Goal: Task Accomplishment & Management: Manage account settings

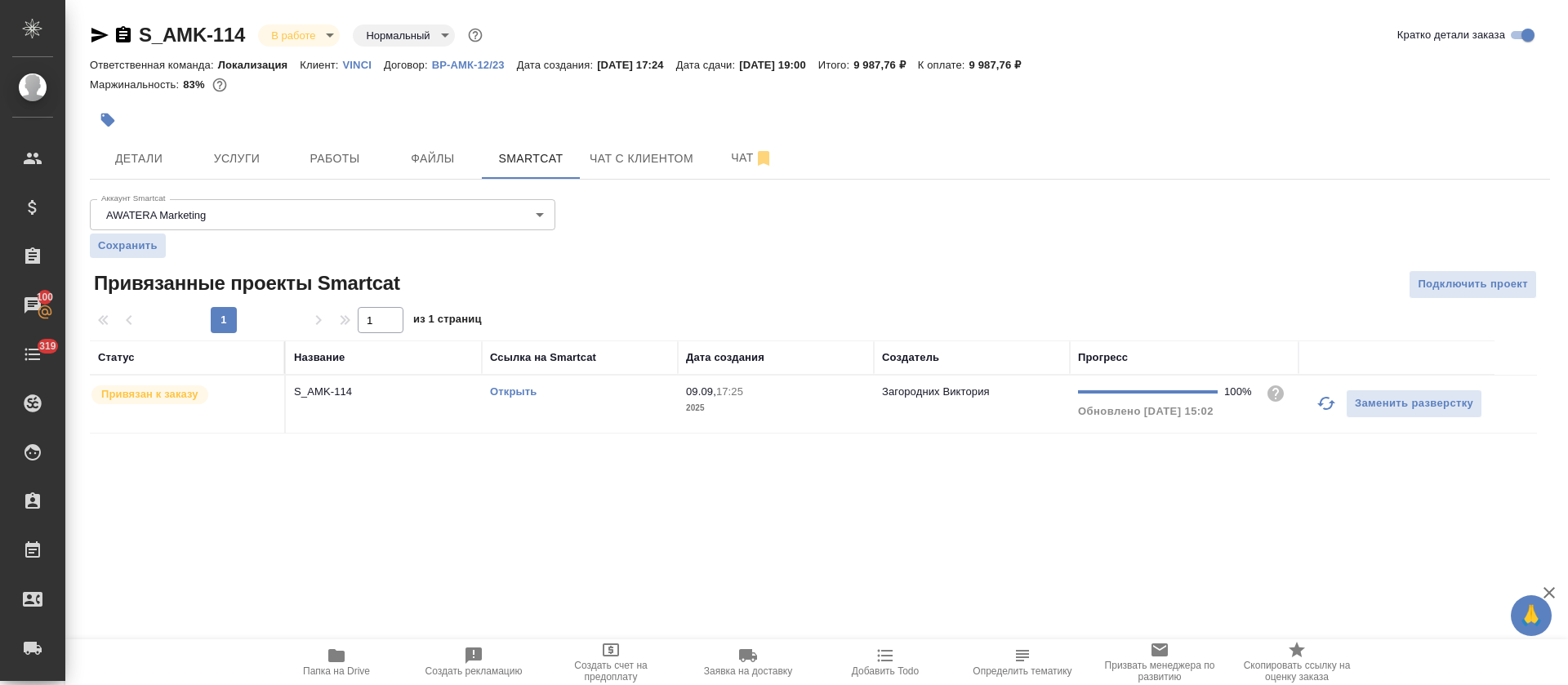
click at [360, 63] on p "VINCI" at bounding box center [363, 64] width 41 height 12
click at [513, 394] on link "Открыть" at bounding box center [513, 391] width 47 height 12
click at [345, 153] on span "Работы" at bounding box center [335, 158] width 79 height 20
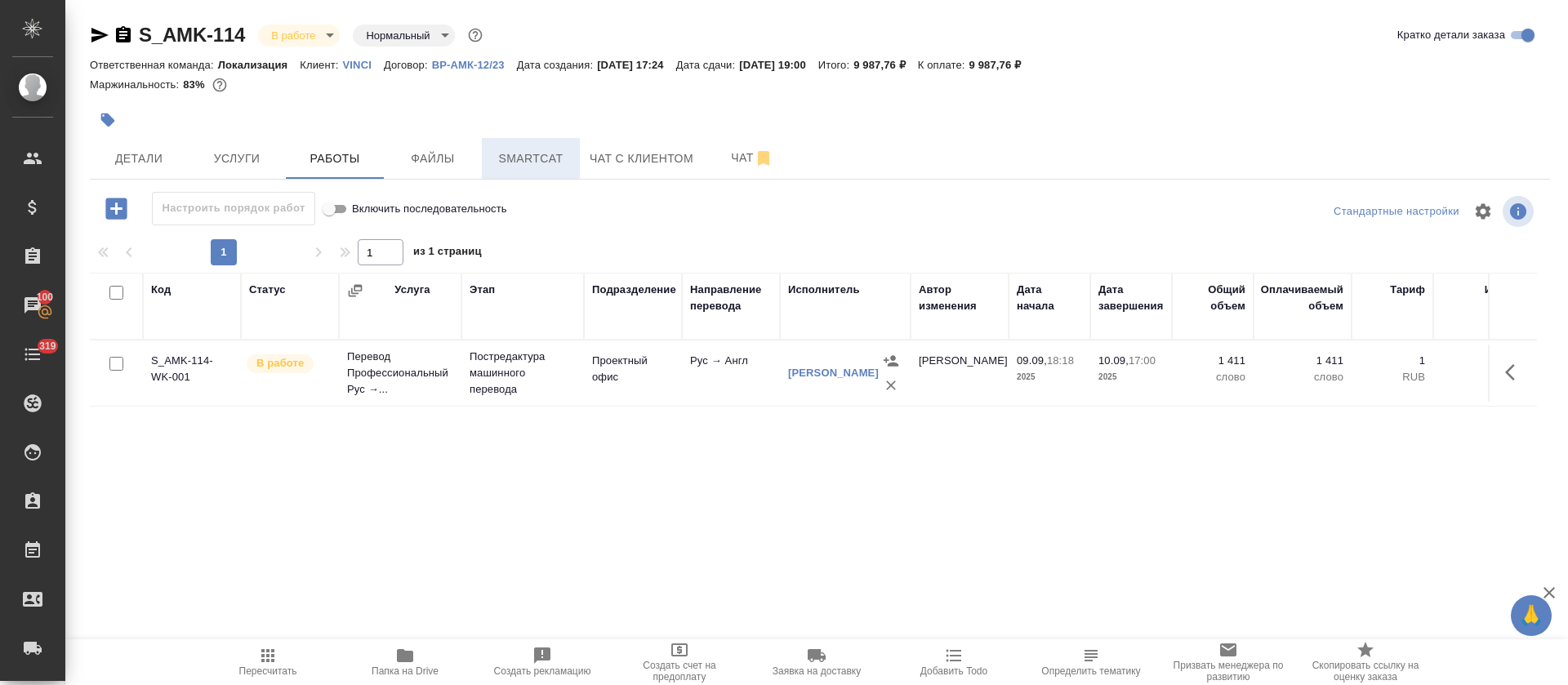
click at [529, 155] on span "Smartcat" at bounding box center [530, 158] width 79 height 20
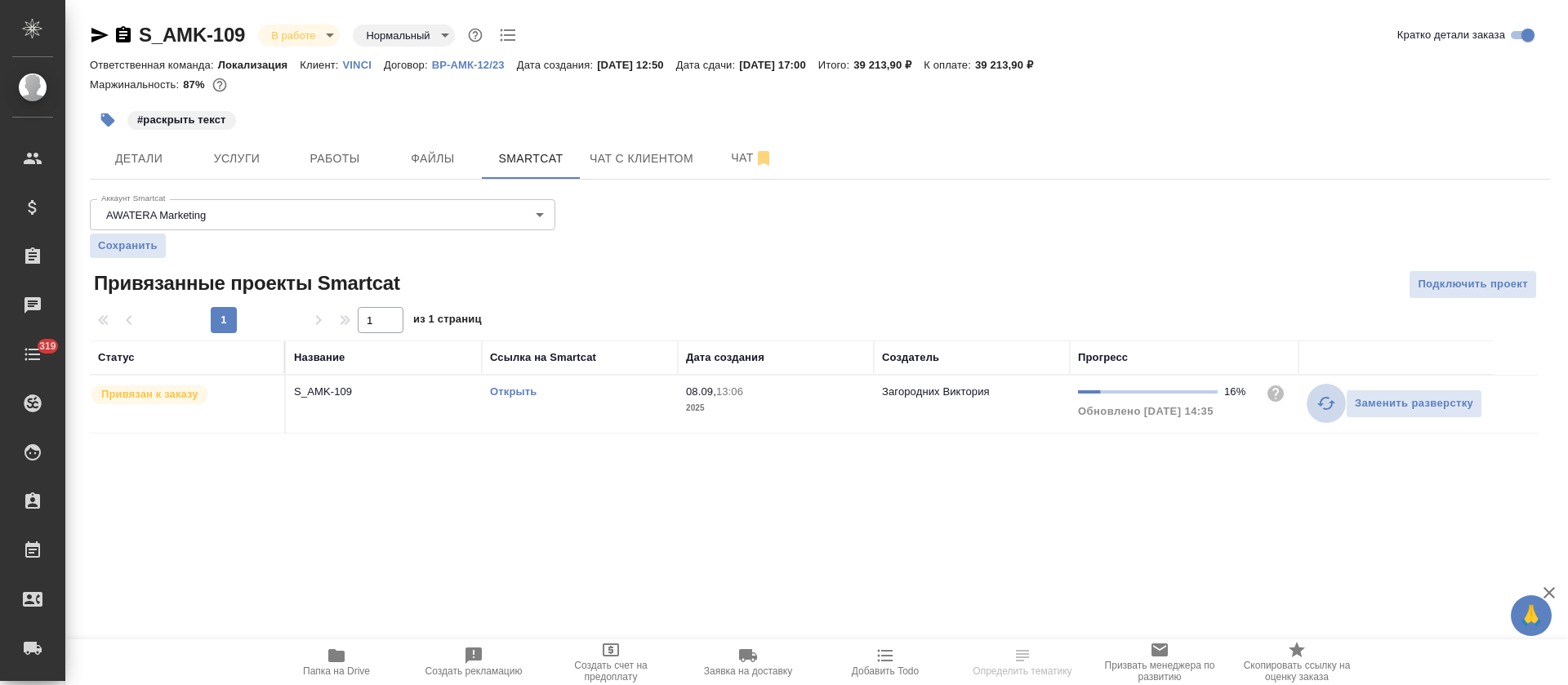
click at [1321, 406] on icon "button" at bounding box center [1326, 403] width 19 height 19
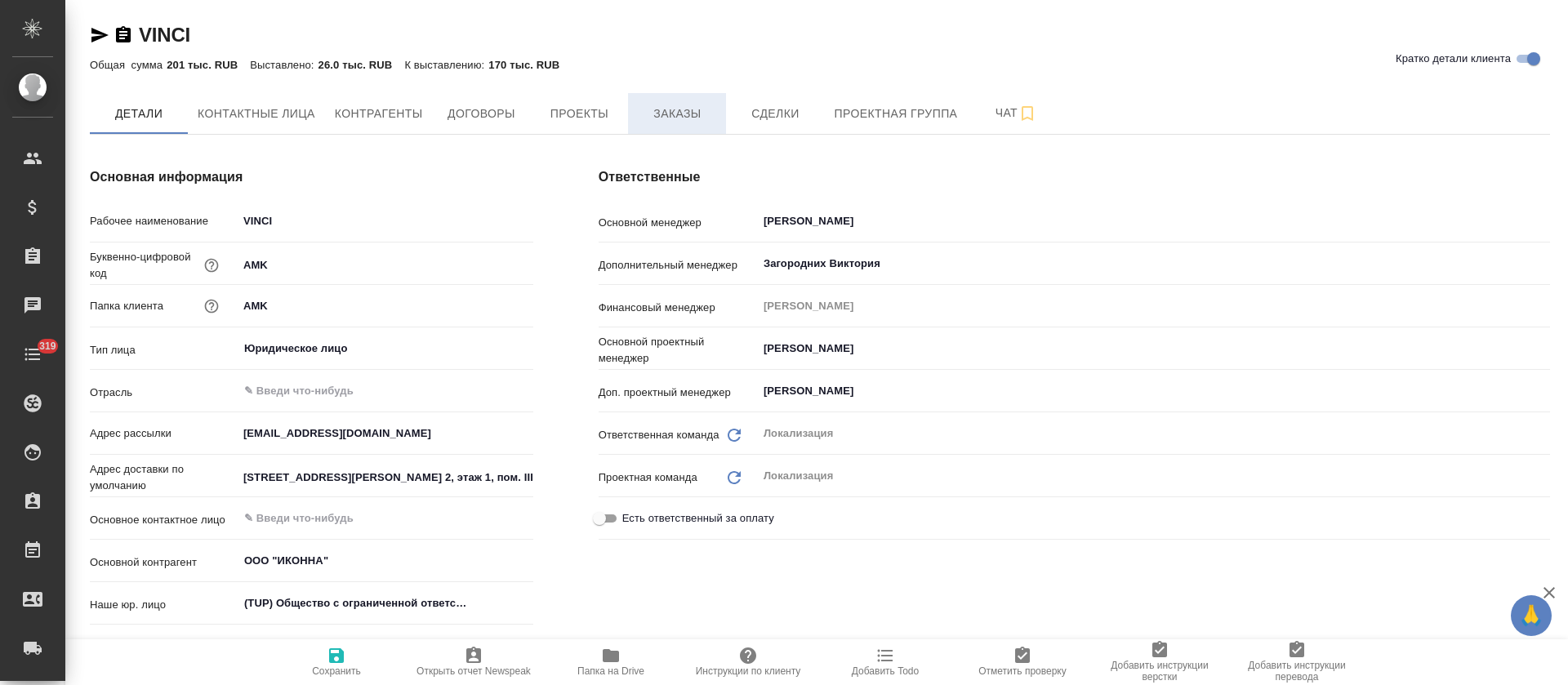
type textarea "x"
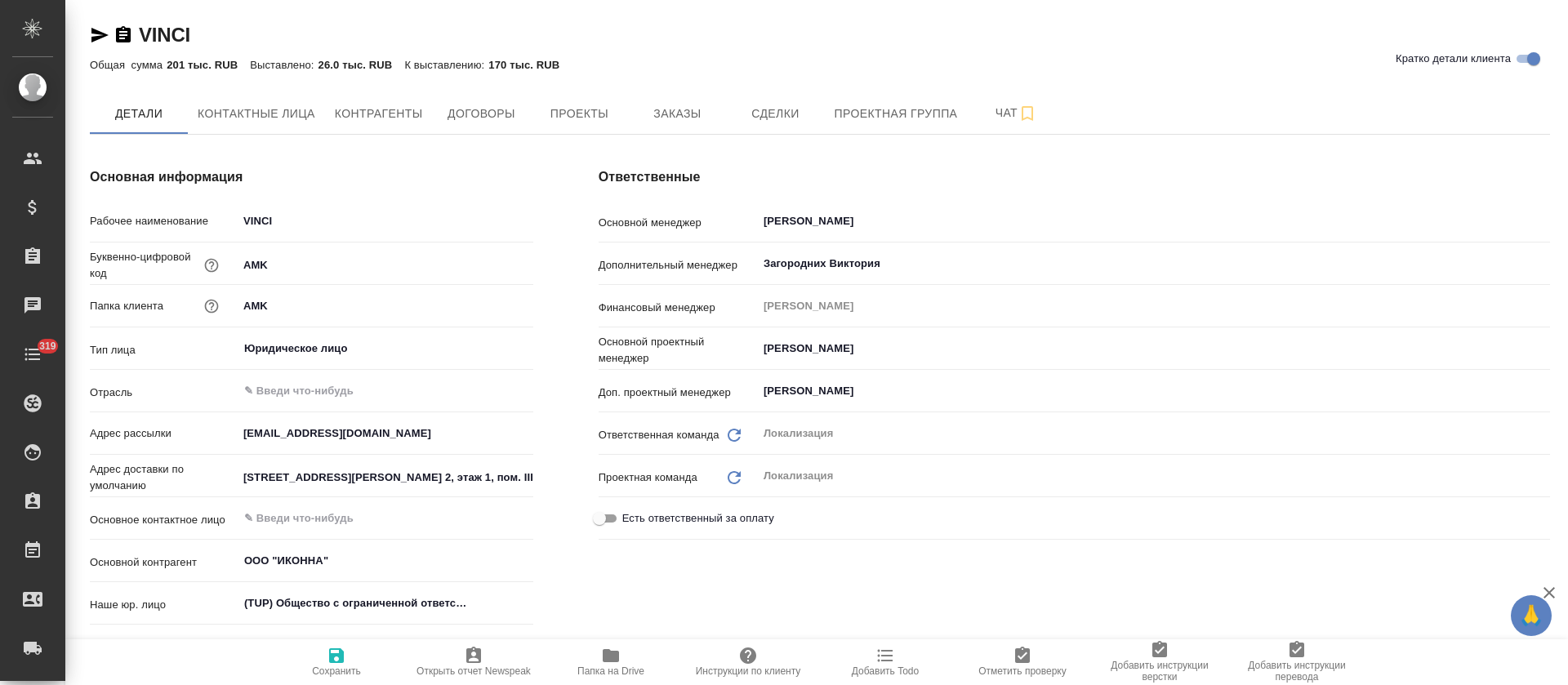
type textarea "x"
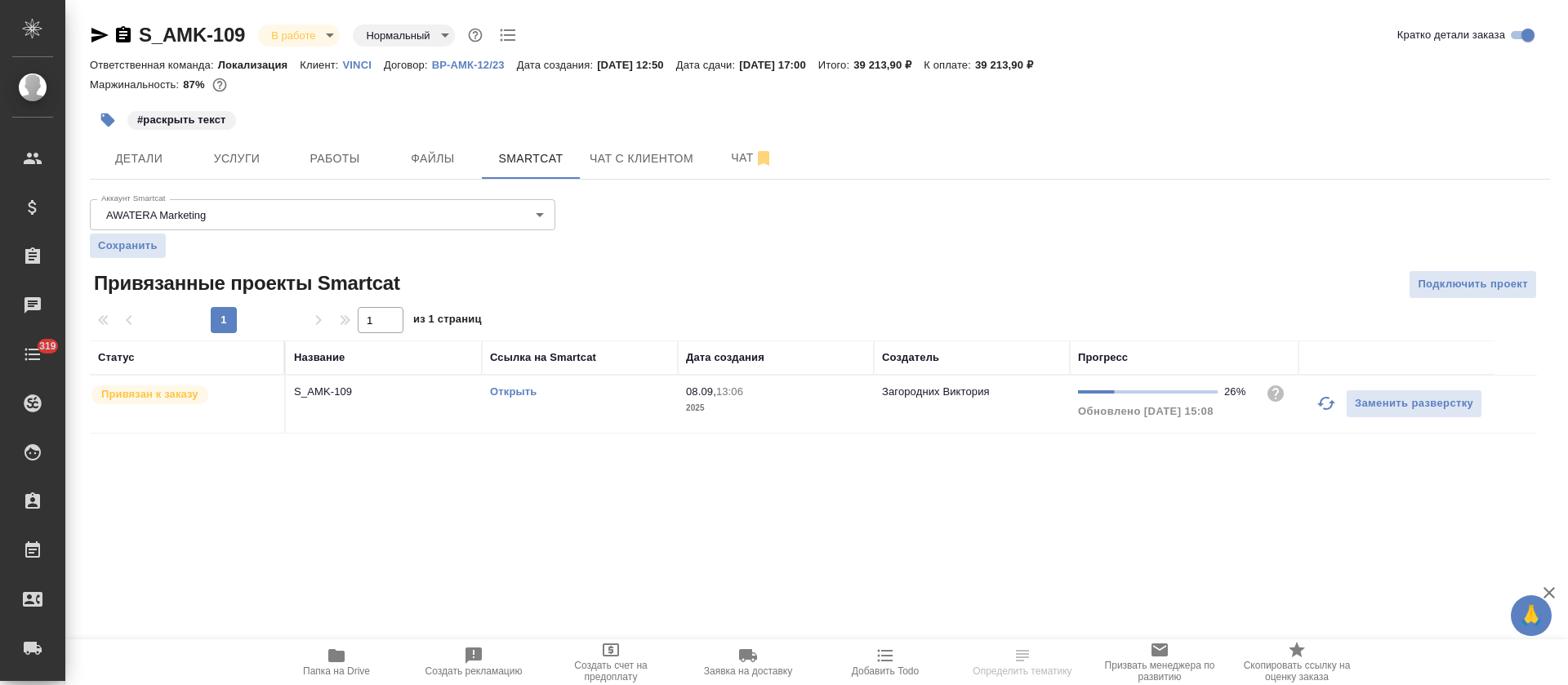
click at [1327, 406] on icon "button" at bounding box center [1326, 403] width 19 height 19
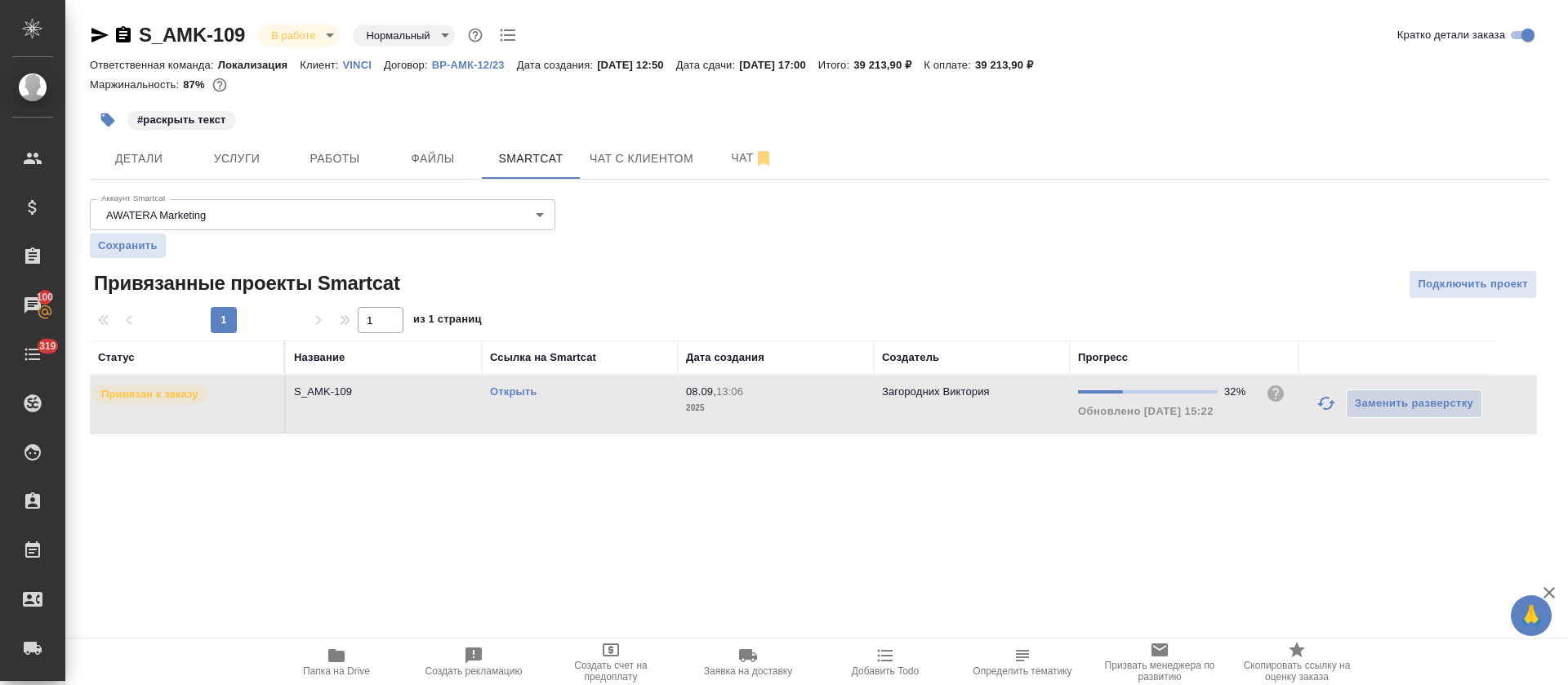
click at [329, 650] on icon "button" at bounding box center [336, 655] width 19 height 19
click at [1322, 405] on icon "button" at bounding box center [1326, 403] width 19 height 19
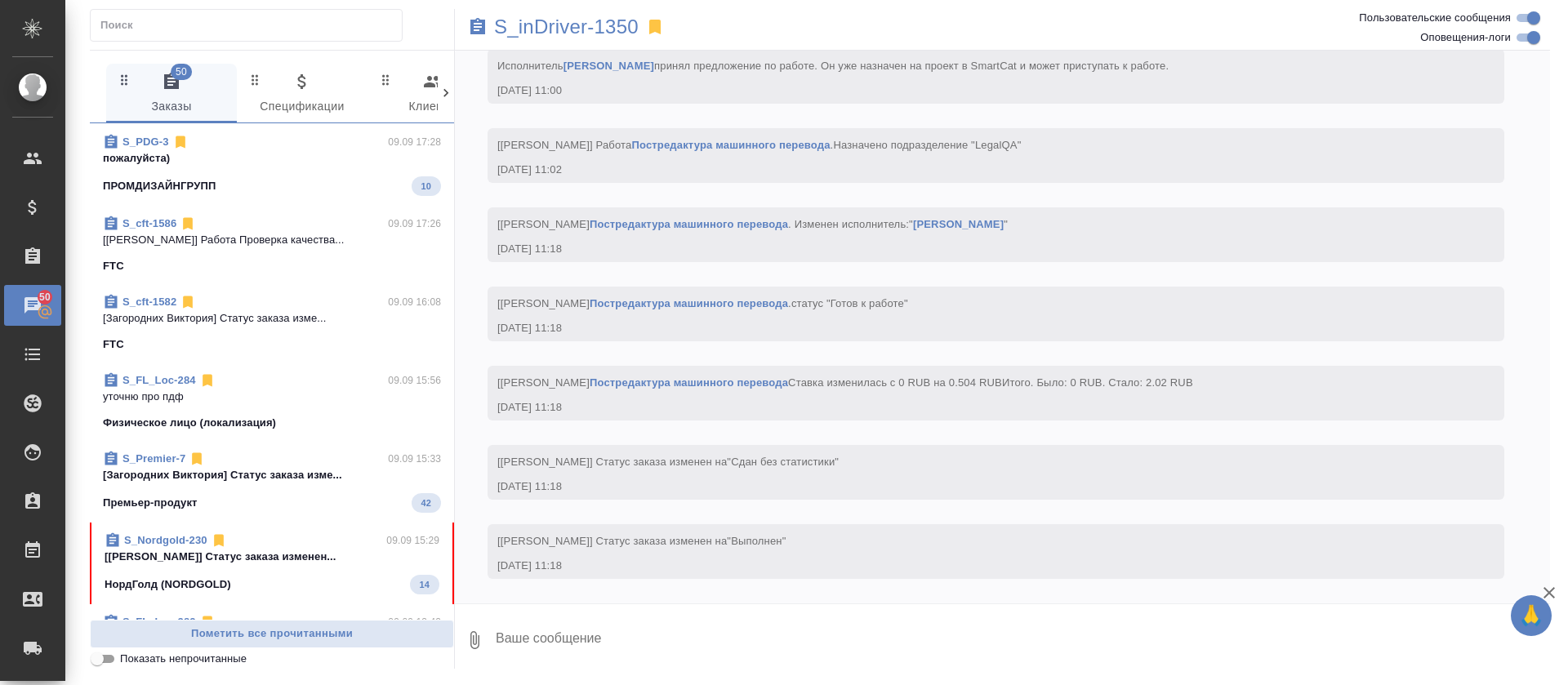
scroll to position [2204, 0]
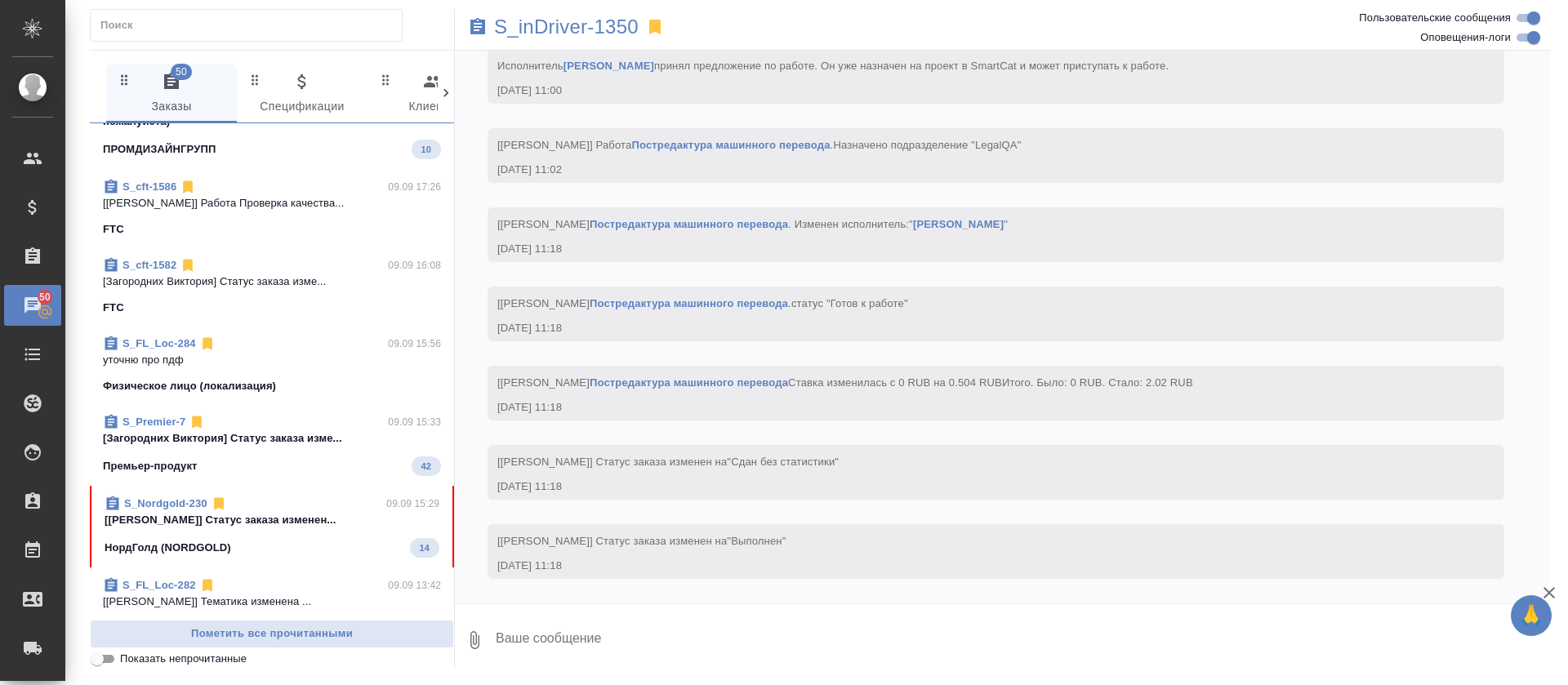
click at [190, 341] on link "S_FL_Loc-284" at bounding box center [159, 343] width 74 height 12
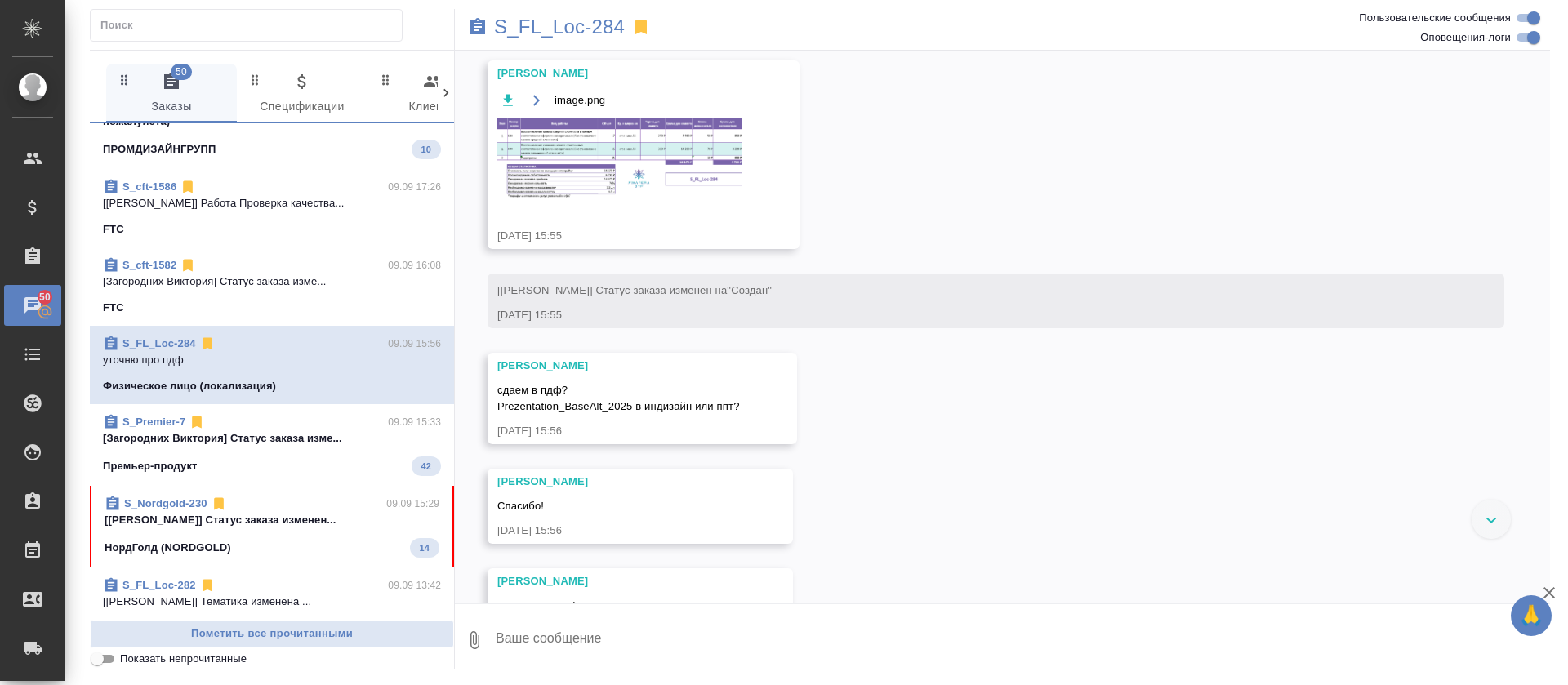
scroll to position [2327, 0]
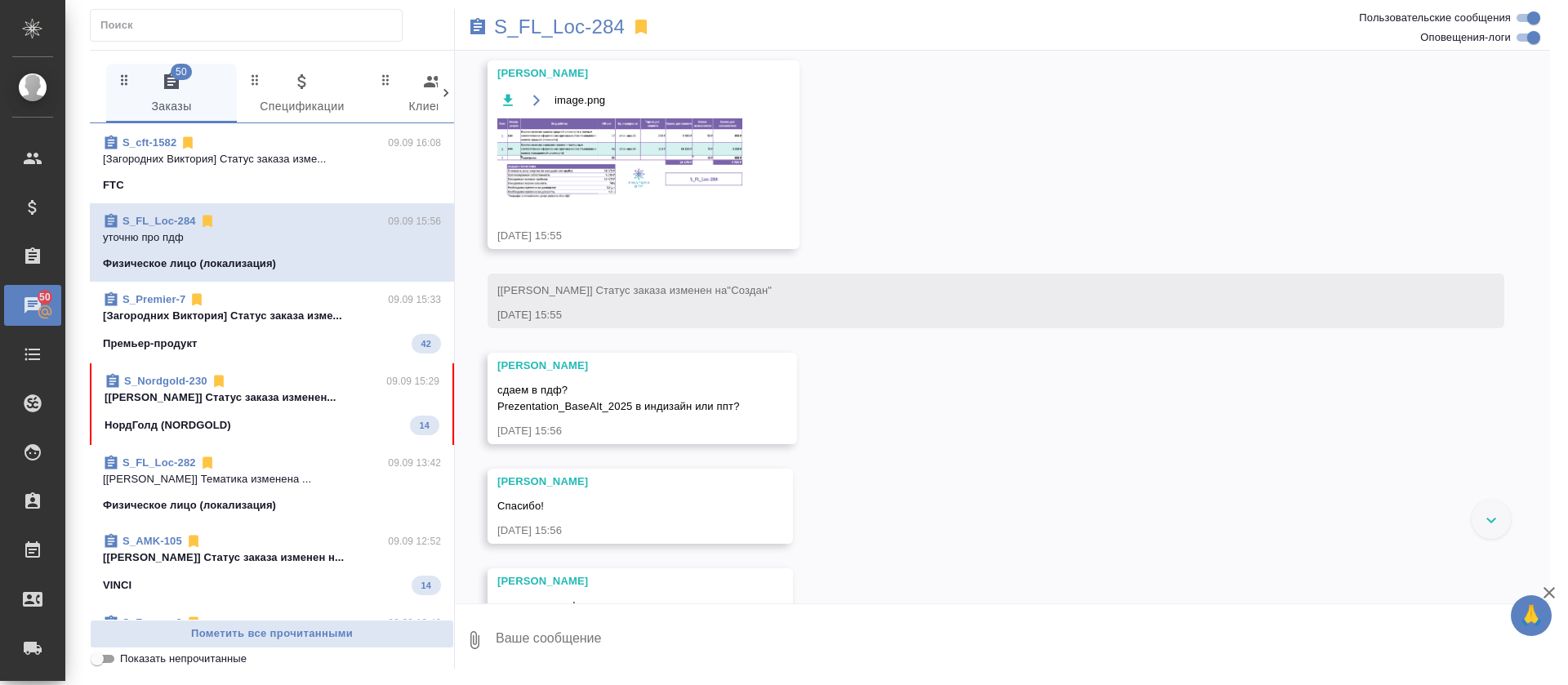
click at [193, 461] on link "S_FL_Loc-282" at bounding box center [159, 462] width 74 height 12
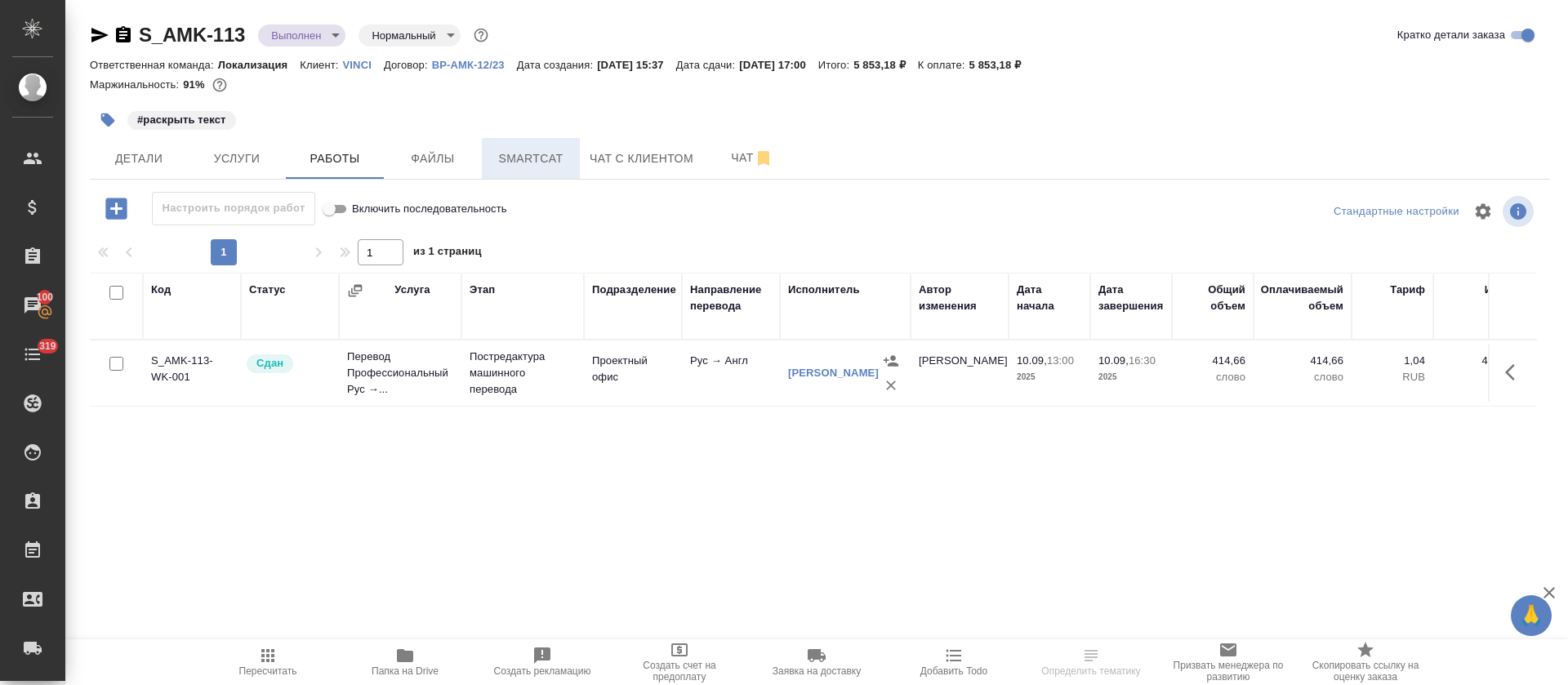
click at [525, 151] on span "Smartcat" at bounding box center [530, 158] width 79 height 20
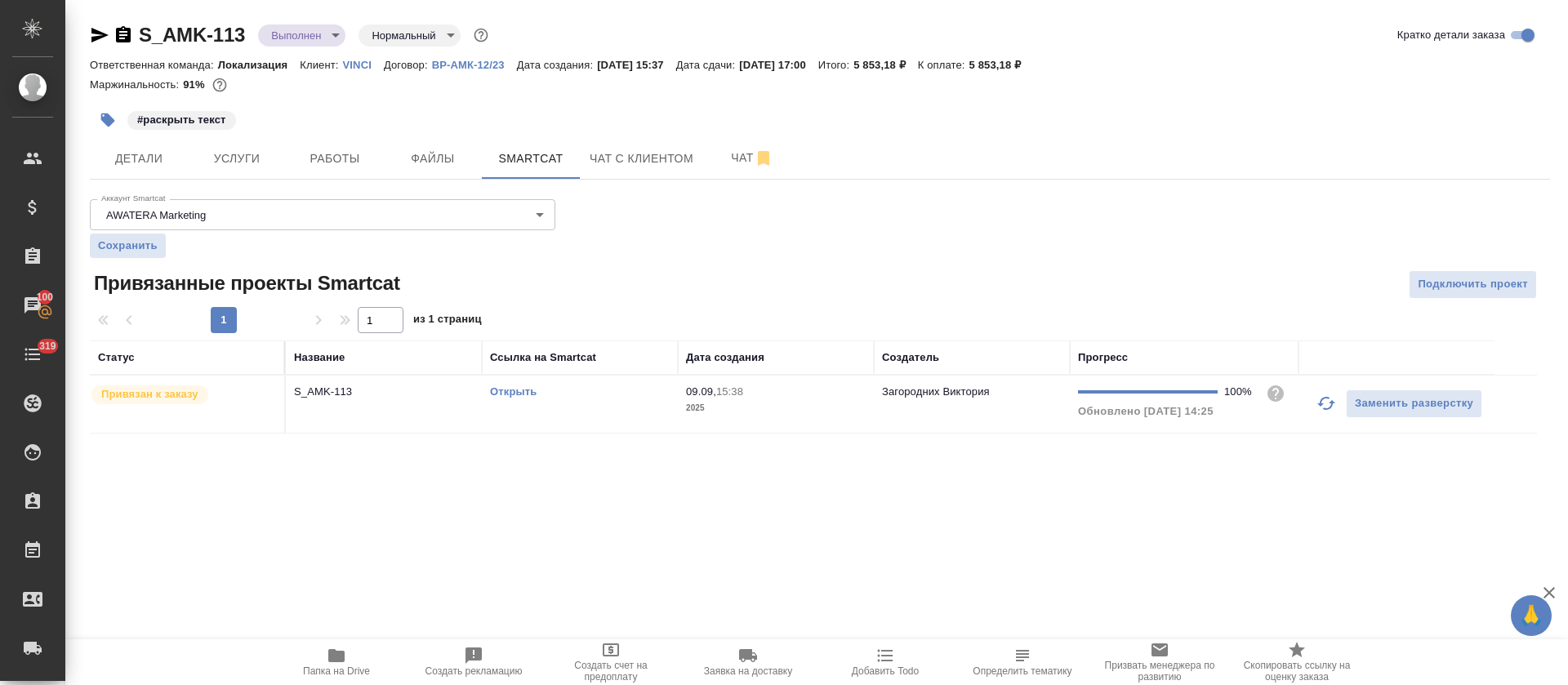
click at [518, 395] on link "Открыть" at bounding box center [513, 391] width 47 height 12
click at [364, 146] on button "Работы" at bounding box center [335, 158] width 98 height 41
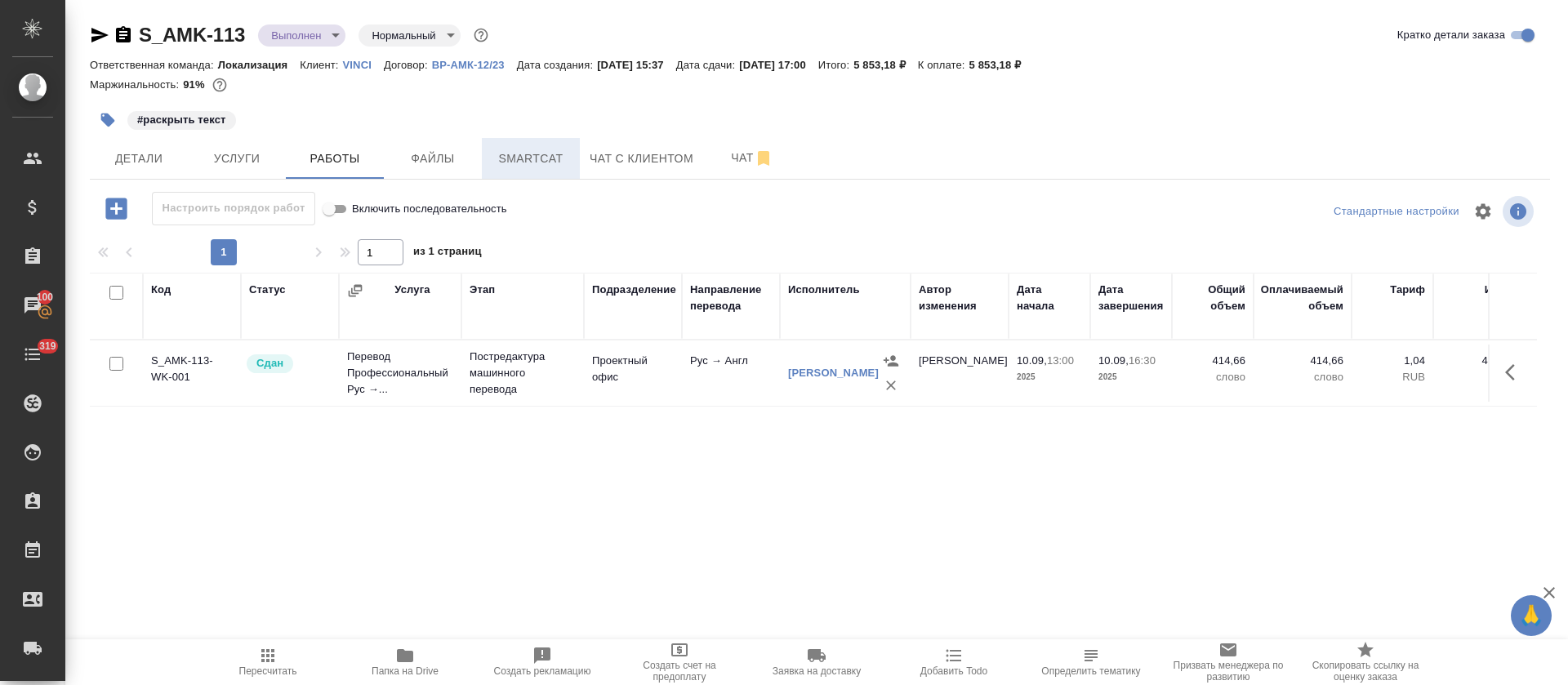
click at [533, 152] on span "Smartcat" at bounding box center [530, 158] width 79 height 20
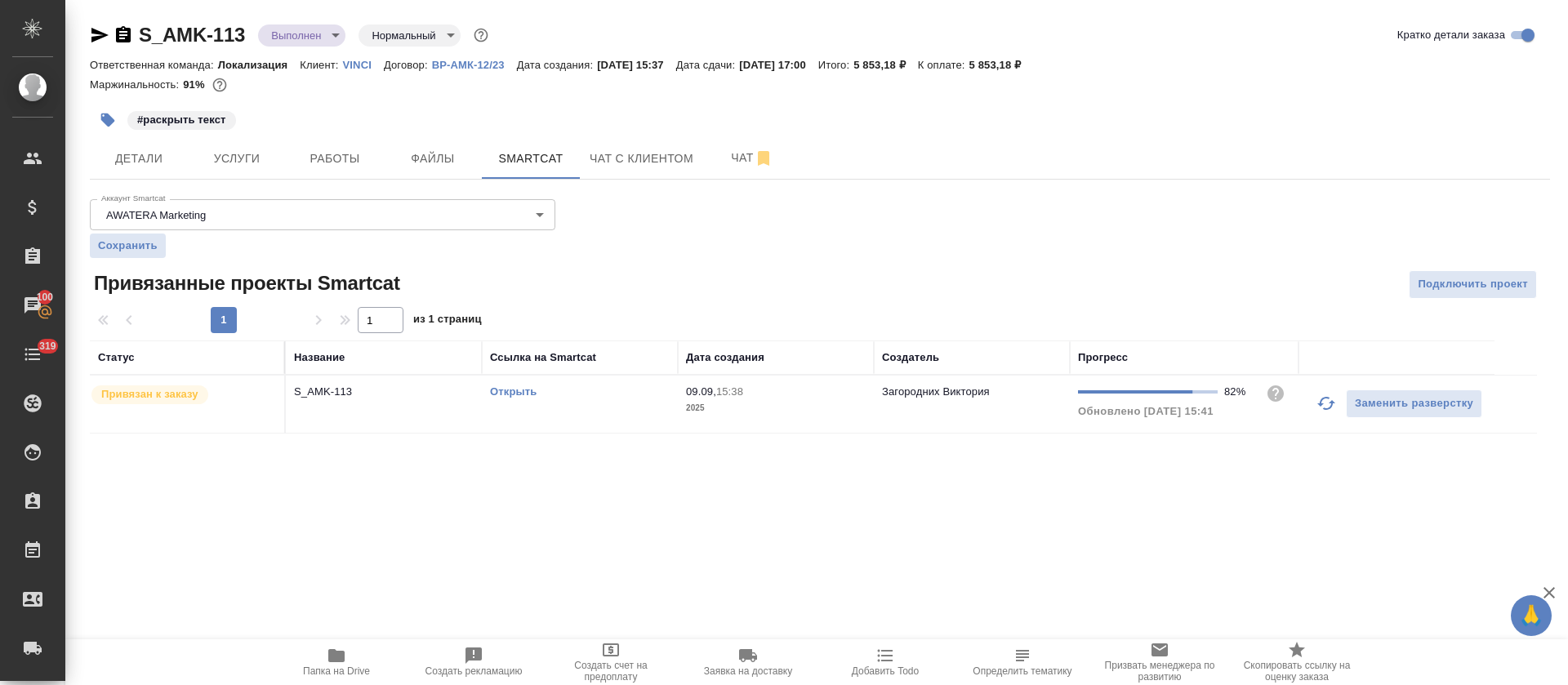
click at [528, 392] on link "Открыть" at bounding box center [513, 391] width 47 height 12
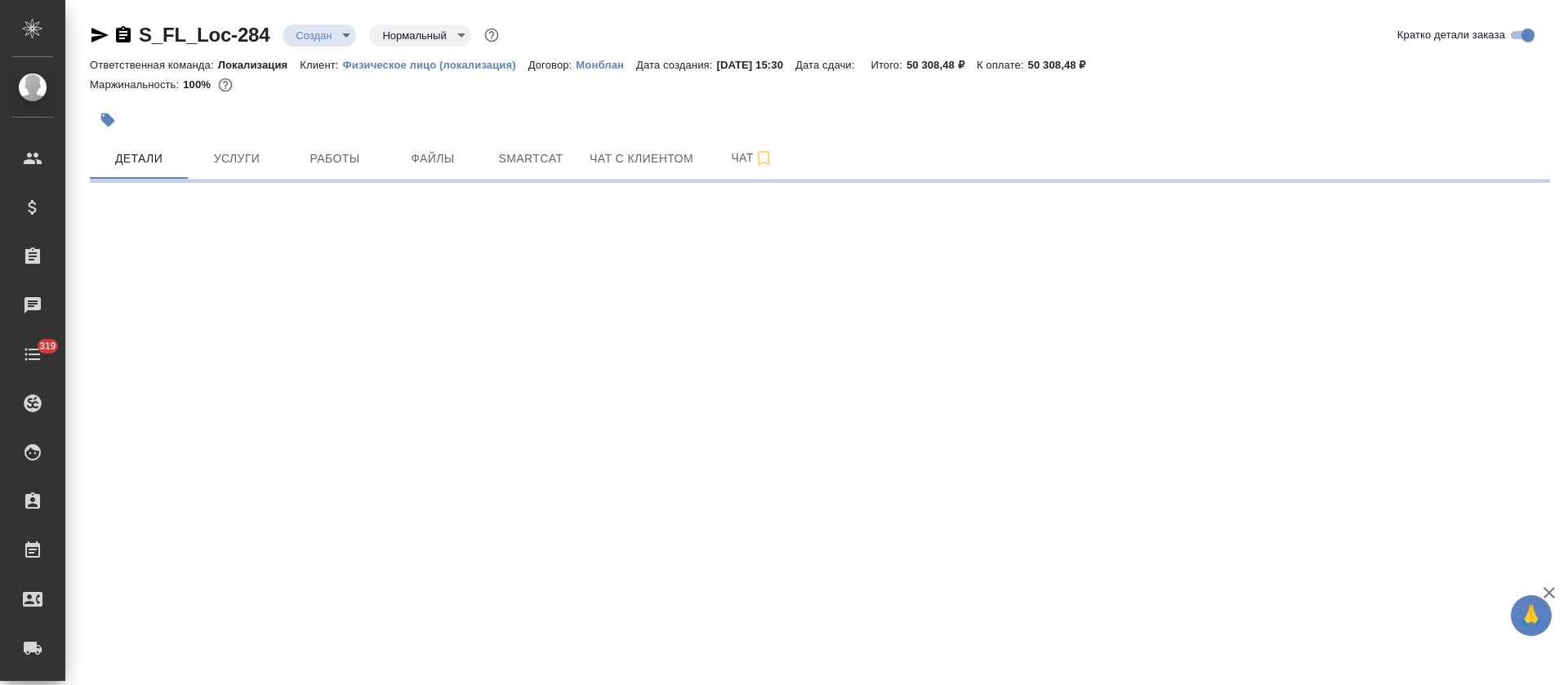
select select "RU"
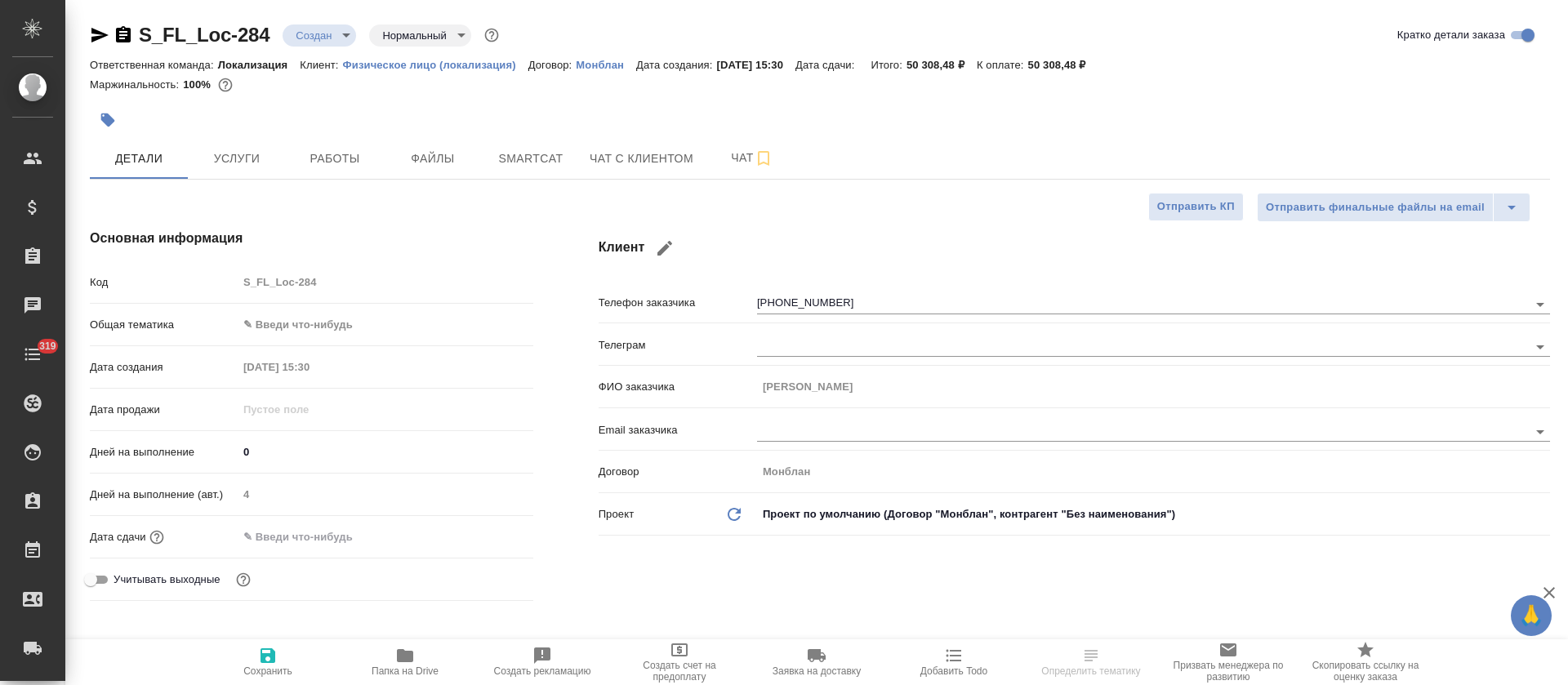
type textarea "x"
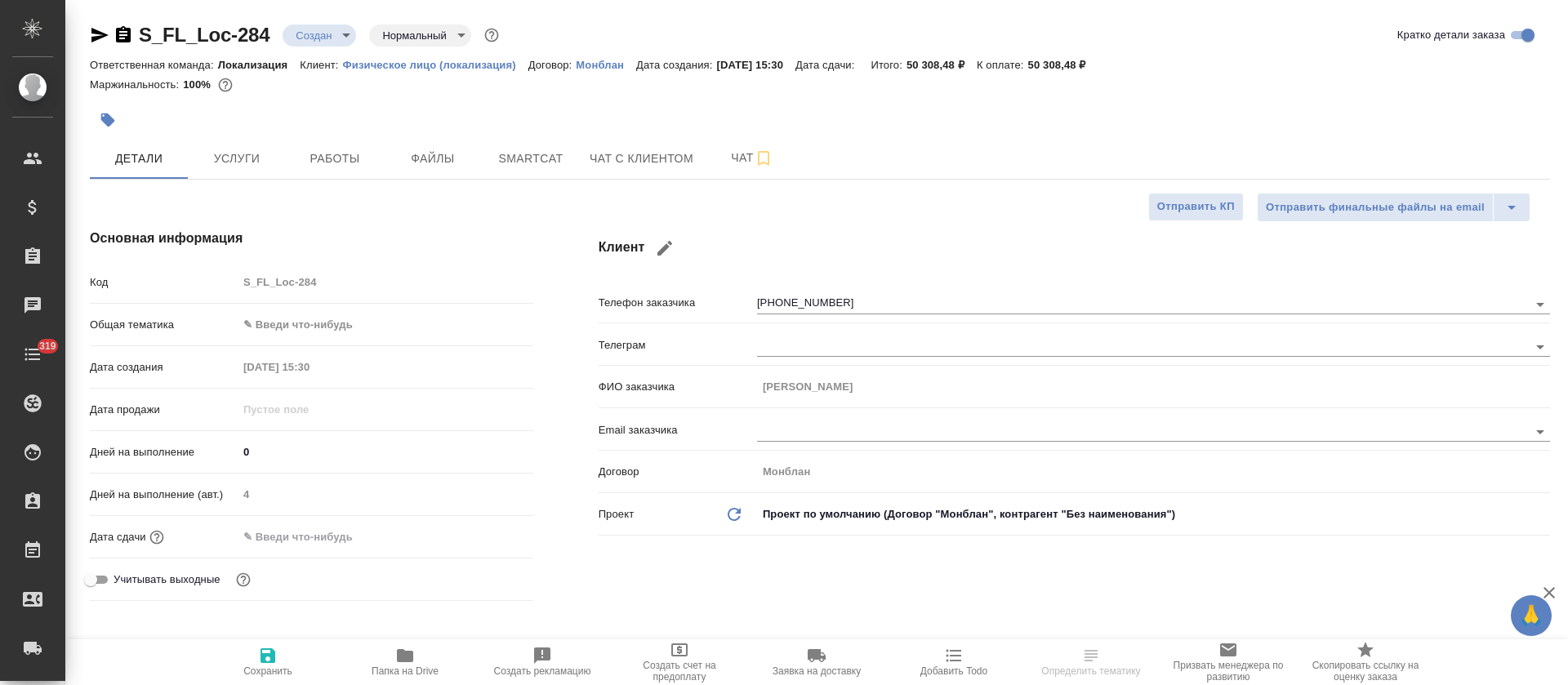
type textarea "x"
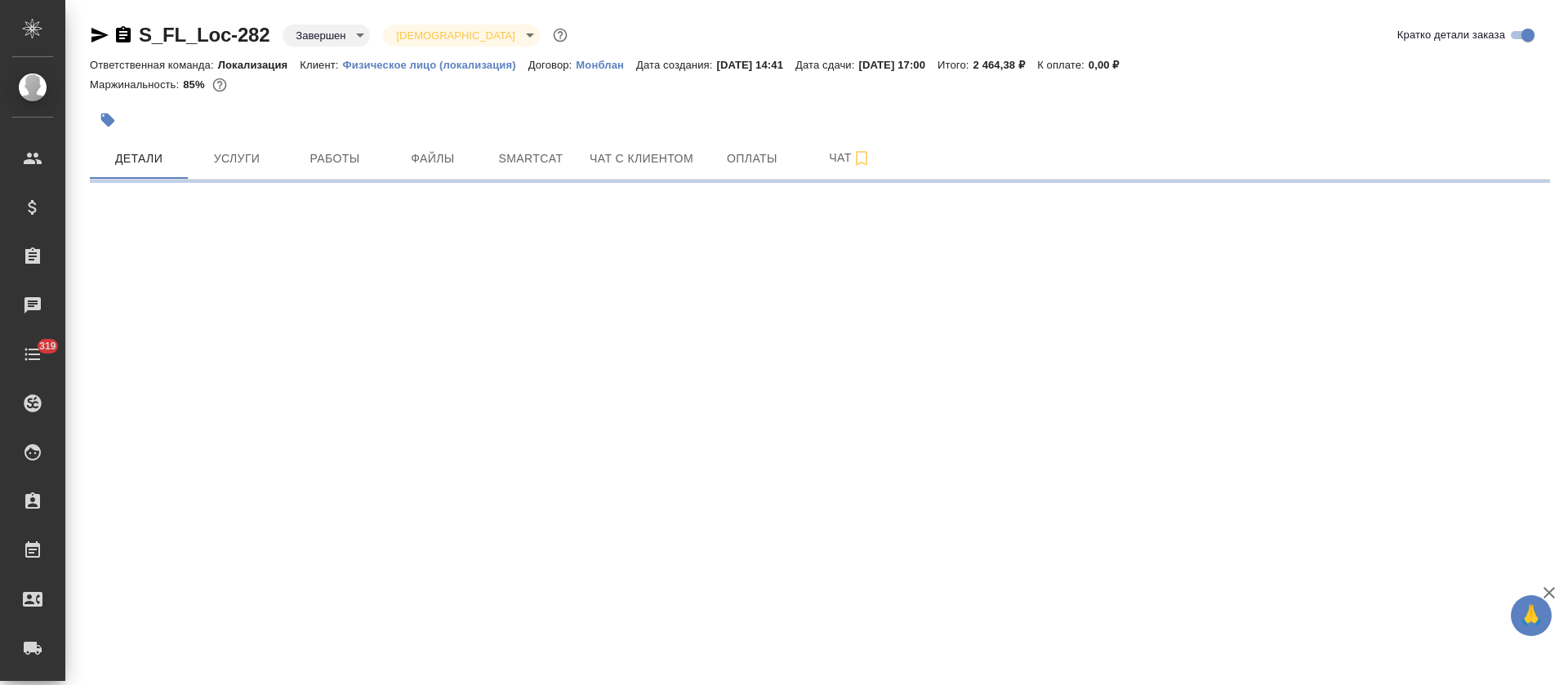
select select "RU"
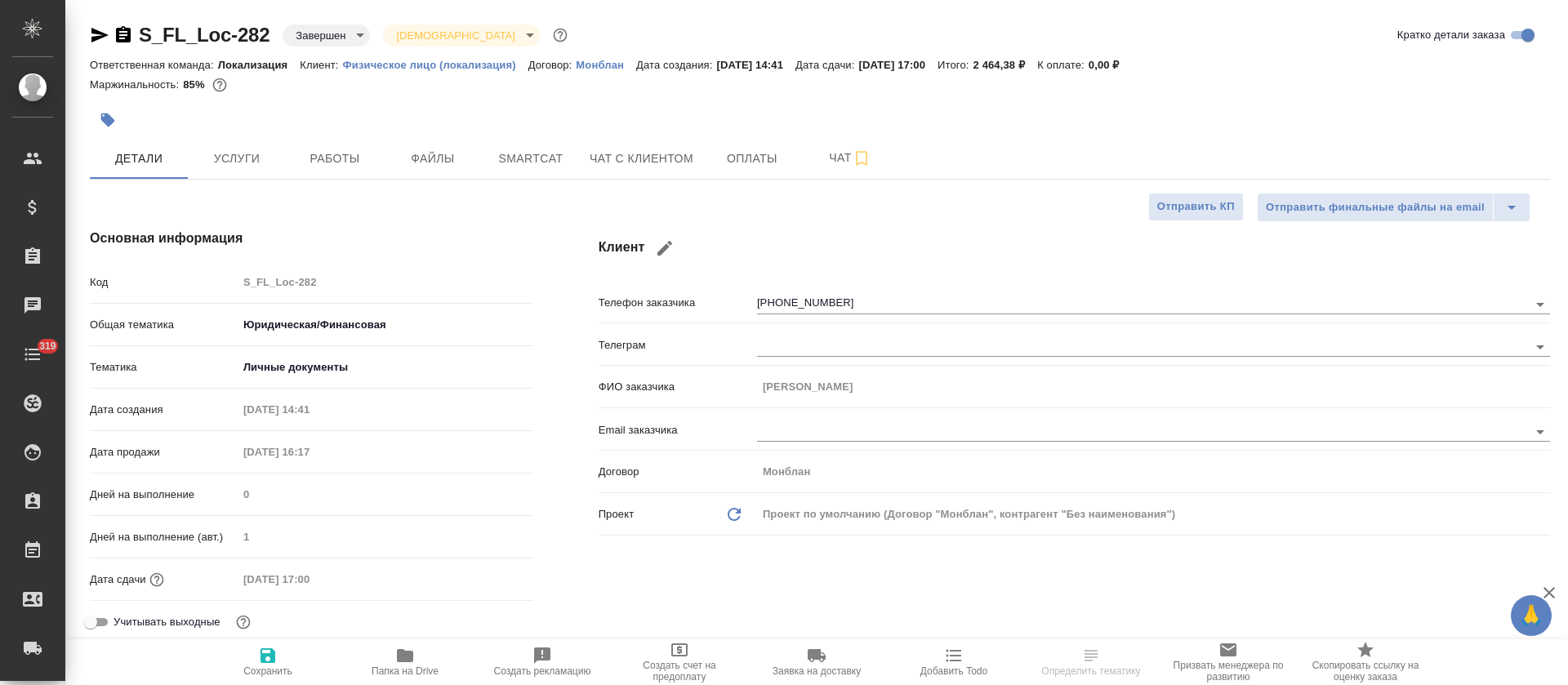
type textarea "x"
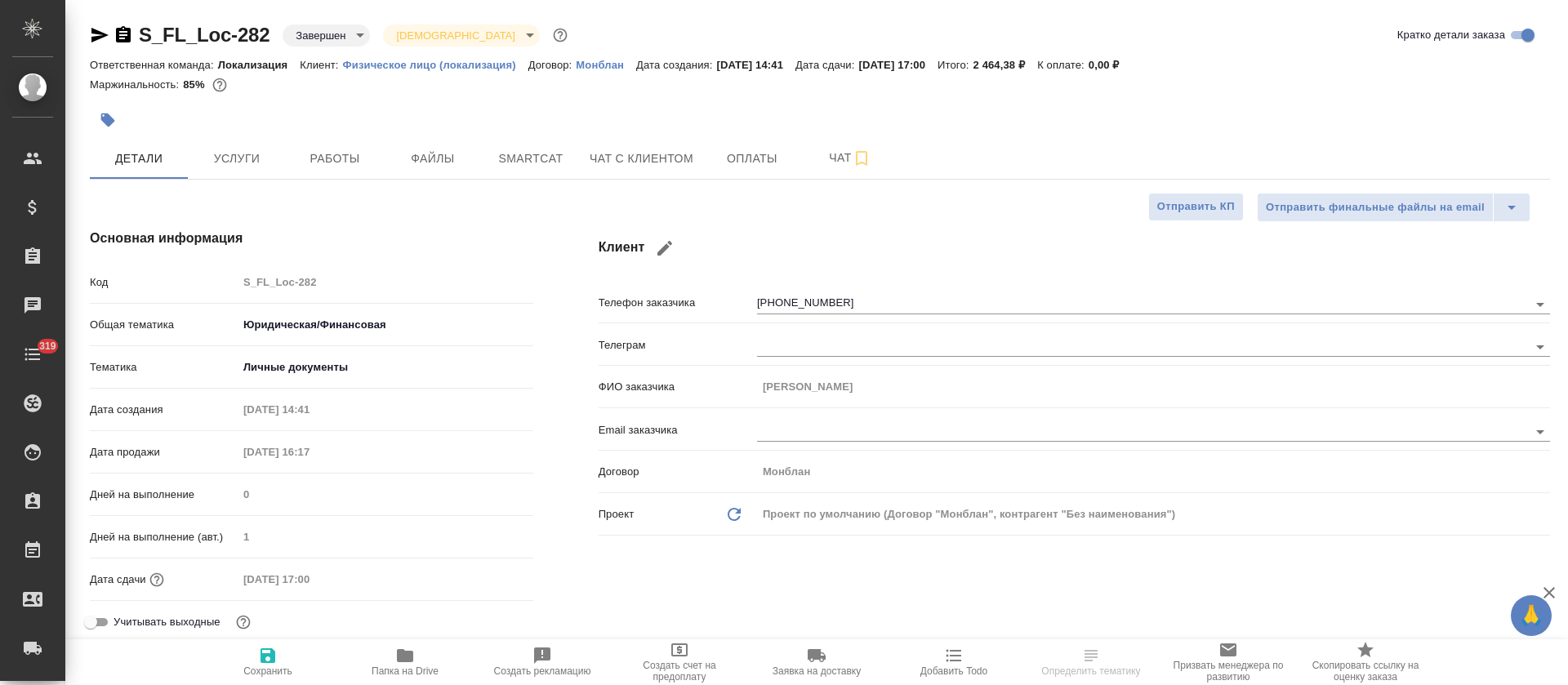
type textarea "x"
click at [406, 69] on p "Физическое лицо (локализация)" at bounding box center [435, 64] width 186 height 12
type textarea "x"
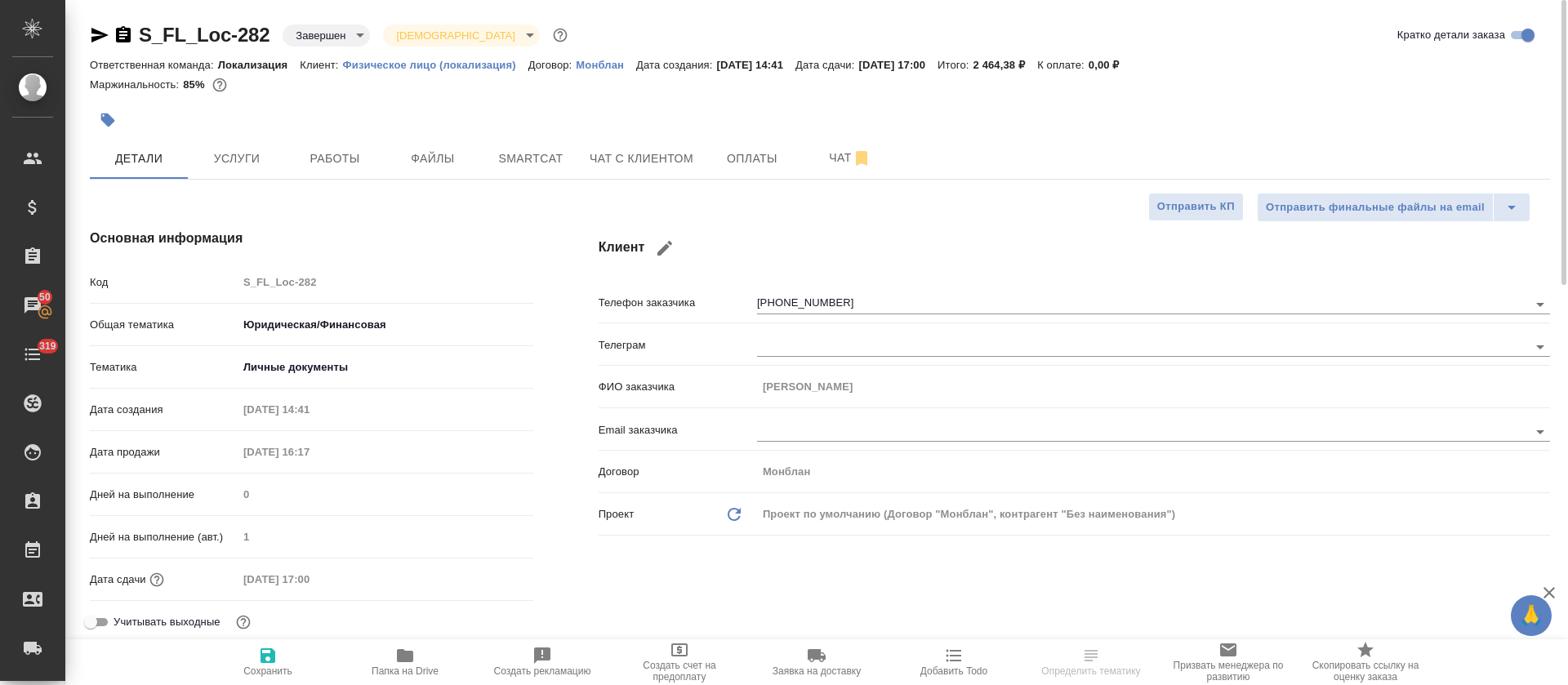
type textarea "x"
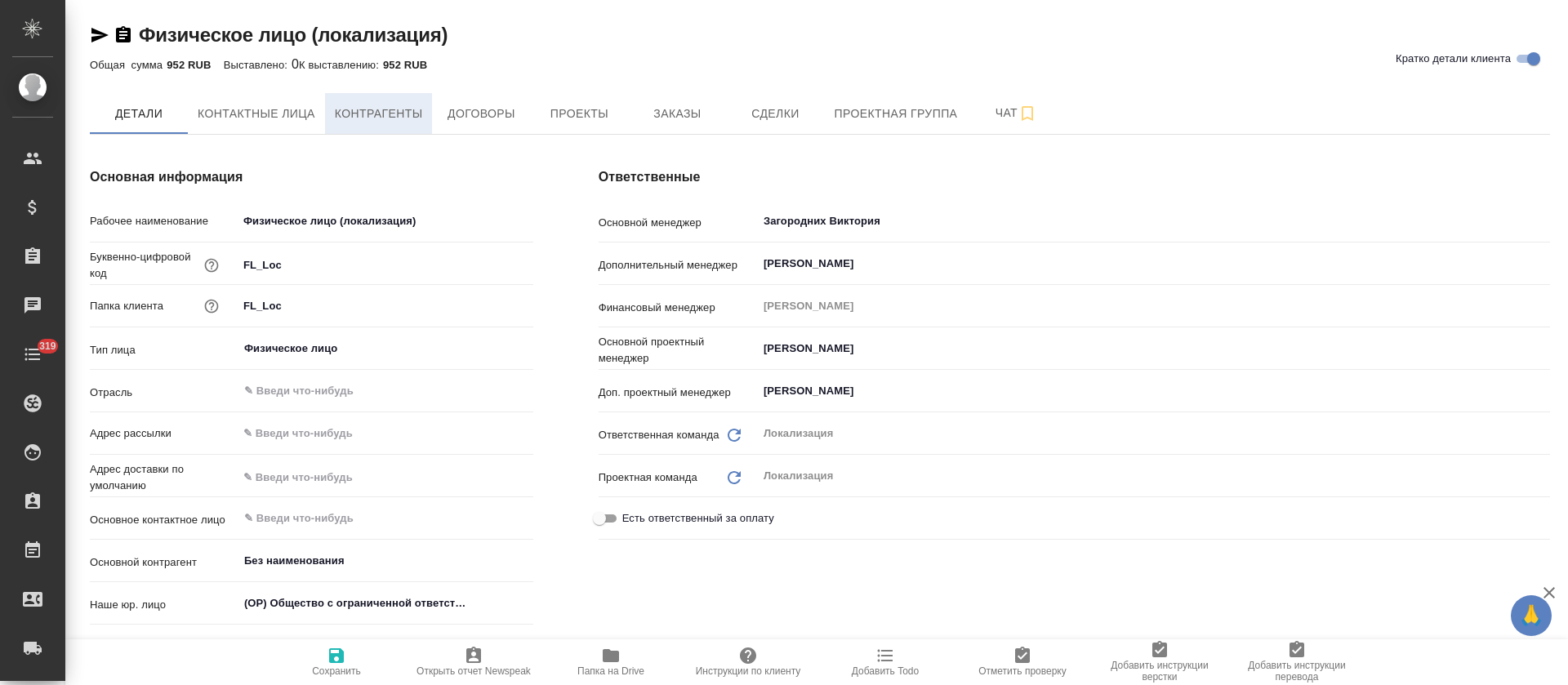
type textarea "x"
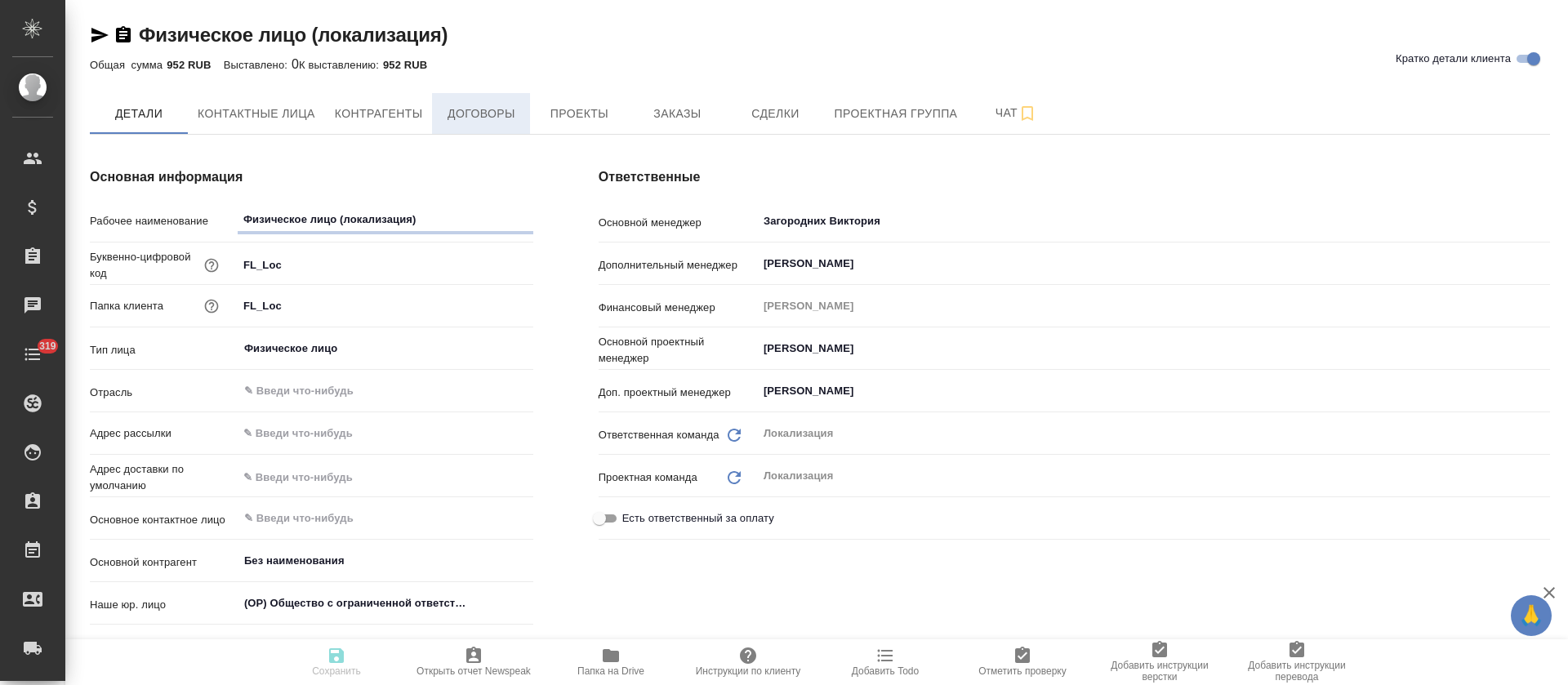
type textarea "x"
click at [671, 109] on span "Заказы" at bounding box center [677, 113] width 79 height 20
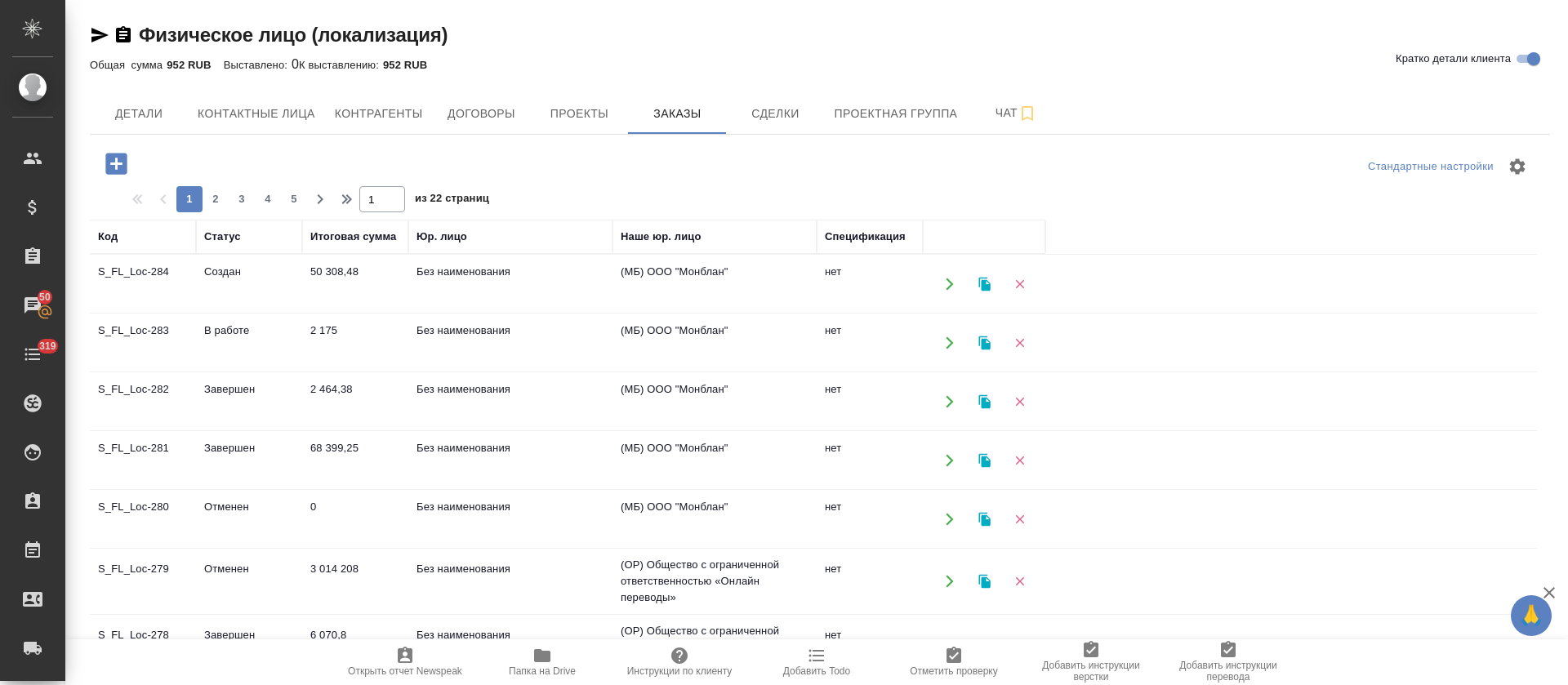
click at [235, 328] on td "В работе" at bounding box center [248, 342] width 106 height 57
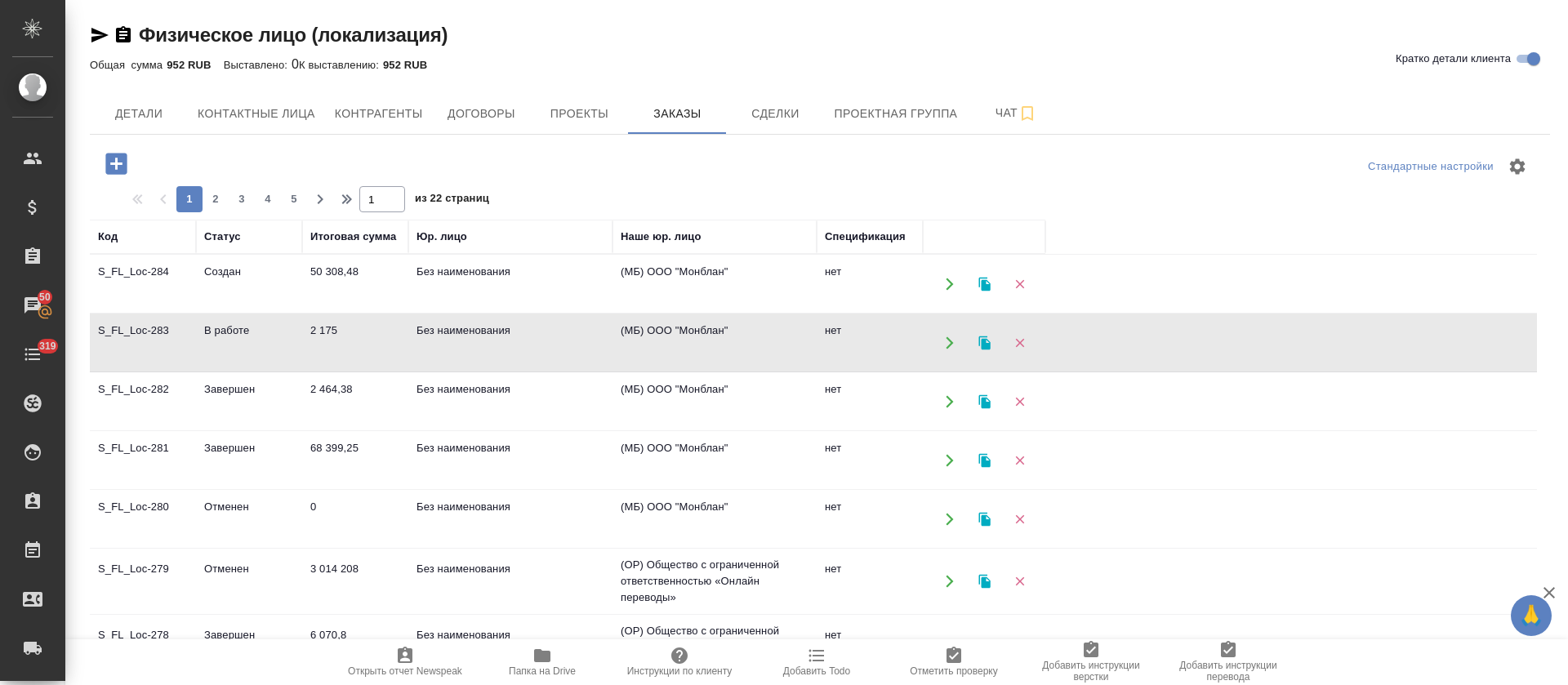
click at [235, 328] on td "В работе" at bounding box center [248, 342] width 106 height 57
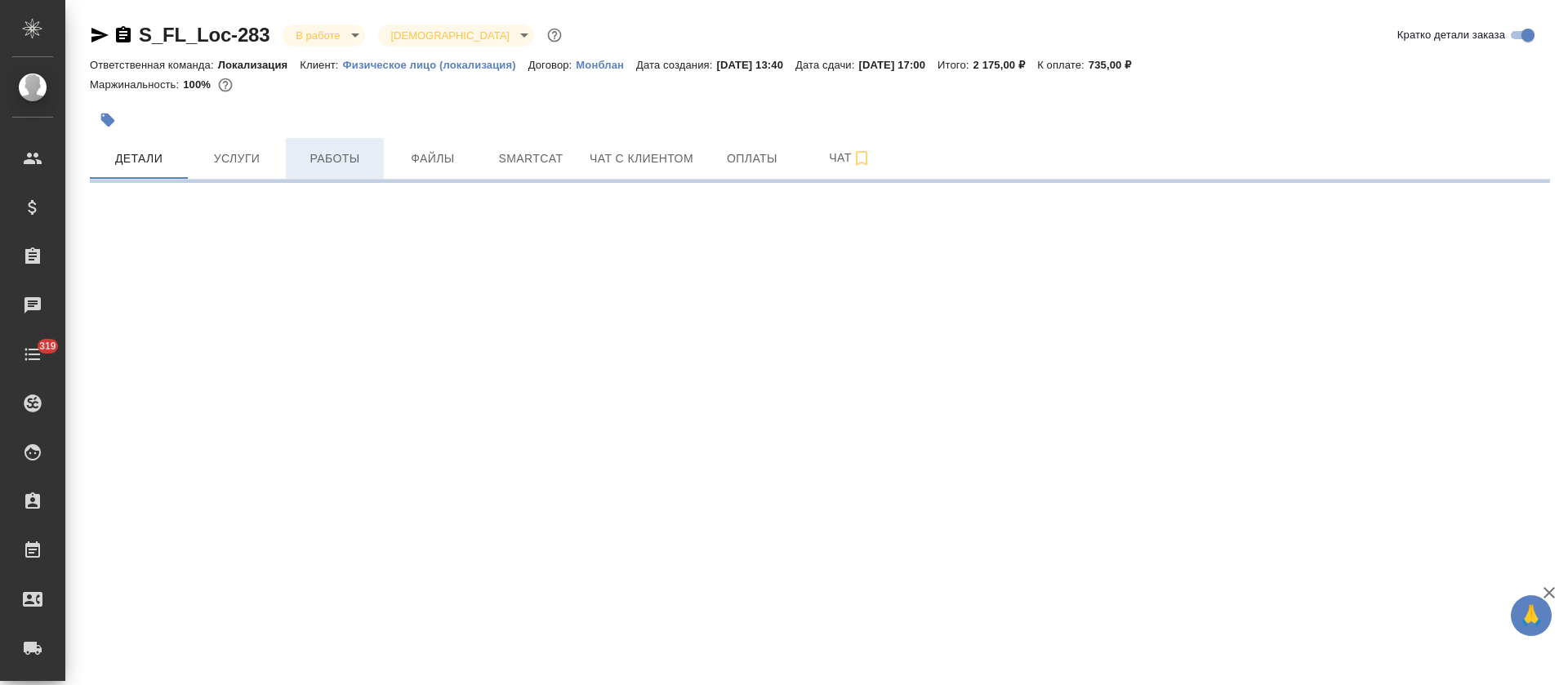
select select "RU"
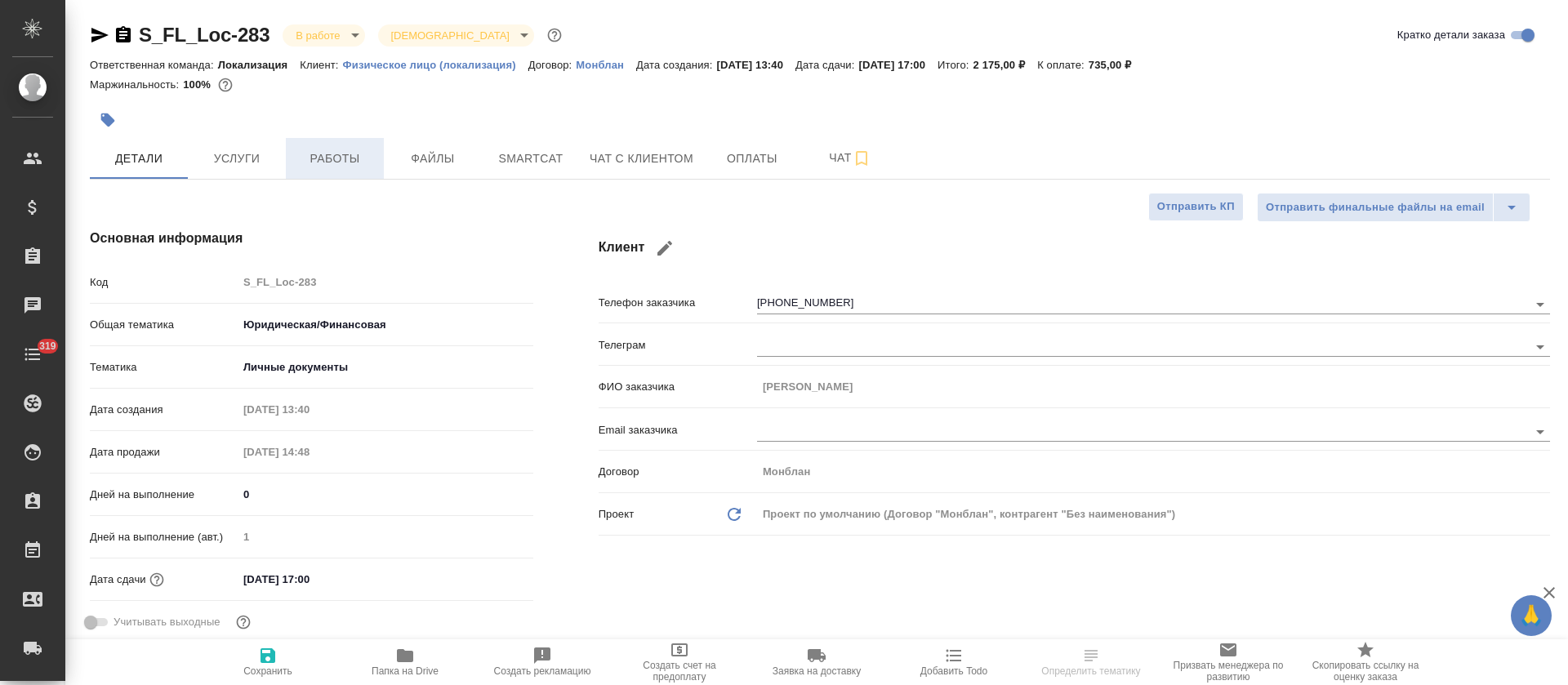
type textarea "x"
click at [348, 163] on span "Работы" at bounding box center [335, 158] width 79 height 20
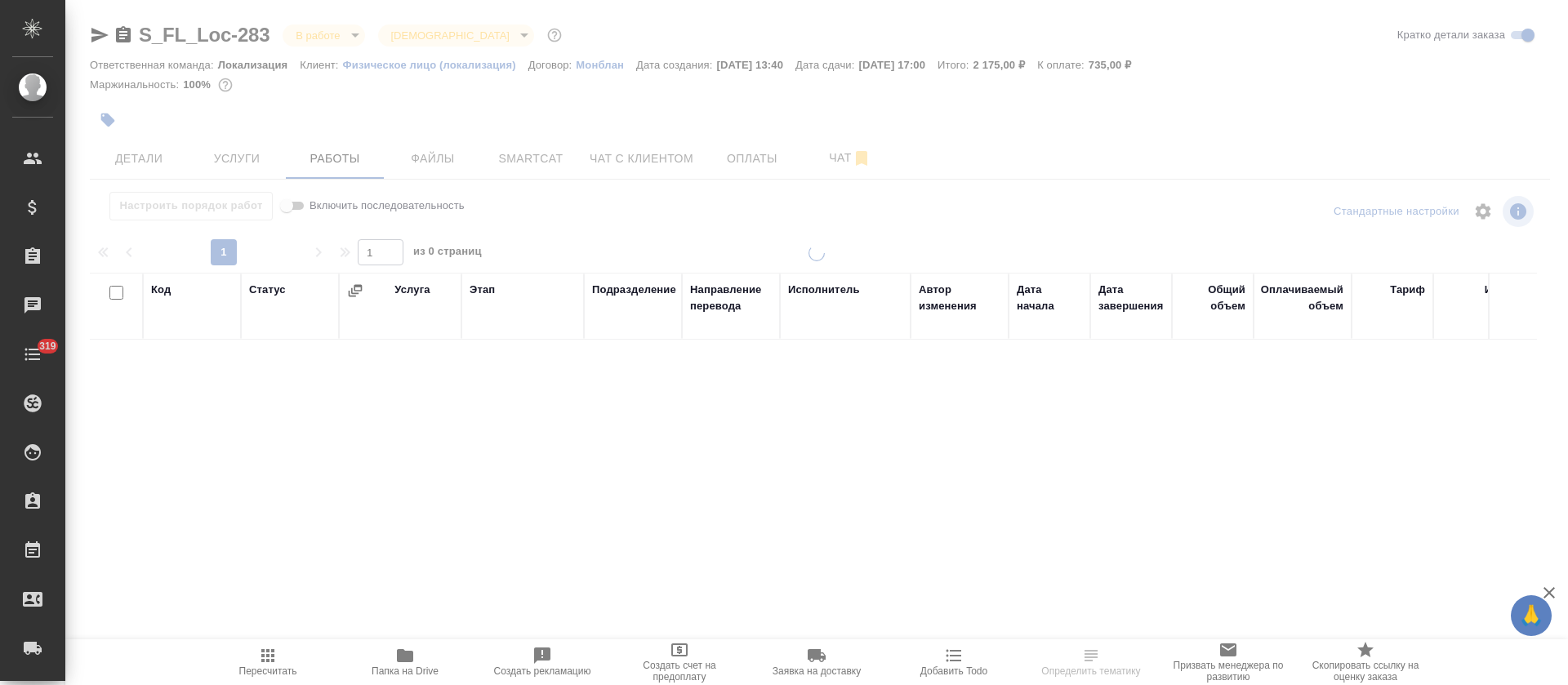
click at [250, 160] on div at bounding box center [817, 340] width 1503 height 682
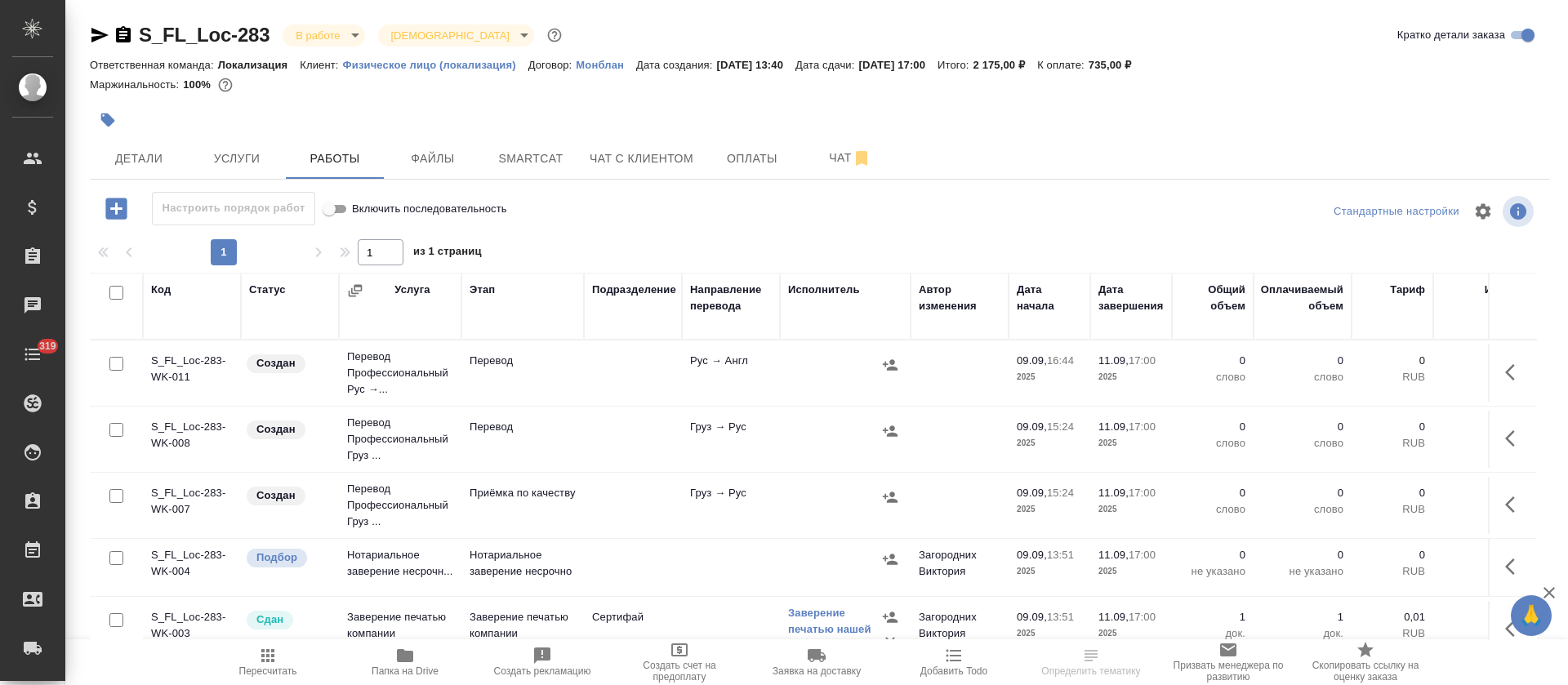
click at [250, 160] on span "Услуги" at bounding box center [236, 158] width 79 height 20
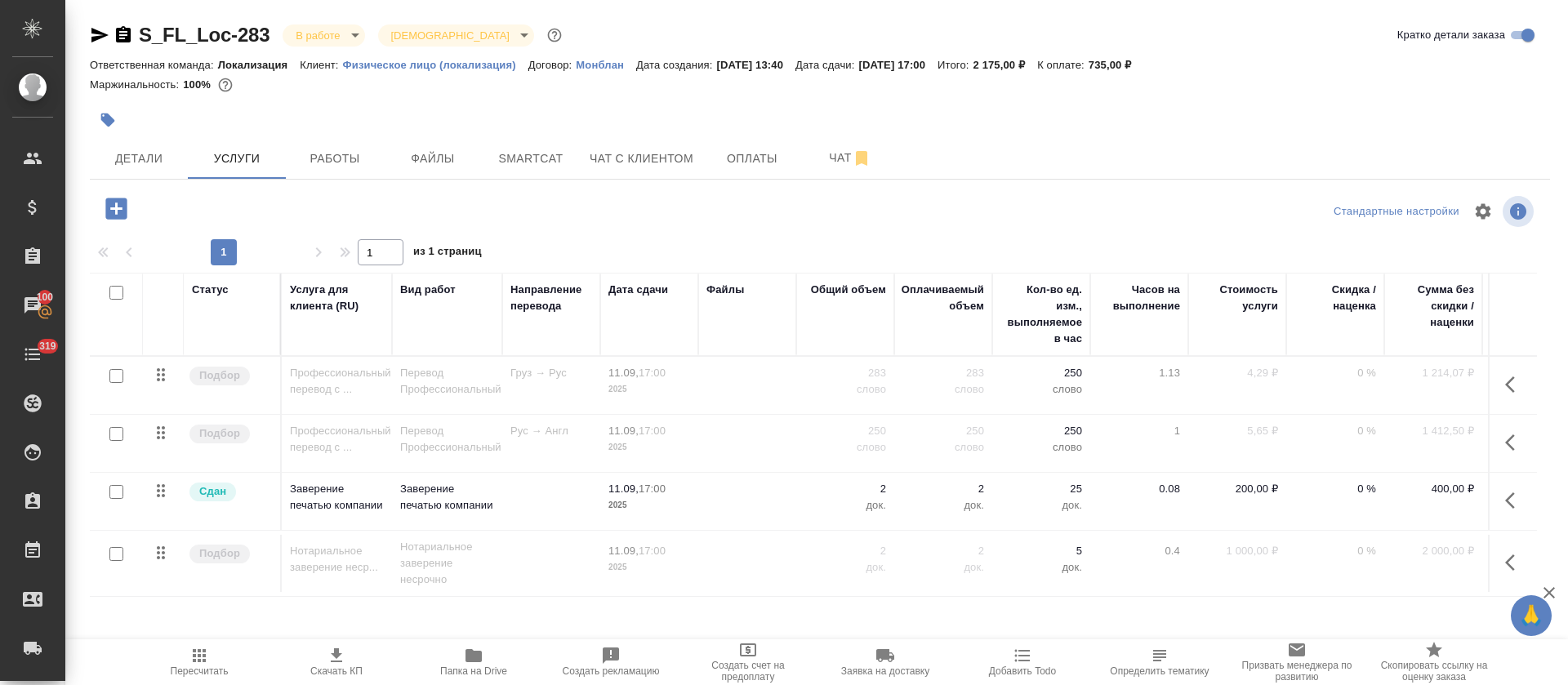
click at [1196, 124] on div at bounding box center [820, 120] width 1460 height 36
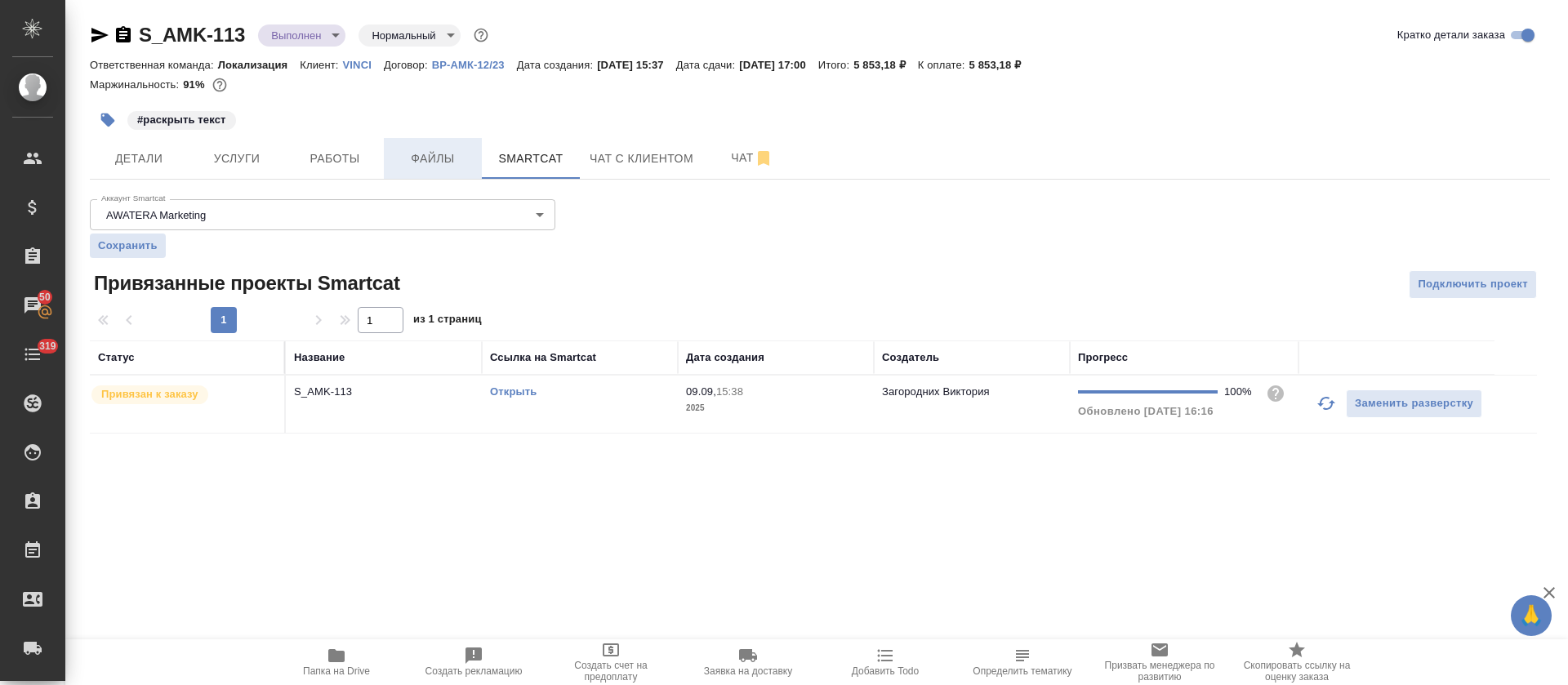
click at [385, 166] on button "Файлы" at bounding box center [433, 158] width 98 height 41
click at [316, 173] on button "Работы" at bounding box center [335, 158] width 98 height 41
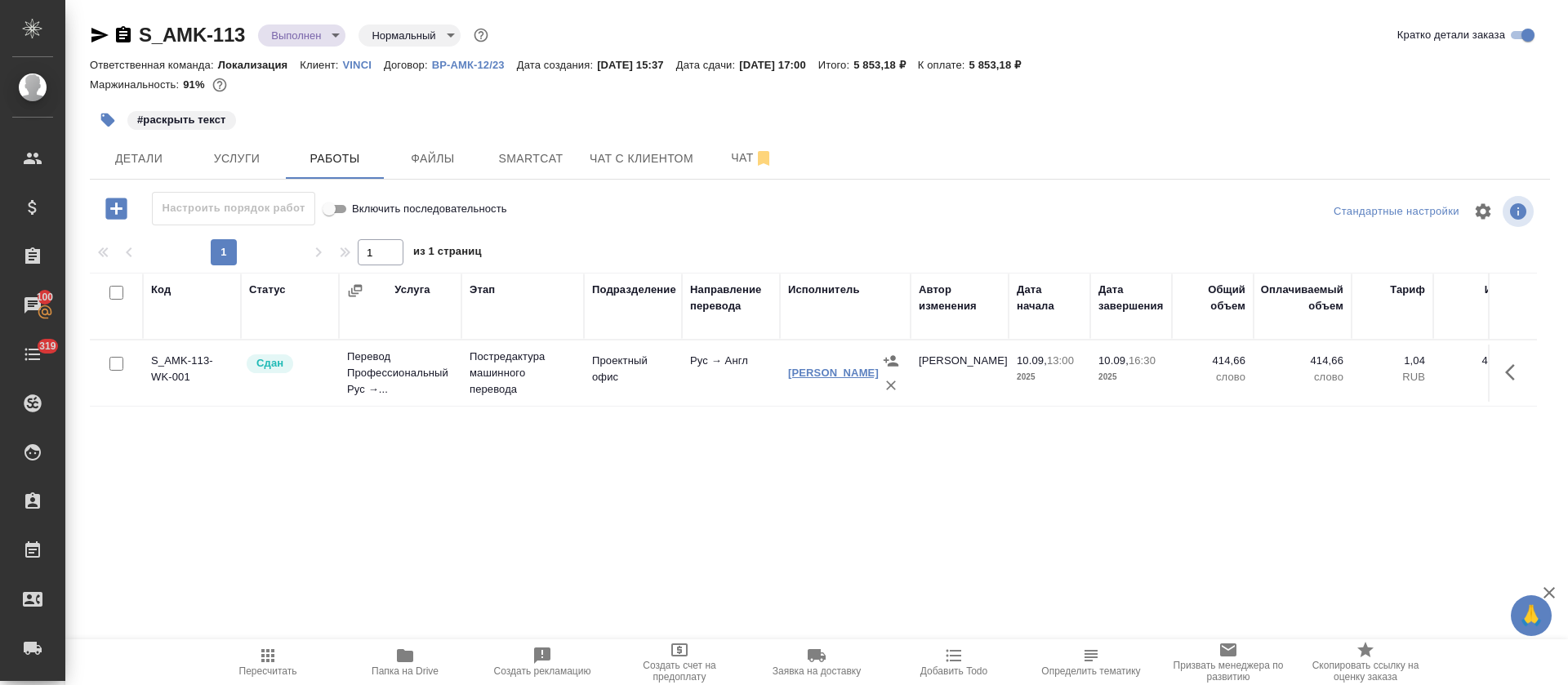
click at [813, 375] on link "Валерия Бичер" at bounding box center [833, 373] width 91 height 12
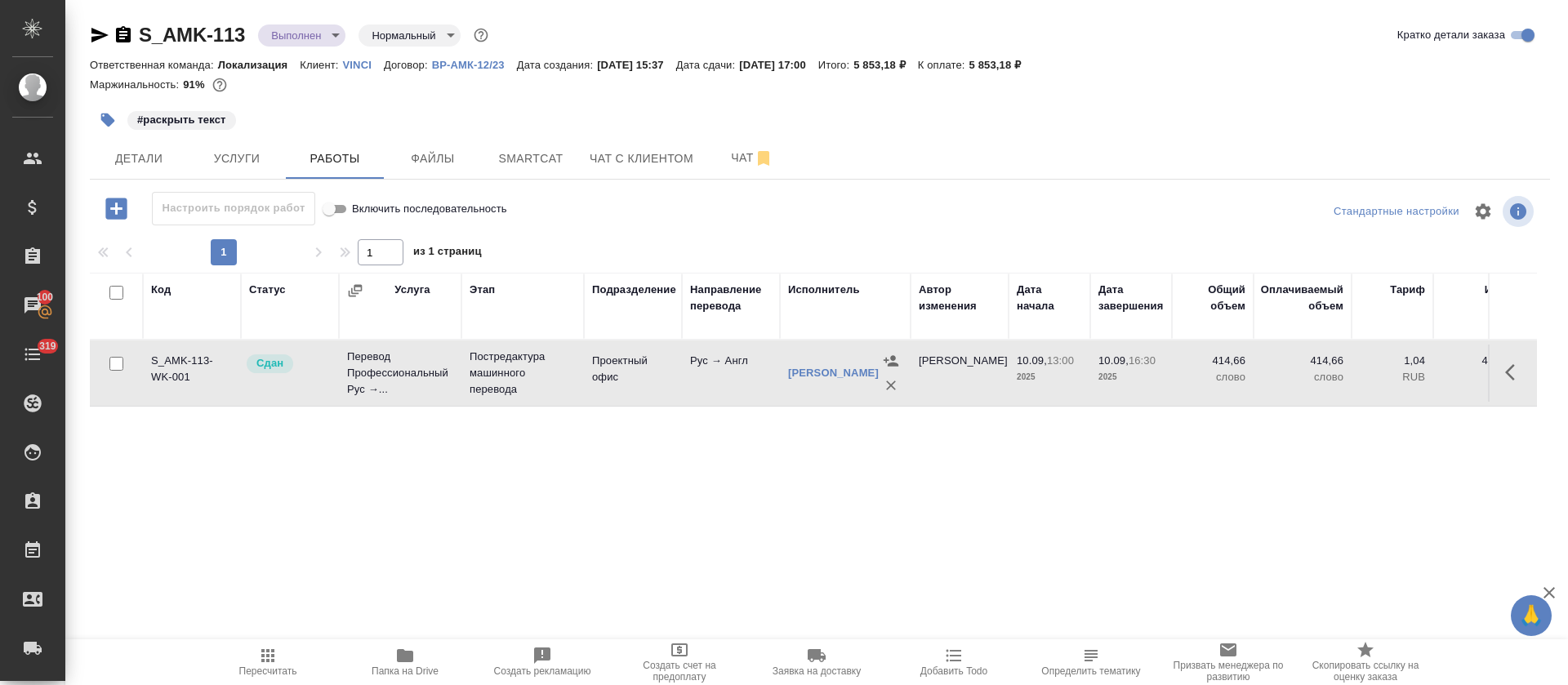
click at [529, 161] on span "Smartcat" at bounding box center [530, 158] width 79 height 20
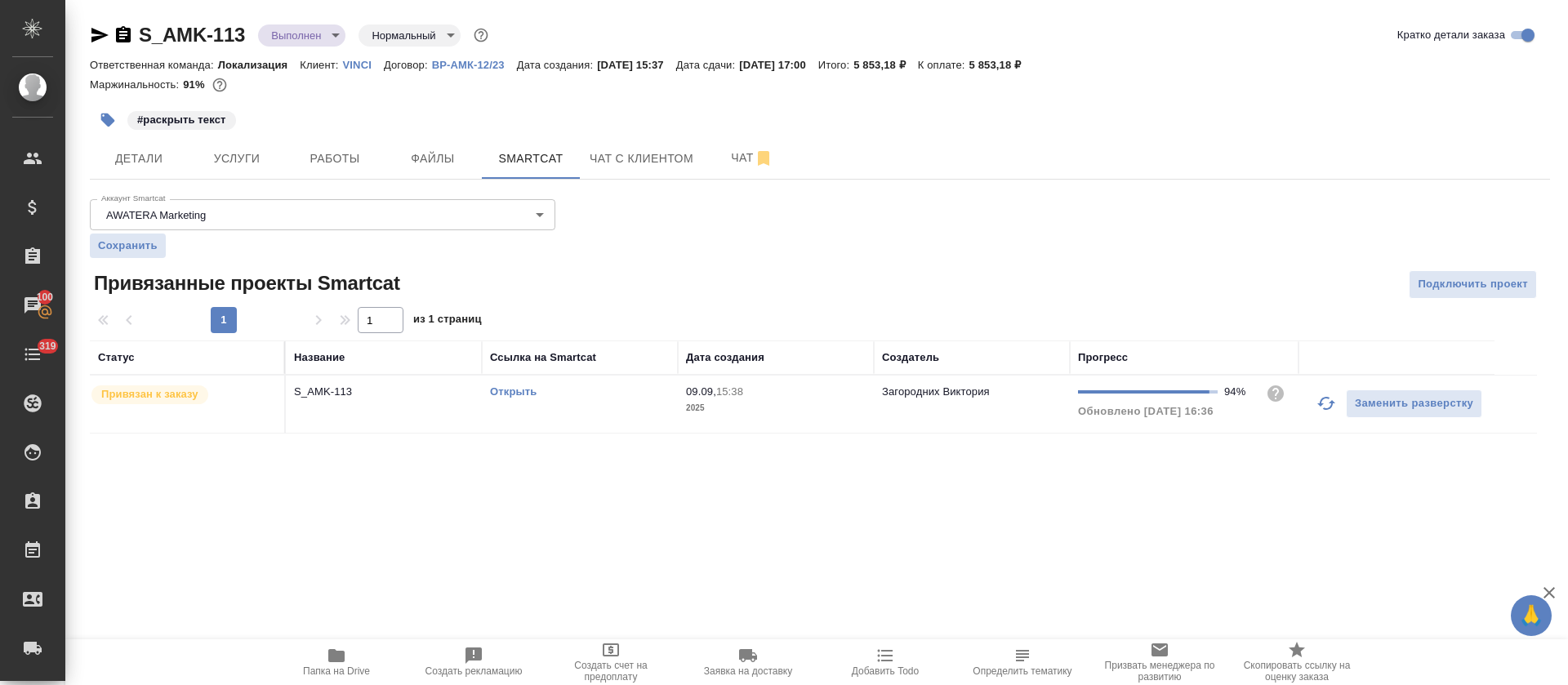
click at [529, 391] on link "Открыть" at bounding box center [513, 391] width 47 height 12
click at [334, 666] on span "Папка на Drive" at bounding box center [336, 671] width 67 height 11
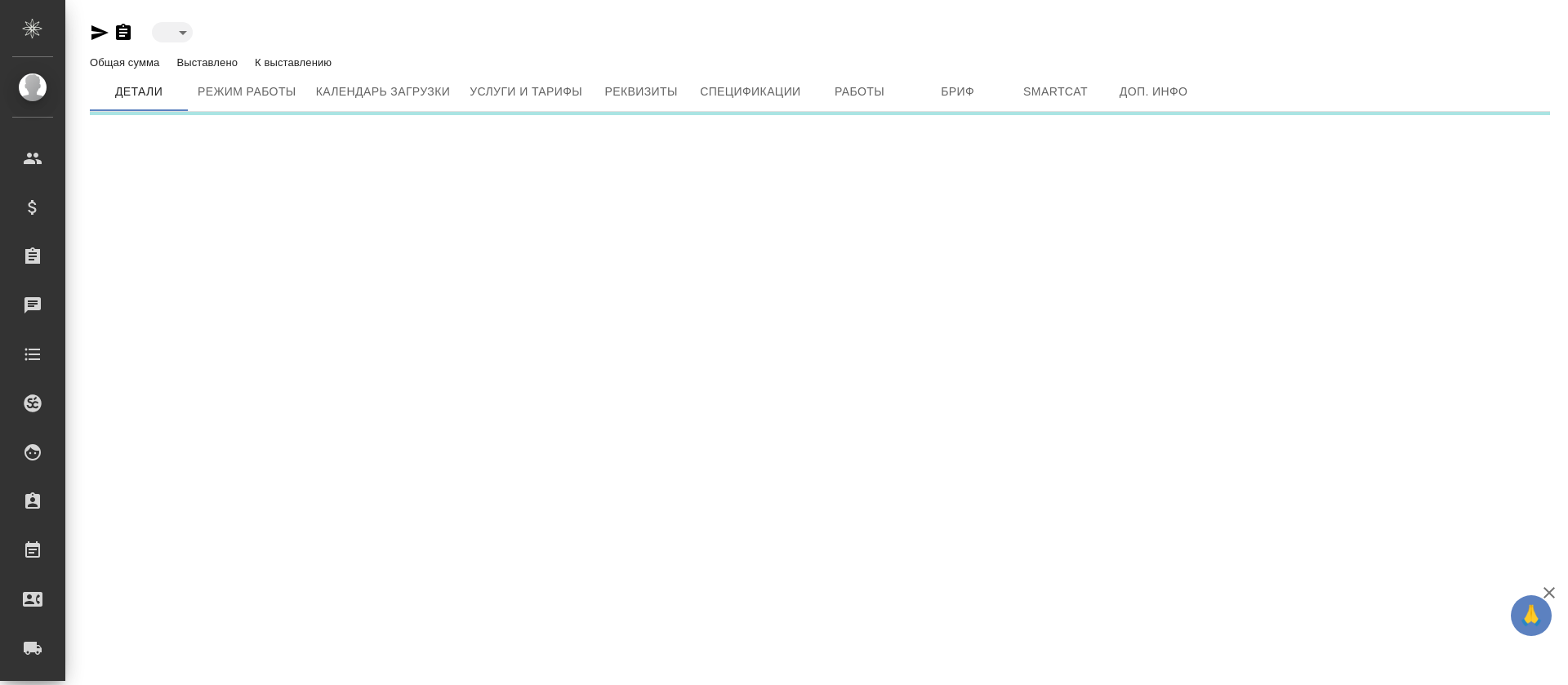
type input "active"
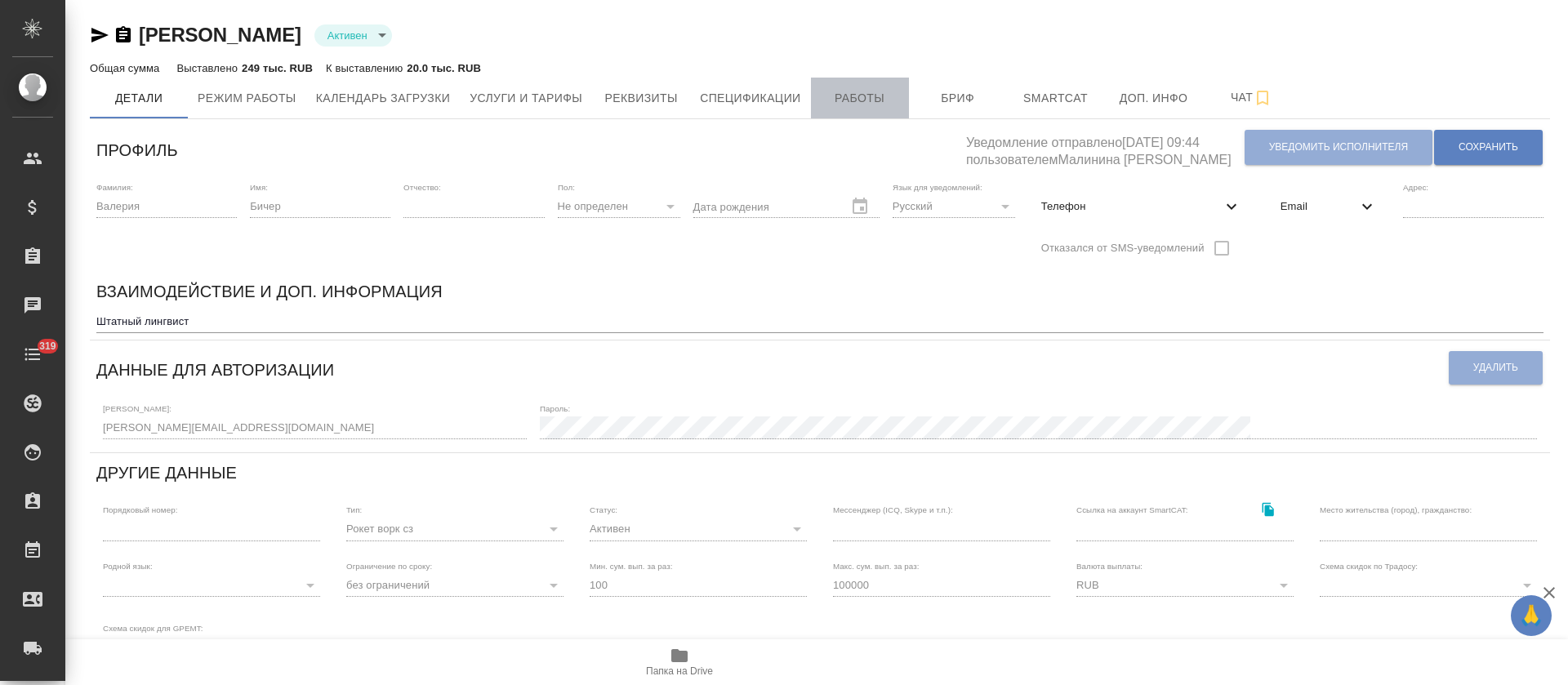
click at [864, 113] on button "Работы" at bounding box center [860, 98] width 98 height 41
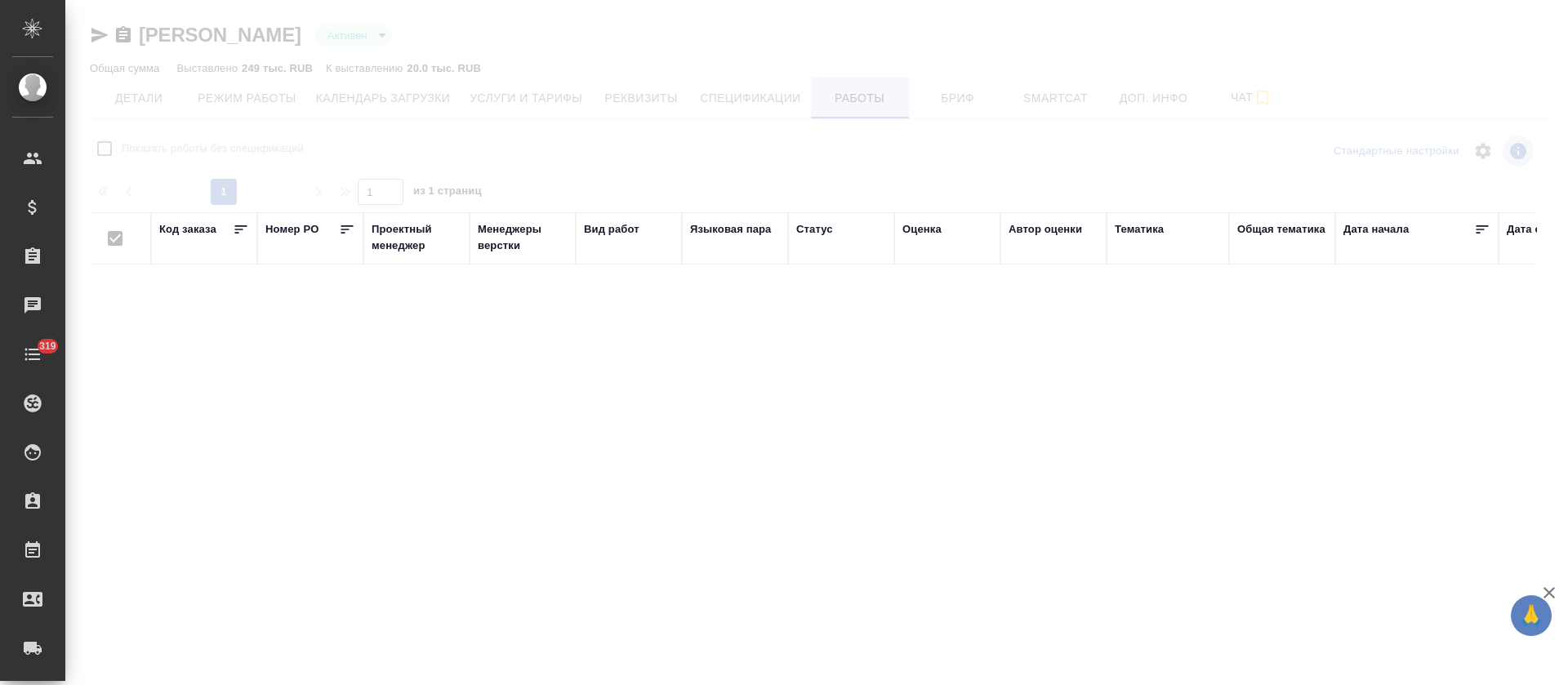
checkbox input "false"
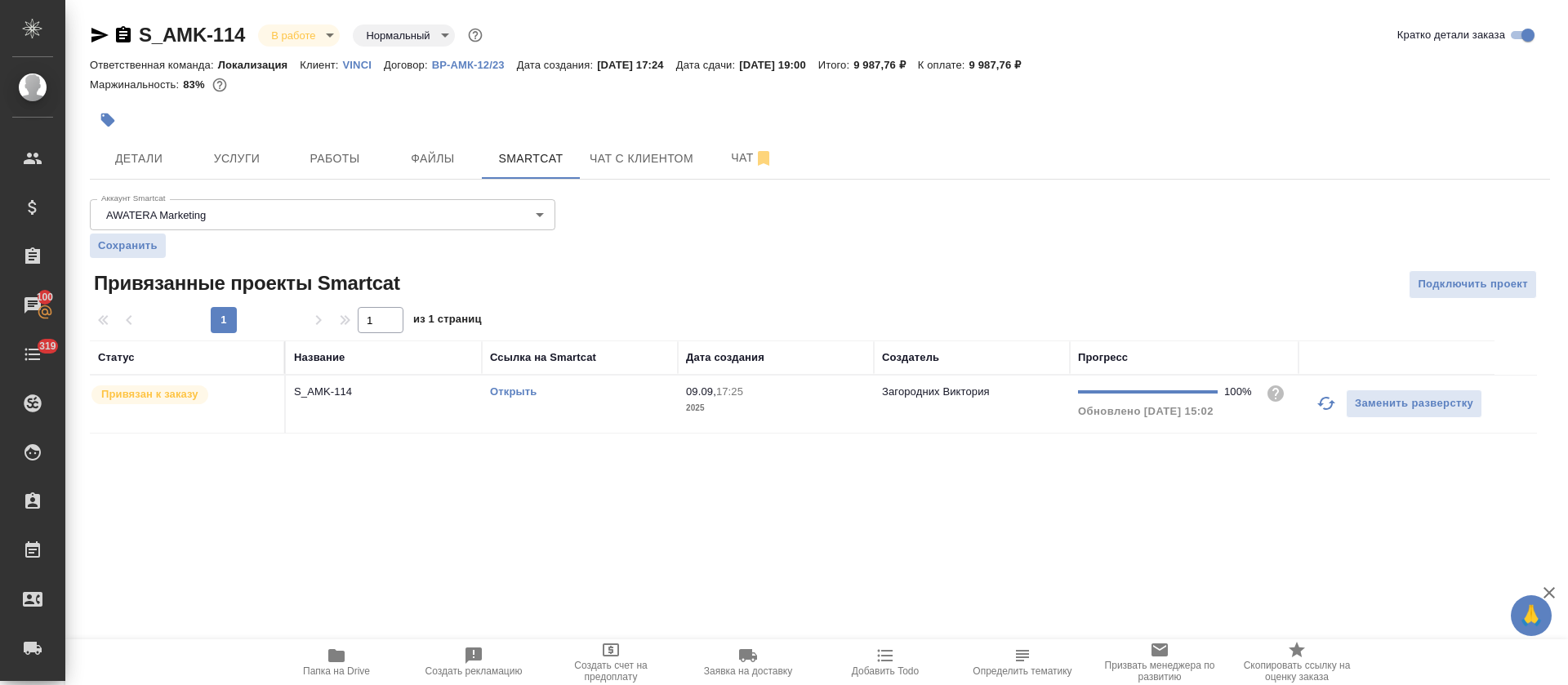
click at [518, 394] on link "Открыть" at bounding box center [513, 391] width 47 height 12
click at [517, 393] on link "Открыть" at bounding box center [513, 391] width 47 height 12
click at [585, 411] on td "Открыть" at bounding box center [579, 404] width 196 height 57
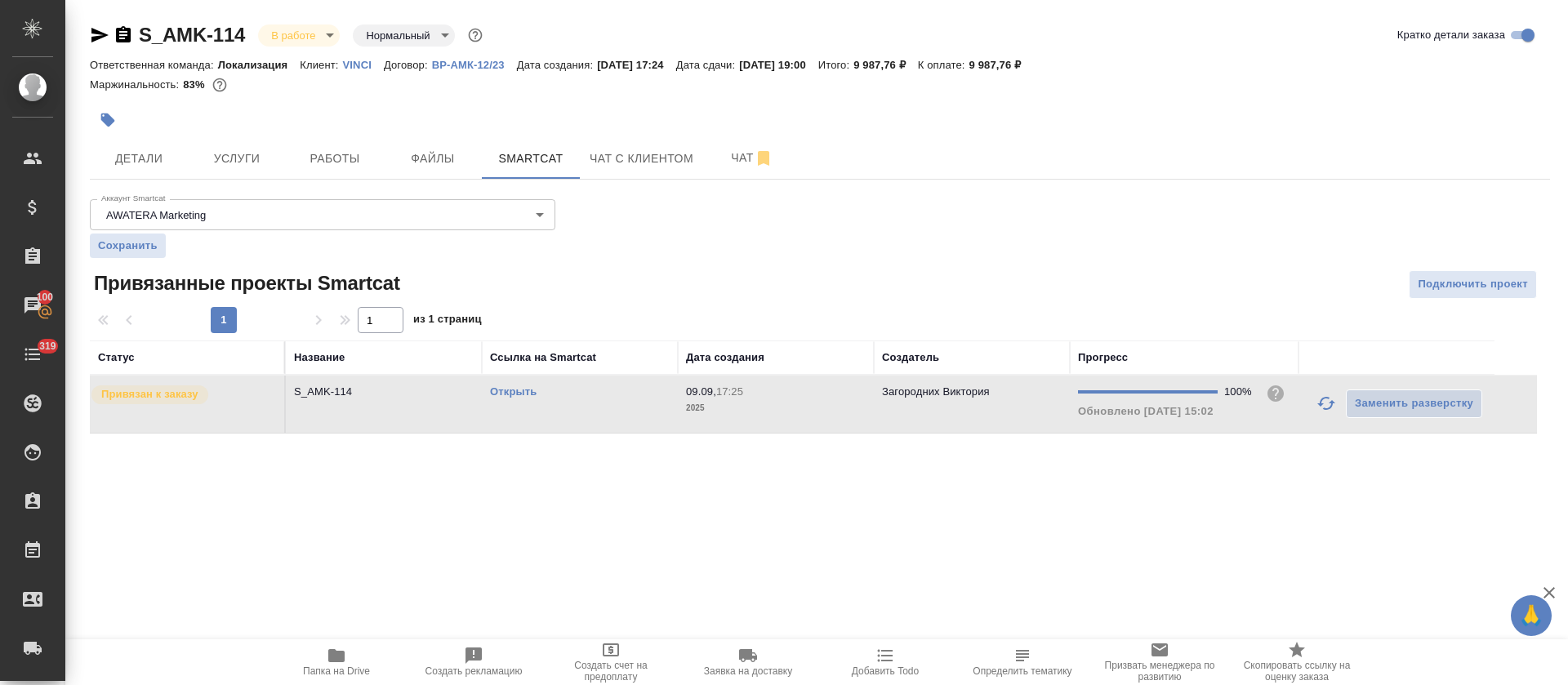
click at [585, 411] on td "Открыть" at bounding box center [579, 404] width 196 height 57
click at [340, 654] on icon "button" at bounding box center [336, 655] width 16 height 13
click at [330, 33] on body "🙏 .cls-1 fill:#fff; AWATERA Tretyakova Olga Клиенты Спецификации Заказы 100 Чат…" at bounding box center [784, 342] width 1568 height 685
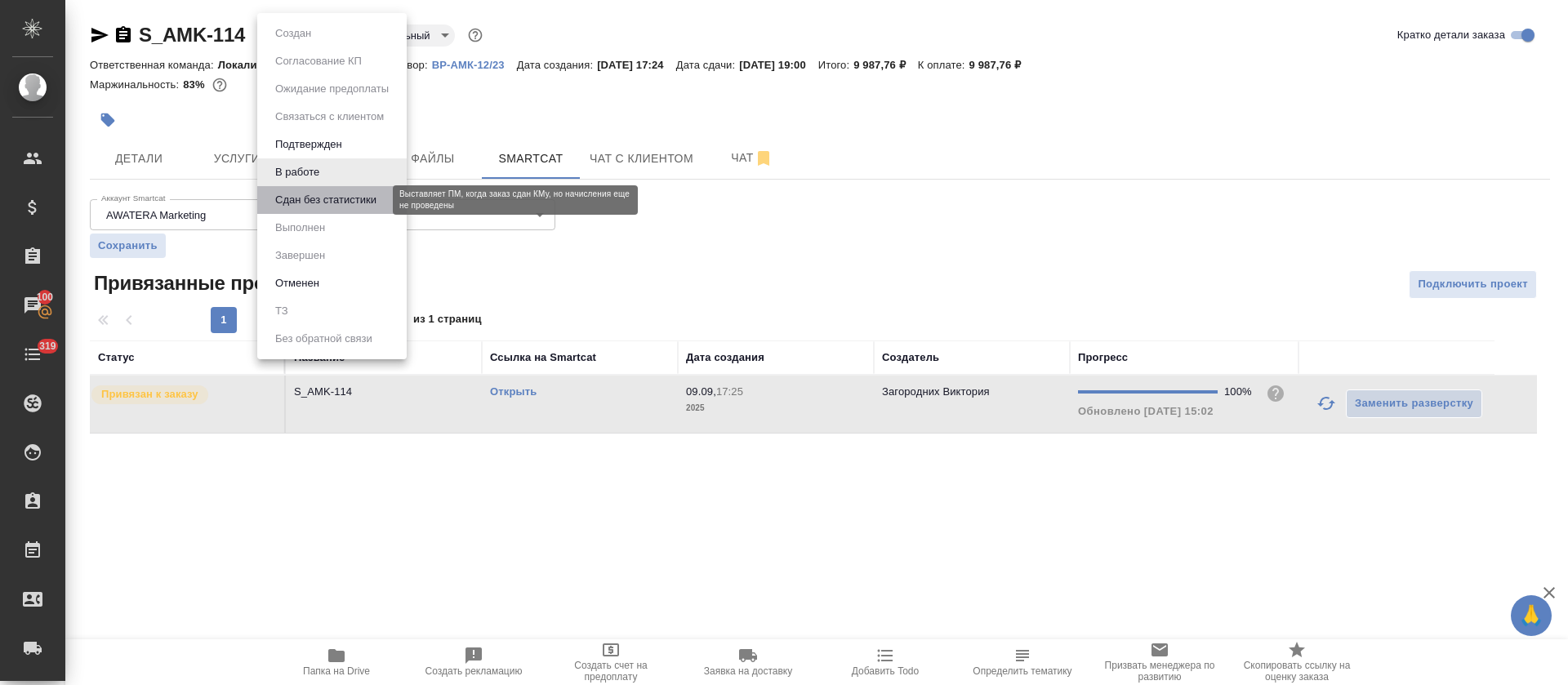
click at [296, 207] on button "Сдан без статистики" at bounding box center [325, 200] width 111 height 18
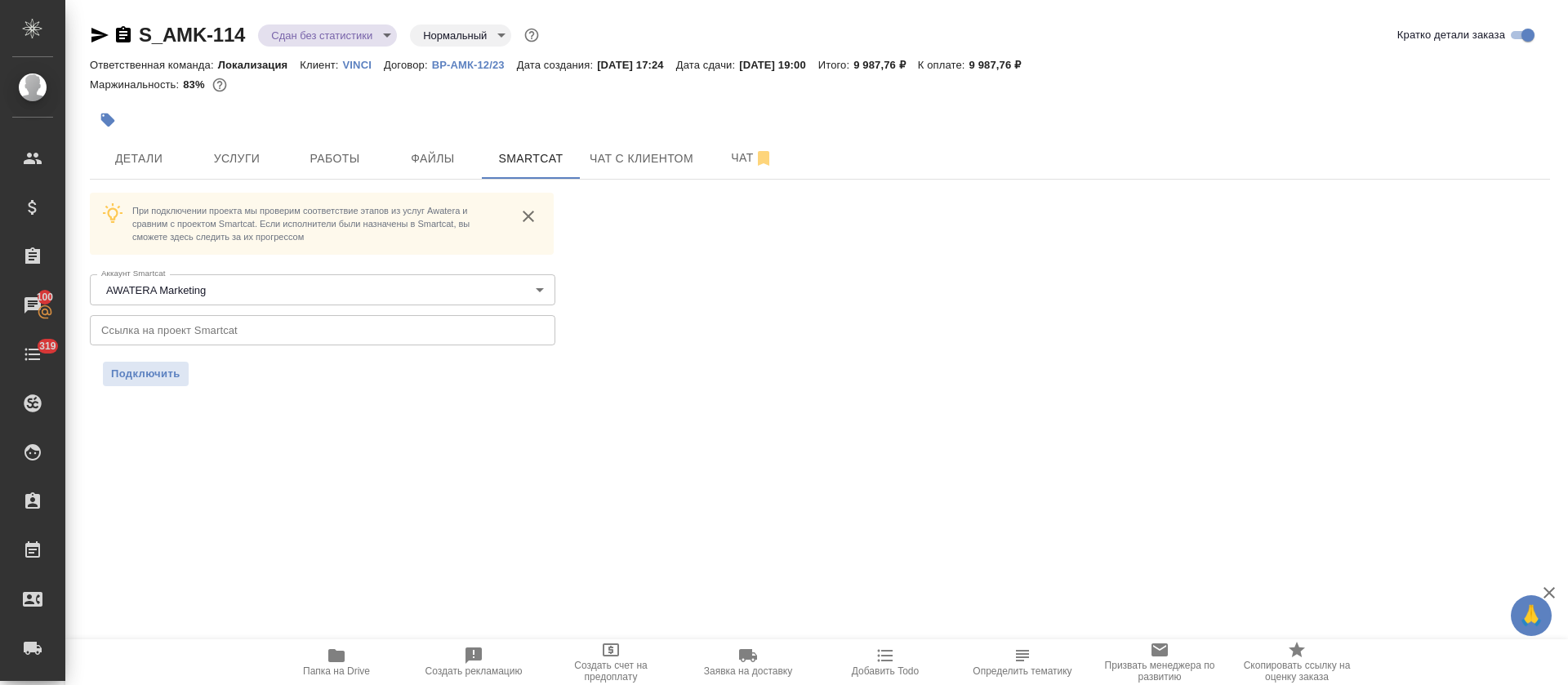
click at [99, 38] on icon "button" at bounding box center [100, 35] width 17 height 14
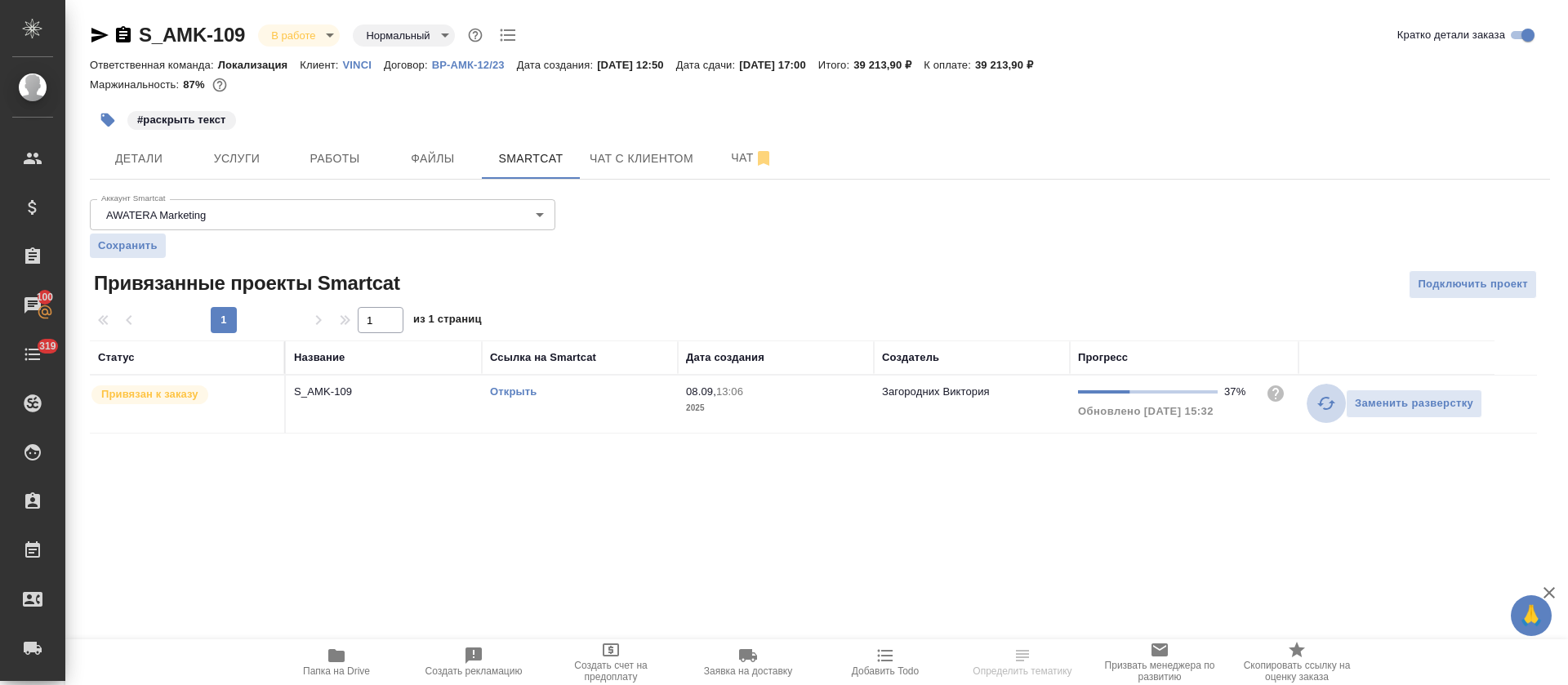
click at [1317, 403] on icon "button" at bounding box center [1326, 403] width 19 height 19
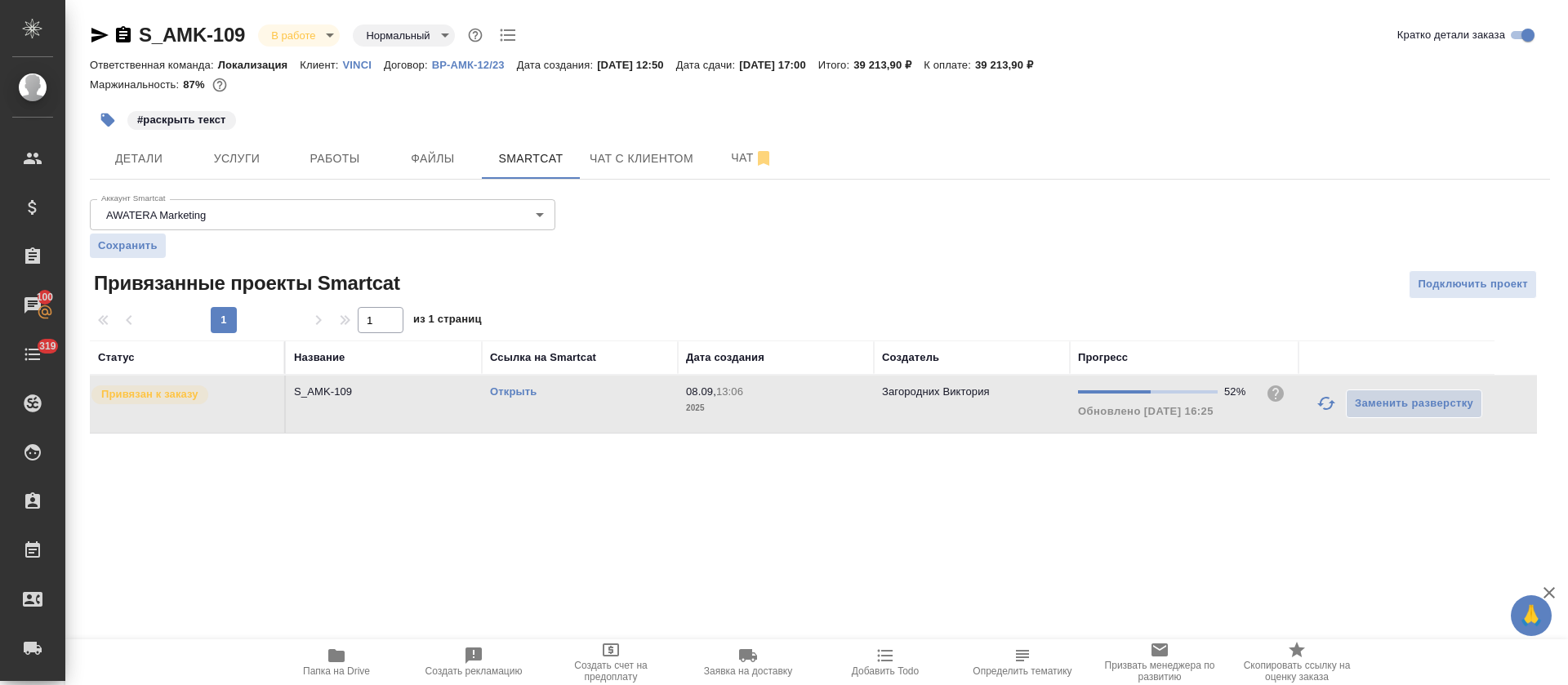
click at [1329, 408] on icon "button" at bounding box center [1326, 403] width 18 height 13
click at [1329, 402] on icon "button" at bounding box center [1326, 403] width 19 height 19
click at [1318, 400] on icon "button" at bounding box center [1326, 403] width 19 height 19
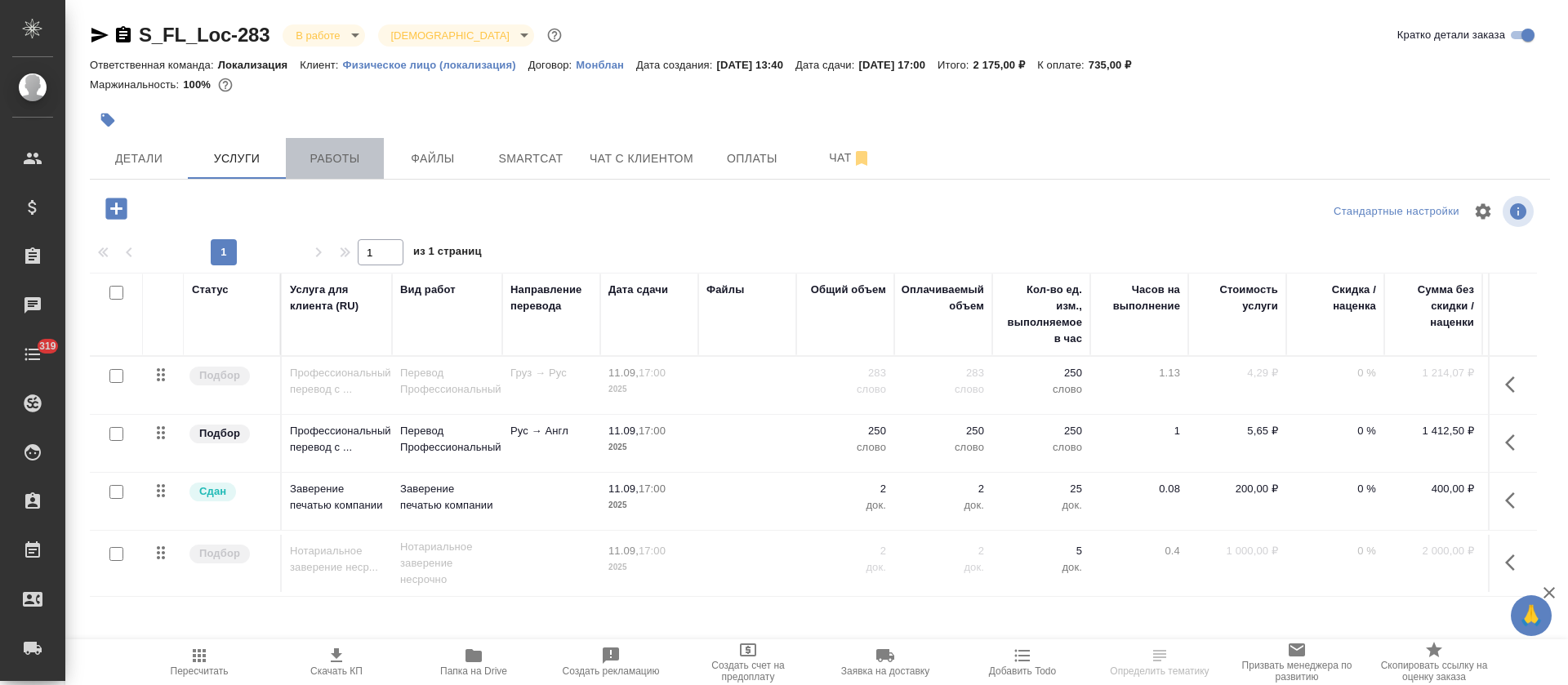
click at [347, 171] on button "Работы" at bounding box center [335, 158] width 98 height 41
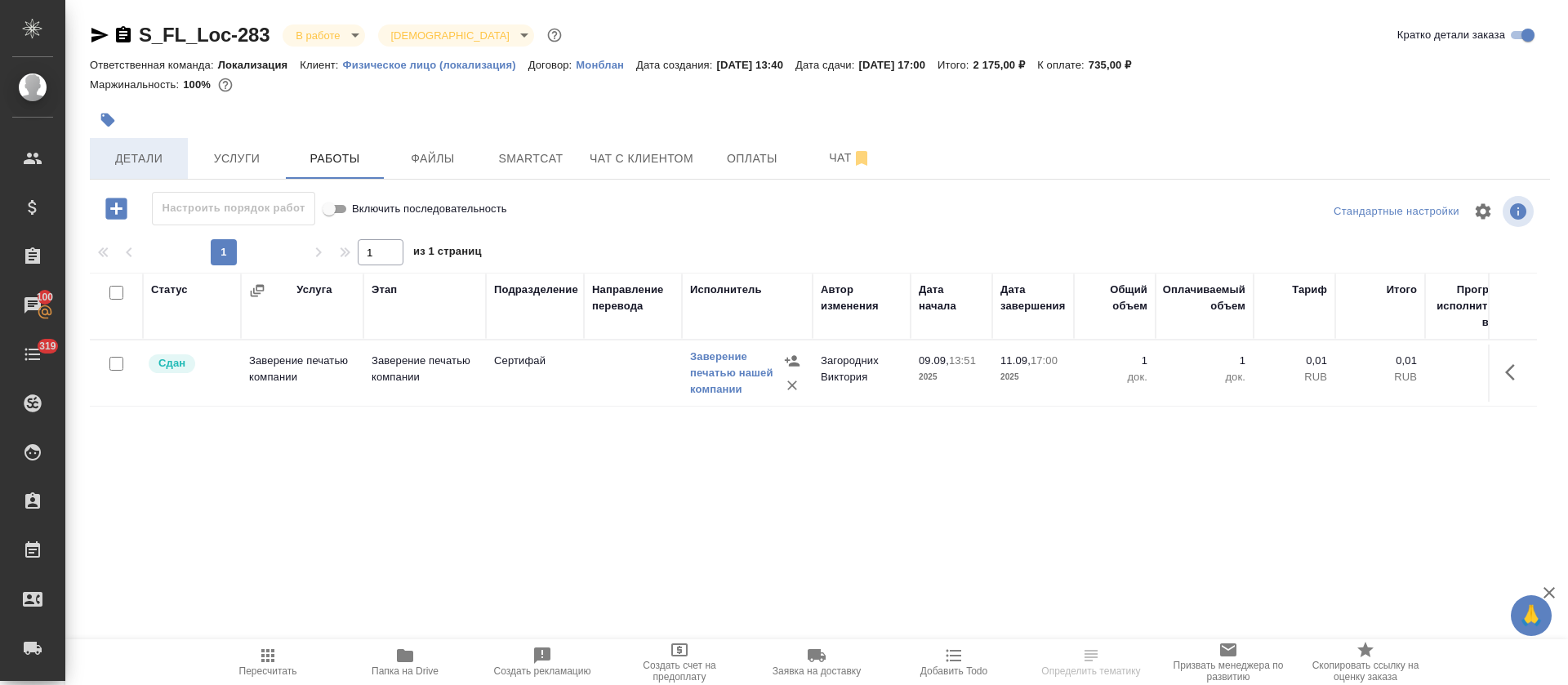
click at [151, 147] on button "Детали" at bounding box center [139, 158] width 98 height 41
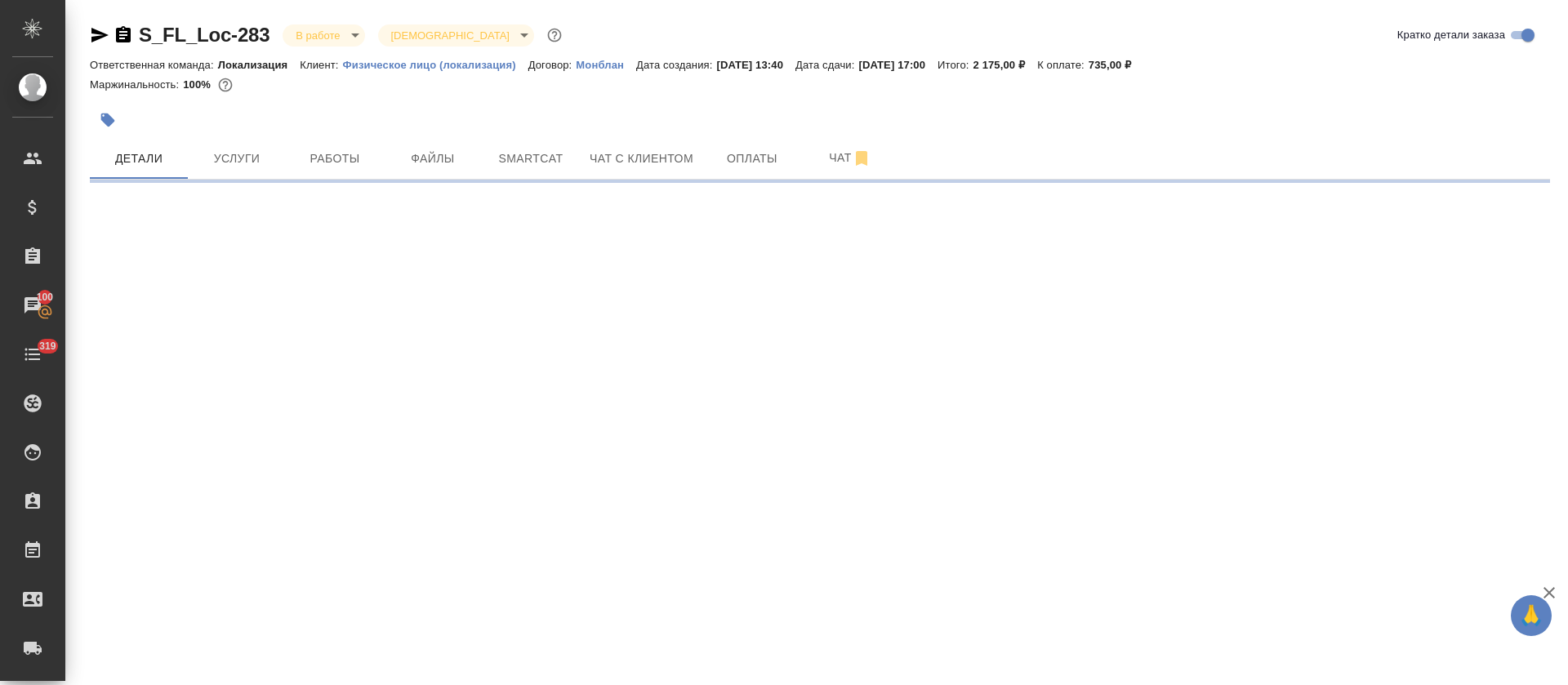
select select "RU"
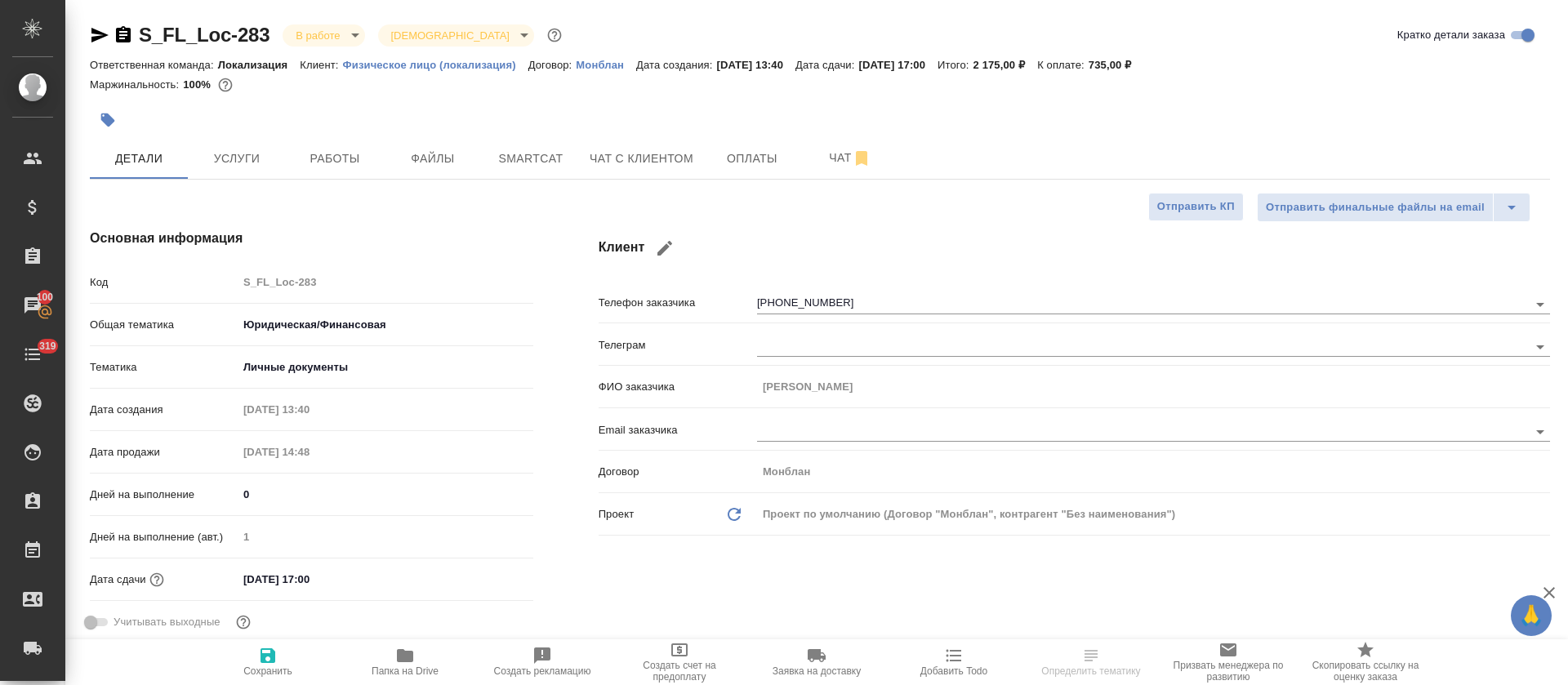
type textarea "x"
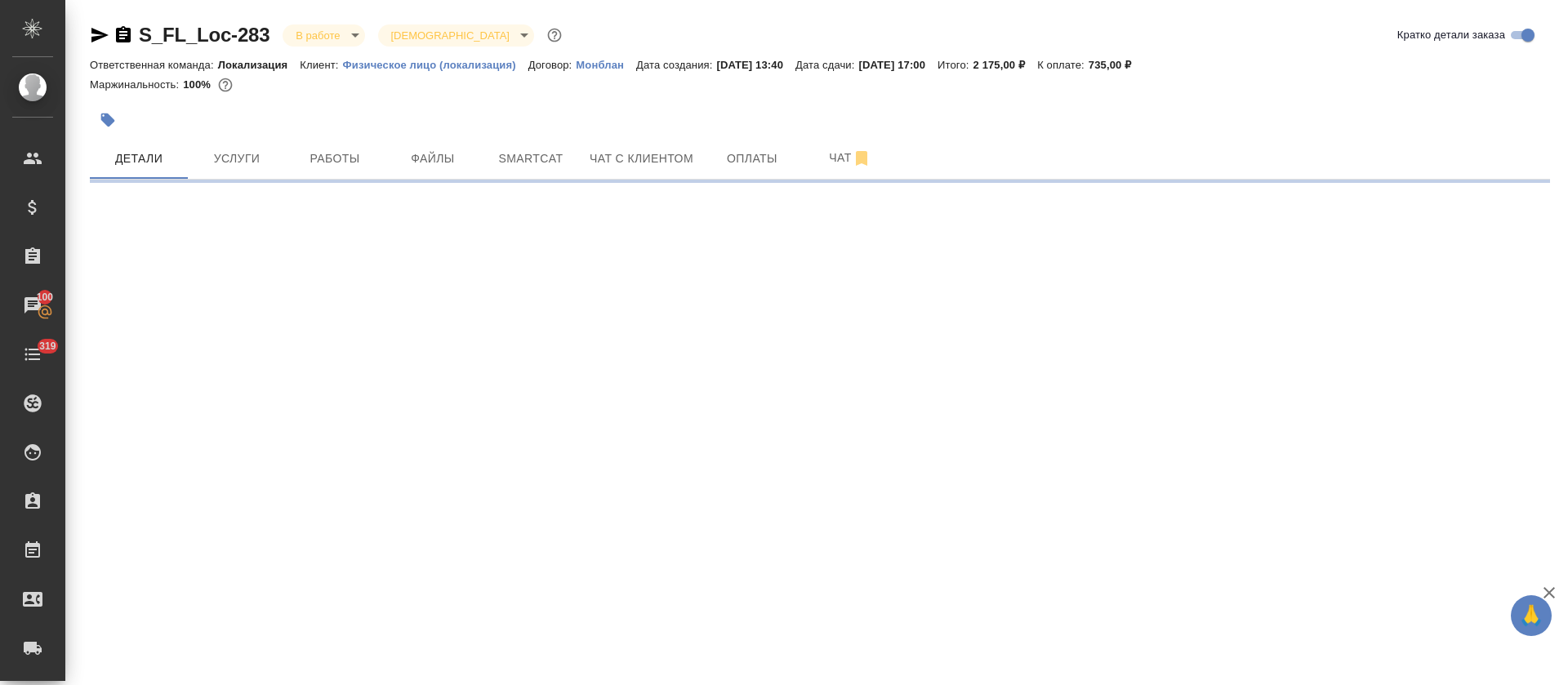
scroll to position [367, 0]
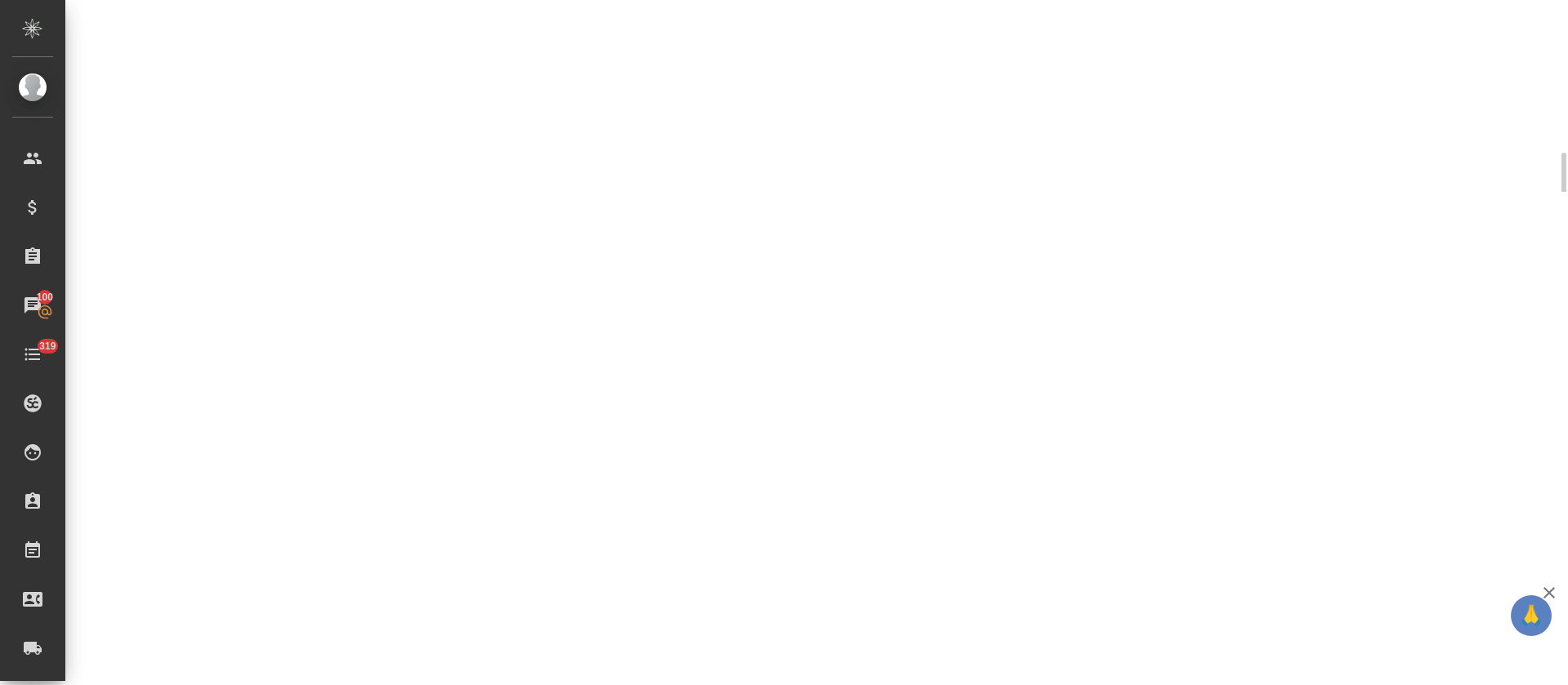
select select "RU"
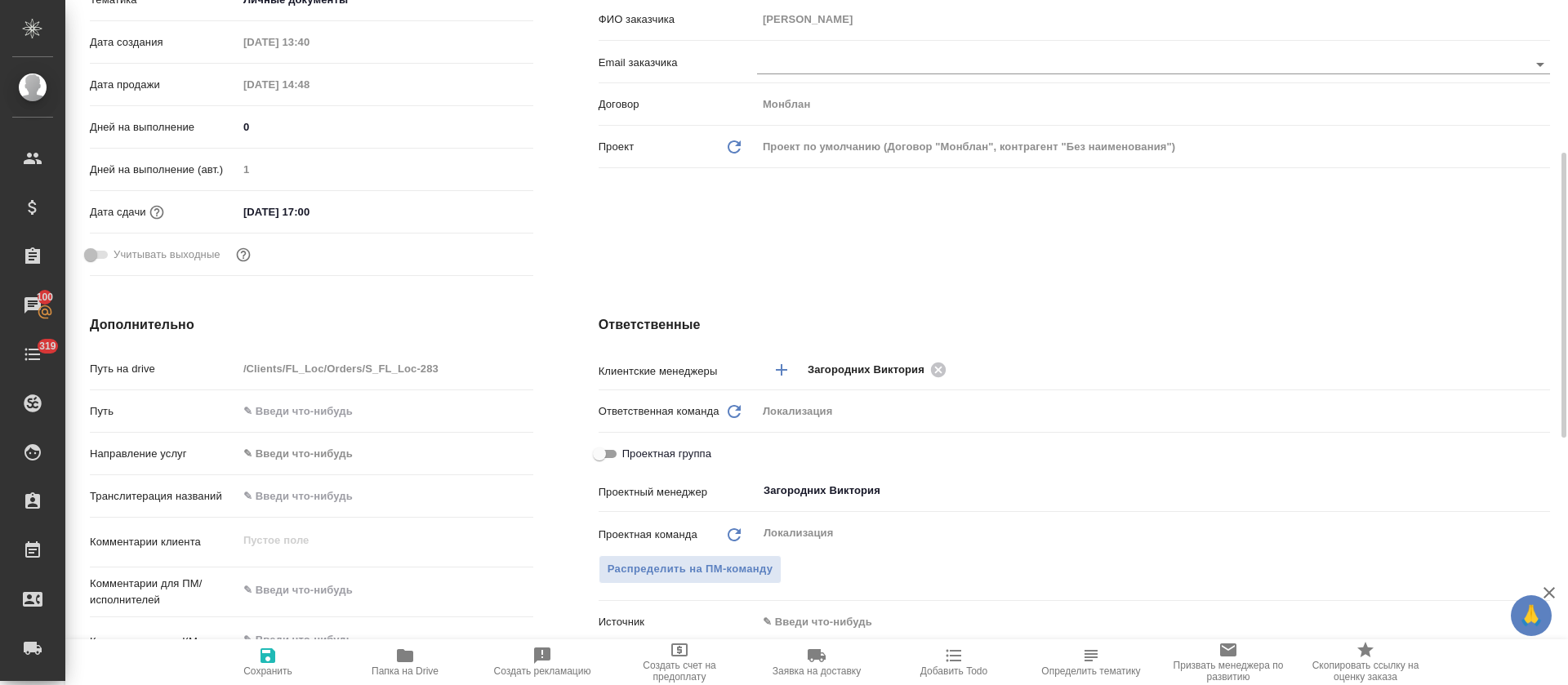
type textarea "x"
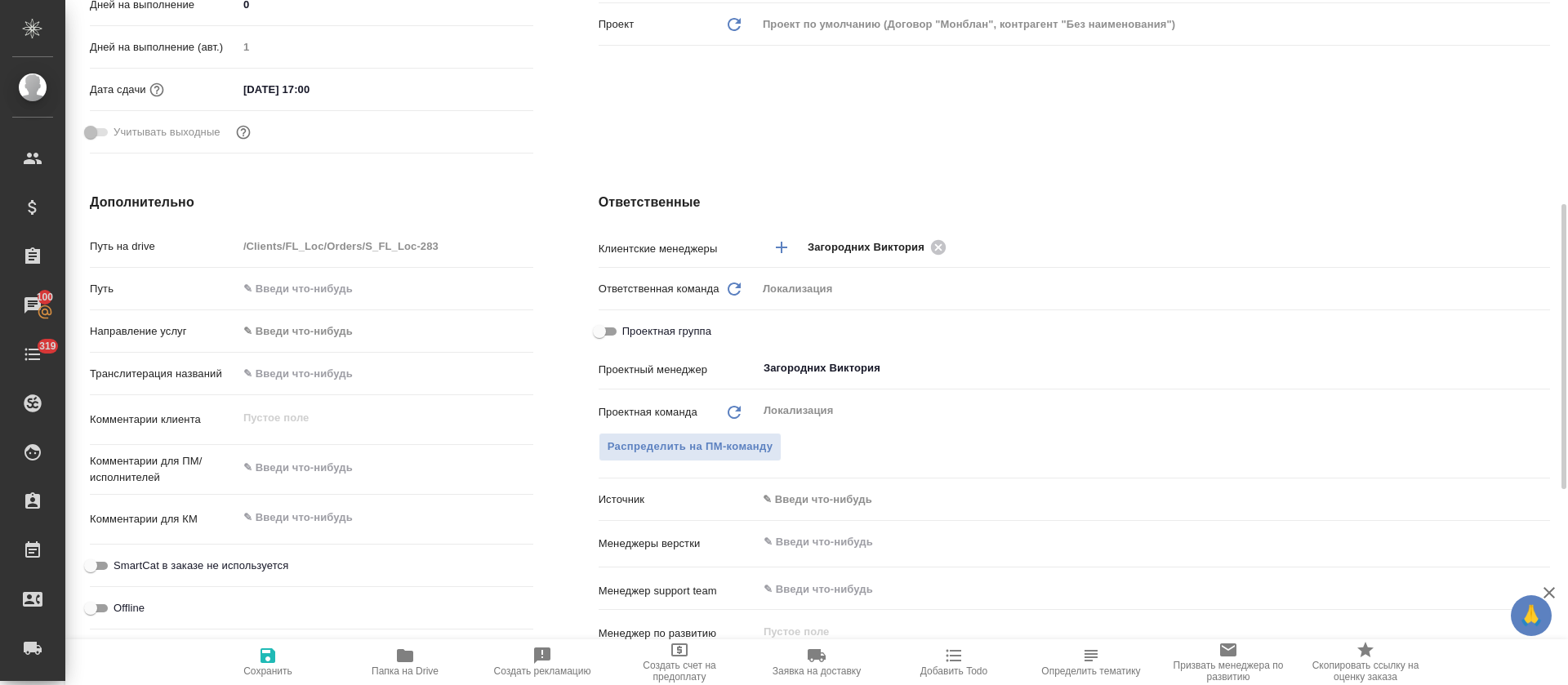
scroll to position [0, 0]
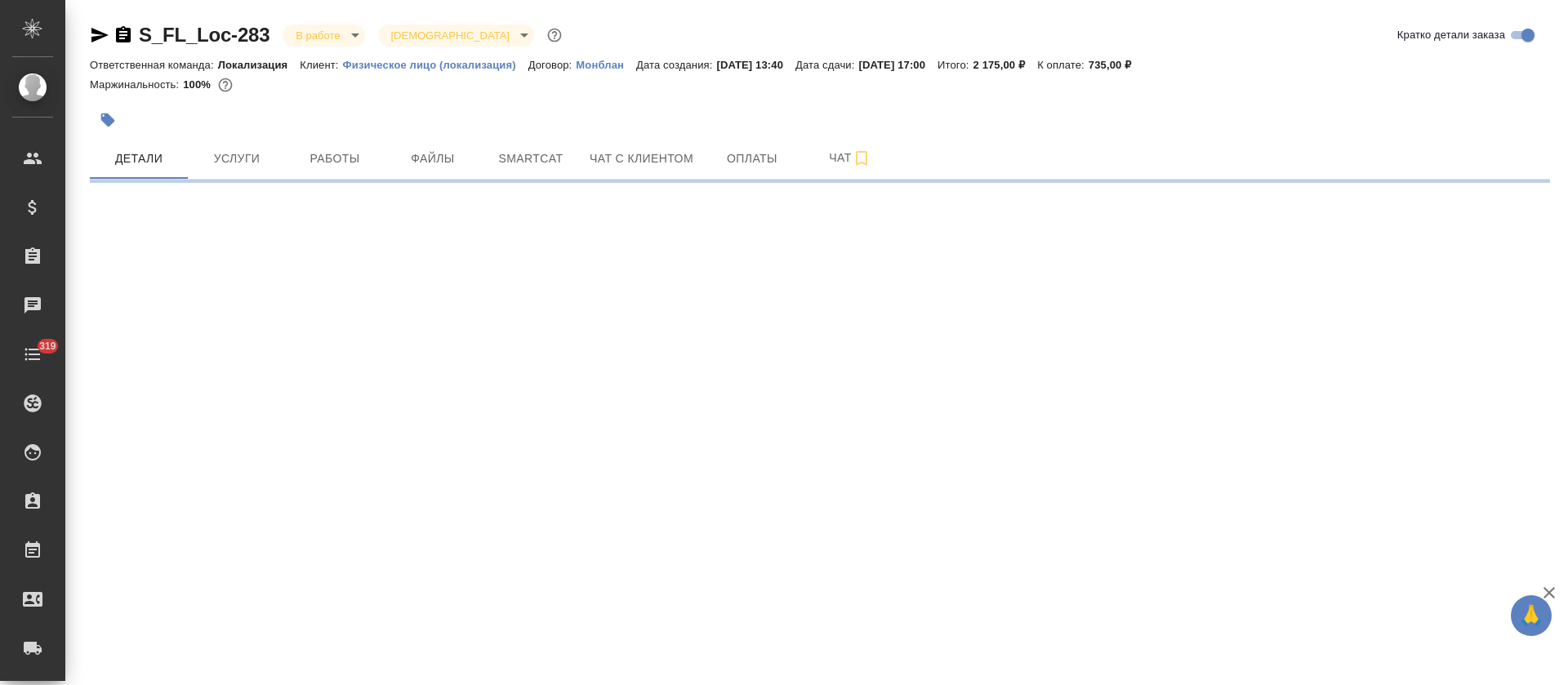
select select "RU"
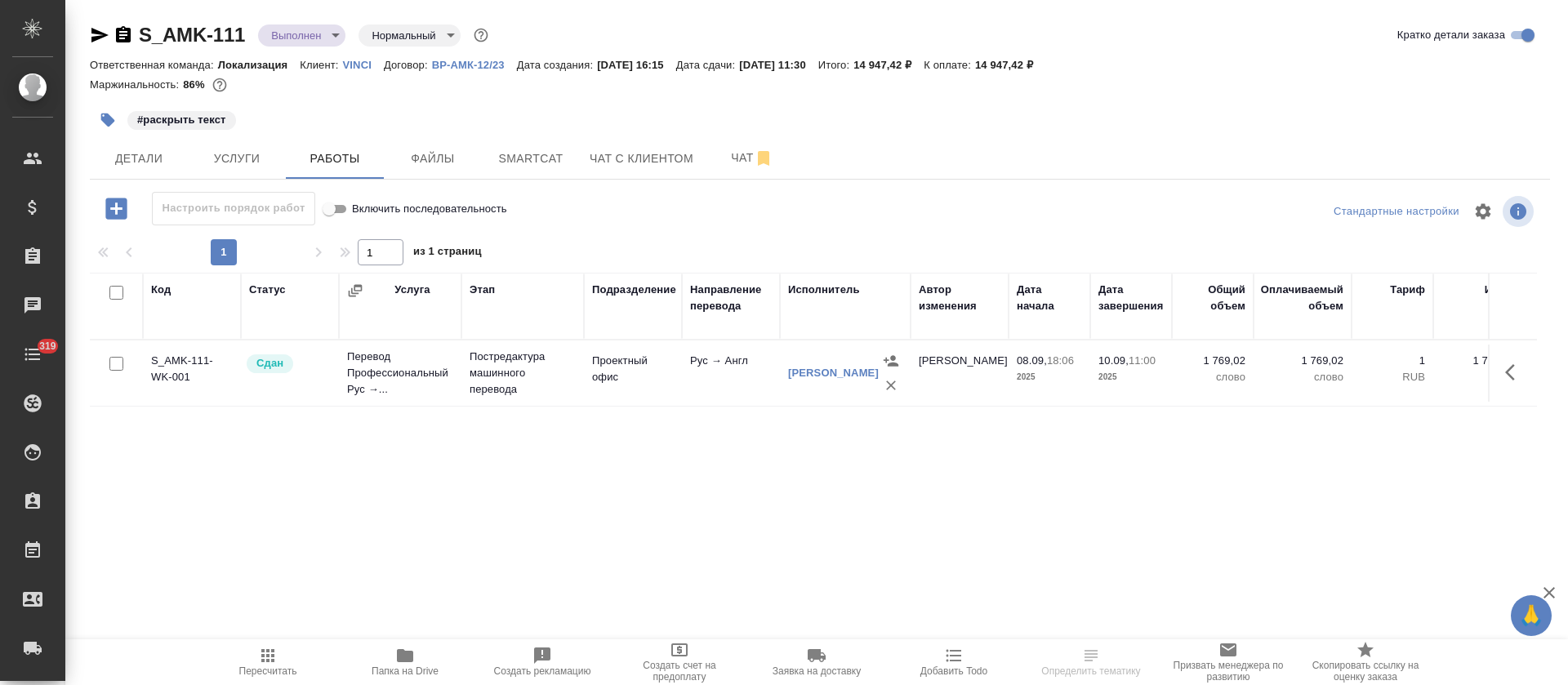
click at [402, 674] on span "Папка на Drive" at bounding box center [405, 671] width 67 height 11
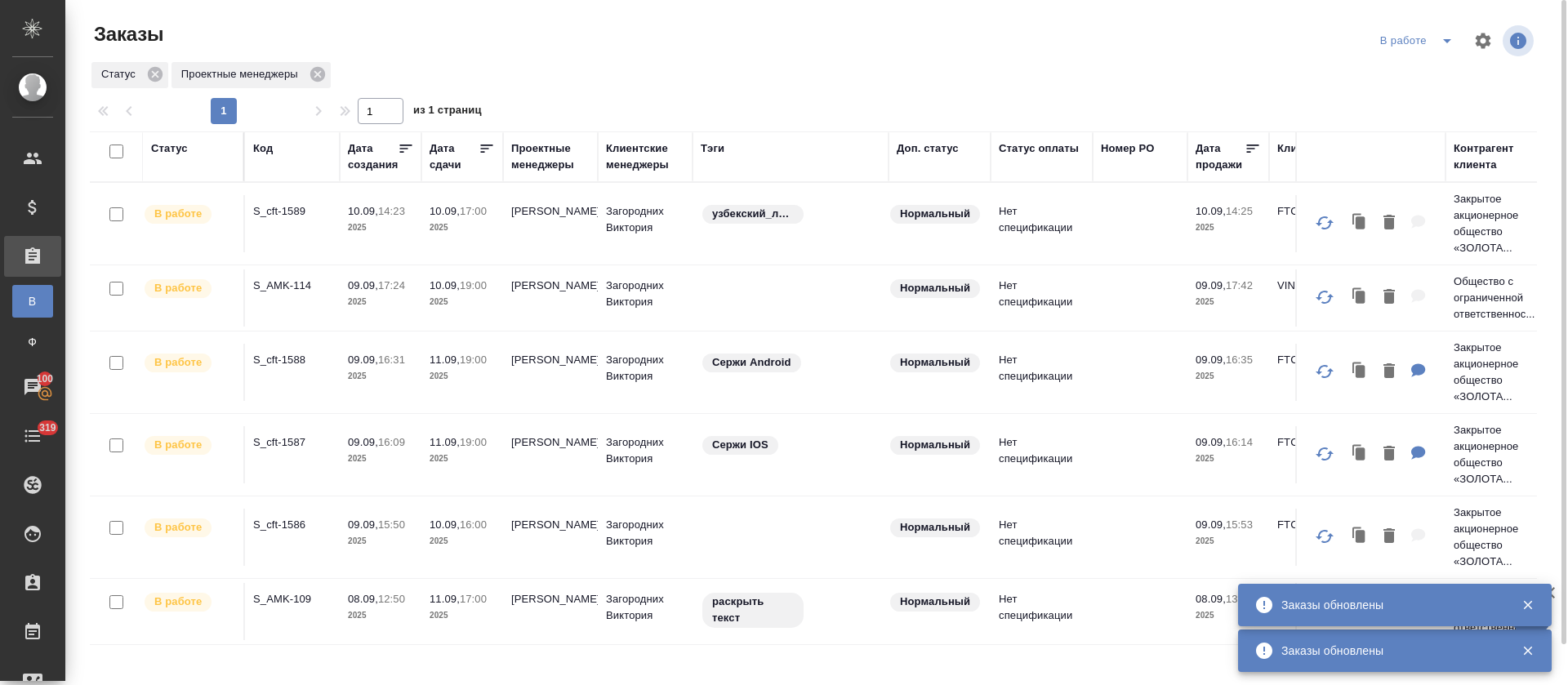
click at [1443, 34] on icon "split button" at bounding box center [1447, 41] width 19 height 19
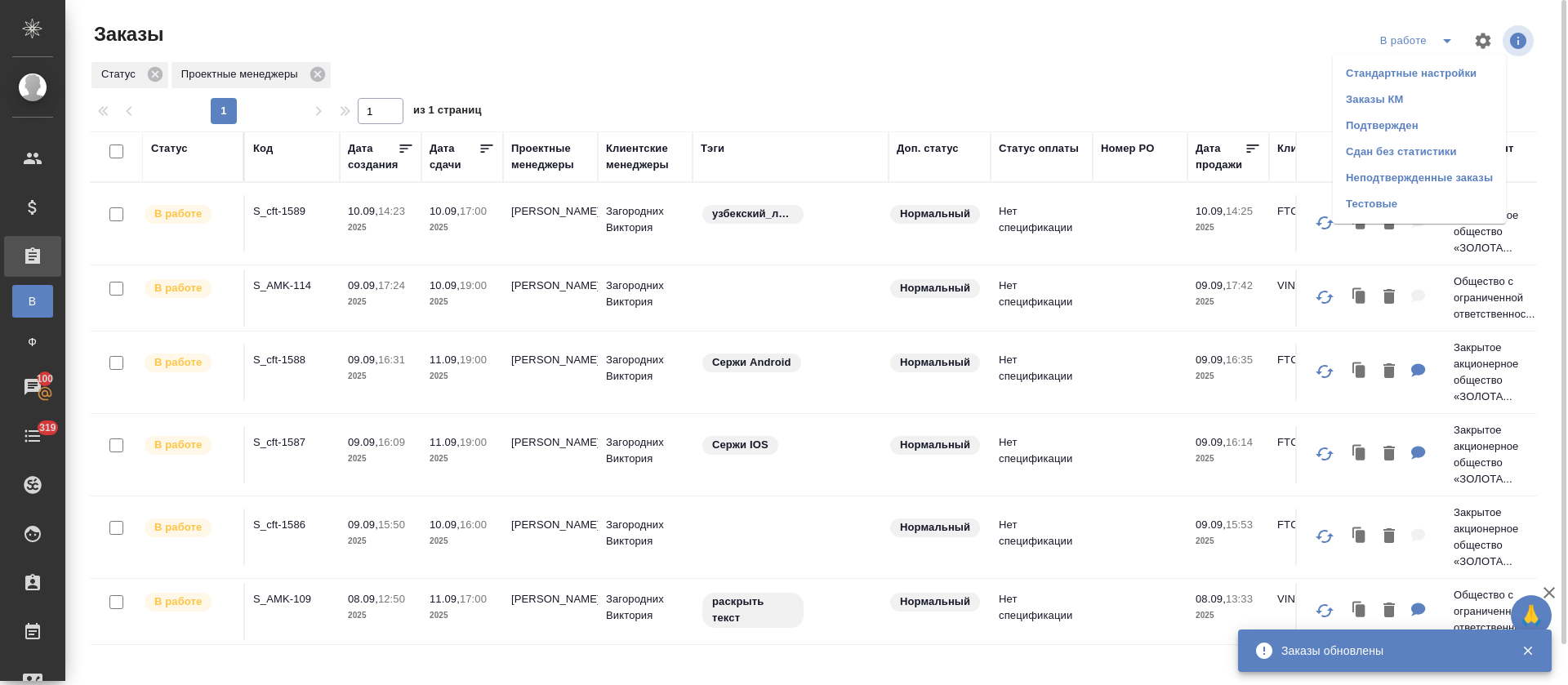
click at [1430, 113] on li "Подтвержден" at bounding box center [1420, 125] width 173 height 26
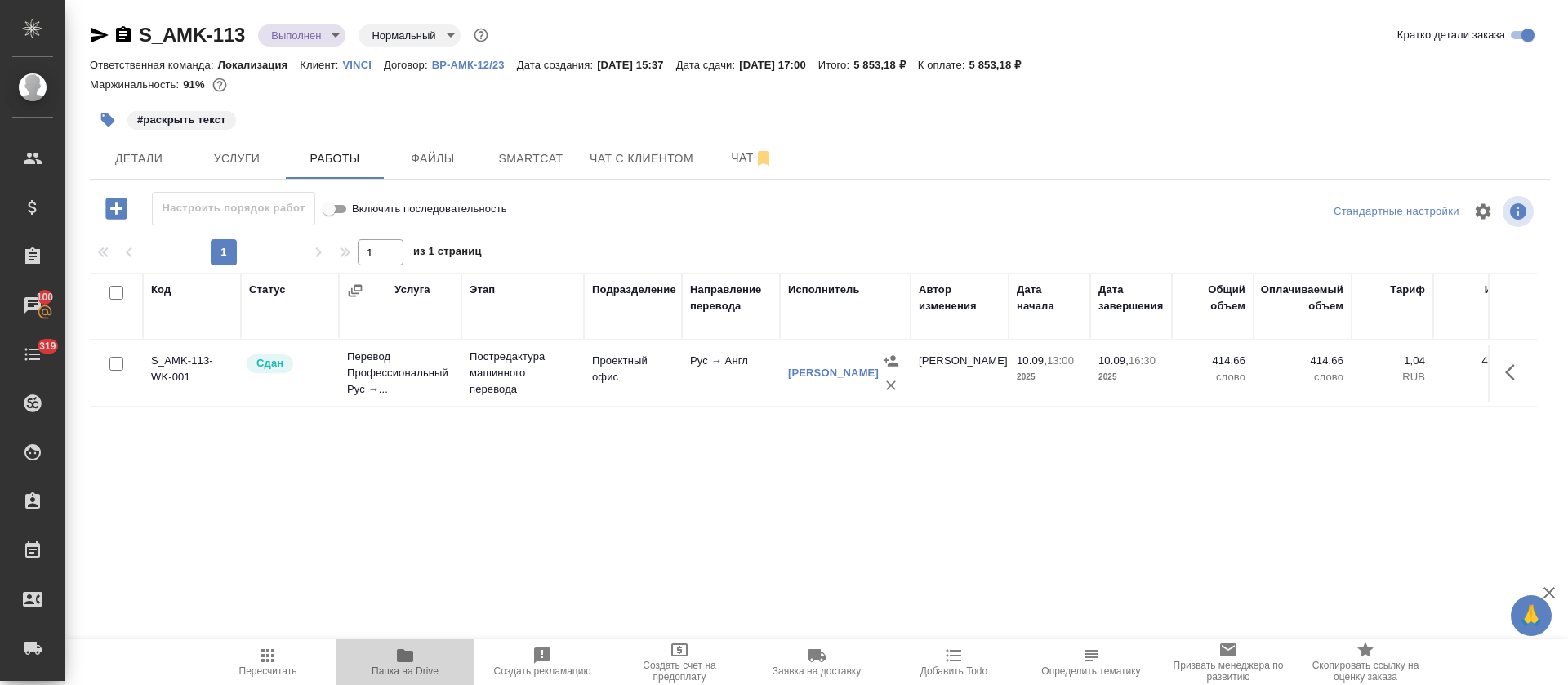
click at [433, 660] on span "Папка на Drive" at bounding box center [405, 661] width 118 height 31
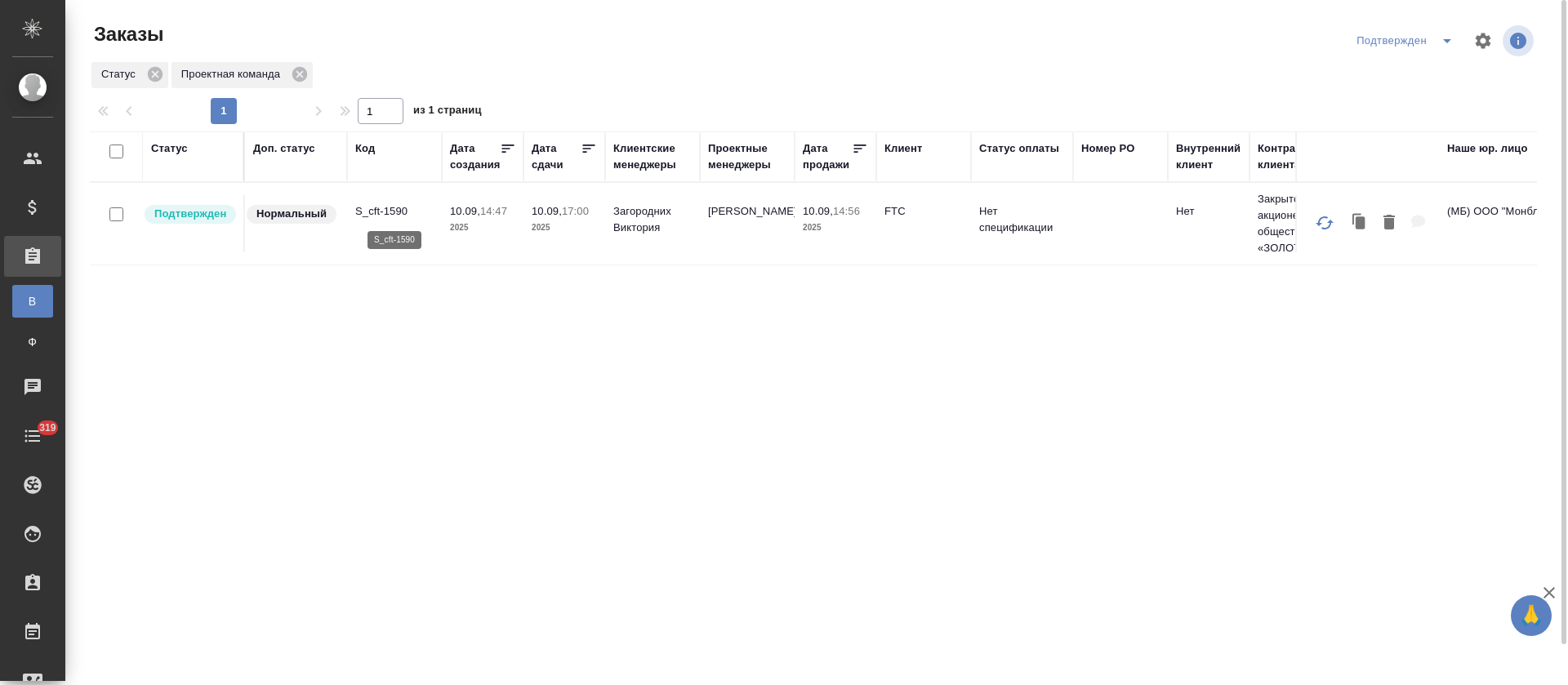
click at [388, 207] on p "S_cft-1590" at bounding box center [394, 211] width 79 height 16
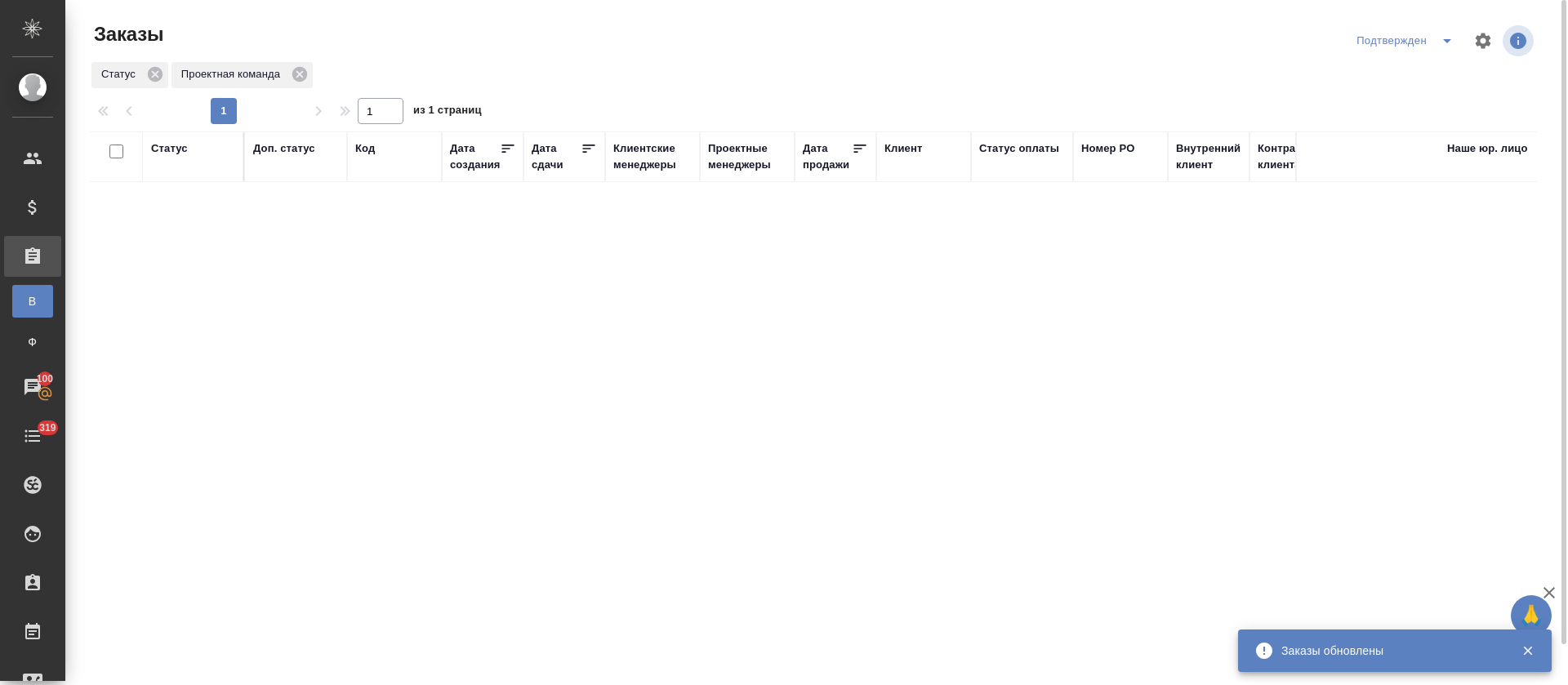
click at [1452, 42] on icon "split button" at bounding box center [1447, 41] width 19 height 19
click at [1420, 106] on li "В работе" at bounding box center [1408, 99] width 173 height 26
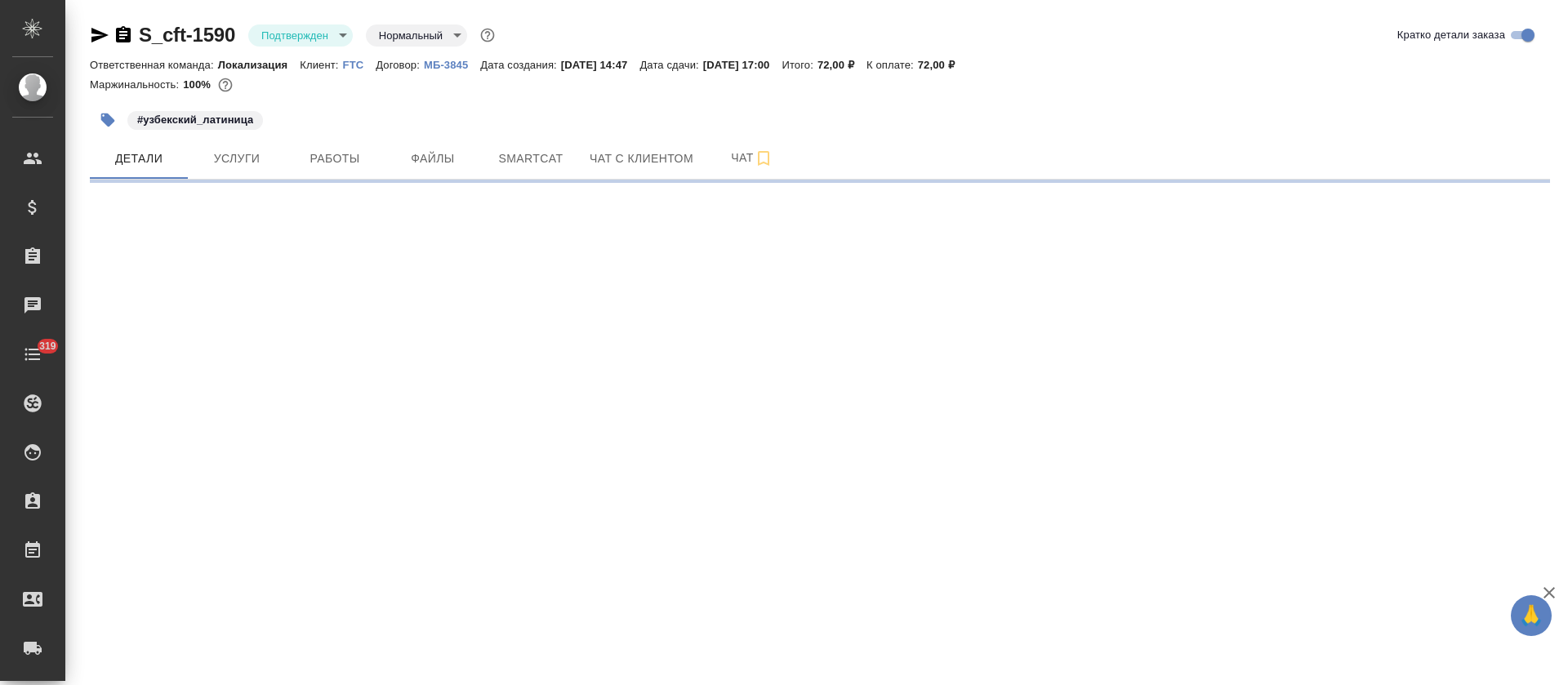
select select "RU"
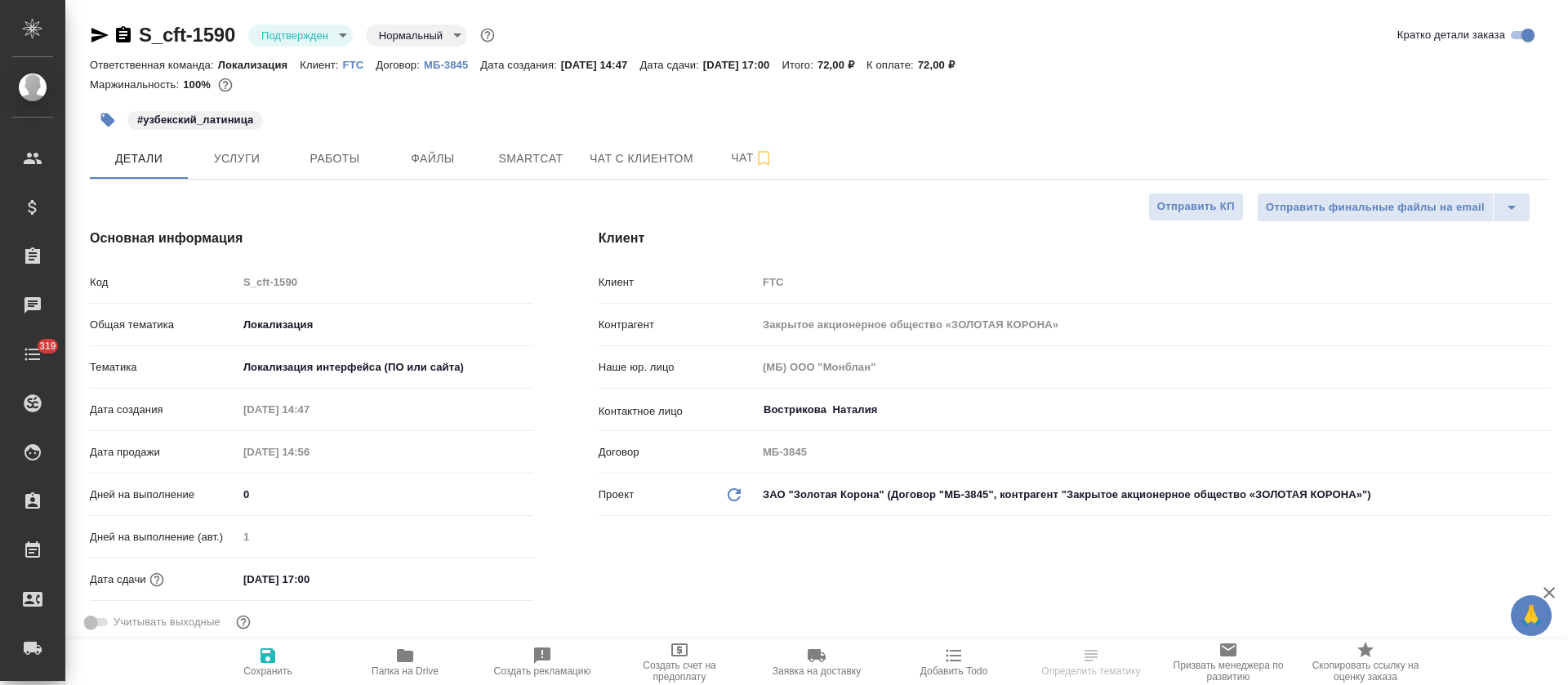
type textarea "x"
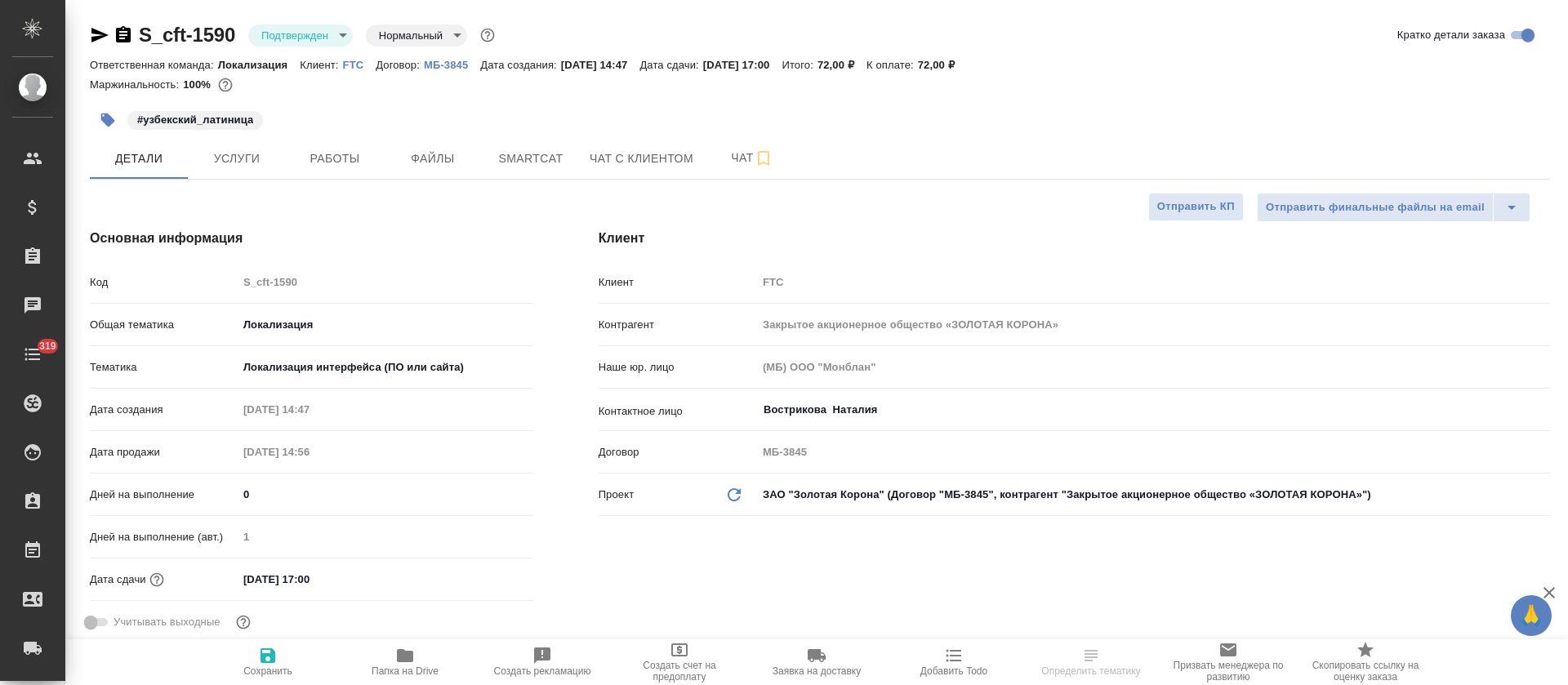
type textarea "x"
click at [338, 37] on body "🙏 .cls-1 fill:#fff; AWATERA [PERSON_NAME] Спецификации Заказы Чаты 319 Todo Про…" at bounding box center [784, 342] width 1568 height 685
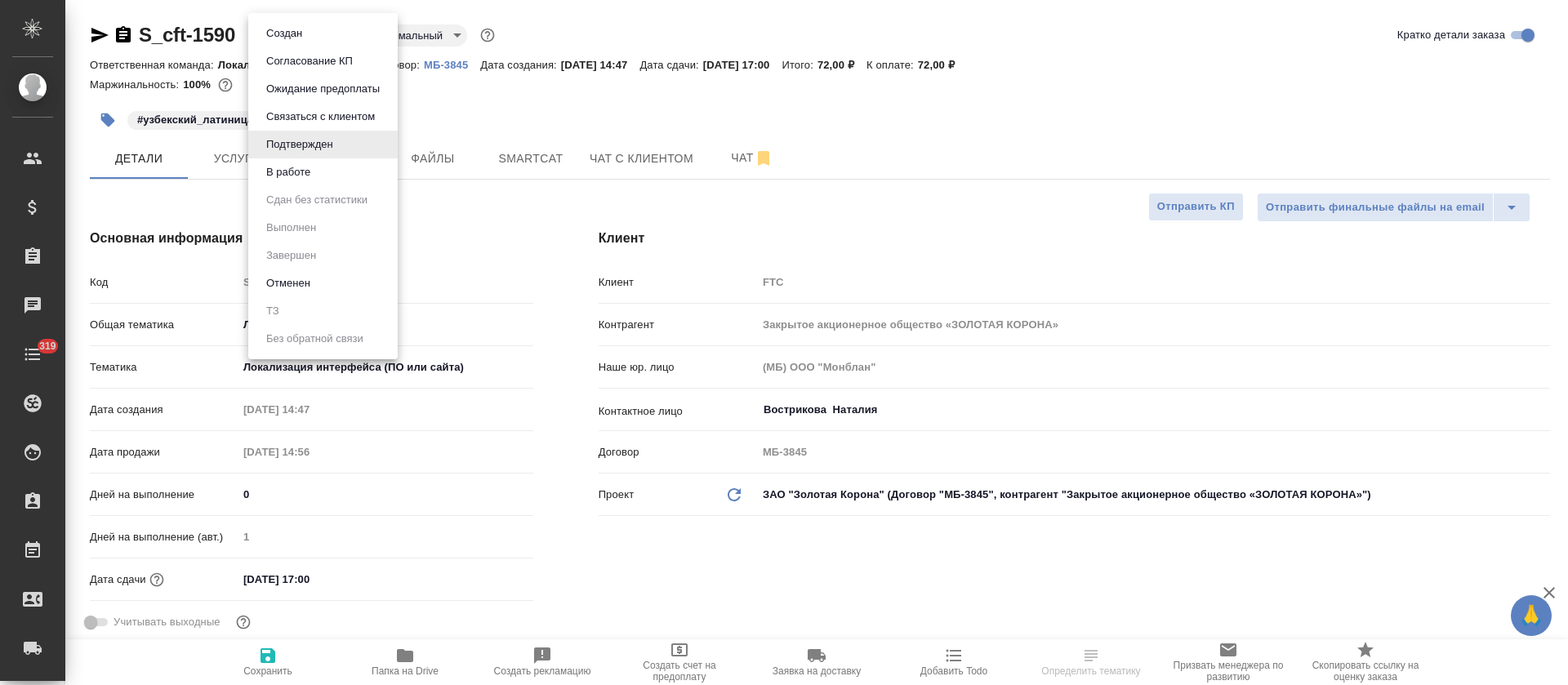
click at [323, 168] on li "В работе" at bounding box center [323, 172] width 149 height 28
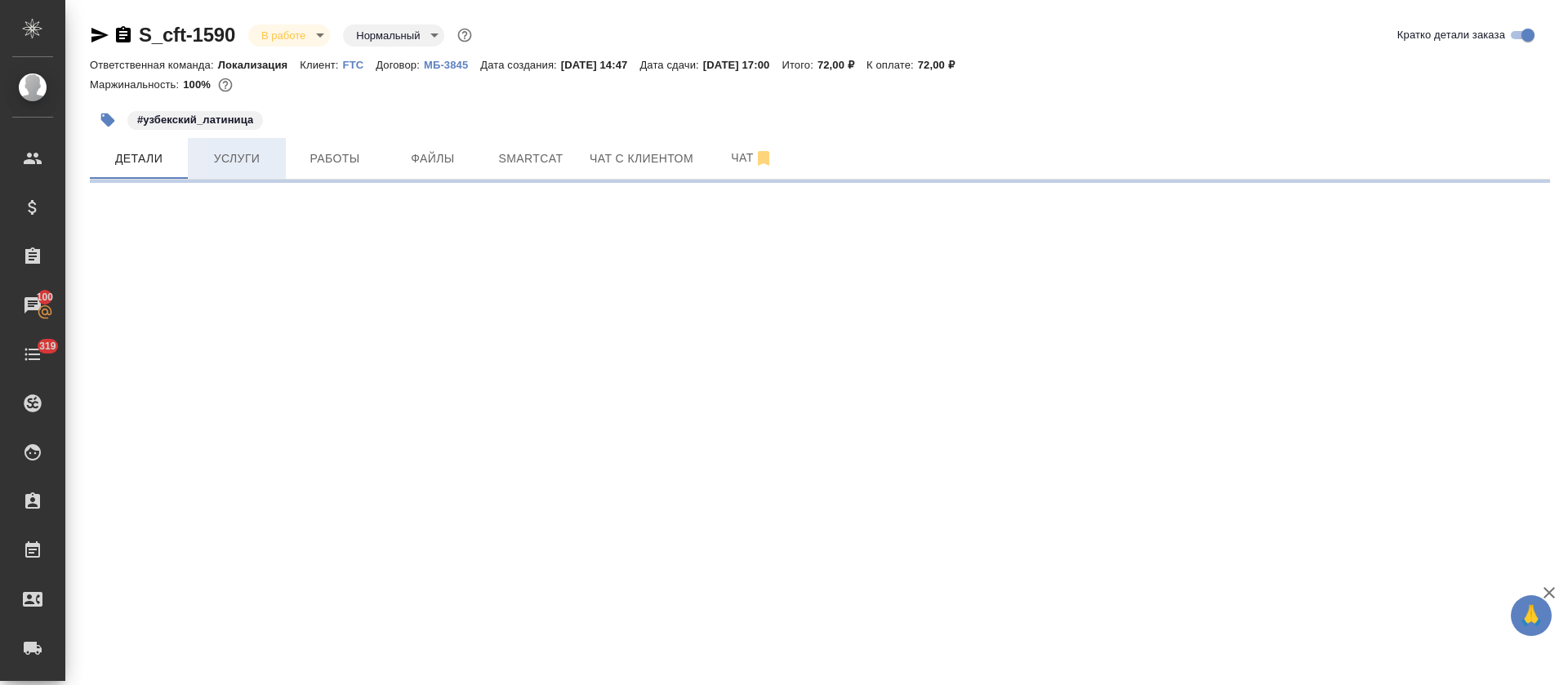
click at [262, 168] on button "Услуги" at bounding box center [237, 158] width 98 height 41
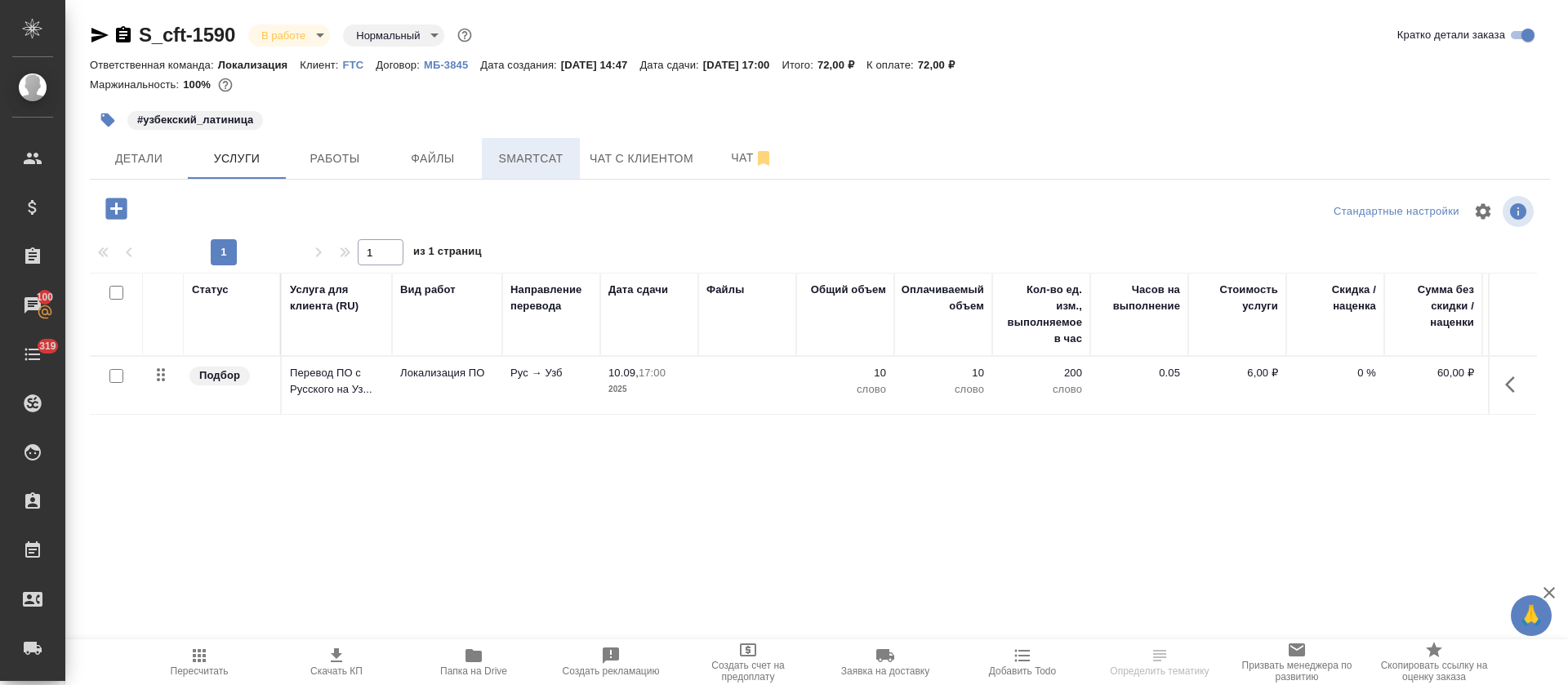
click at [513, 172] on button "Smartcat" at bounding box center [531, 158] width 98 height 41
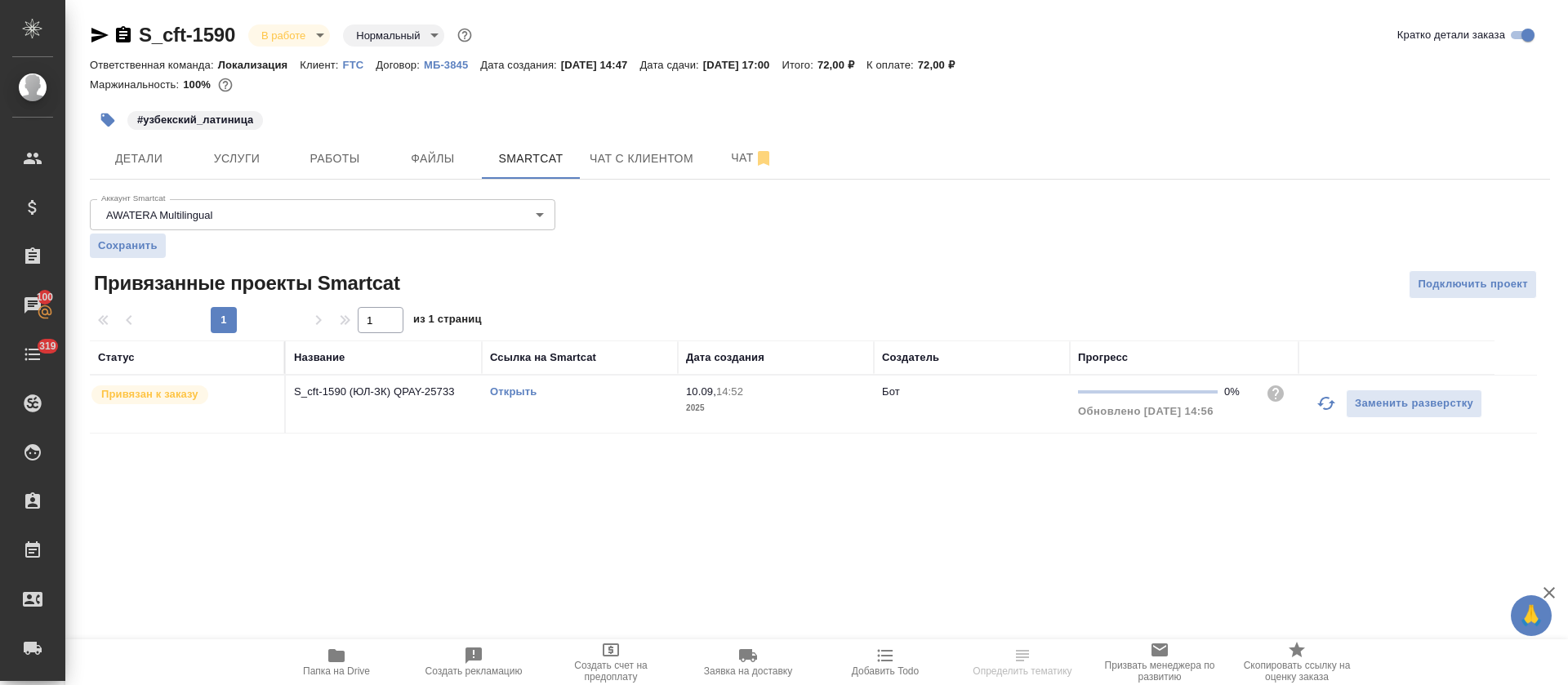
click at [519, 393] on link "Открыть" at bounding box center [513, 391] width 47 height 12
click at [339, 158] on span "Работы" at bounding box center [335, 158] width 79 height 20
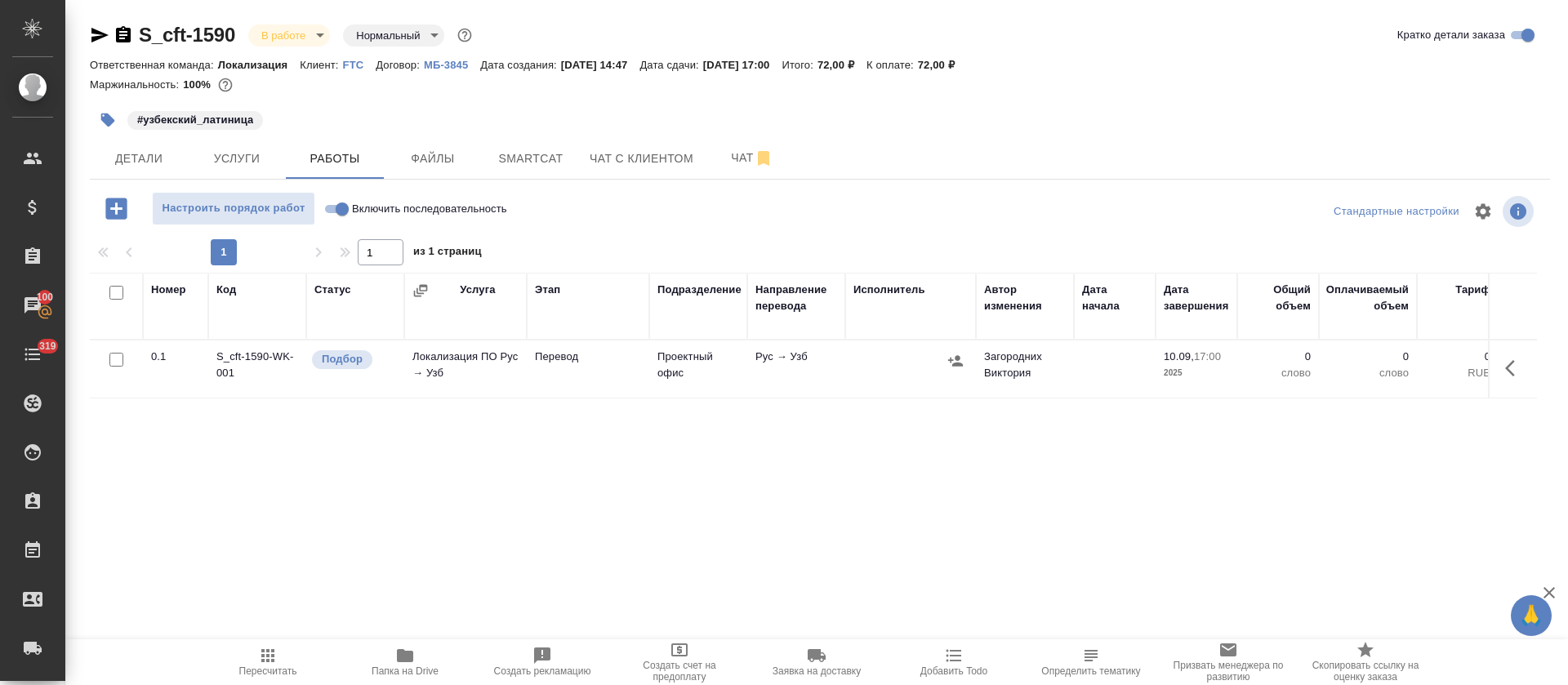
click at [339, 213] on input "Включить последовательность" at bounding box center [341, 208] width 58 height 19
checkbox input "true"
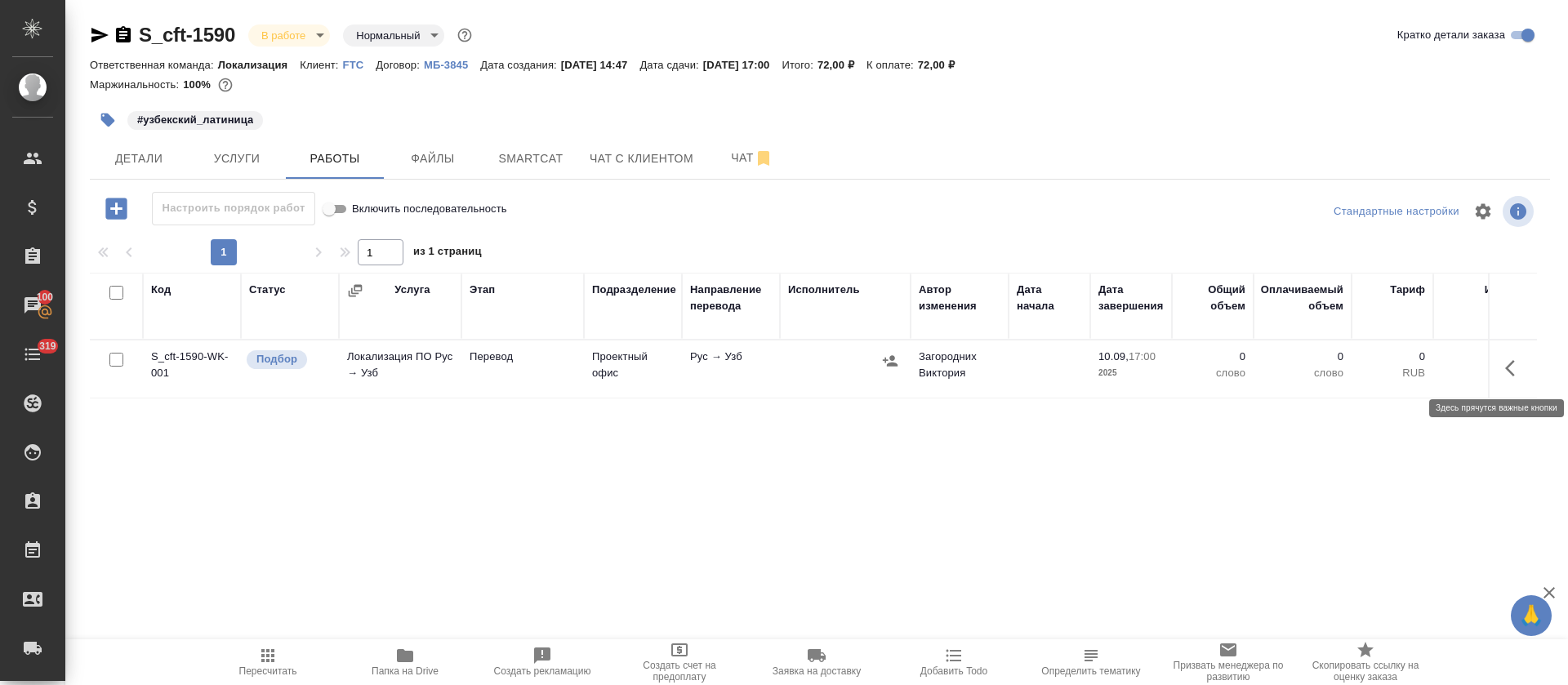
click at [1527, 360] on button "button" at bounding box center [1515, 368] width 39 height 39
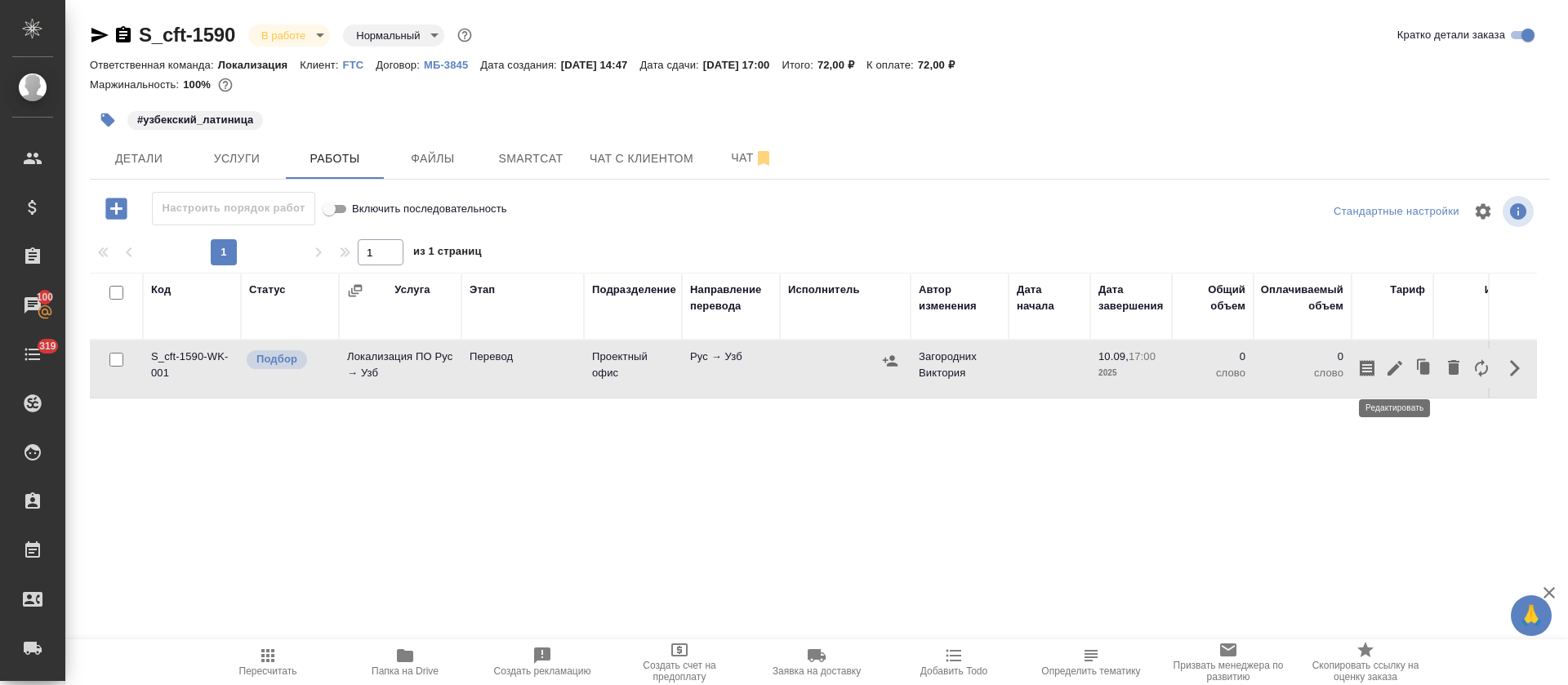
click at [1393, 362] on icon "button" at bounding box center [1394, 367] width 19 height 19
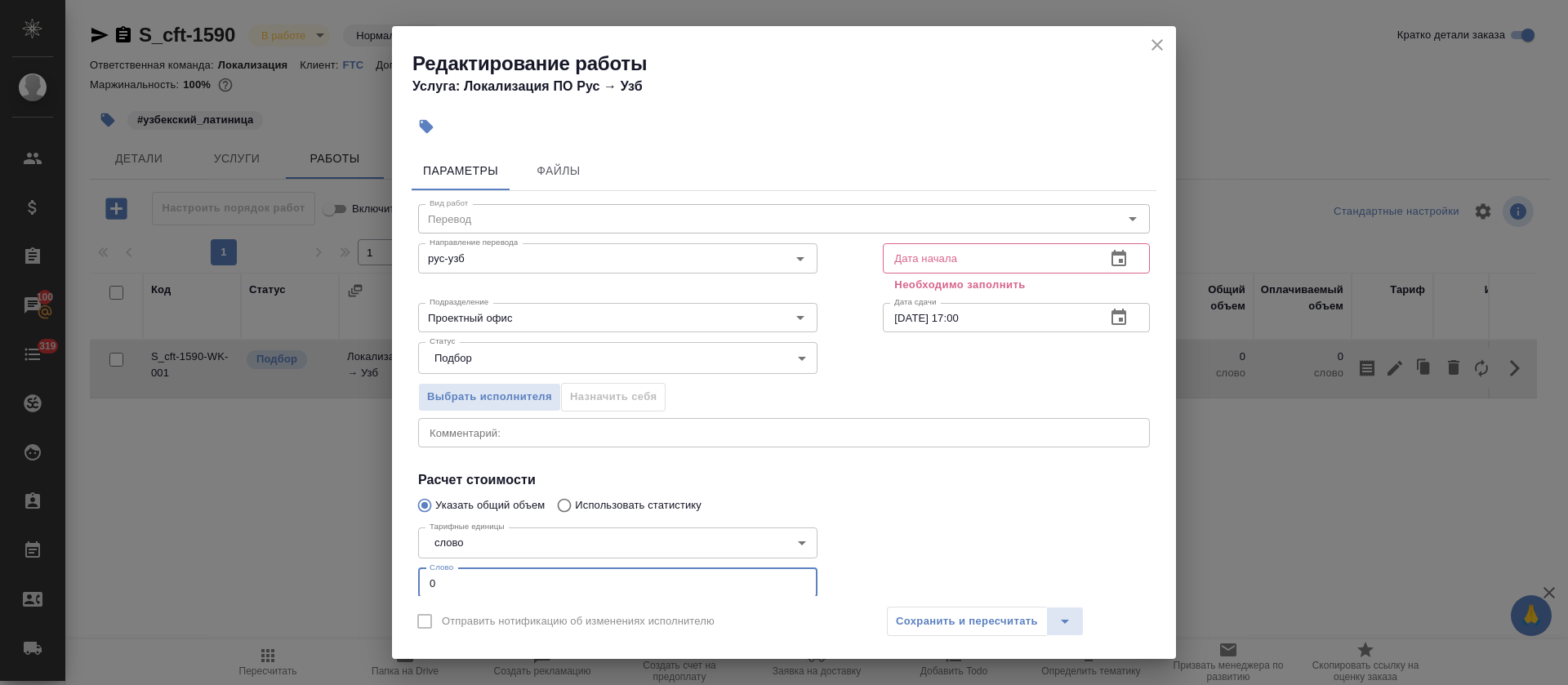
drag, startPoint x: 426, startPoint y: 578, endPoint x: 468, endPoint y: 578, distance: 42.0
click at [468, 578] on input "0" at bounding box center [618, 583] width 399 height 30
type input "5"
click at [1115, 257] on button "button" at bounding box center [1119, 259] width 39 height 39
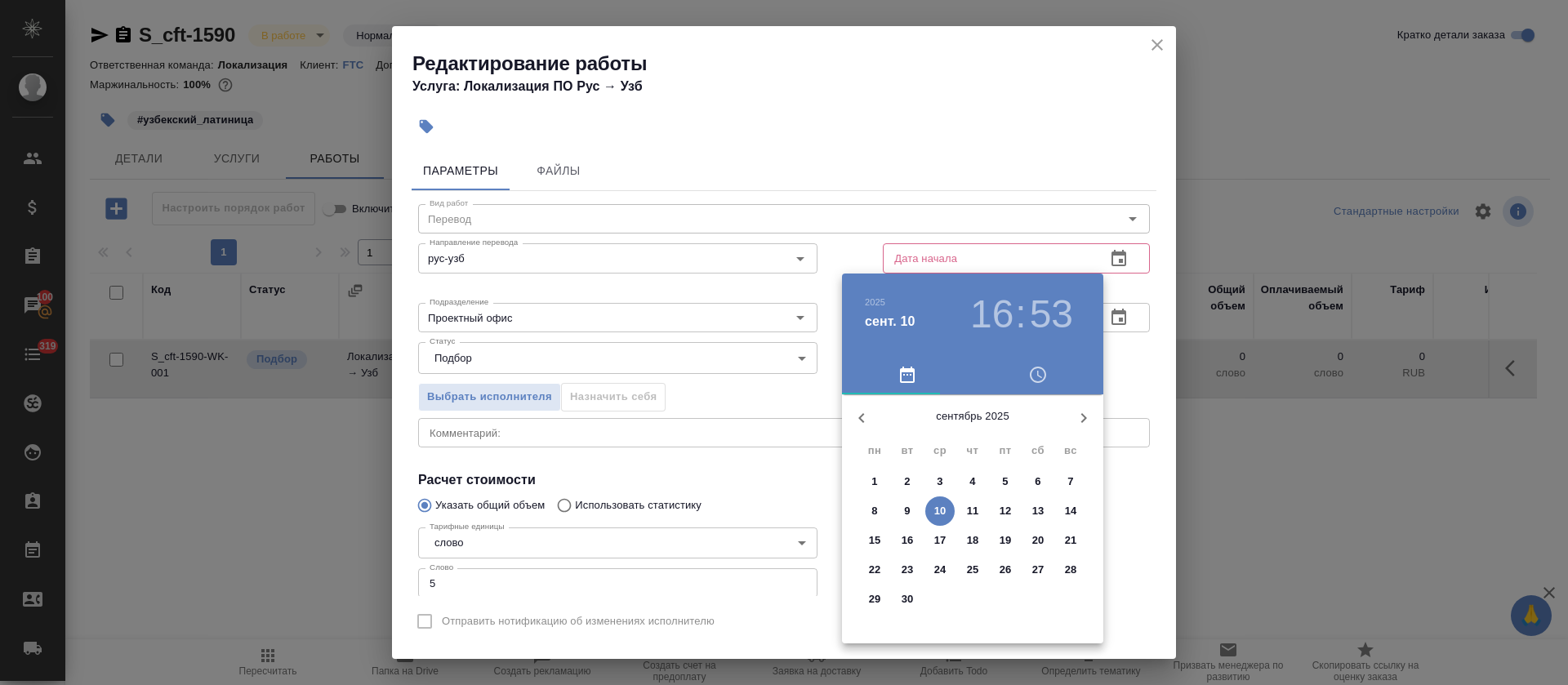
click at [943, 512] on p "10" at bounding box center [940, 511] width 12 height 16
type input "10.09.2025 16:53"
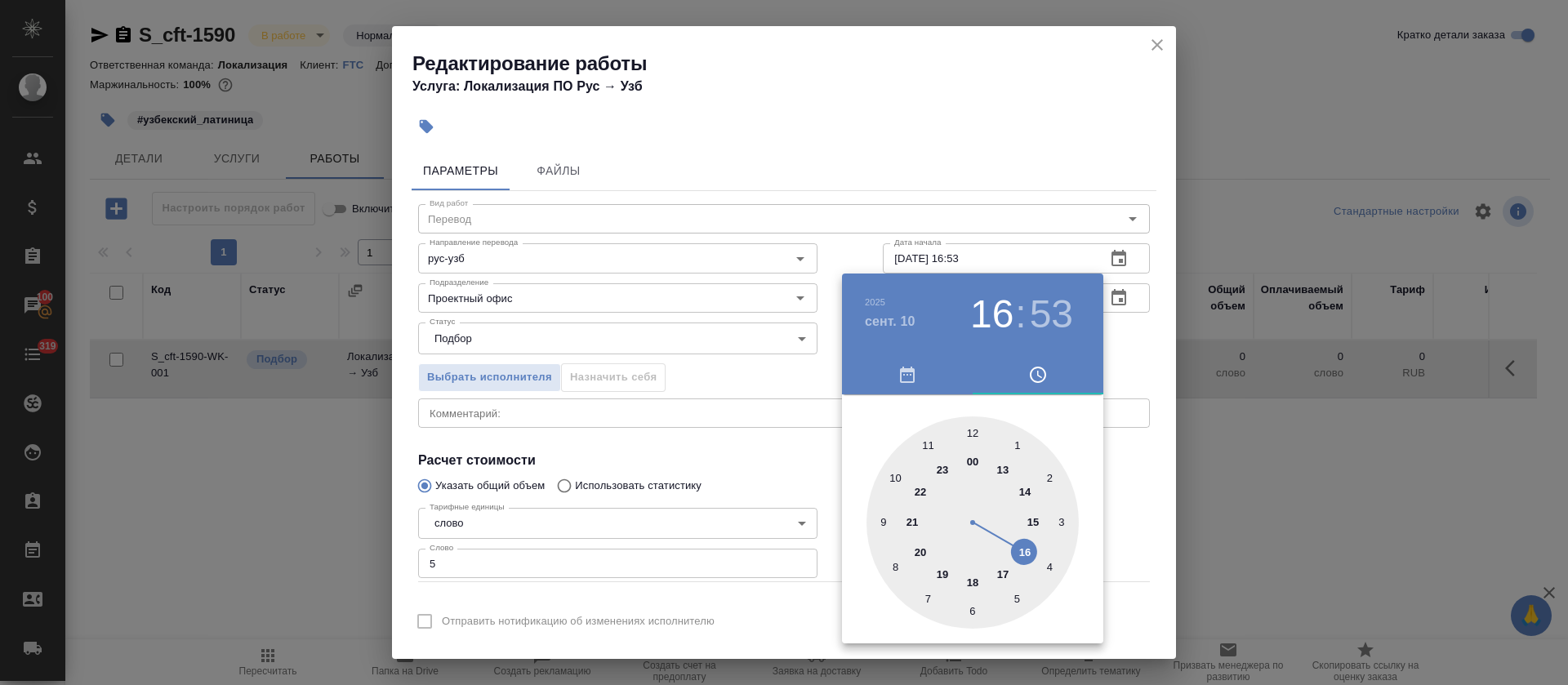
click at [723, 445] on div at bounding box center [784, 342] width 1568 height 685
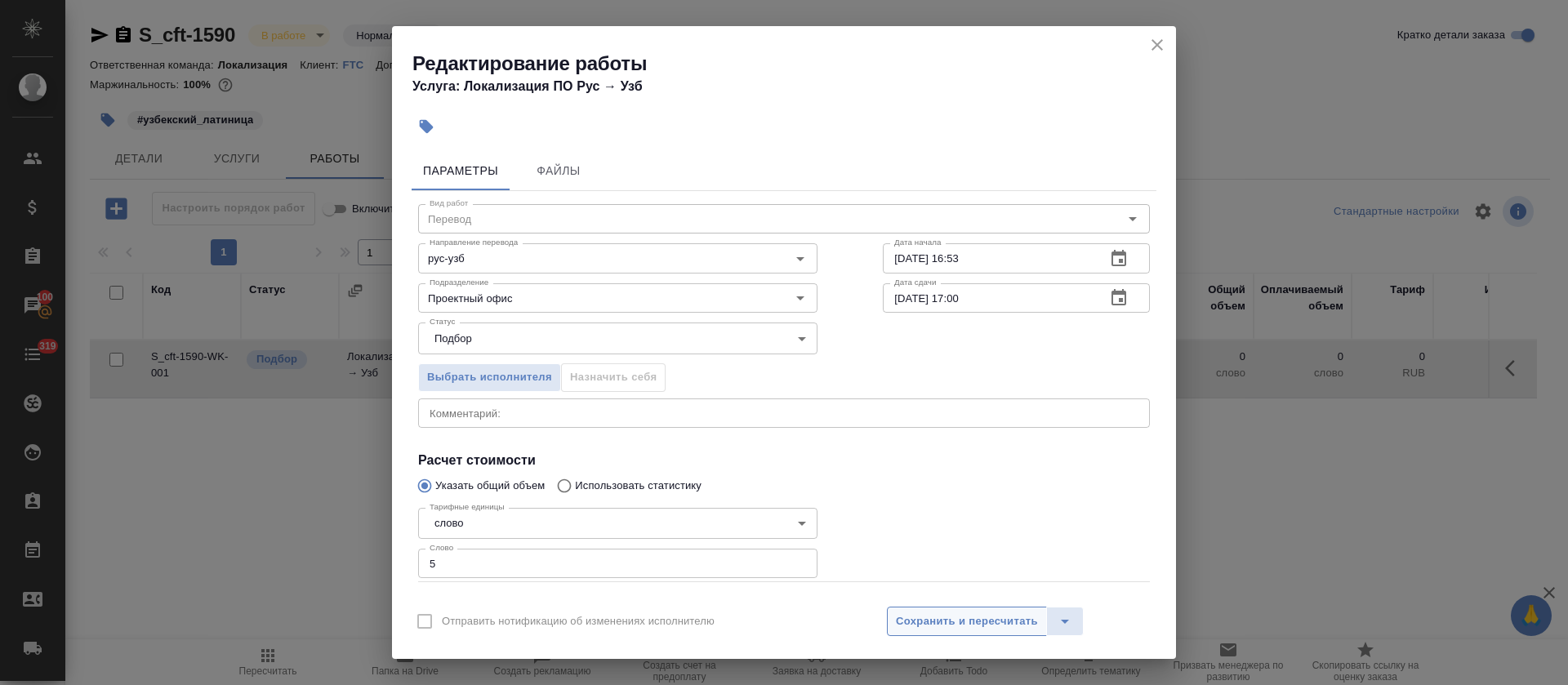
click at [977, 613] on span "Сохранить и пересчитать" at bounding box center [967, 621] width 142 height 19
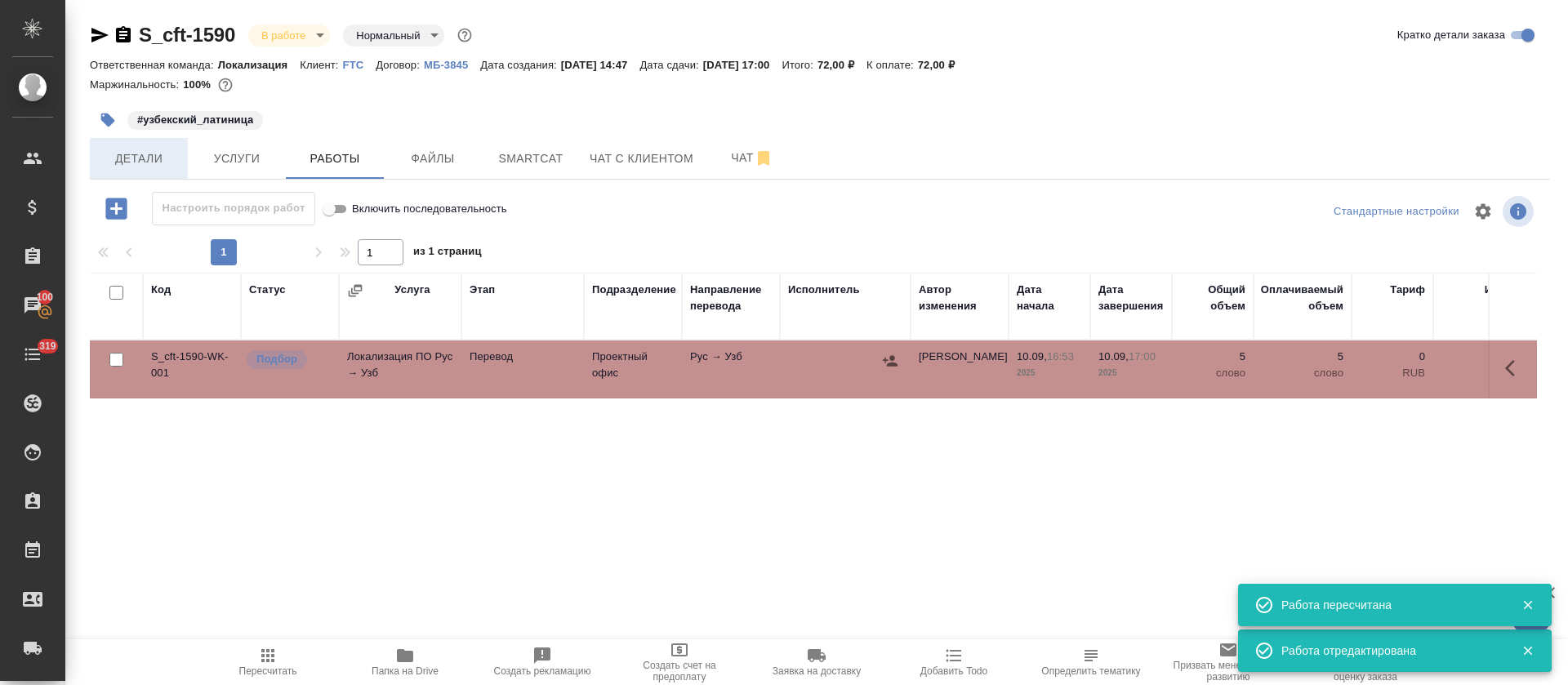
click at [143, 152] on span "Детали" at bounding box center [139, 158] width 79 height 20
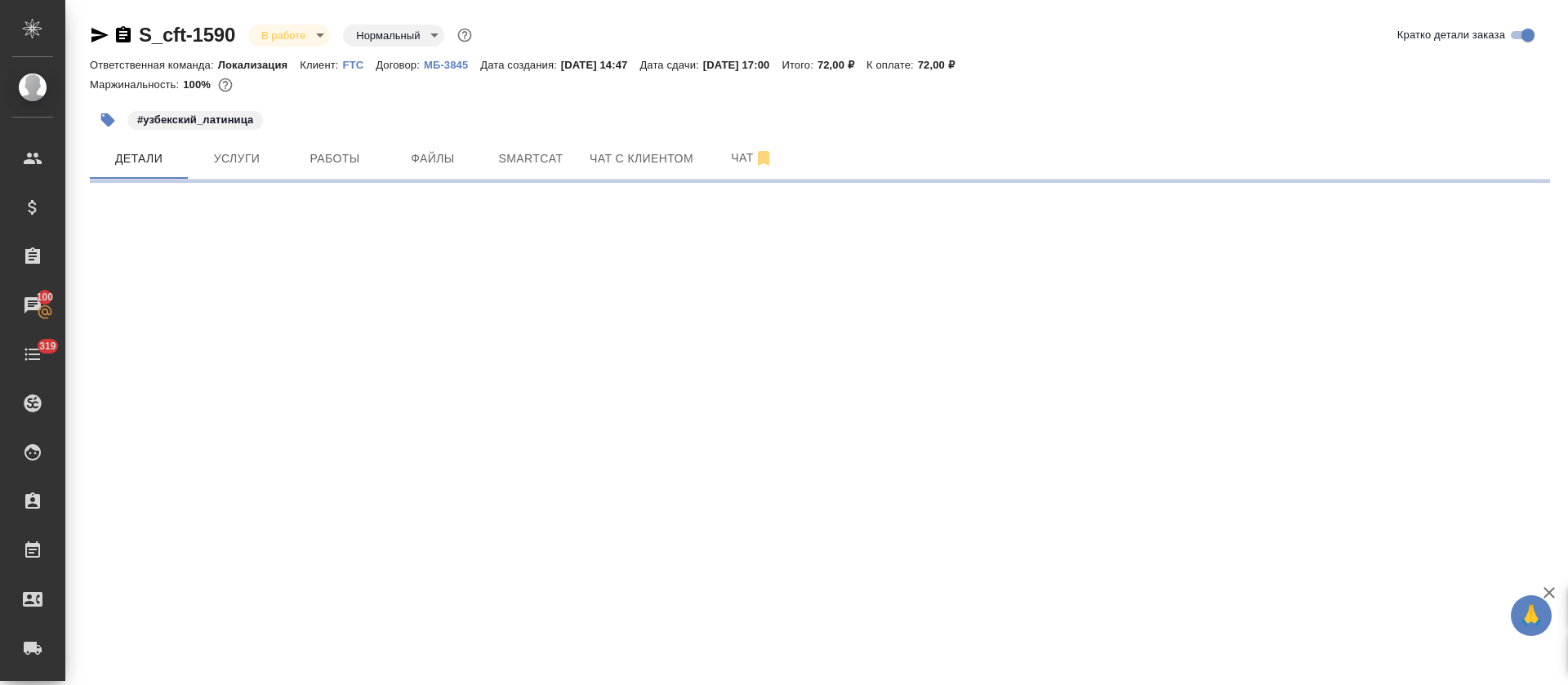
select select "RU"
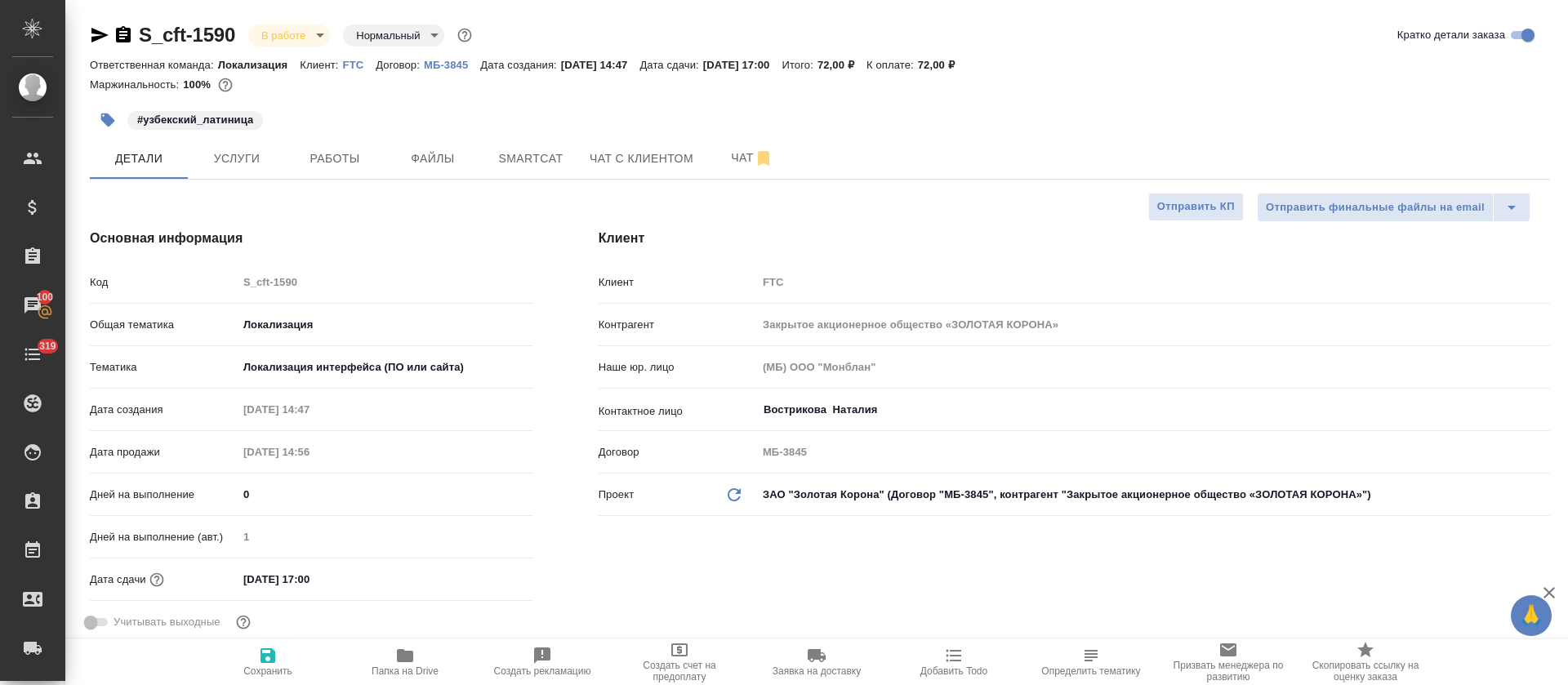
type textarea "x"
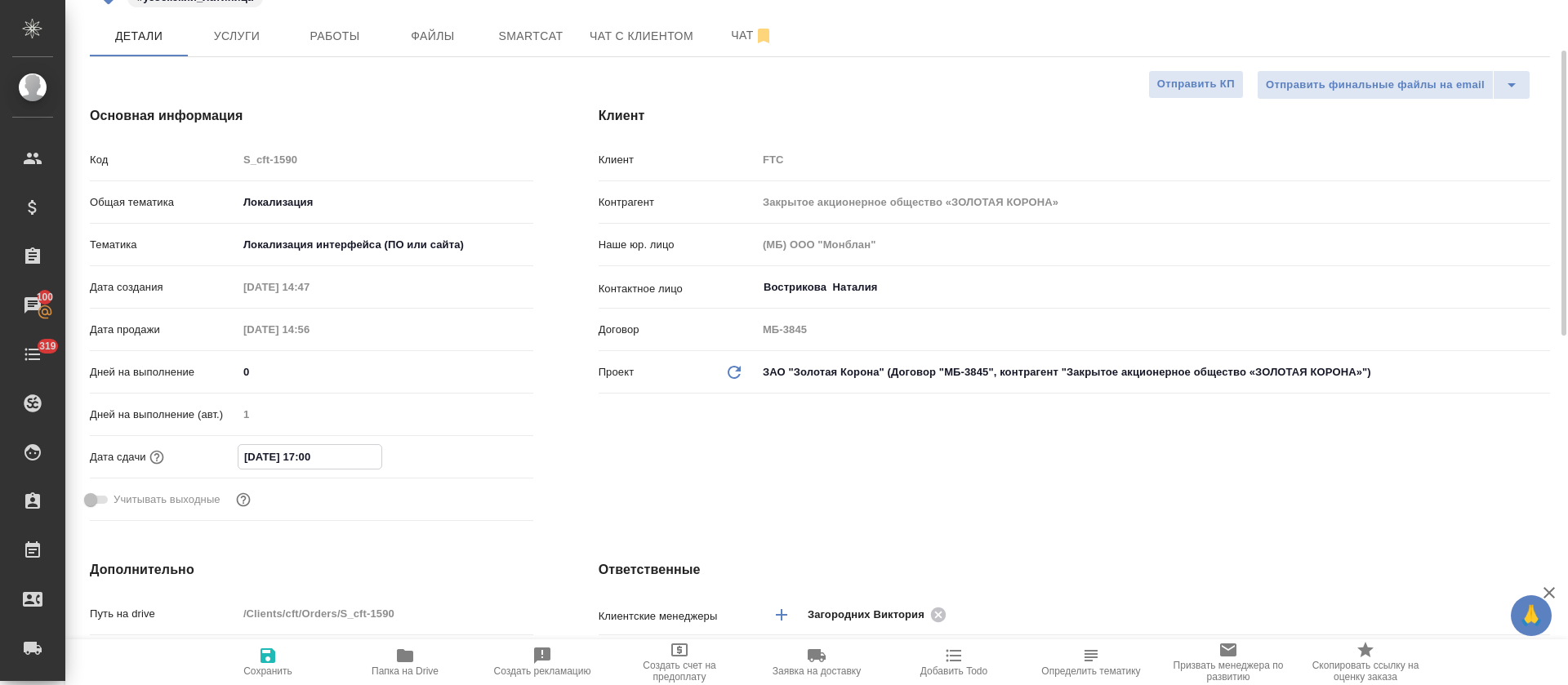
click at [304, 459] on input "10.09.2025 17:00" at bounding box center [310, 456] width 143 height 24
click at [476, 456] on icon "button" at bounding box center [485, 455] width 19 height 19
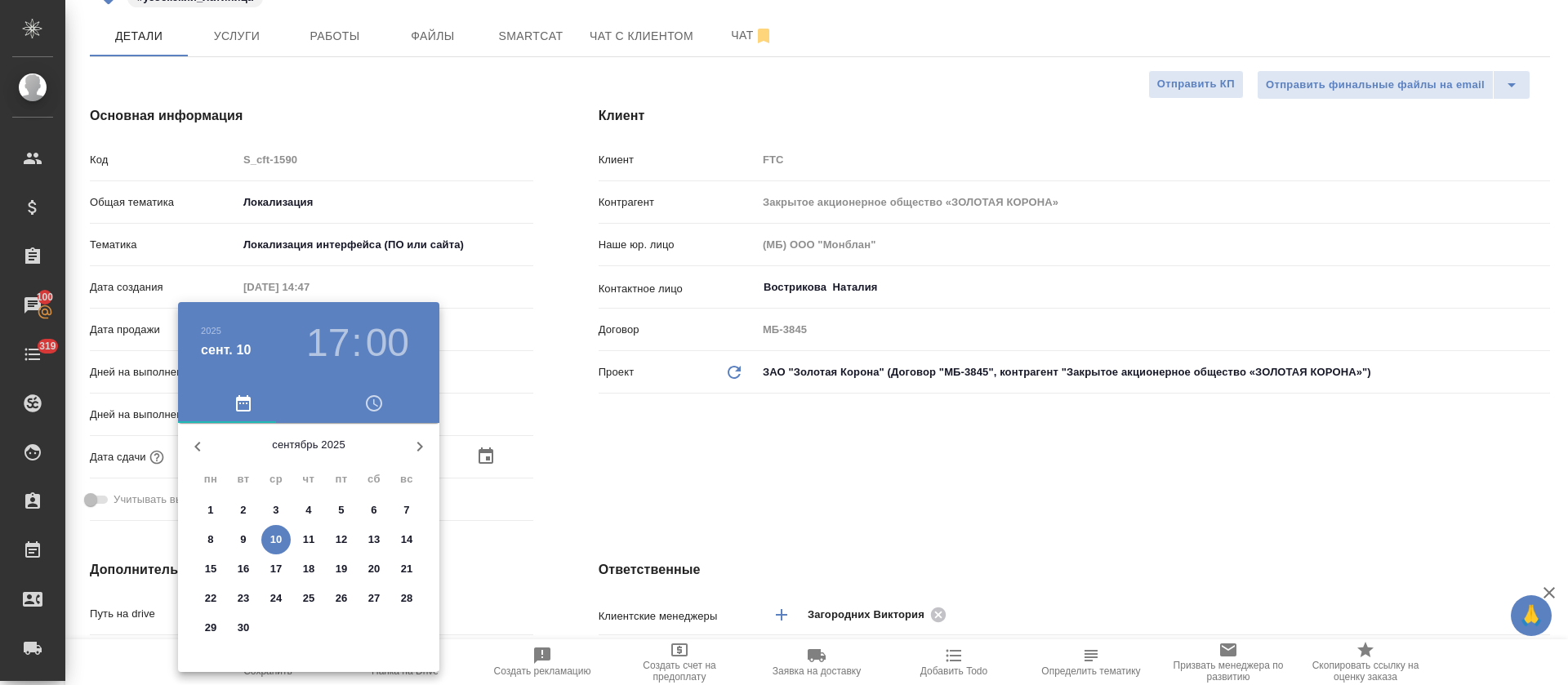
click at [335, 378] on div "2025 сент. 10 17 : 00" at bounding box center [308, 343] width 262 height 81
click at [333, 360] on h3 "17" at bounding box center [328, 343] width 43 height 46
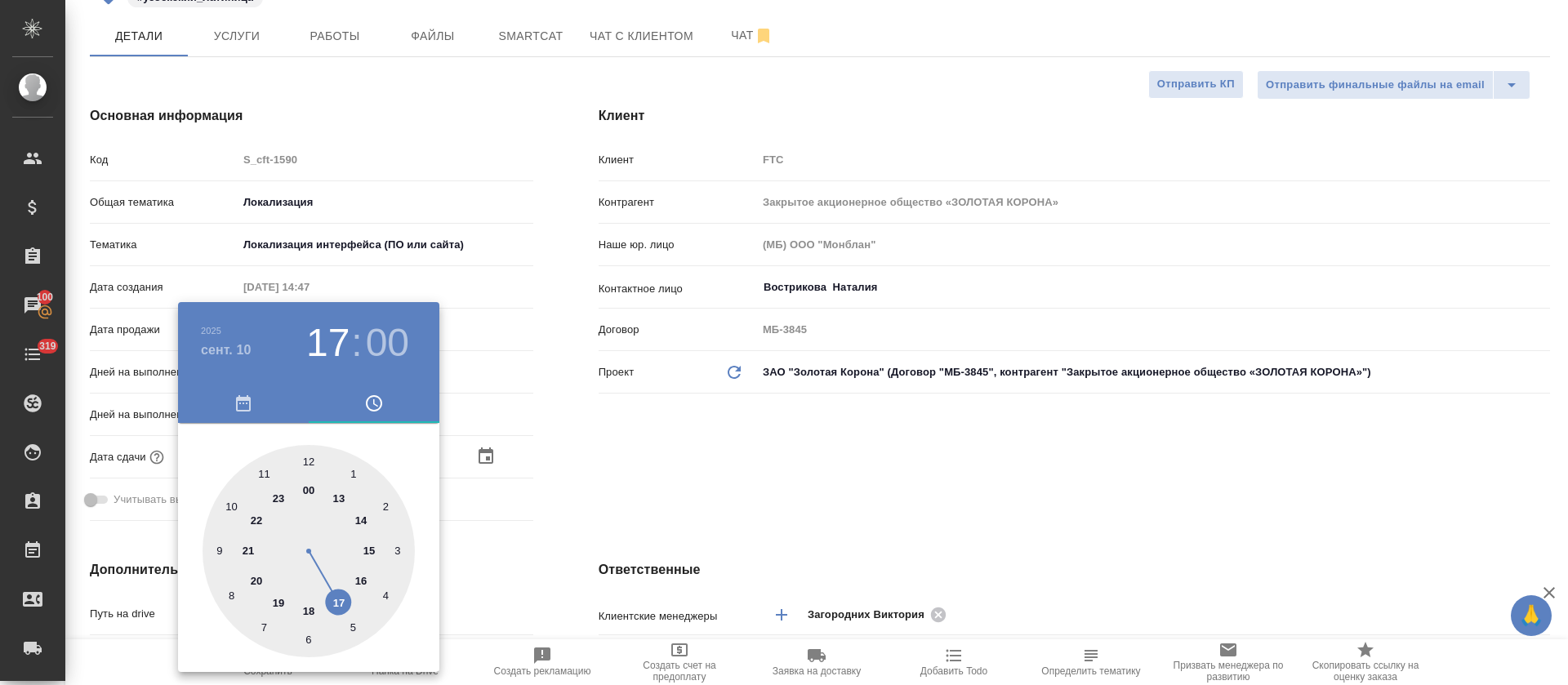
click at [310, 610] on div at bounding box center [308, 550] width 213 height 213
type input "10.09.2025 18:00"
type textarea "x"
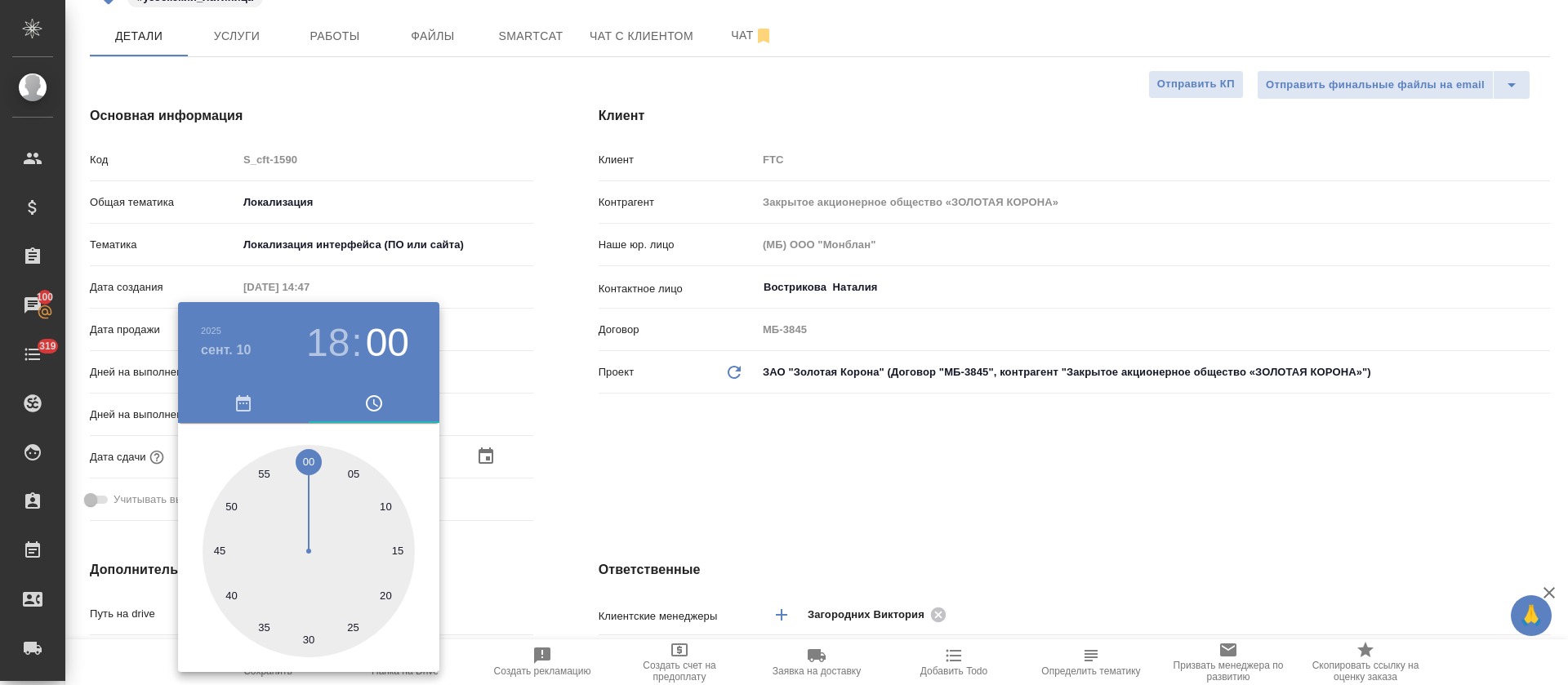
click at [645, 464] on div at bounding box center [784, 342] width 1568 height 685
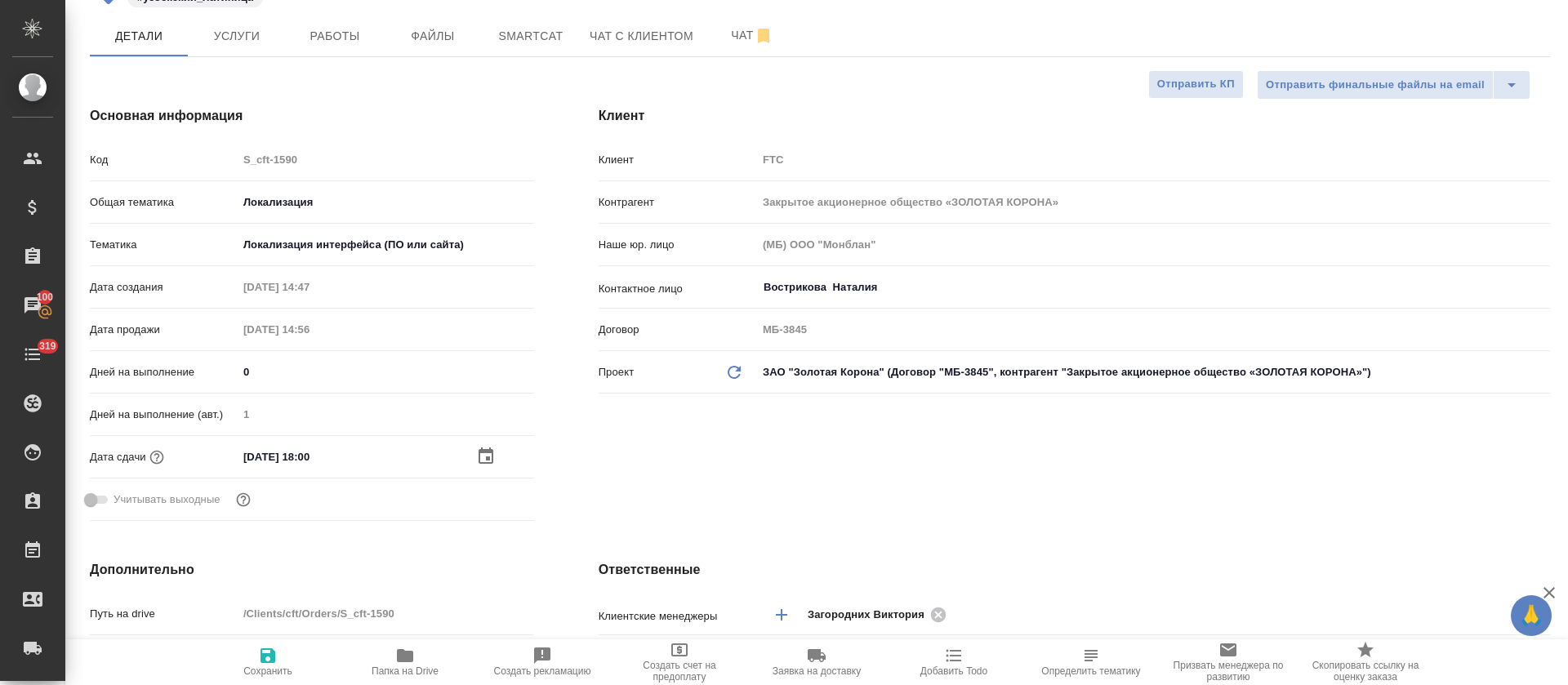
click at [259, 662] on icon "button" at bounding box center [268, 655] width 19 height 19
type textarea "x"
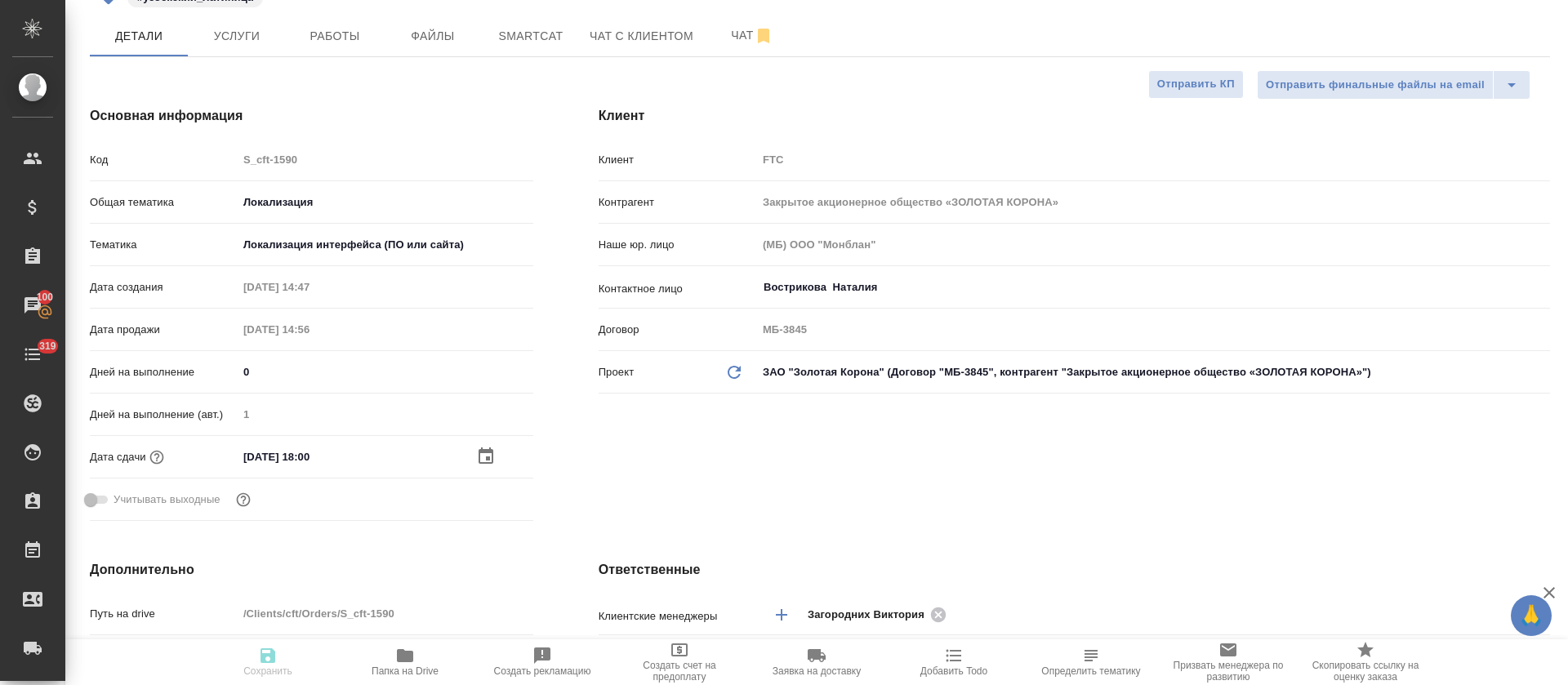
type textarea "x"
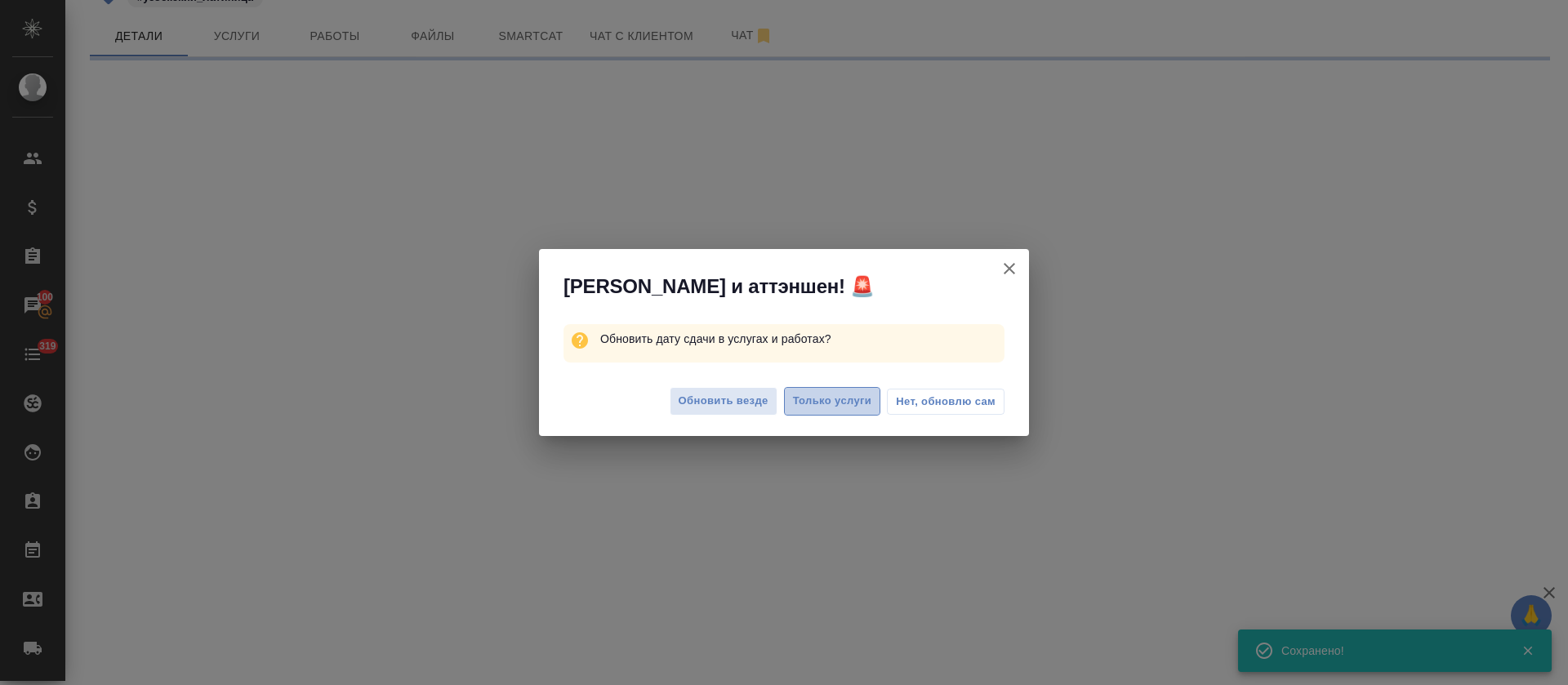
click at [812, 404] on span "Только услуги" at bounding box center [833, 401] width 80 height 19
select select "RU"
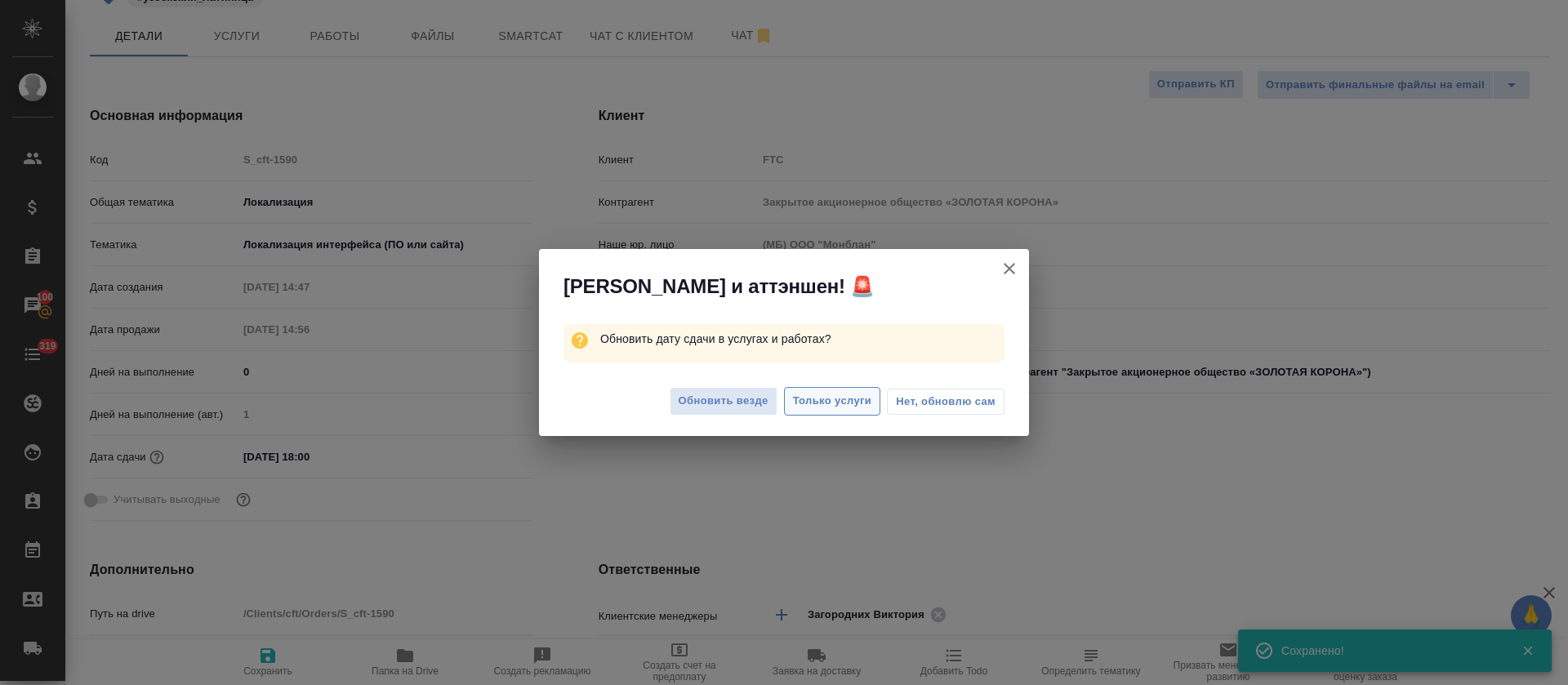
type textarea "x"
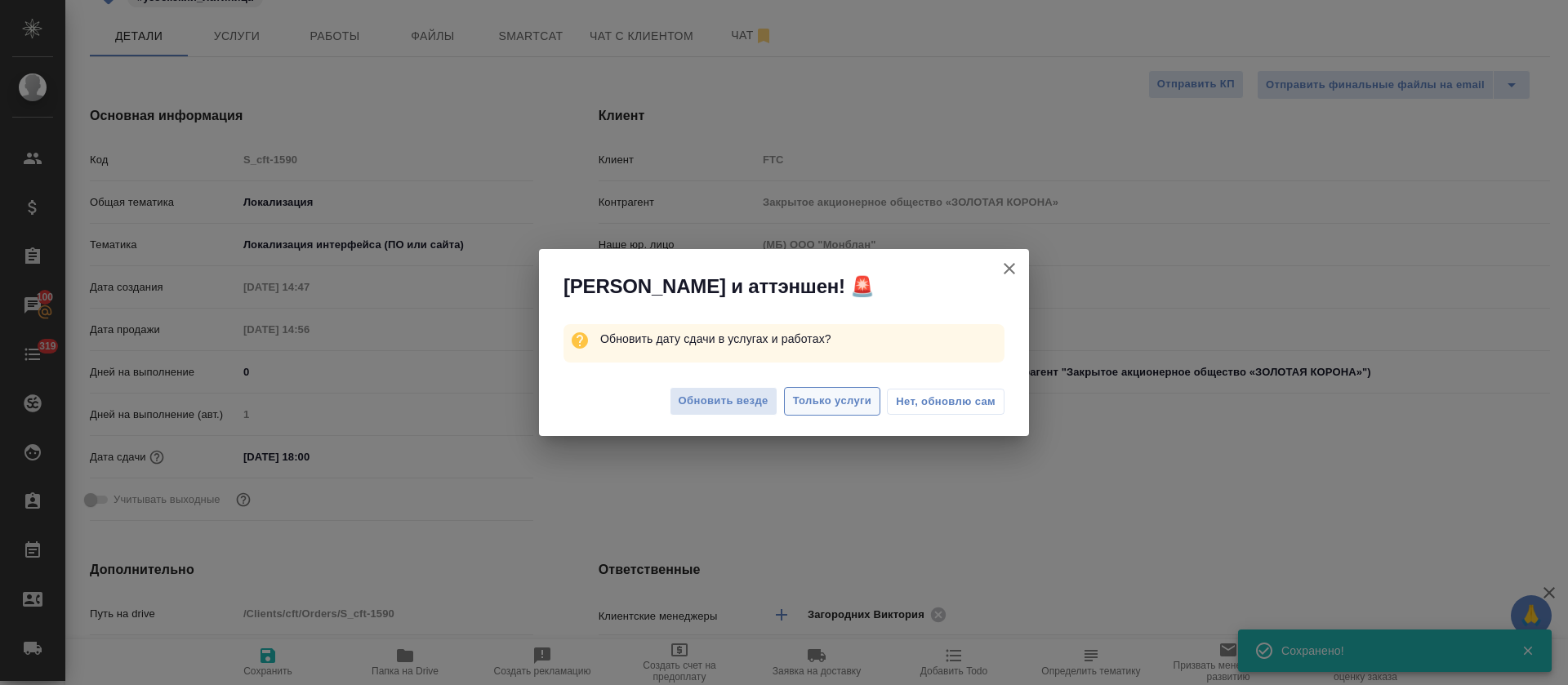
type textarea "x"
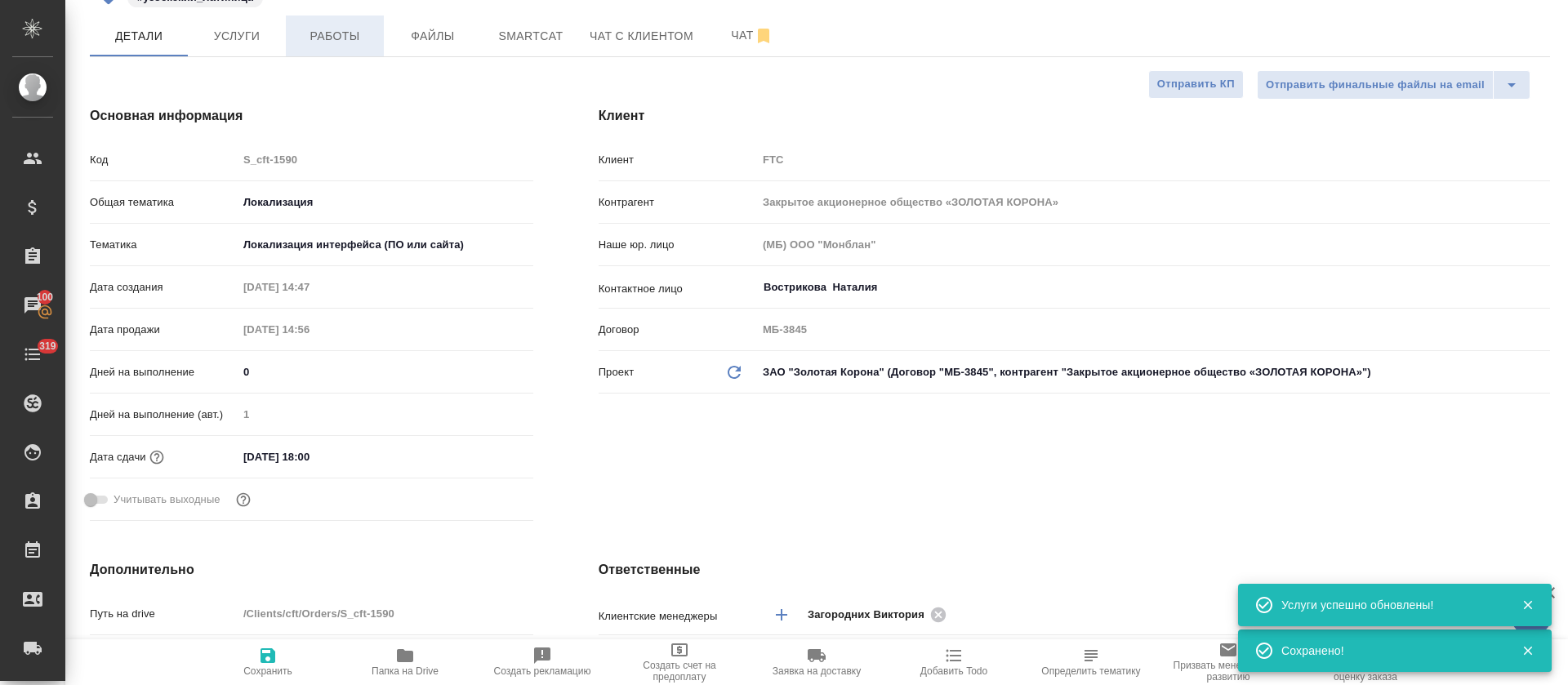
click at [349, 42] on span "Работы" at bounding box center [335, 36] width 79 height 20
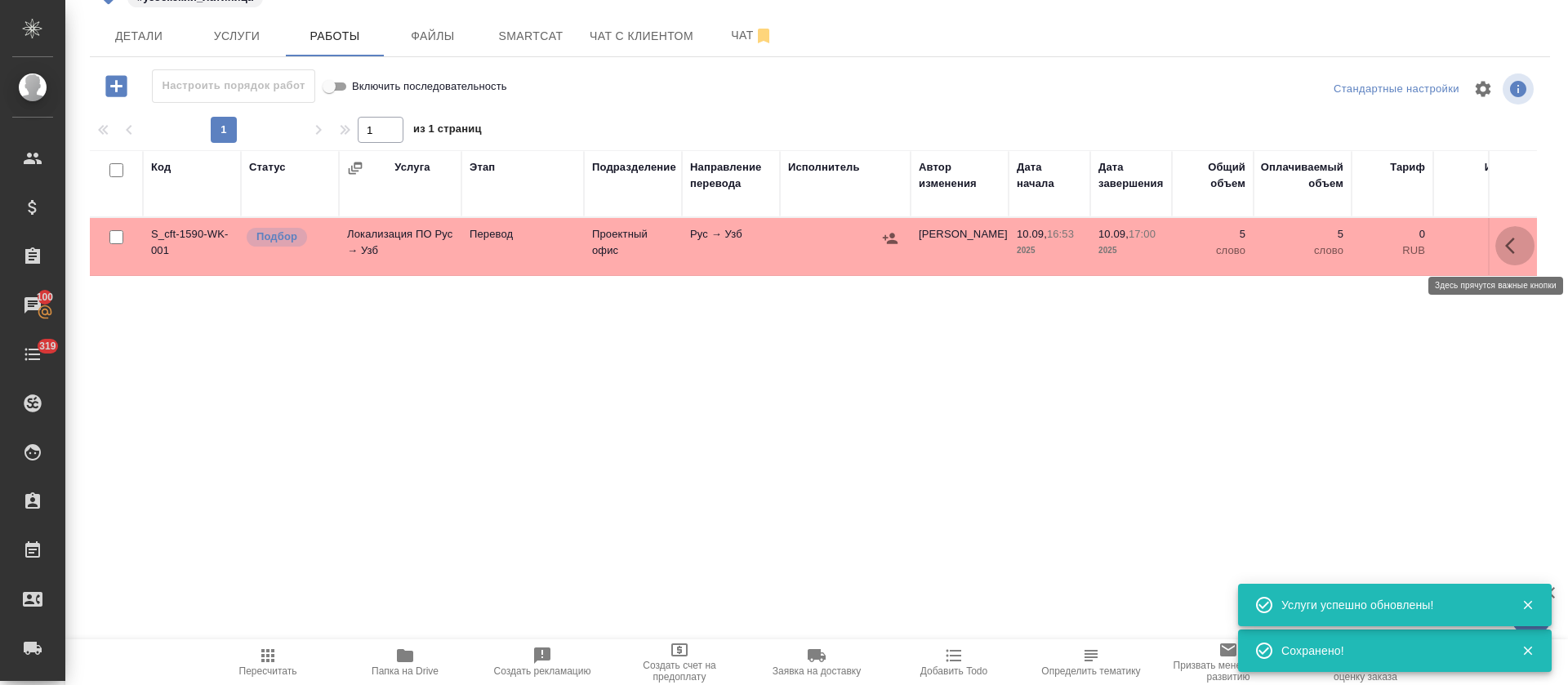
click at [1495, 251] on button "button" at bounding box center [1515, 246] width 39 height 39
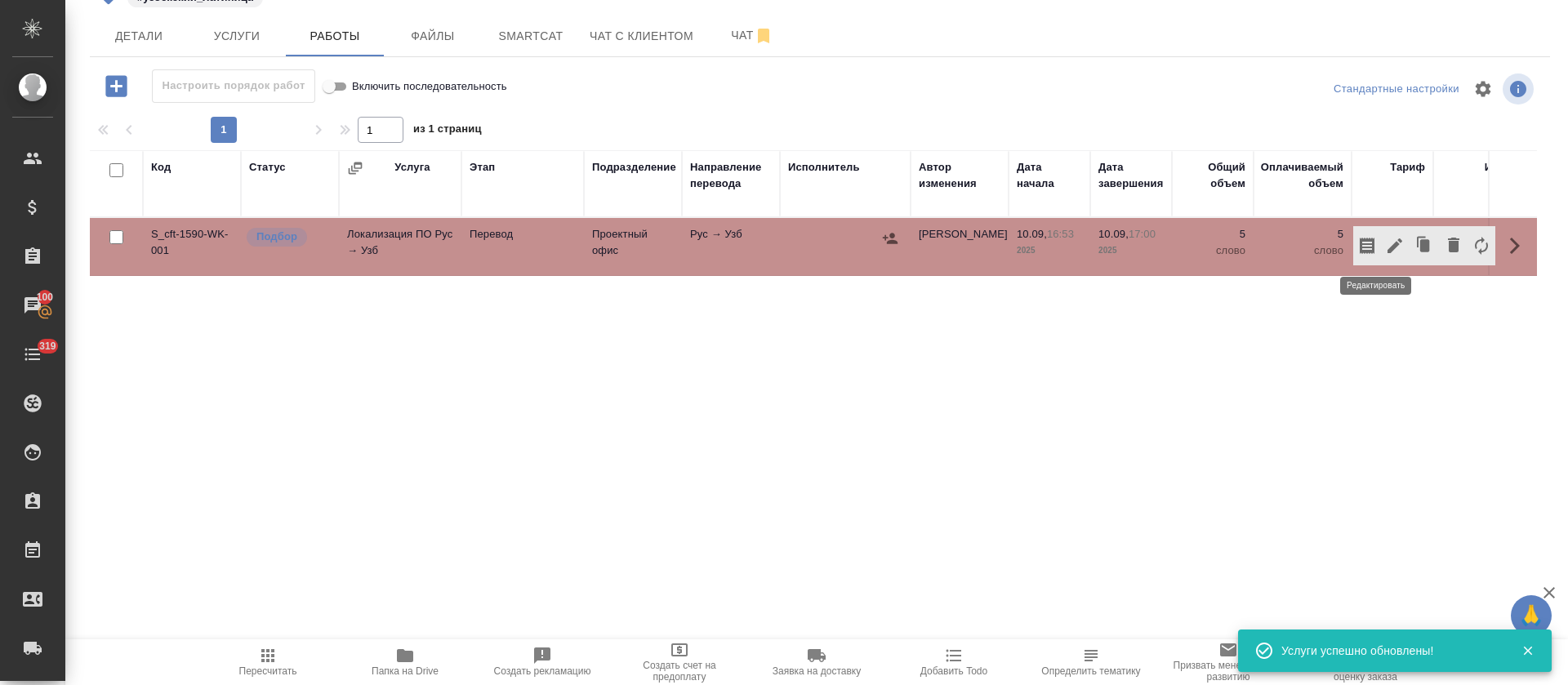
click at [1385, 247] on icon "button" at bounding box center [1394, 246] width 19 height 19
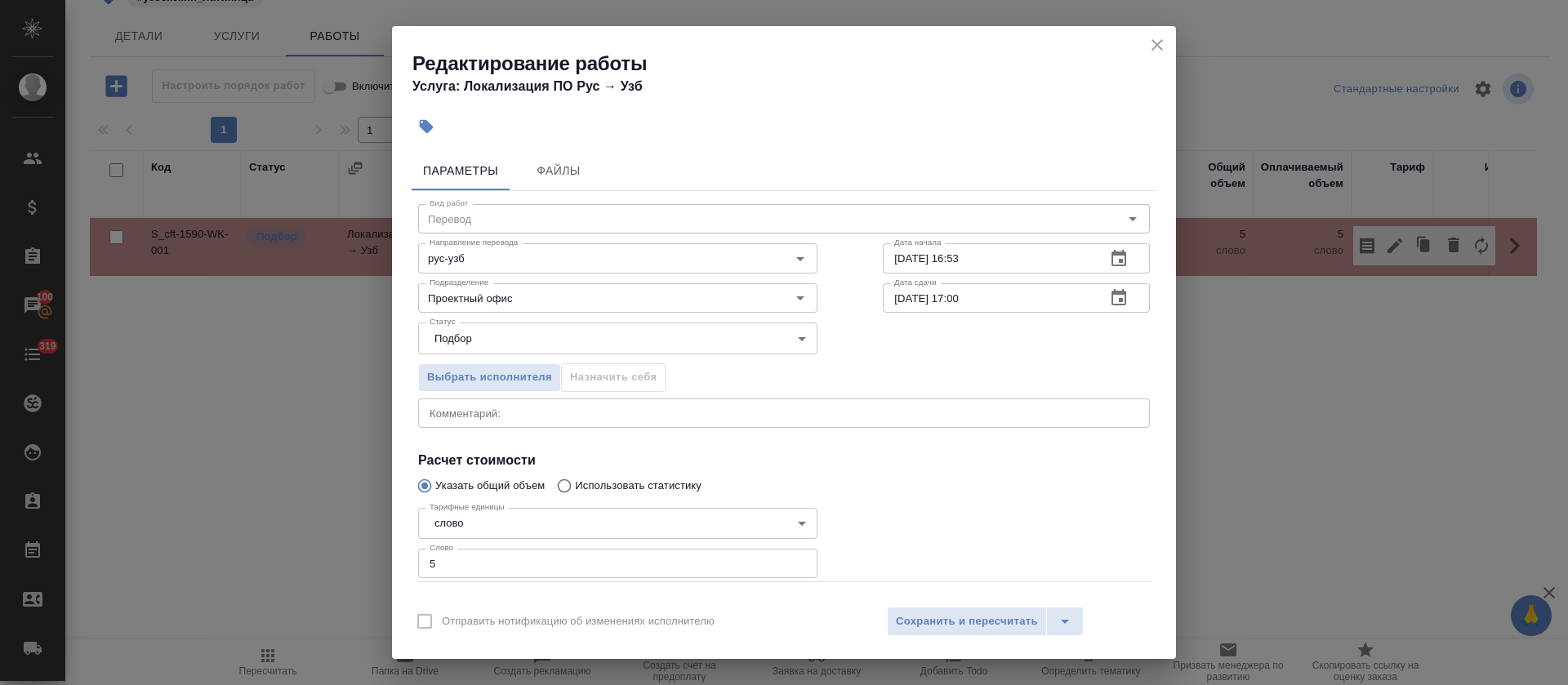
click at [1109, 296] on icon "button" at bounding box center [1118, 297] width 19 height 19
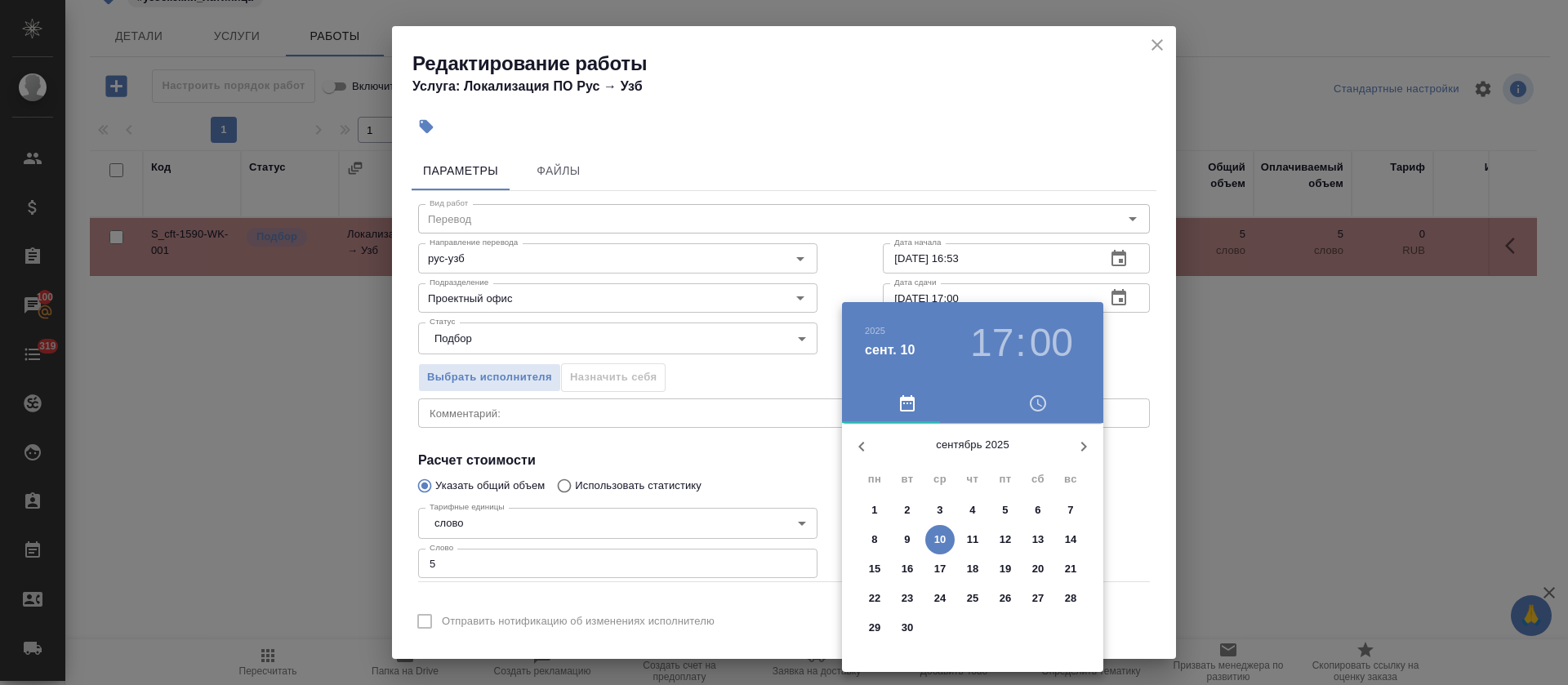
click at [998, 347] on h3 "17" at bounding box center [991, 343] width 43 height 46
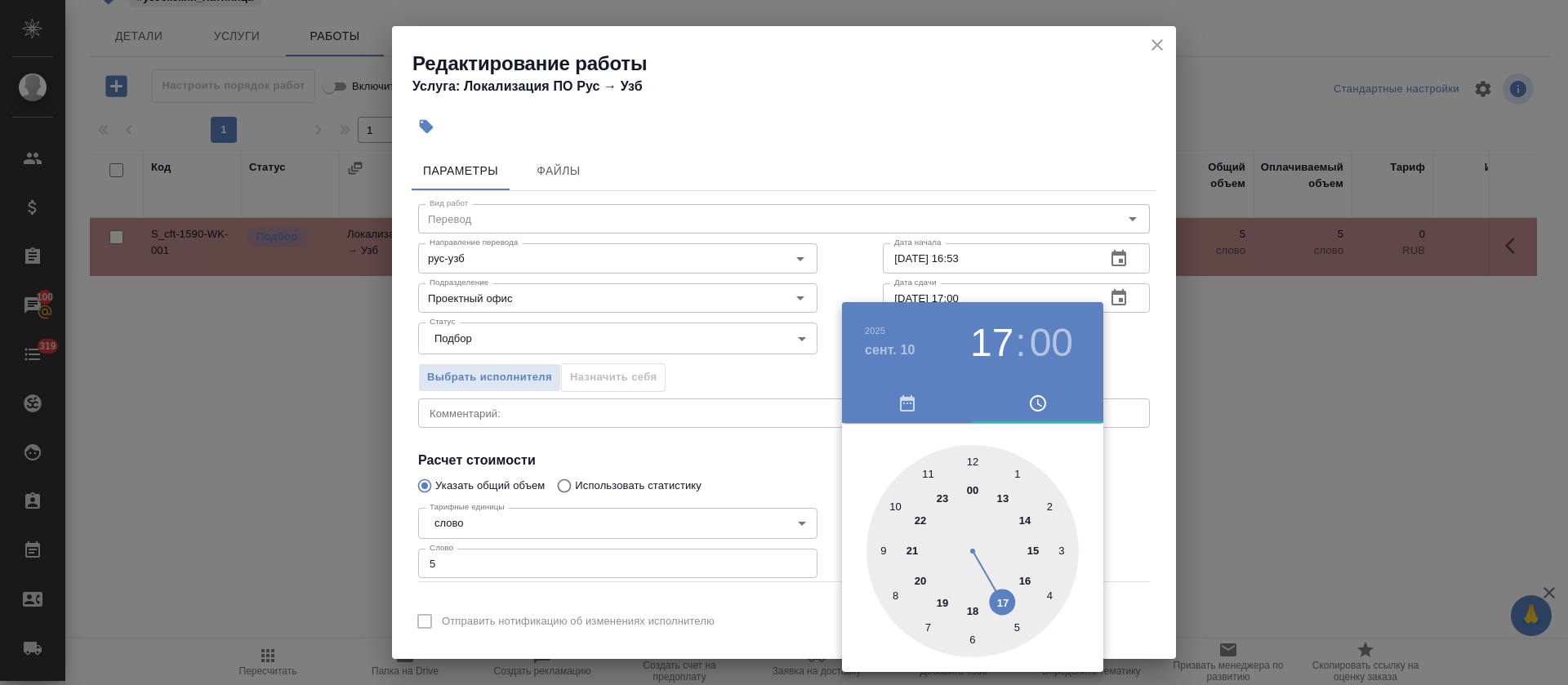
drag, startPoint x: 972, startPoint y: 615, endPoint x: 903, endPoint y: 581, distance: 76.9
click at [972, 614] on div at bounding box center [972, 550] width 213 height 213
type input "10.09.2025 18:00"
click at [714, 464] on div at bounding box center [784, 342] width 1568 height 685
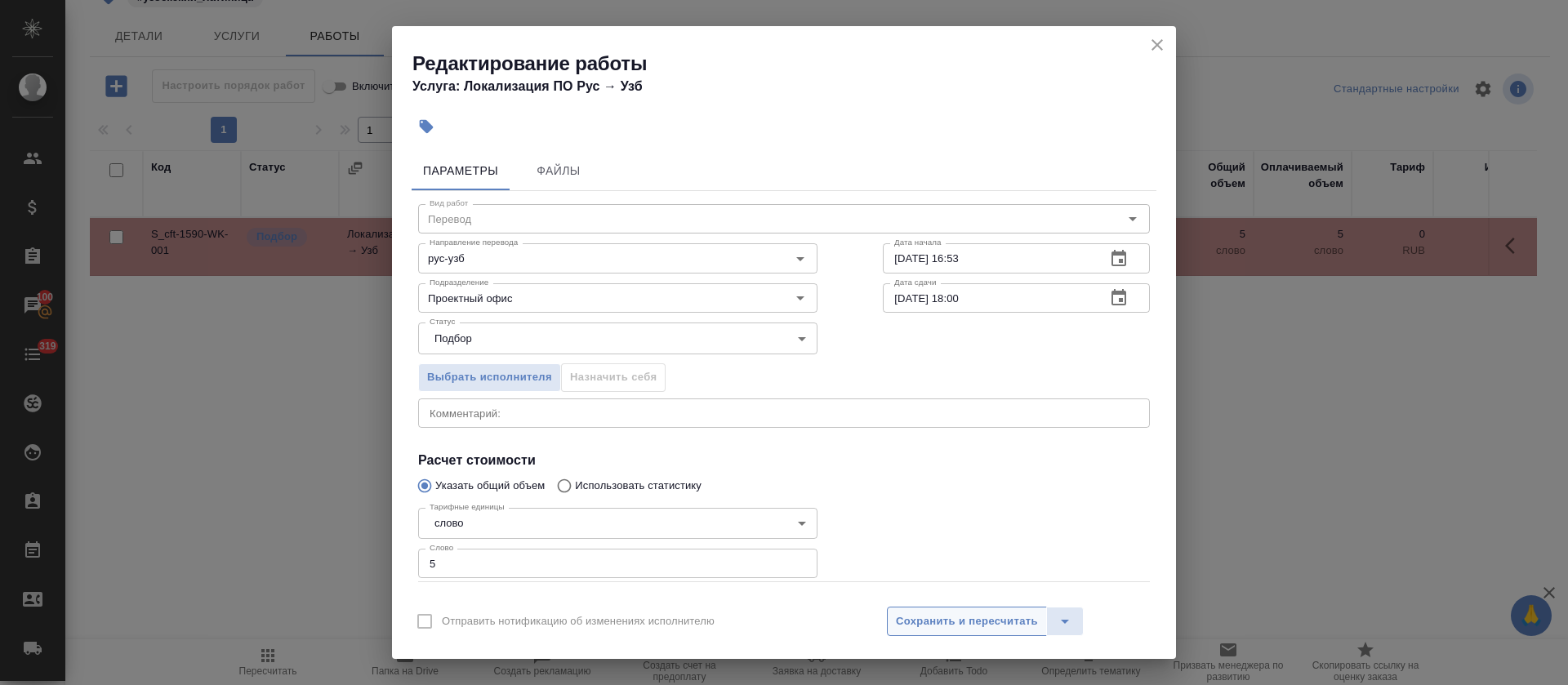
click at [901, 625] on span "Сохранить и пересчитать" at bounding box center [967, 621] width 142 height 19
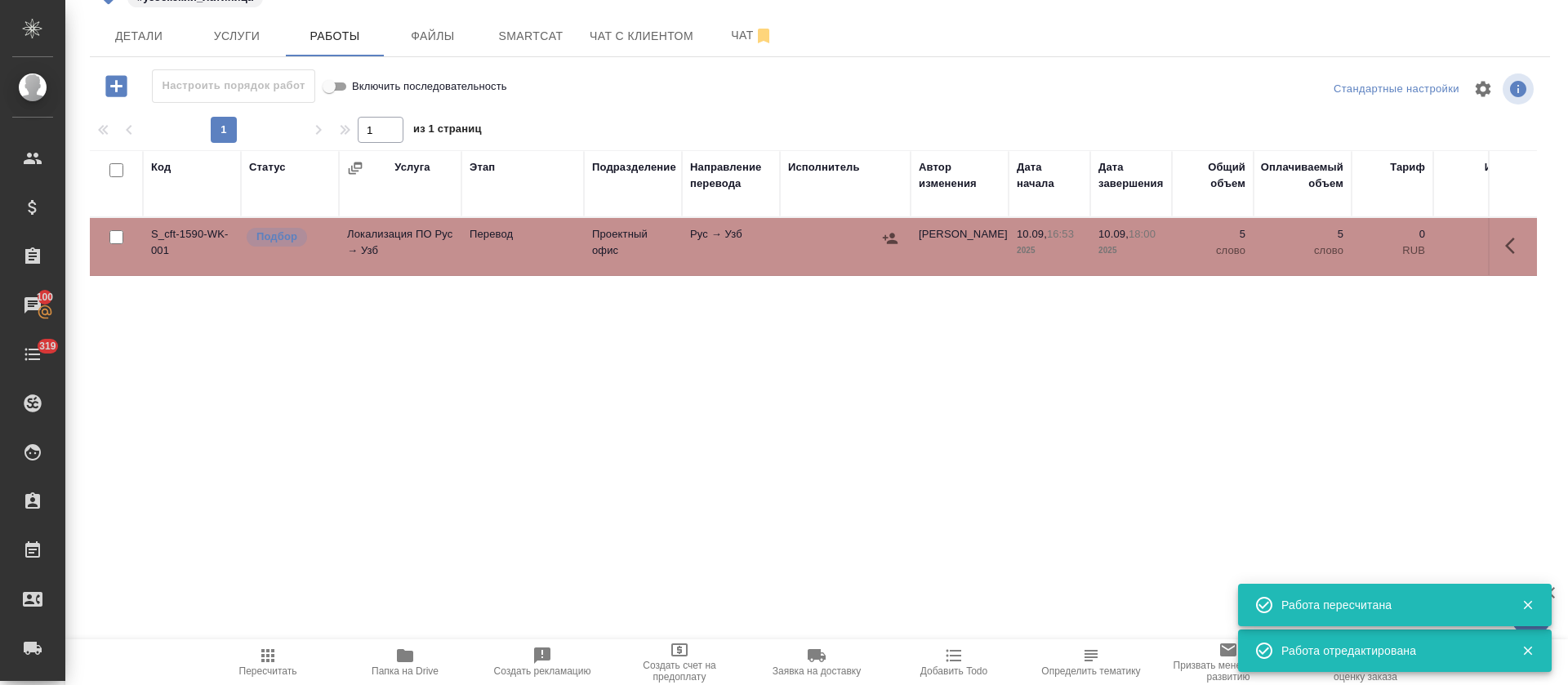
click at [886, 240] on icon "button" at bounding box center [889, 238] width 14 height 11
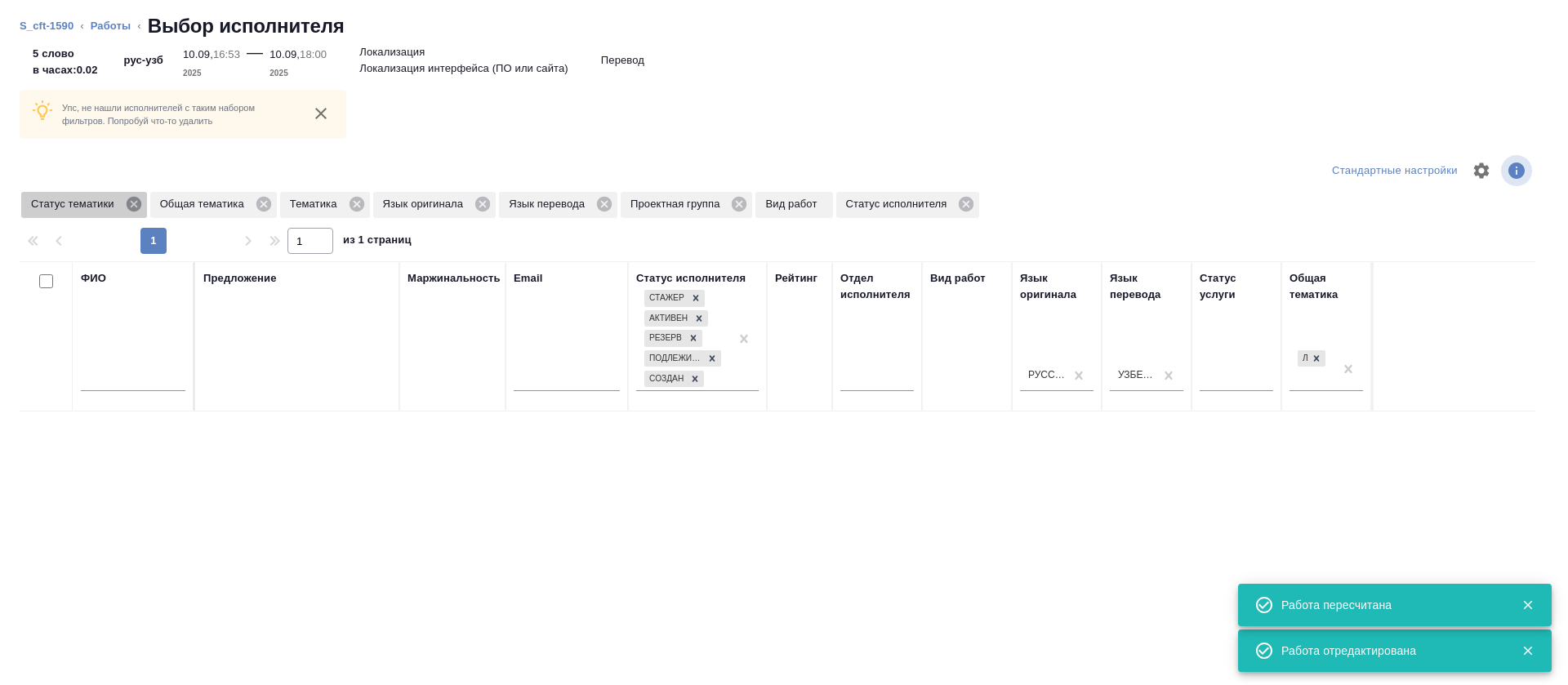
click at [131, 213] on icon at bounding box center [134, 203] width 18 height 18
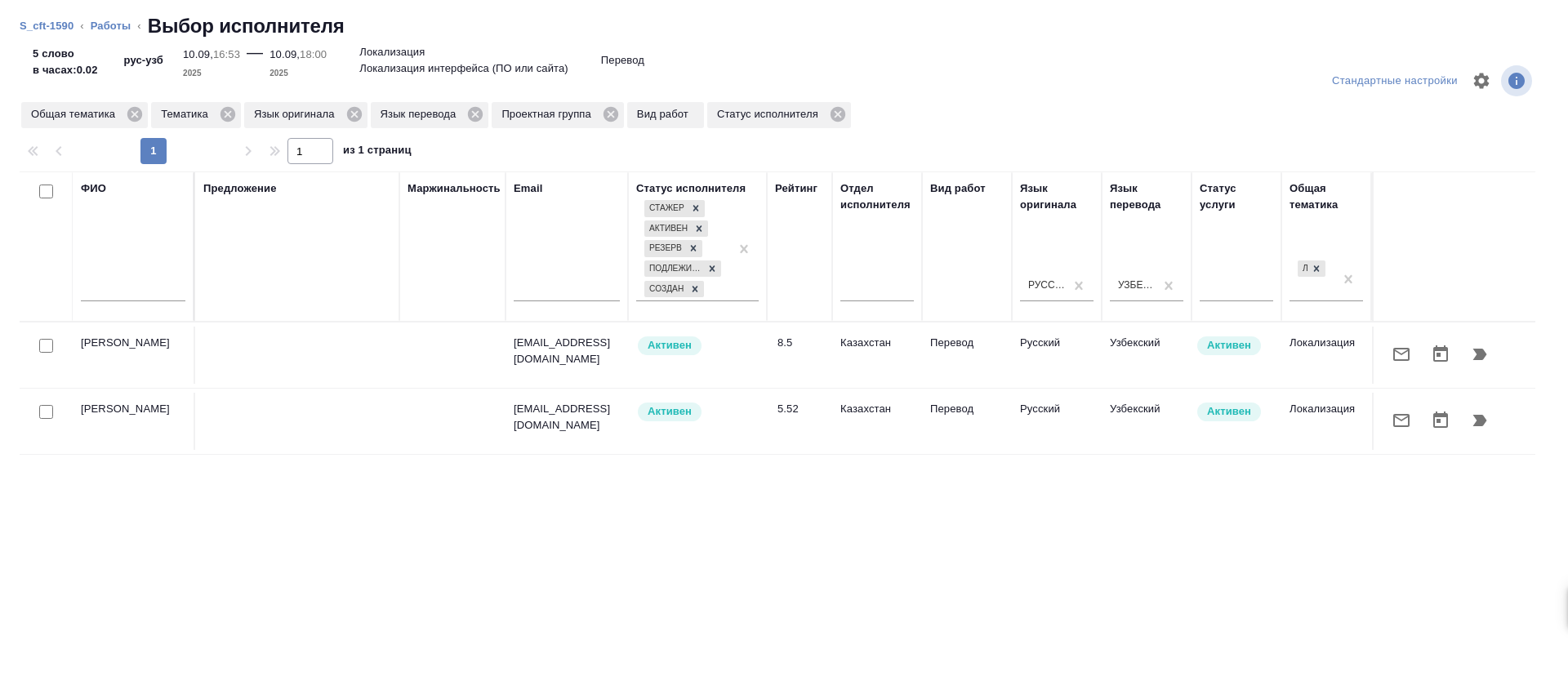
click at [1392, 345] on icon "button" at bounding box center [1401, 354] width 19 height 19
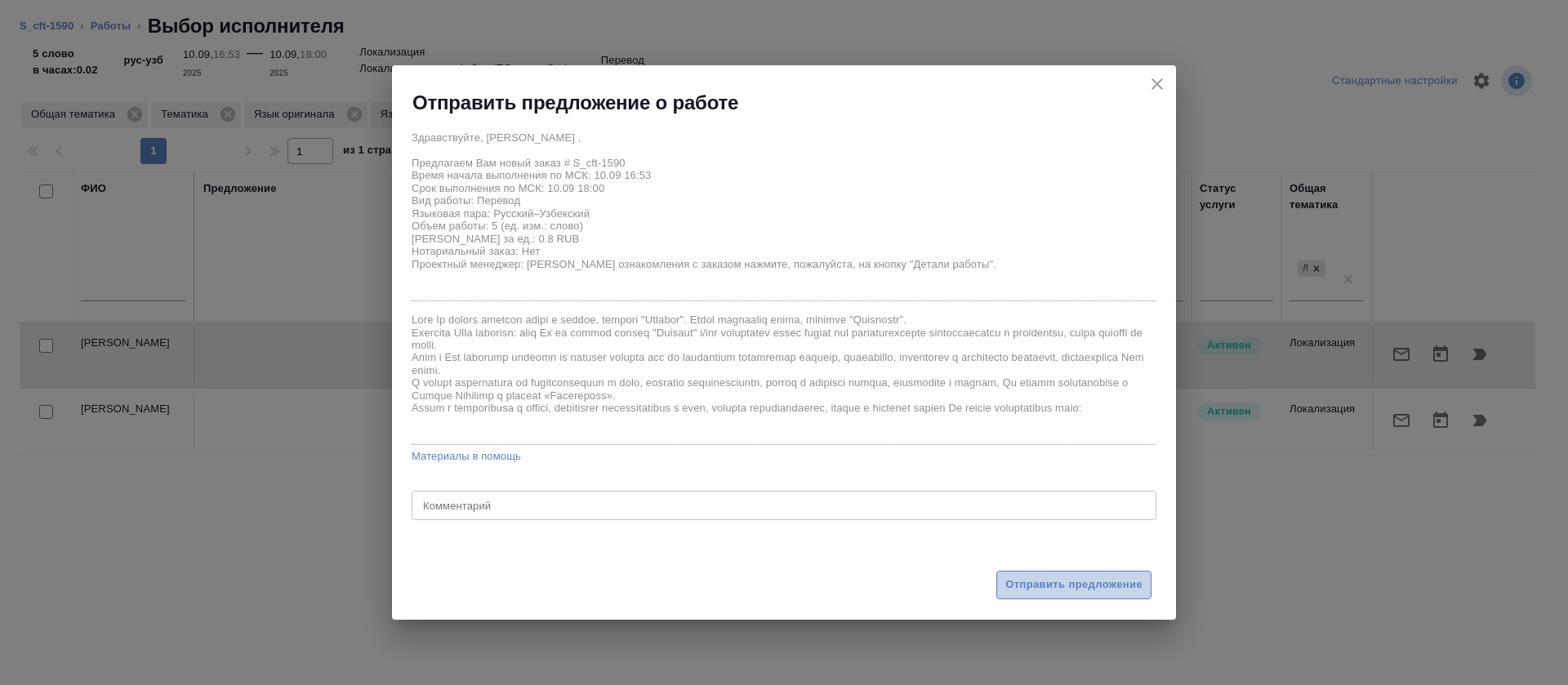
click at [1031, 581] on span "Отправить предложение" at bounding box center [1074, 585] width 137 height 19
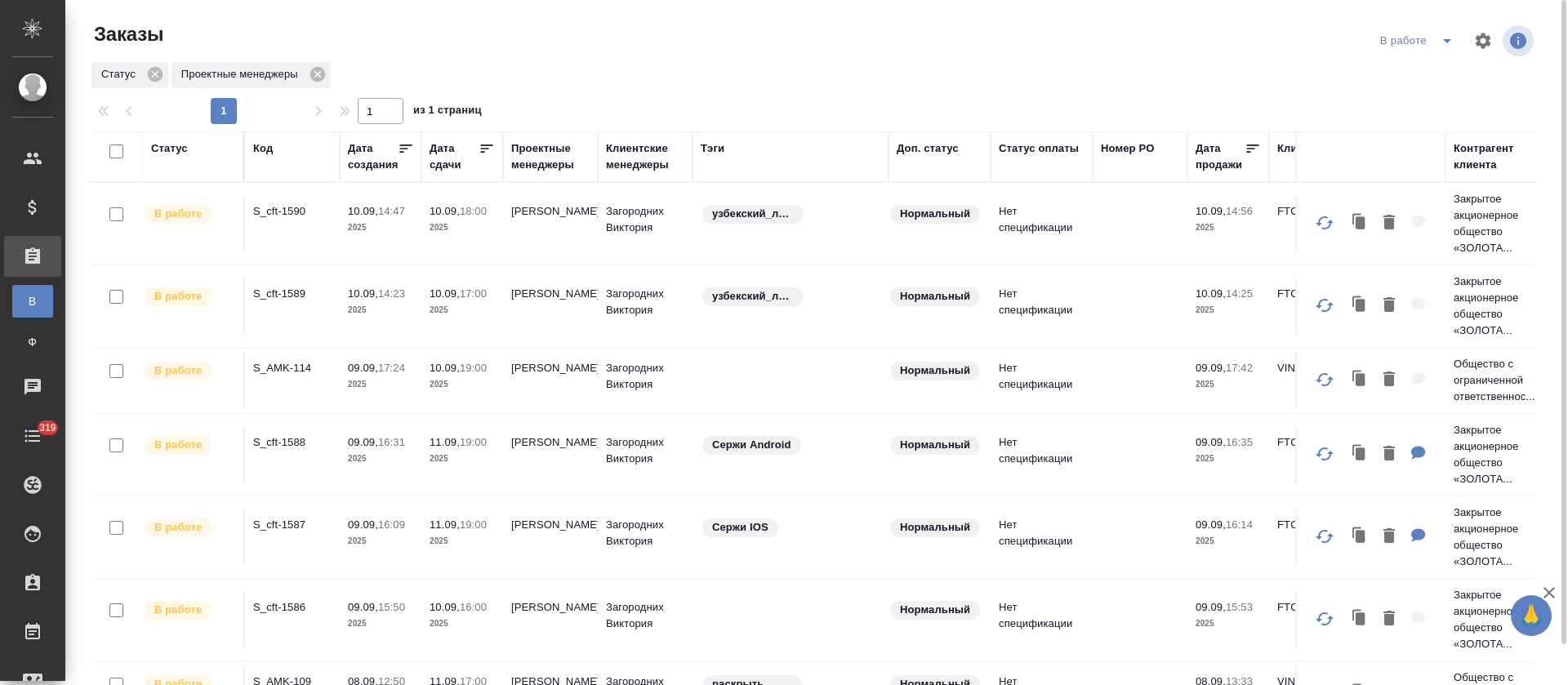
scroll to position [43, 0]
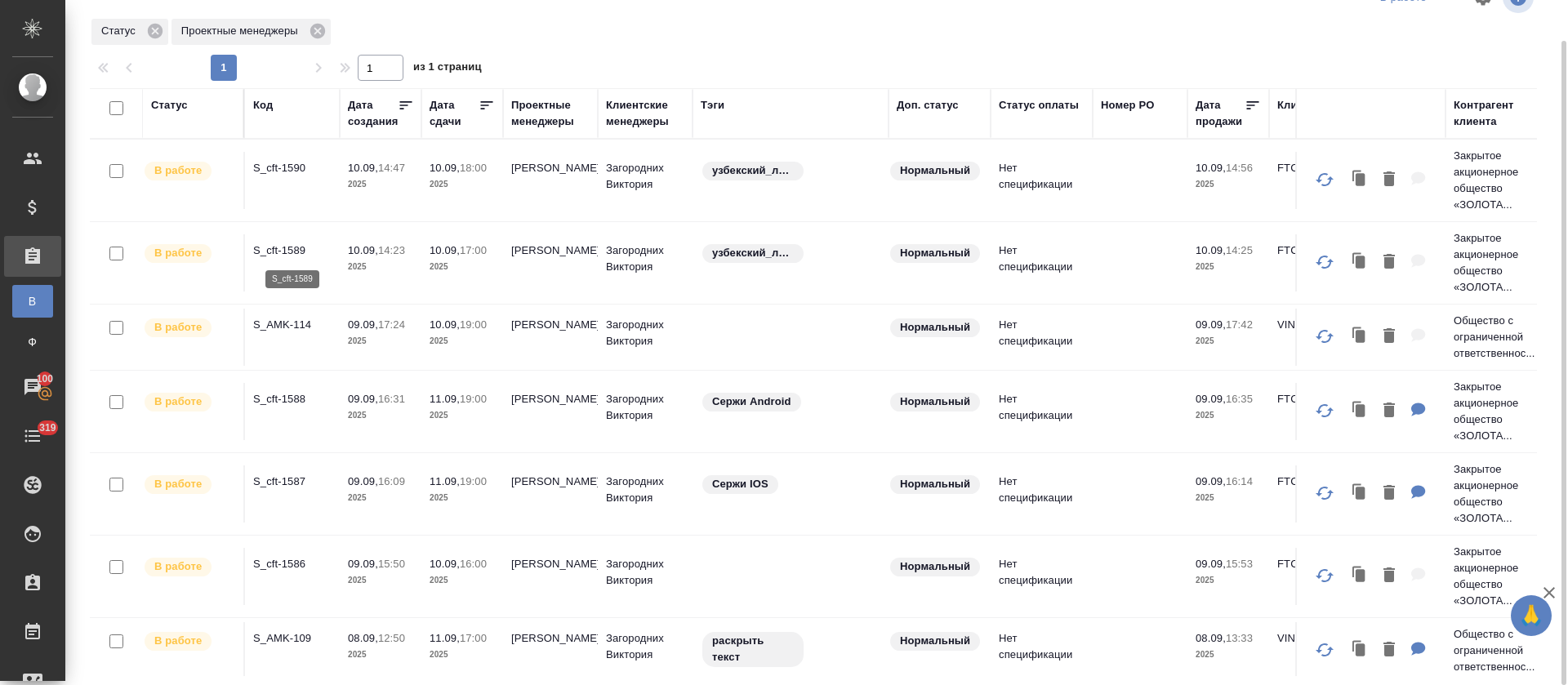
click at [296, 251] on p "S_cft-1589" at bounding box center [292, 250] width 79 height 16
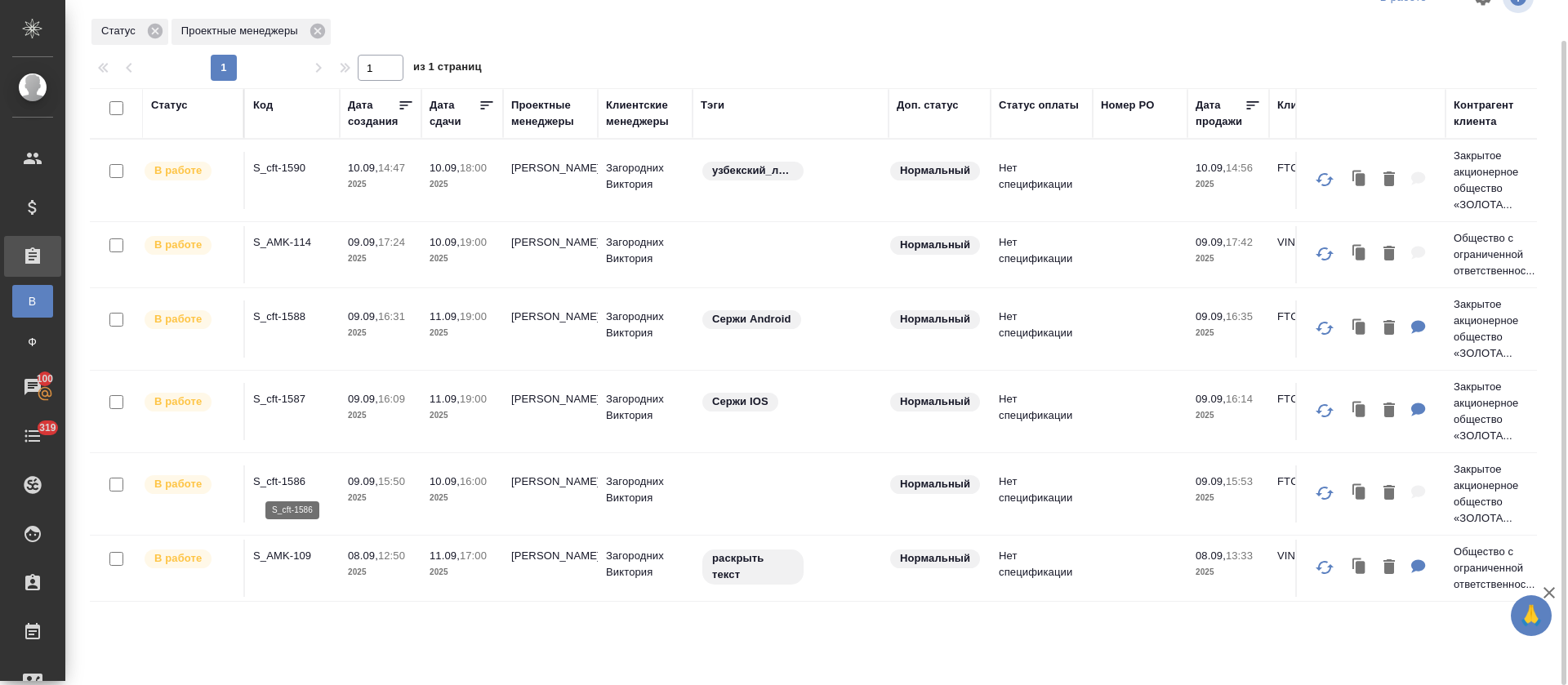
click at [272, 478] on p "S_cft-1586" at bounding box center [292, 481] width 79 height 16
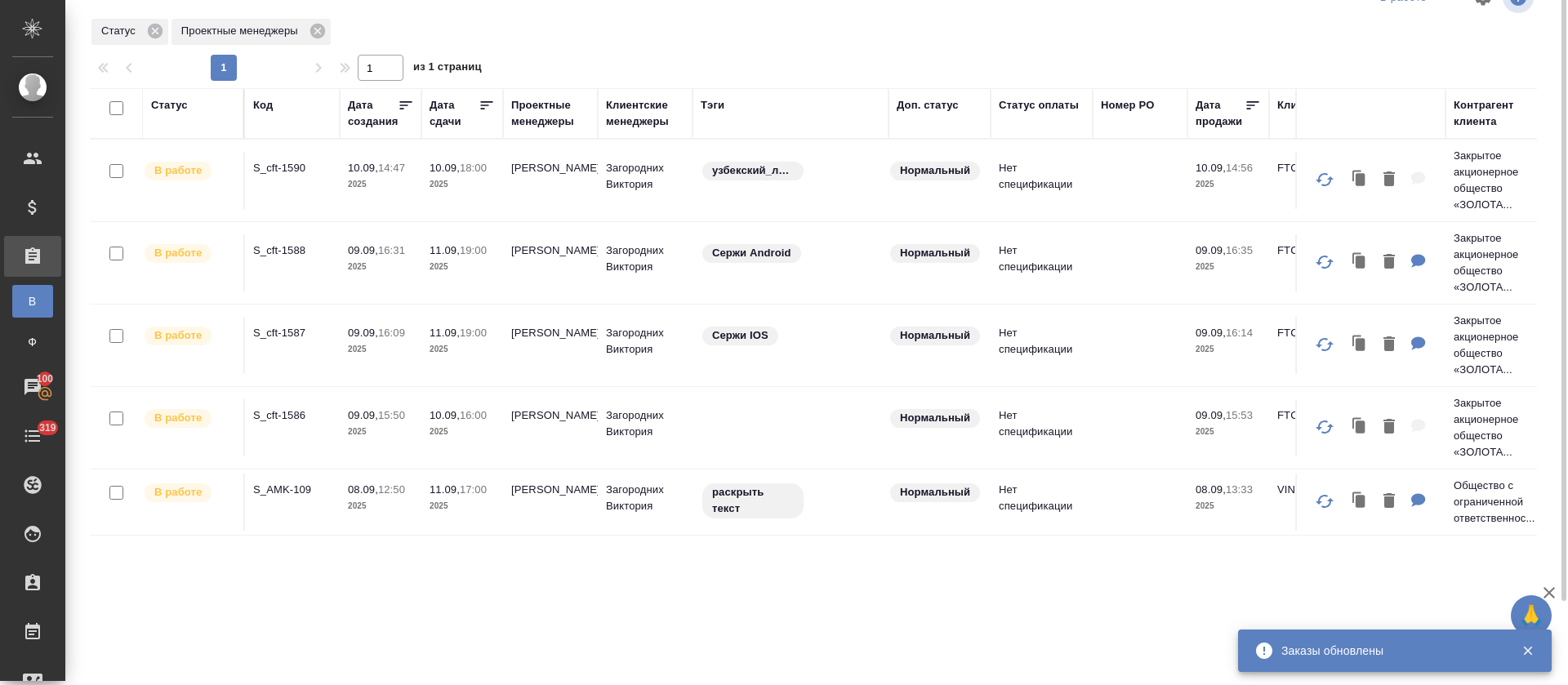
scroll to position [0, 0]
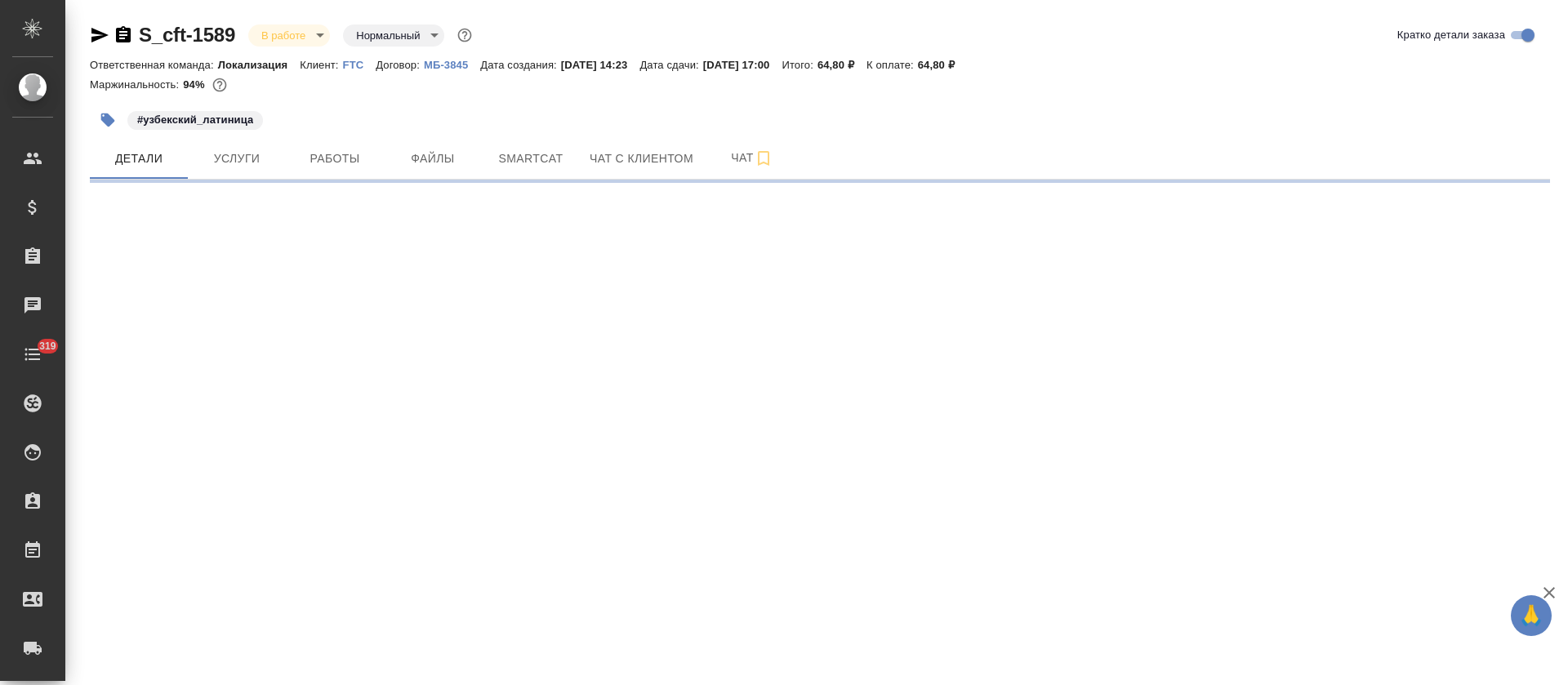
click at [543, 163] on span "Smartcat" at bounding box center [530, 158] width 79 height 20
select select "RU"
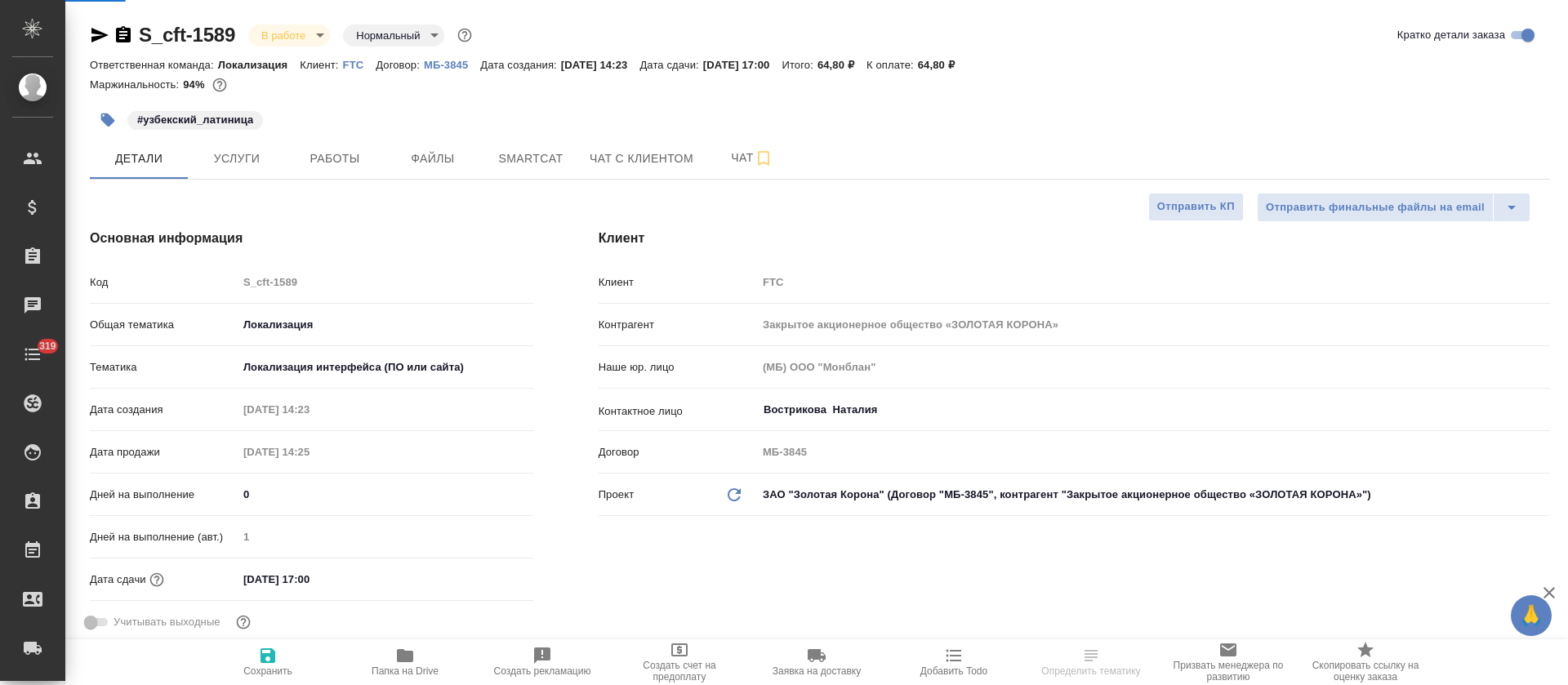
type textarea "x"
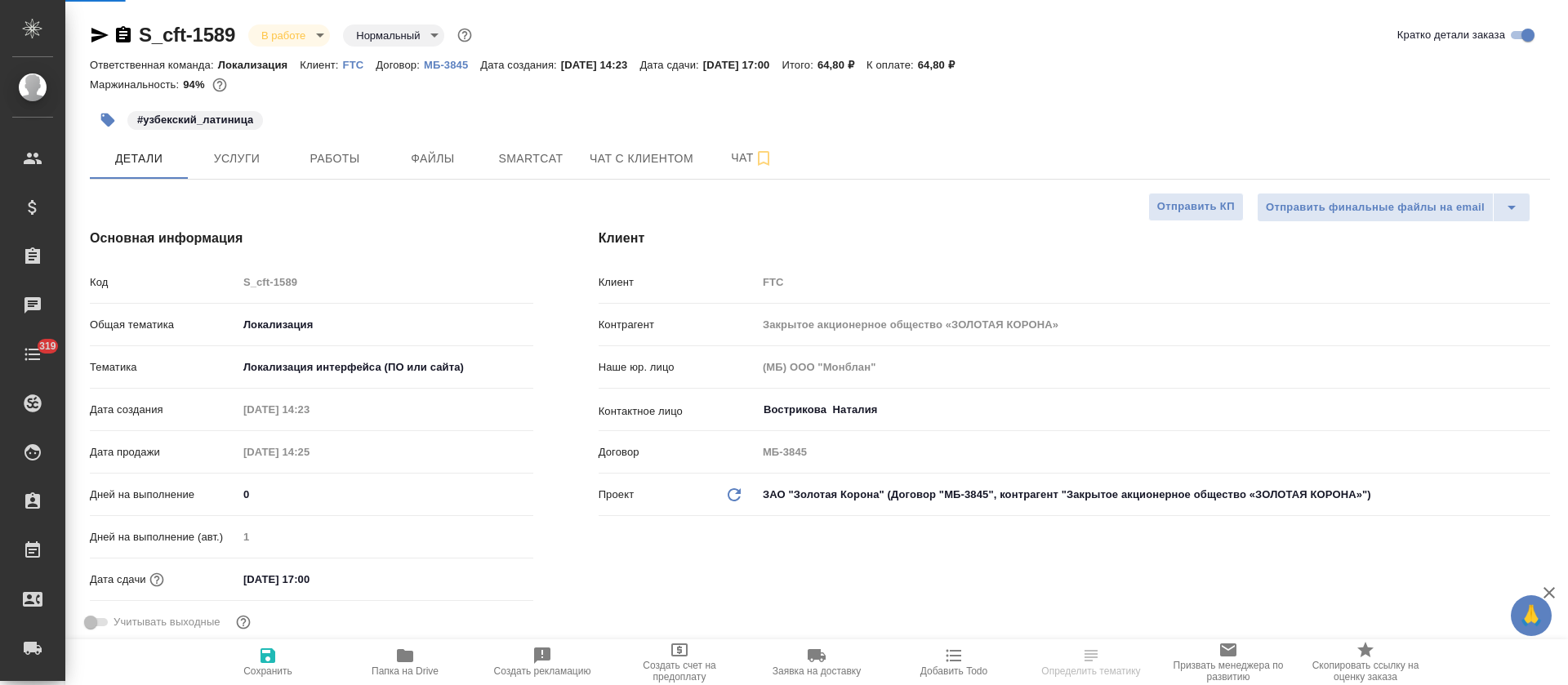
type textarea "x"
click at [560, 167] on span "Smartcat" at bounding box center [530, 158] width 79 height 20
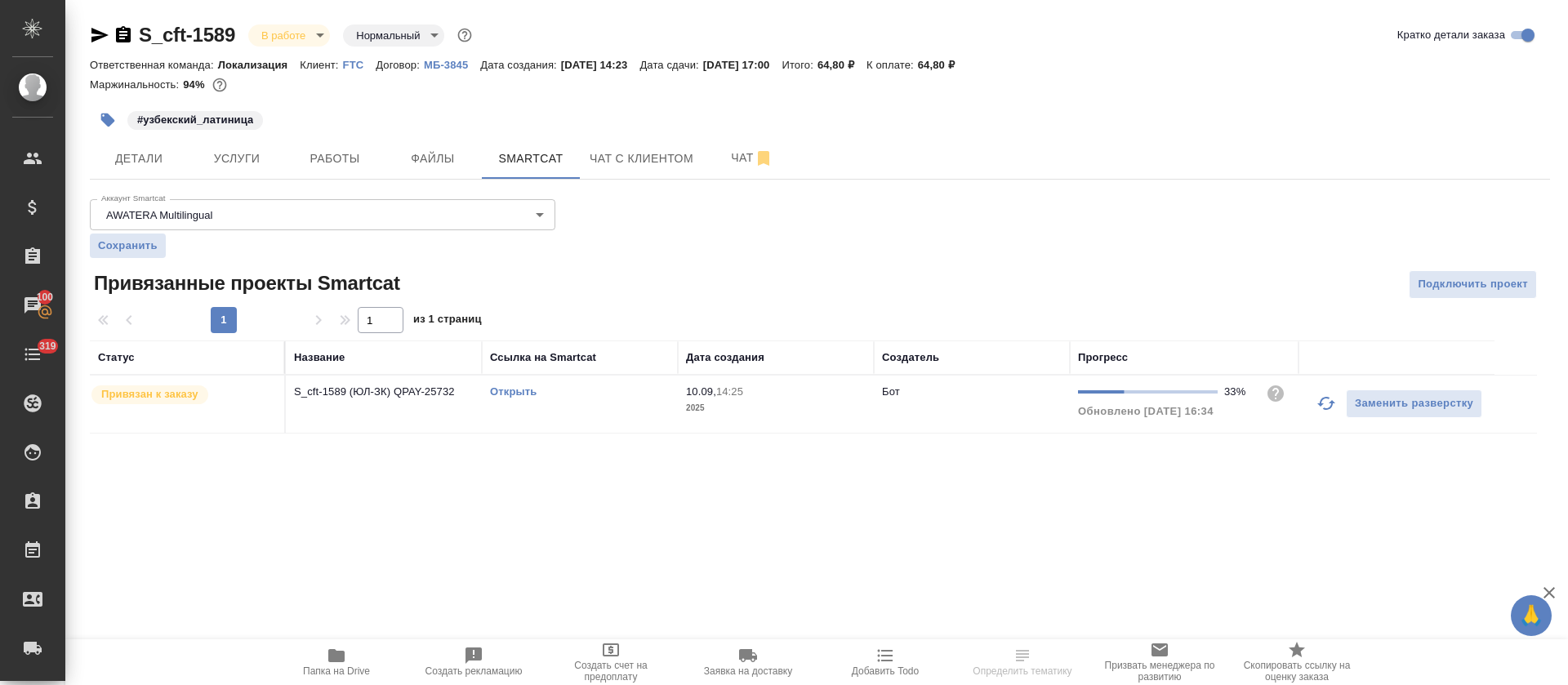
click at [1329, 403] on icon "button" at bounding box center [1326, 403] width 19 height 19
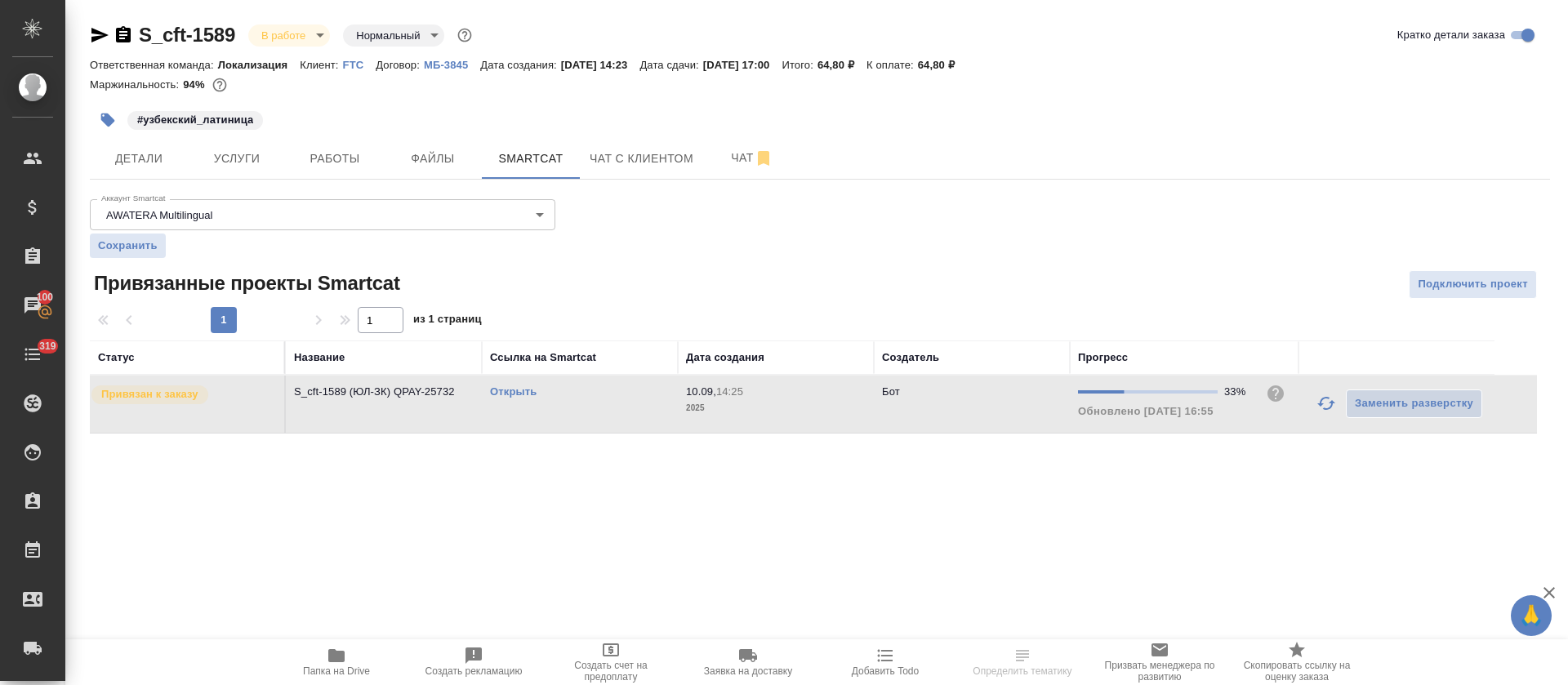
click at [518, 392] on link "Открыть" at bounding box center [513, 391] width 47 height 12
click at [363, 162] on span "Работы" at bounding box center [335, 158] width 79 height 20
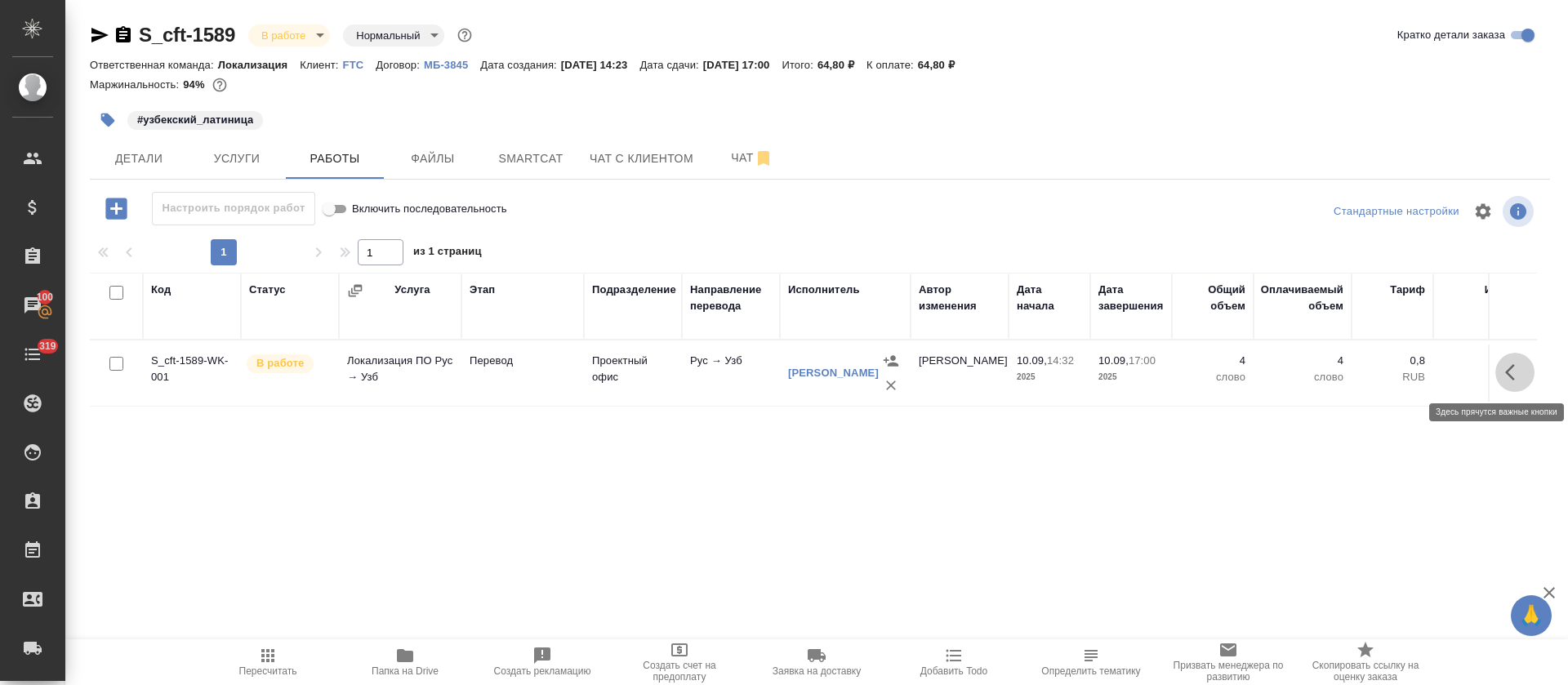
click at [1505, 372] on icon "button" at bounding box center [1515, 372] width 19 height 19
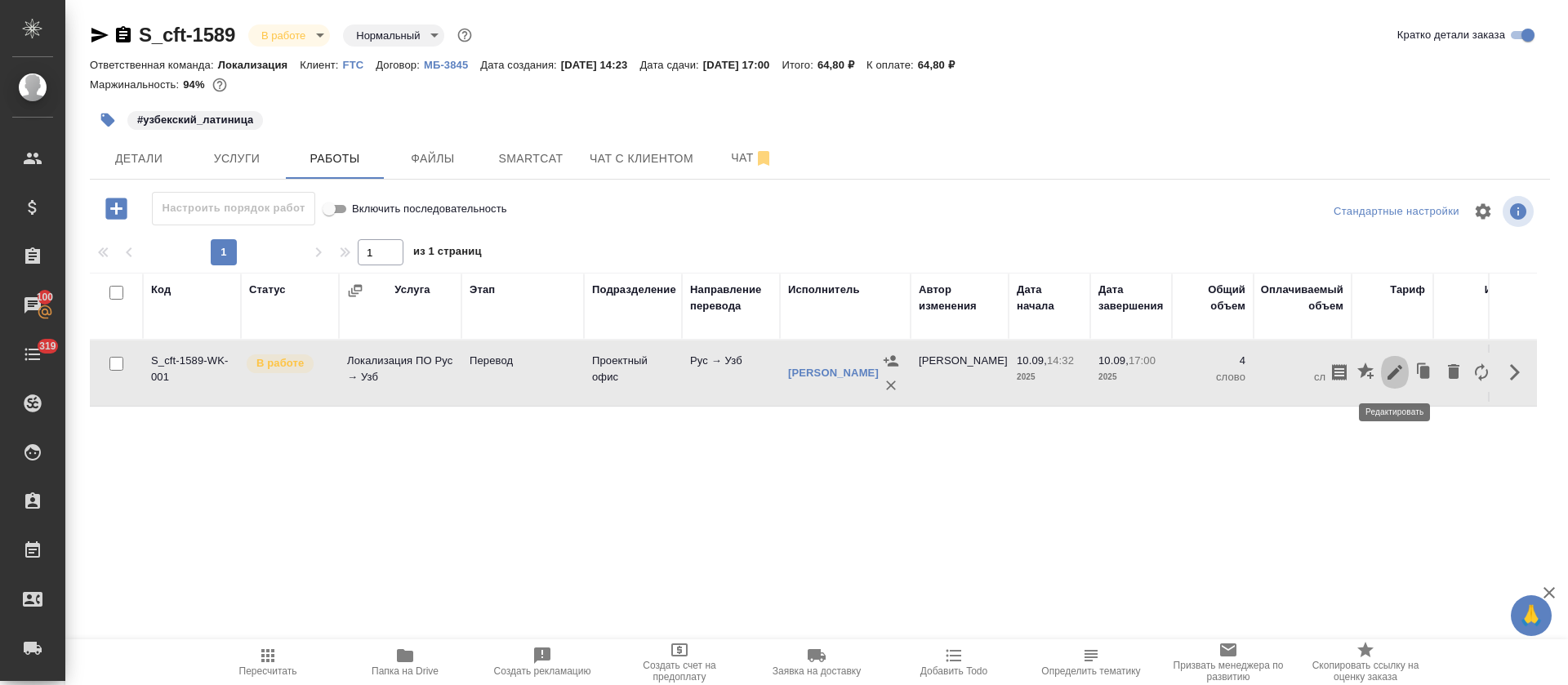
click at [1392, 368] on icon "button" at bounding box center [1394, 372] width 19 height 19
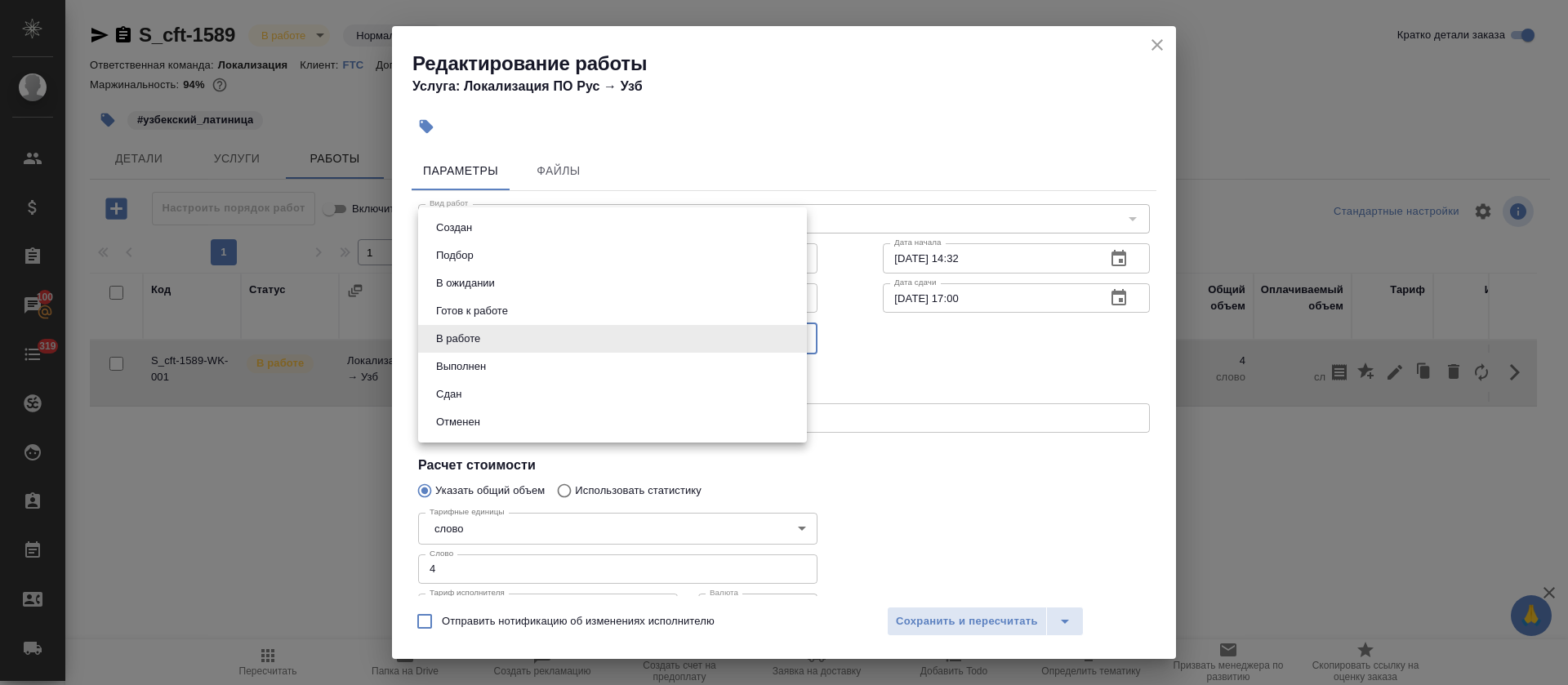
click at [500, 333] on body "🙏 .cls-1 fill:#fff; AWATERA Tretyakova Olga Клиенты Спецификации Заказы 100 Чат…" at bounding box center [784, 342] width 1568 height 685
drag, startPoint x: 481, startPoint y: 362, endPoint x: 466, endPoint y: 399, distance: 39.9
click at [466, 399] on ul "Создан Подбор В ожидании Готов к работе В работе Выполнен Сдан Отменен" at bounding box center [612, 325] width 389 height 235
click at [466, 399] on button "Сдан" at bounding box center [448, 394] width 35 height 18
type input "closed"
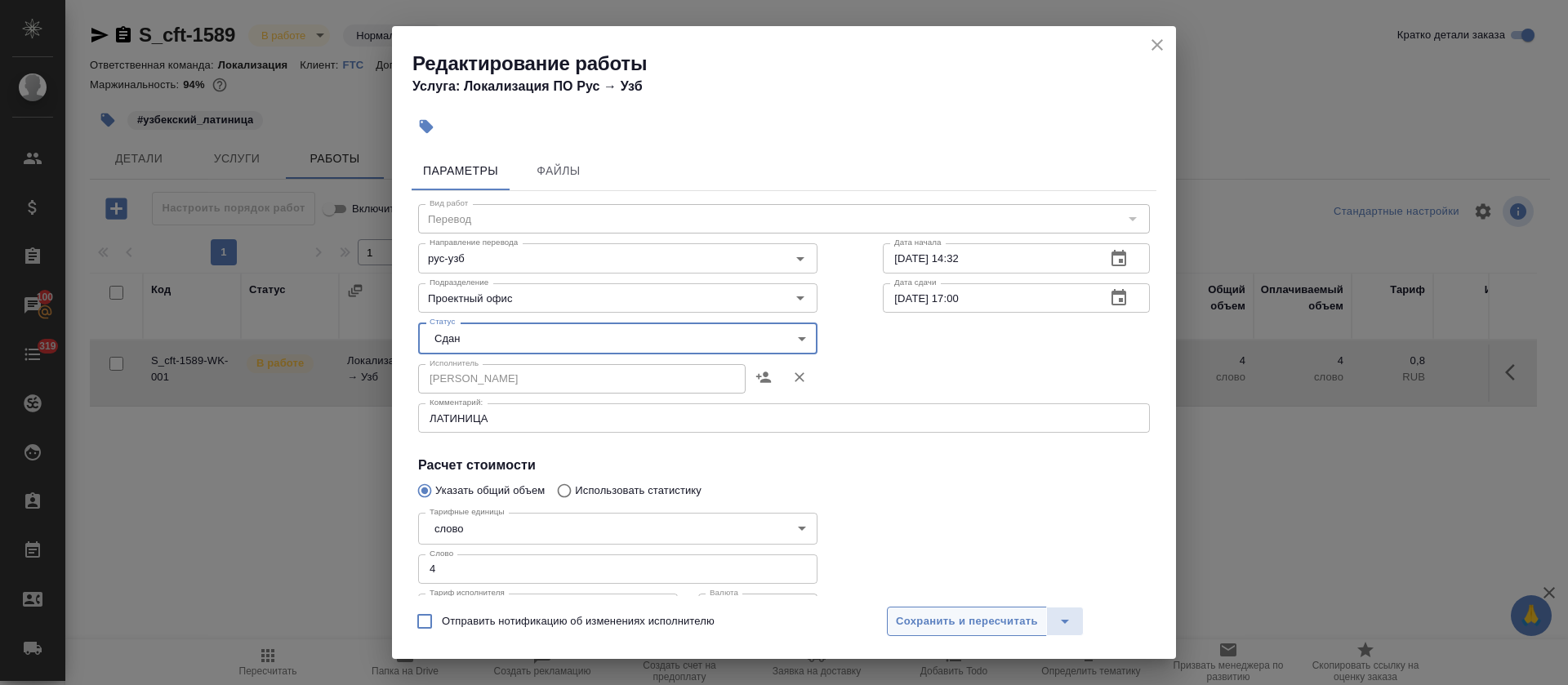
click at [930, 627] on span "Сохранить и пересчитать" at bounding box center [967, 621] width 142 height 19
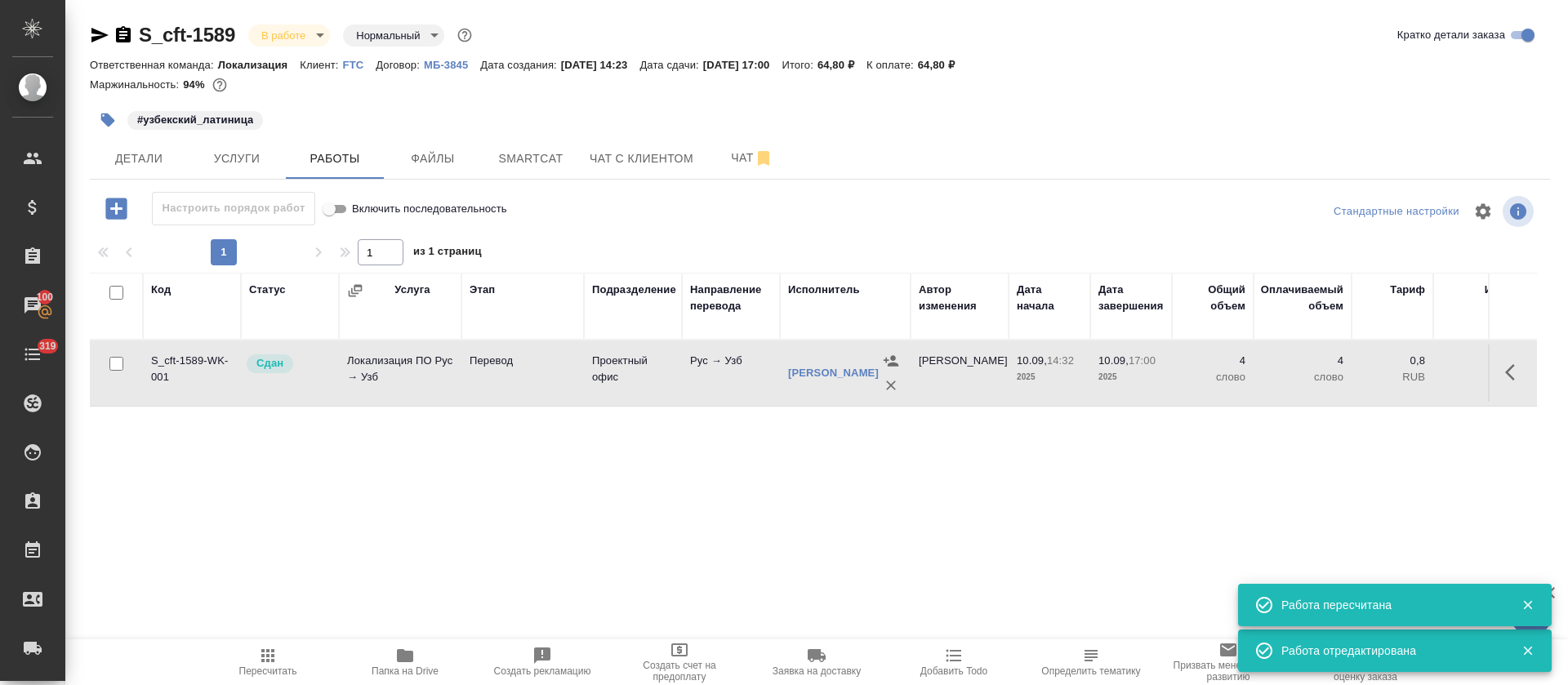
click at [309, 43] on body "🙏 .cls-1 fill:#fff; AWATERA Tretyakova Olga Клиенты Спецификации Заказы 100 Чат…" at bounding box center [784, 342] width 1568 height 685
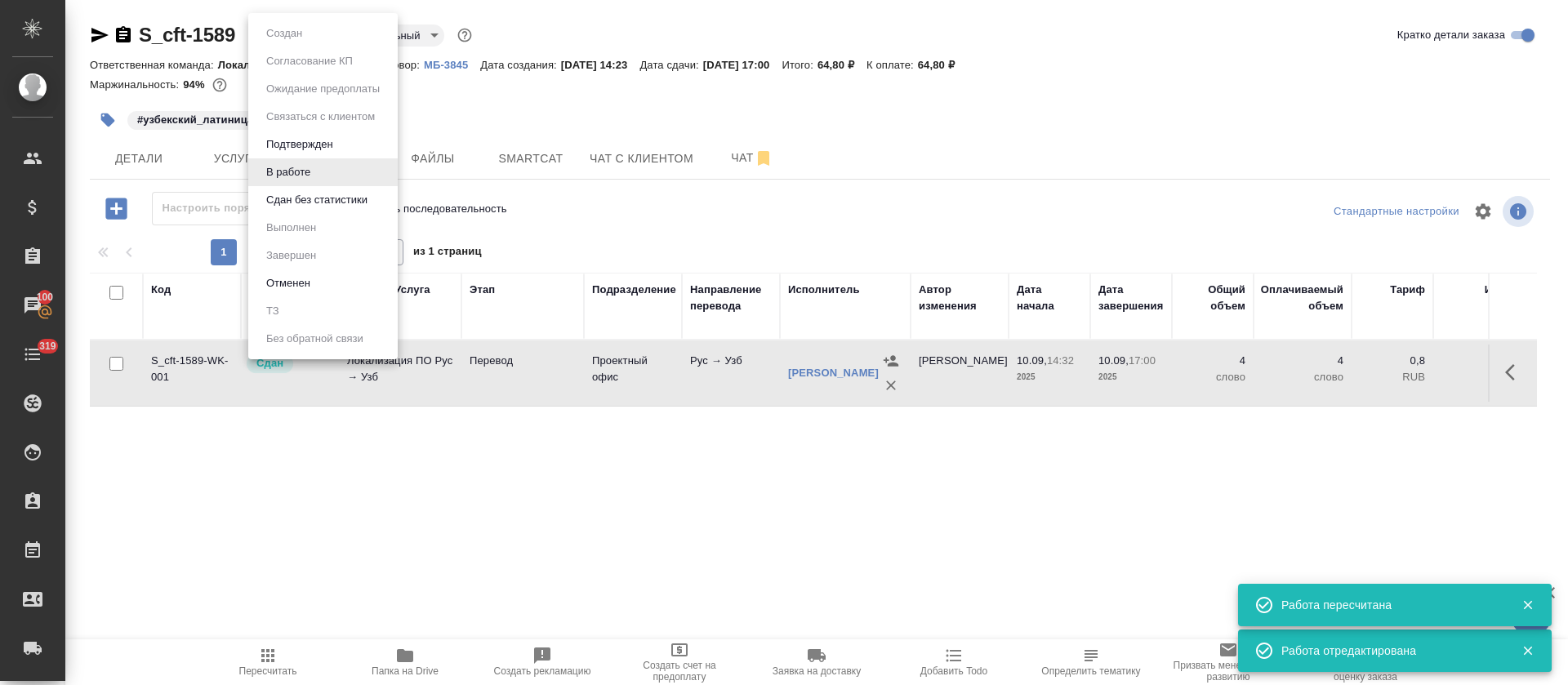
click at [283, 210] on li "Сдан без статистики" at bounding box center [323, 200] width 149 height 28
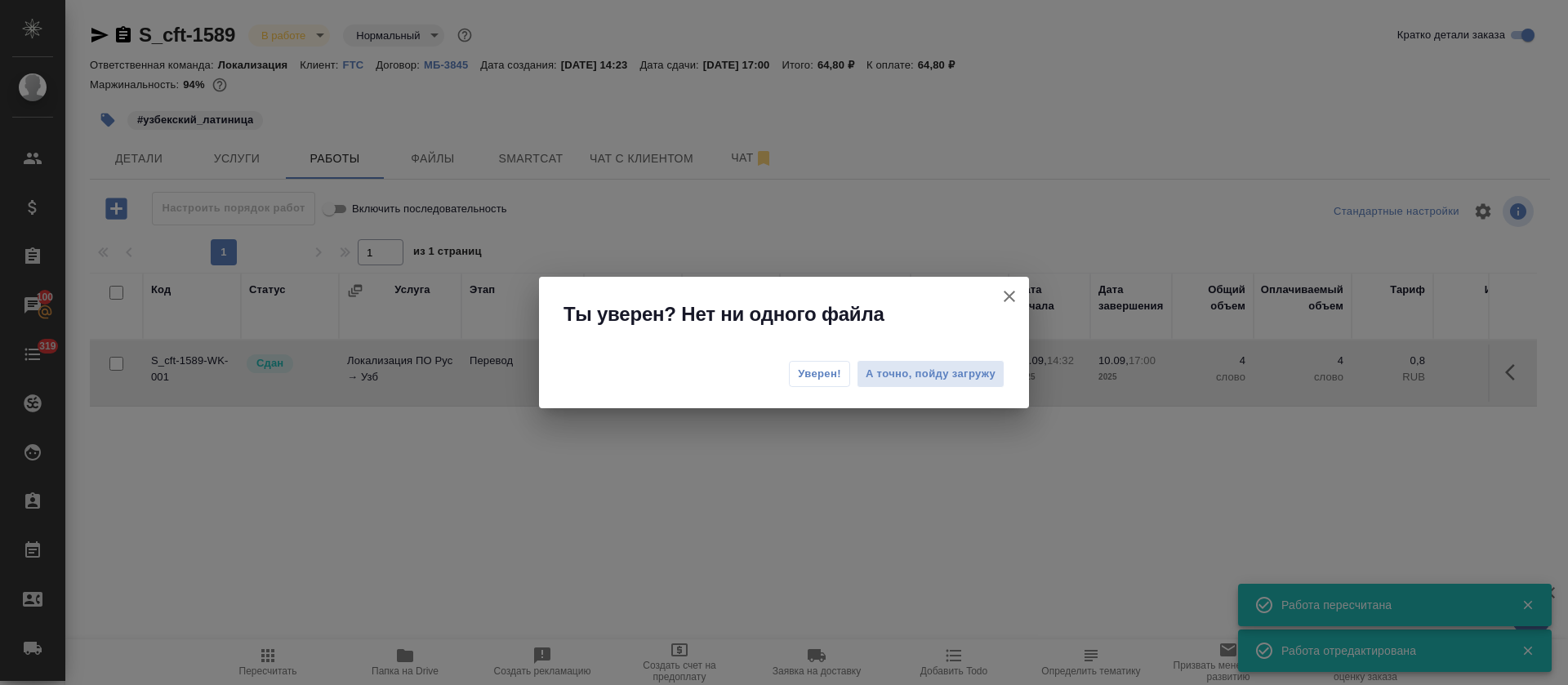
click at [825, 377] on span "Уверен!" at bounding box center [819, 373] width 43 height 16
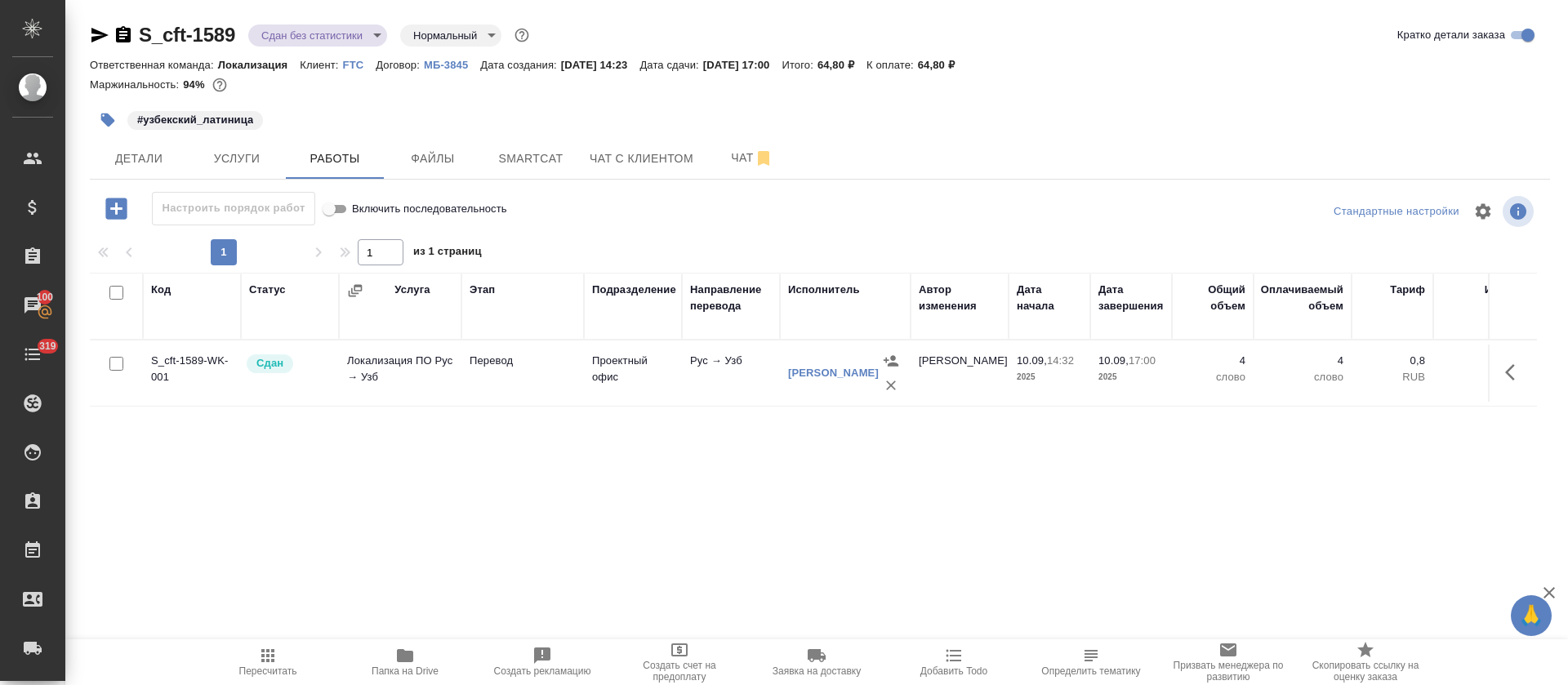
click at [366, 39] on body "🙏 .cls-1 fill:#fff; AWATERA Tretyakova Olga Клиенты Спецификации Заказы 100 Чат…" at bounding box center [784, 342] width 1568 height 685
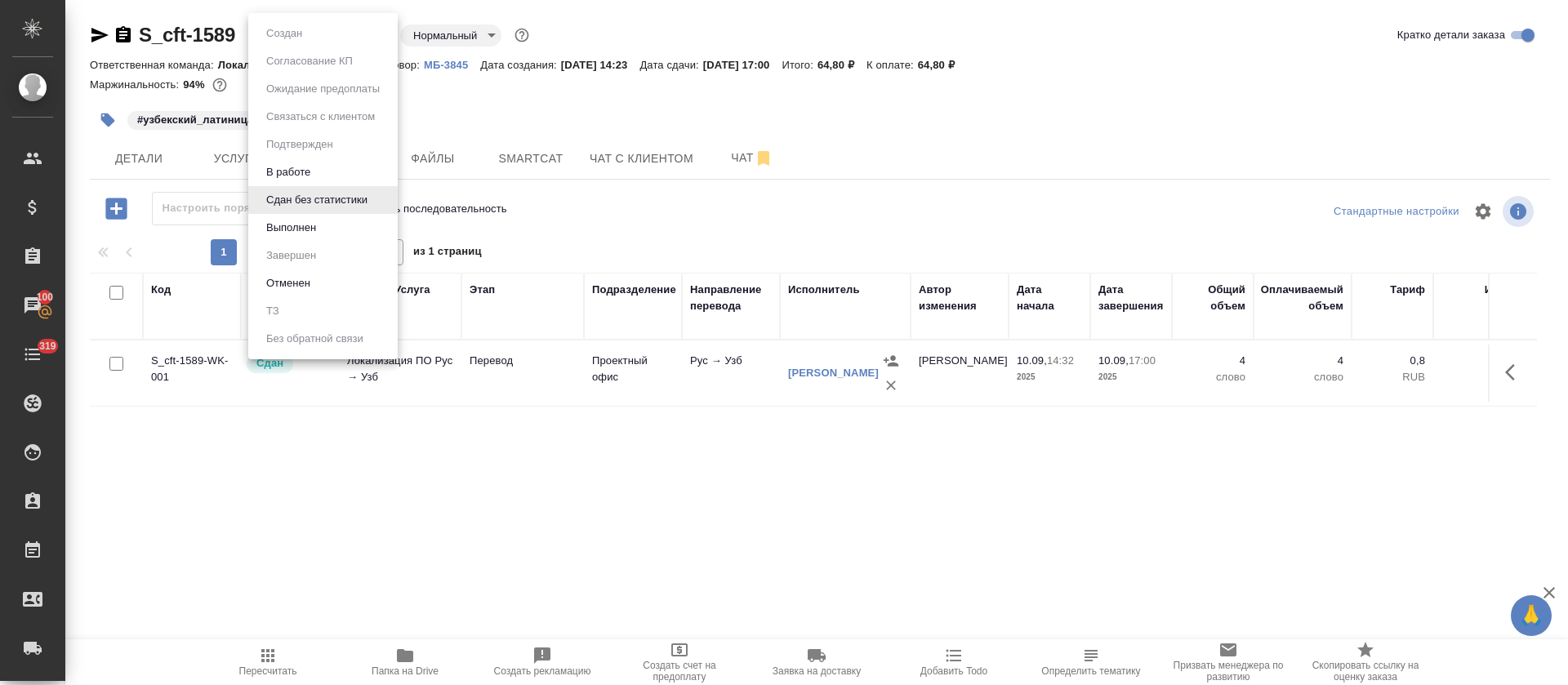
click at [317, 224] on button "Выполнен" at bounding box center [291, 227] width 59 height 18
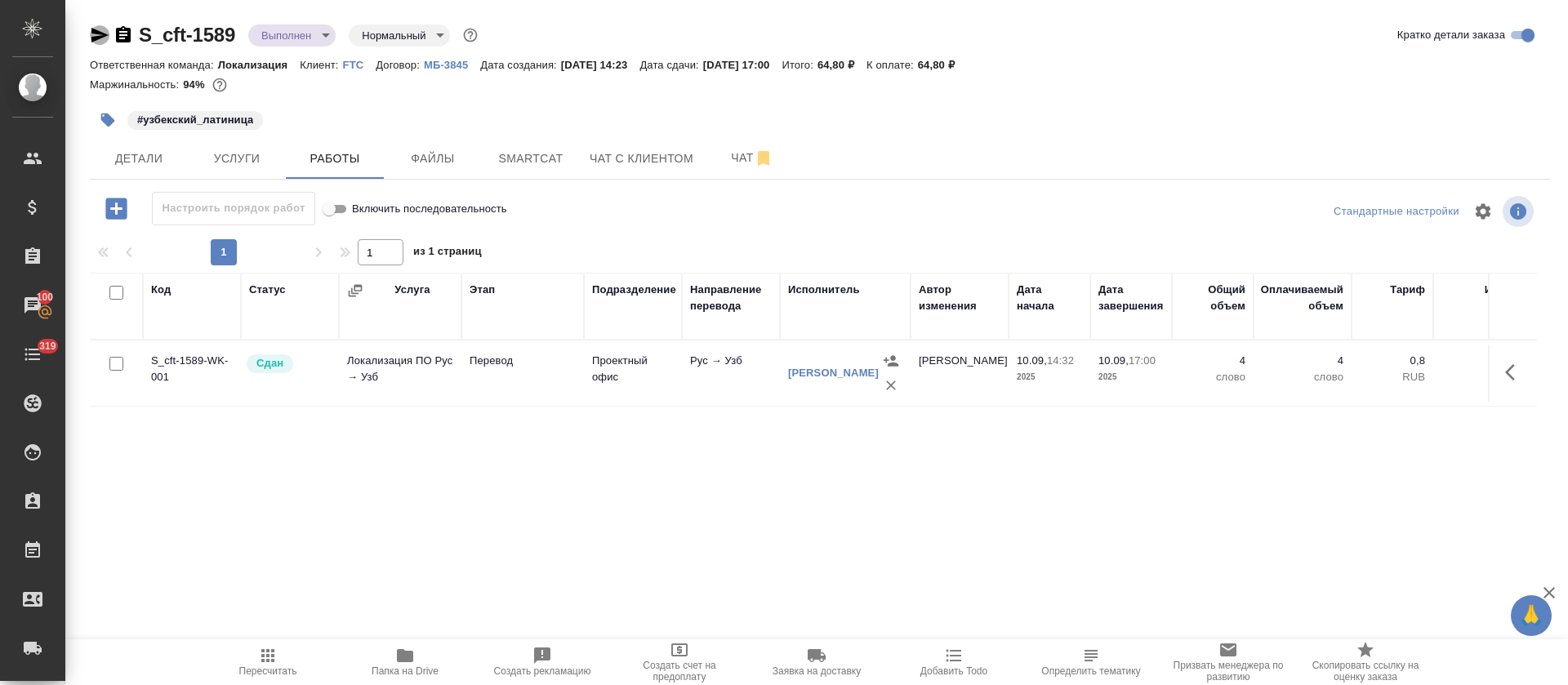
click at [98, 36] on icon "button" at bounding box center [100, 35] width 17 height 14
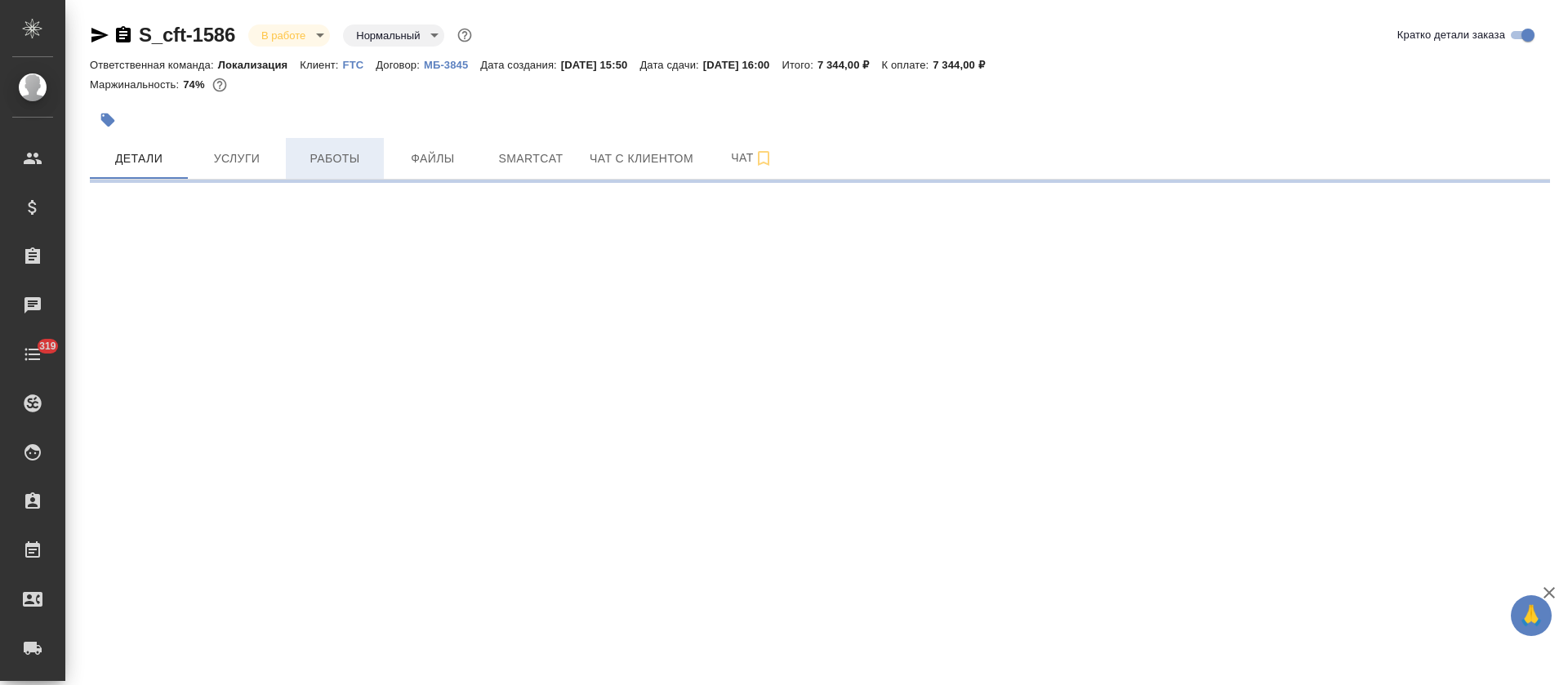
select select "RU"
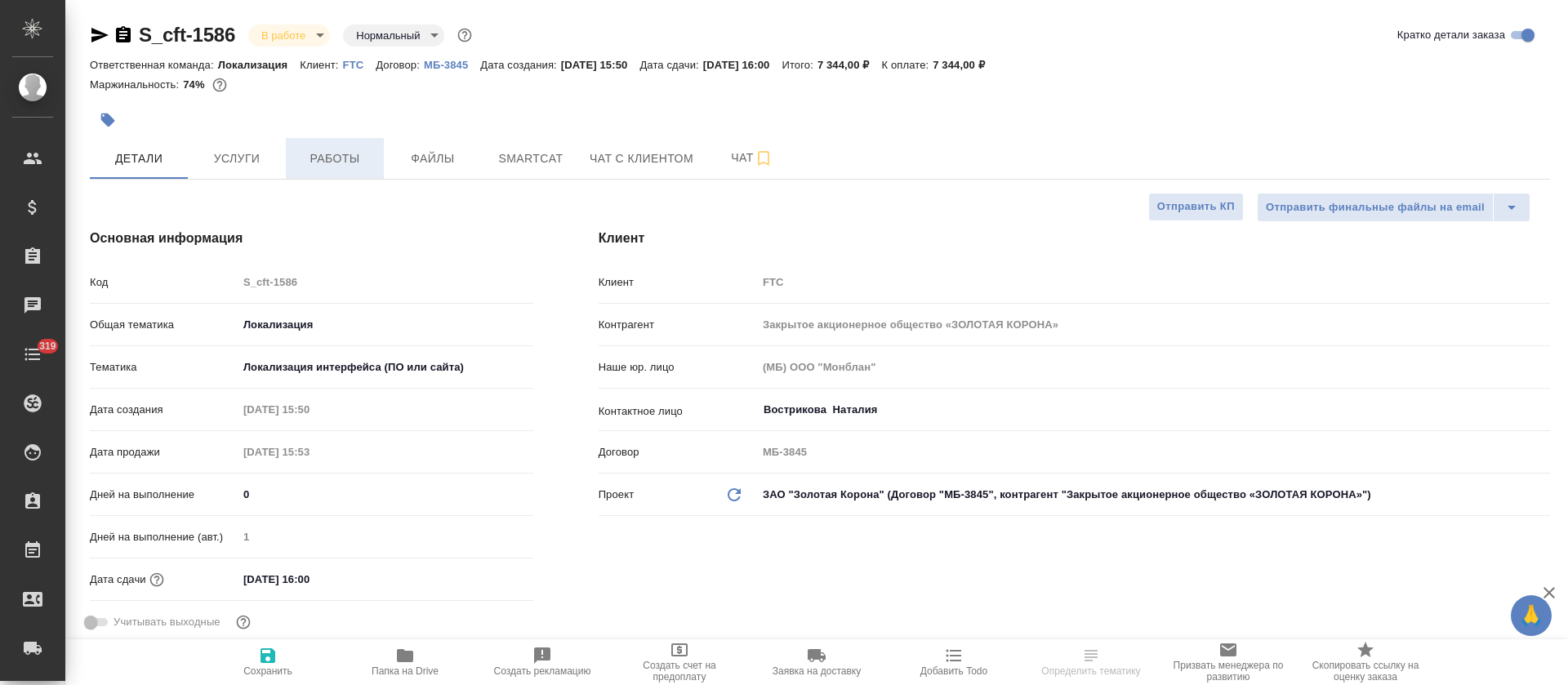
type textarea "x"
click at [359, 166] on span "Работы" at bounding box center [335, 158] width 79 height 20
type textarea "x"
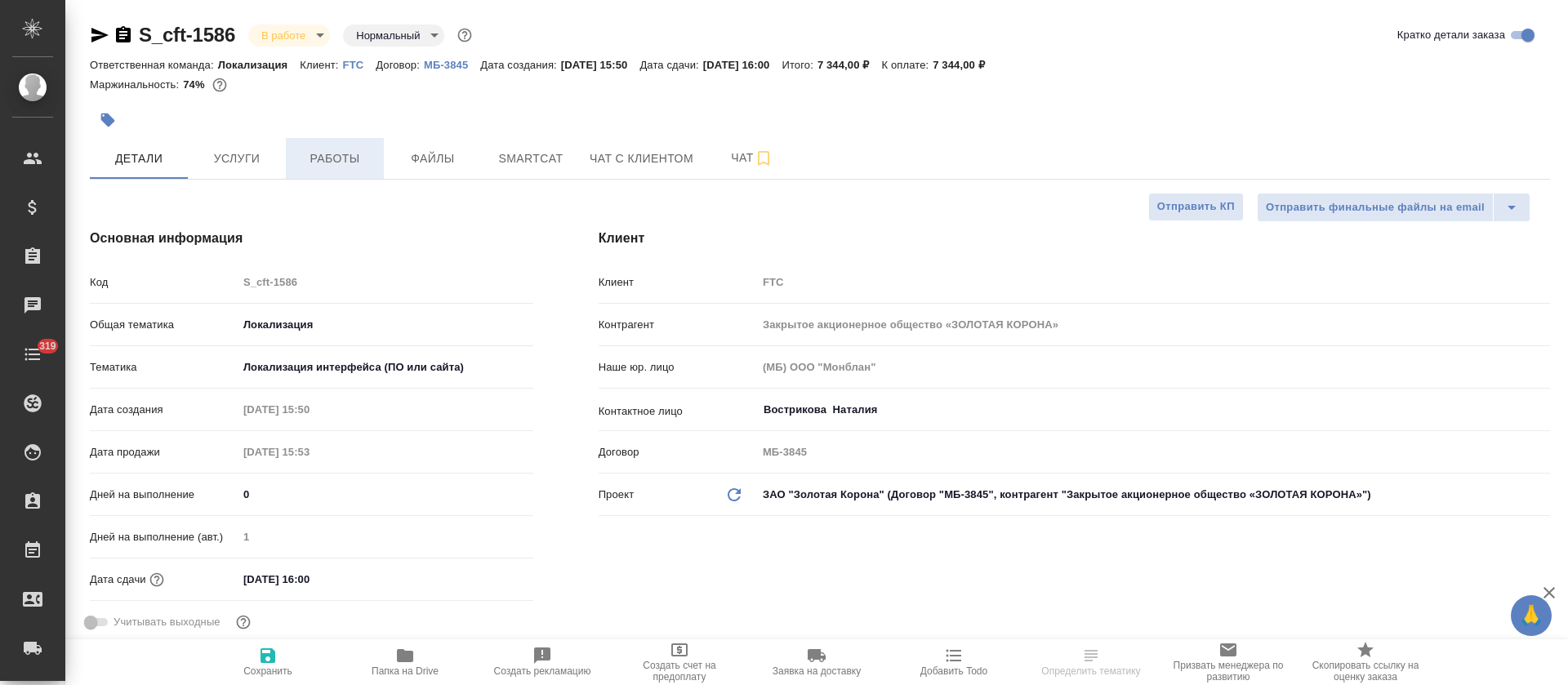
type textarea "x"
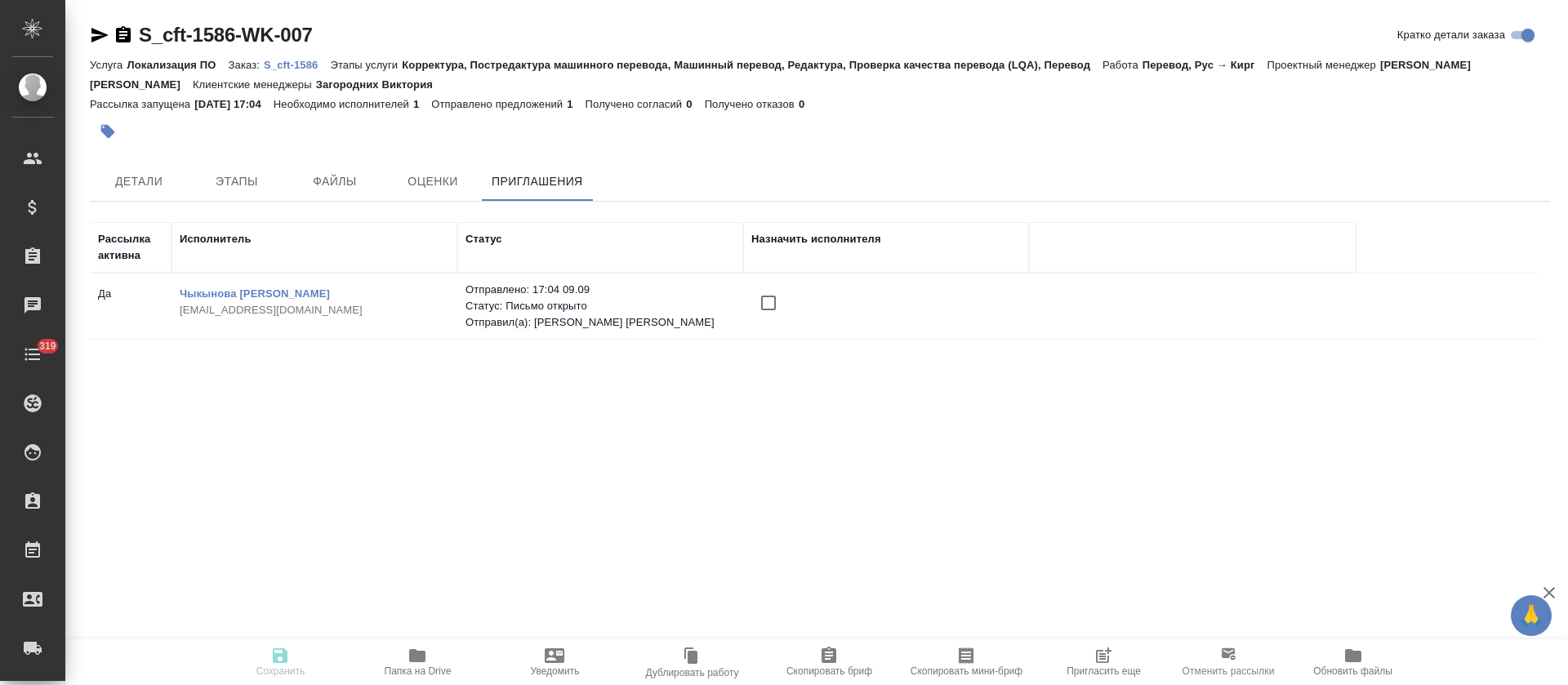
click at [778, 300] on input "checkbox" at bounding box center [768, 302] width 34 height 34
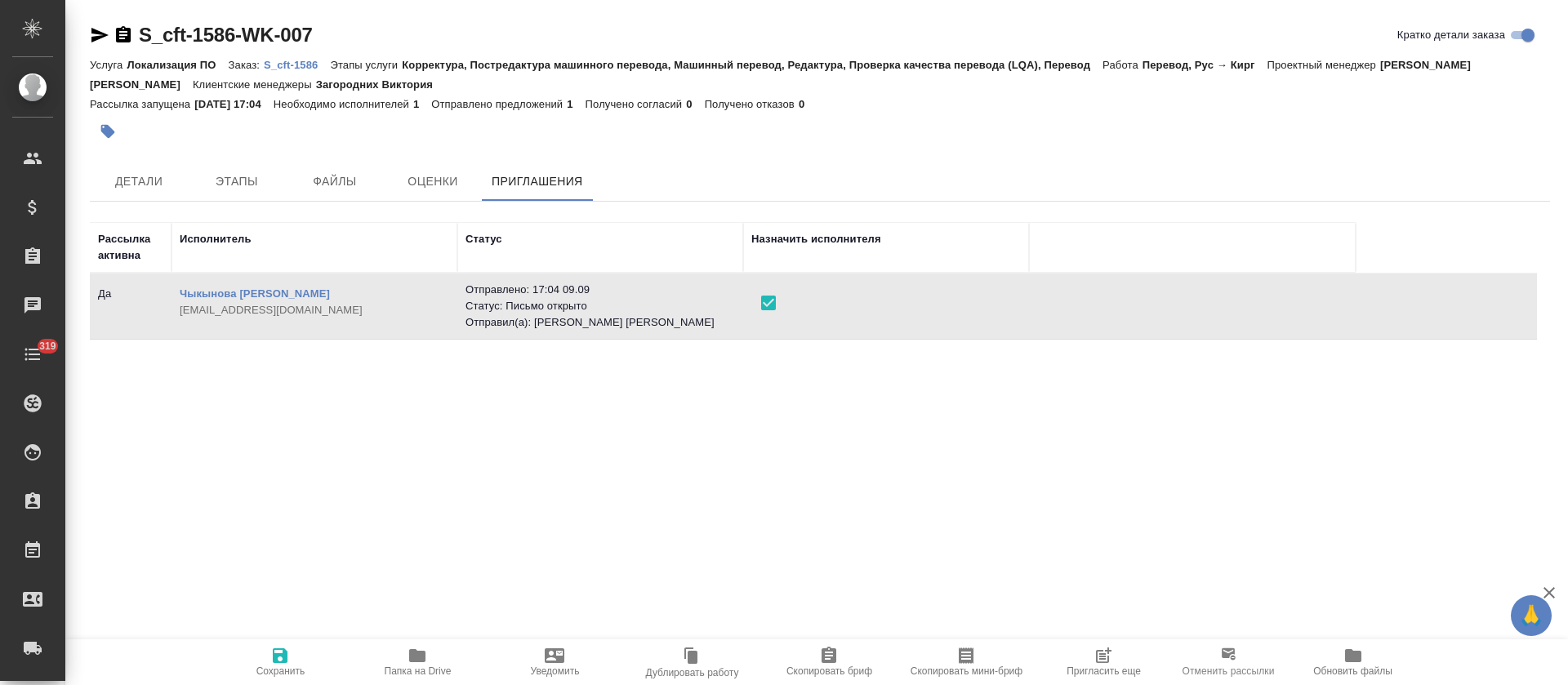
click at [285, 661] on icon "button" at bounding box center [280, 655] width 14 height 14
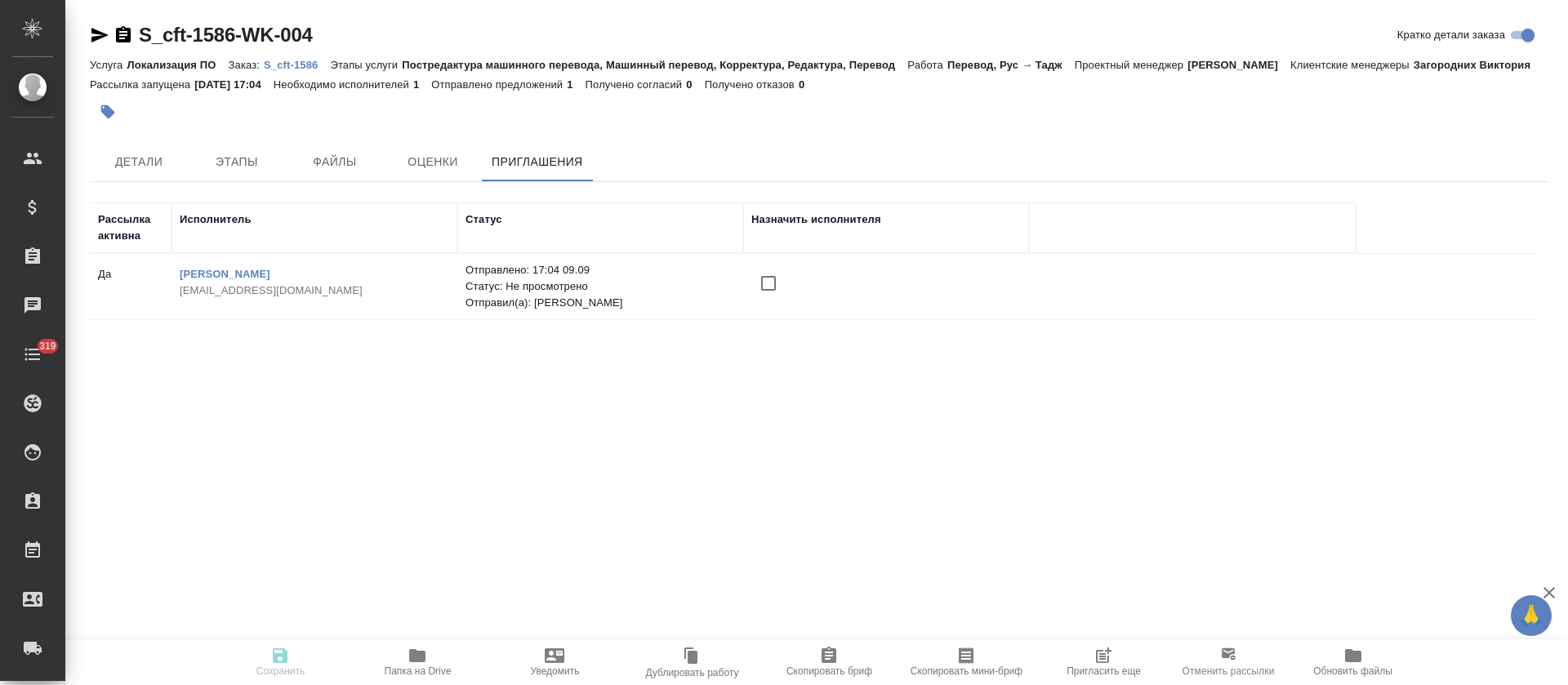
drag, startPoint x: 763, startPoint y: 285, endPoint x: 729, endPoint y: 348, distance: 71.6
click at [763, 284] on input "checkbox" at bounding box center [768, 283] width 34 height 34
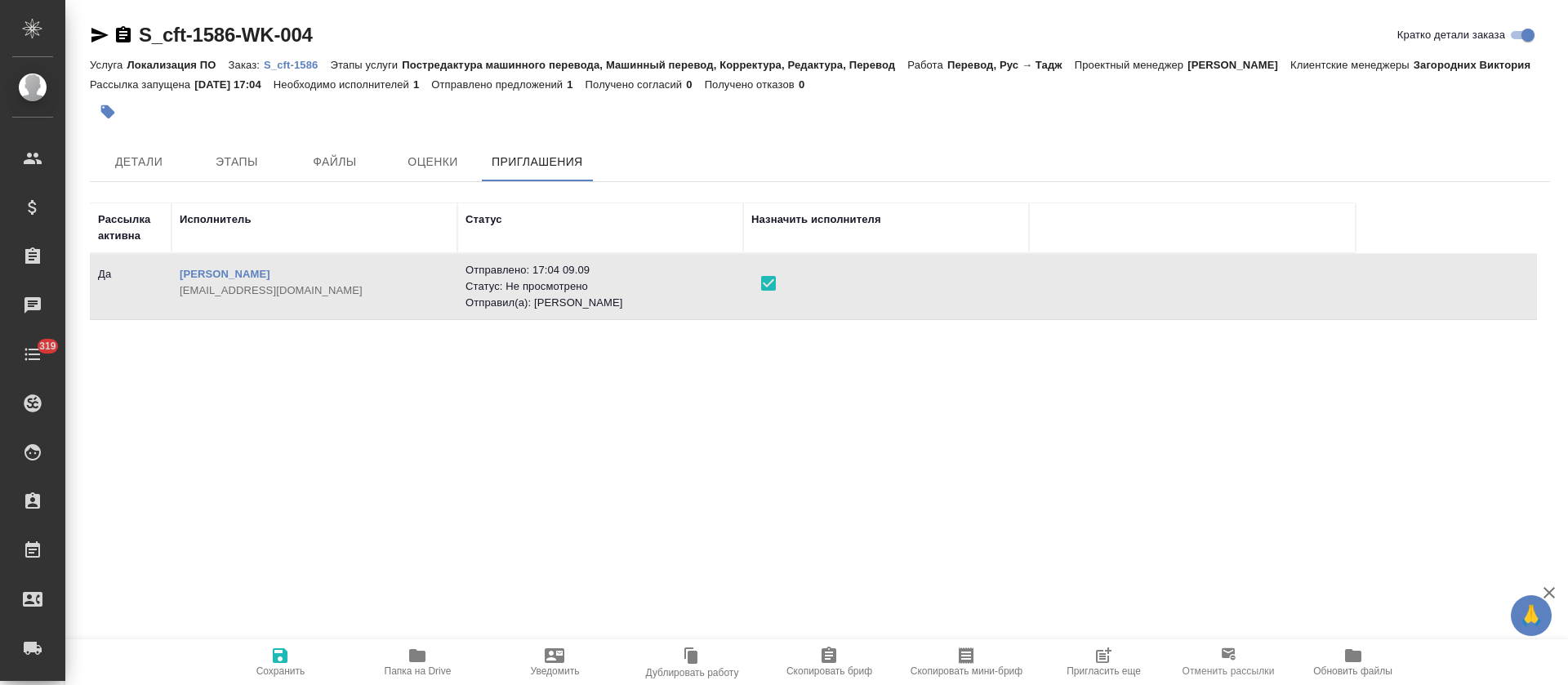
click at [264, 654] on span "Сохранить" at bounding box center [280, 661] width 118 height 31
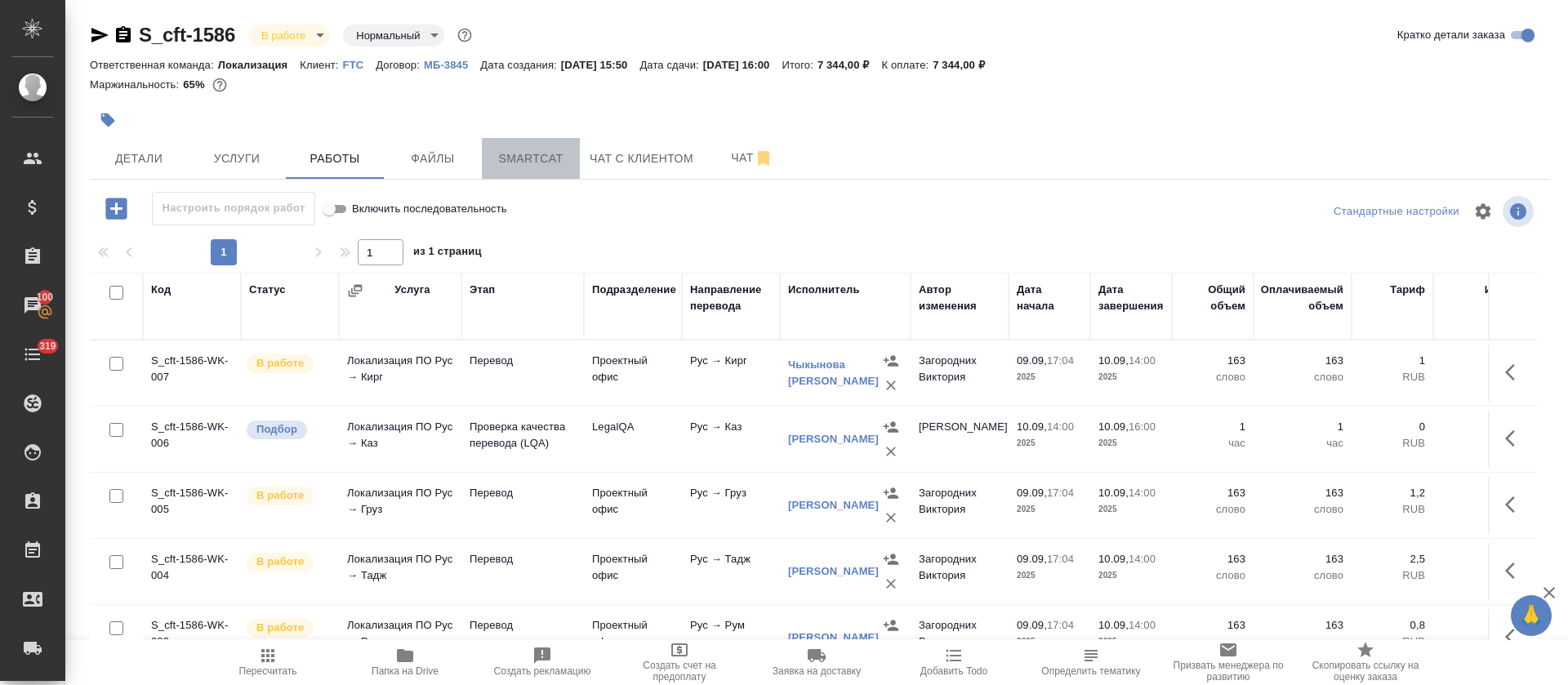
click at [540, 168] on span "Smartcat" at bounding box center [530, 158] width 79 height 20
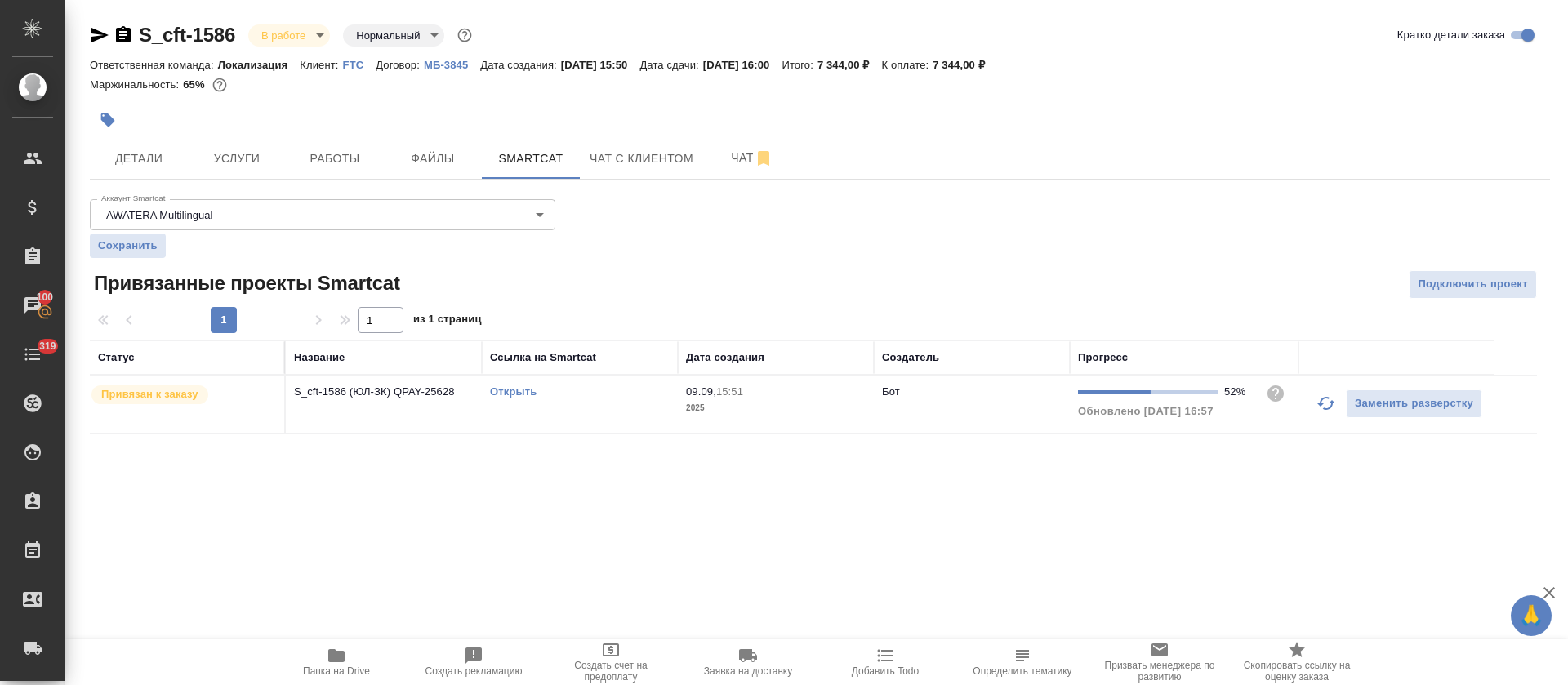
click at [509, 390] on link "Открыть" at bounding box center [513, 391] width 47 height 12
drag, startPoint x: 234, startPoint y: 23, endPoint x: 168, endPoint y: 32, distance: 66.6
click at [168, 32] on link "S_cft-1586" at bounding box center [187, 35] width 97 height 22
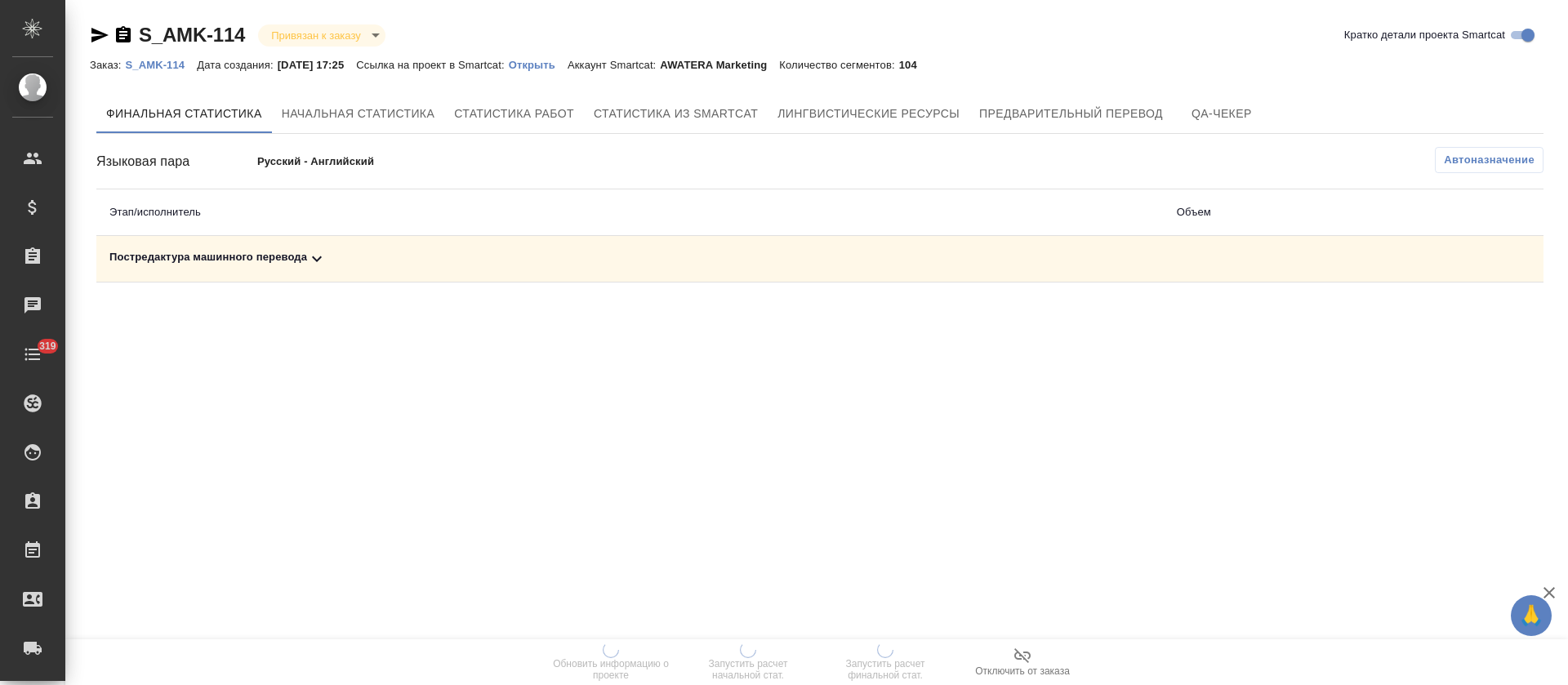
click at [424, 275] on td "Постредактура машинного перевода" at bounding box center [630, 259] width 1067 height 47
click at [429, 263] on div "Постредактура машинного перевода" at bounding box center [629, 258] width 1041 height 19
click at [882, 664] on span "Запустить расчет финальной стат." at bounding box center [885, 671] width 118 height 23
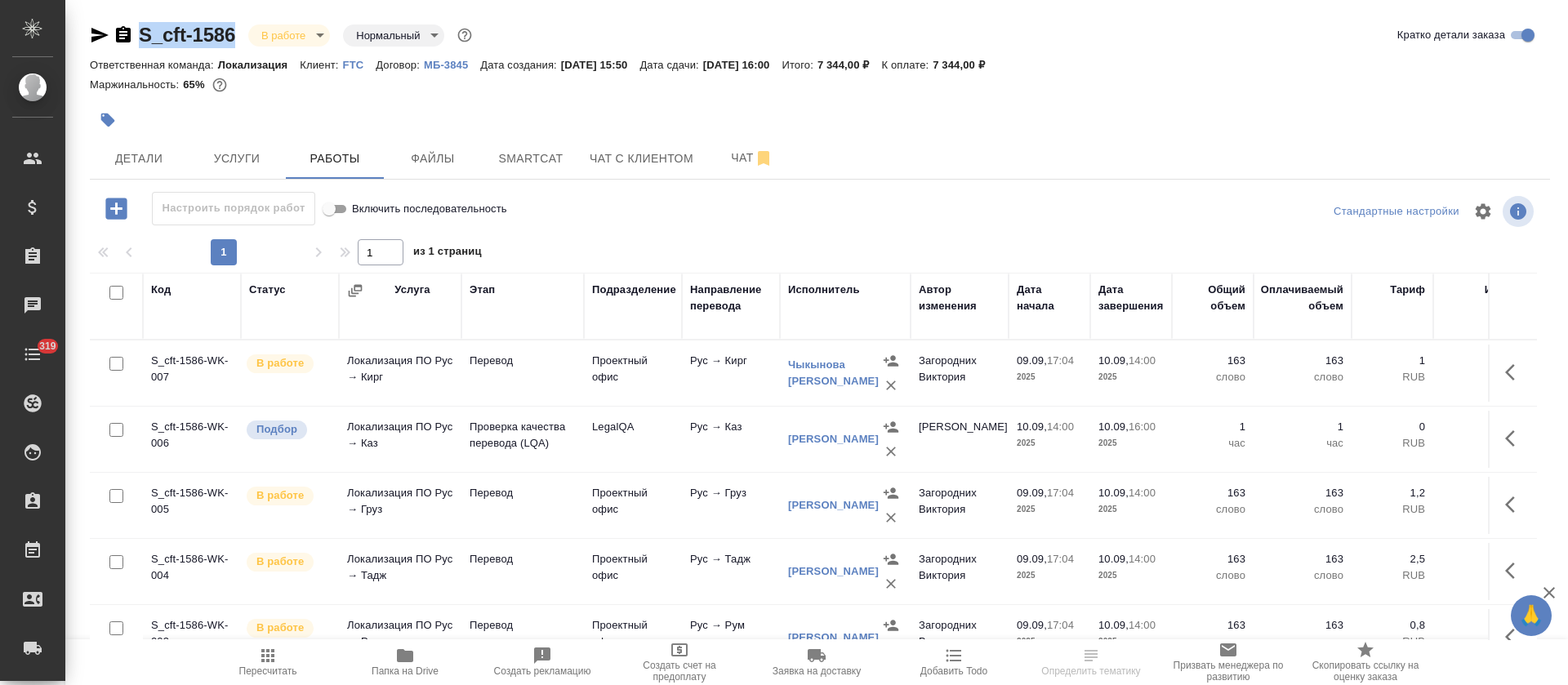
drag, startPoint x: 241, startPoint y: 18, endPoint x: 144, endPoint y: 47, distance: 101.2
click at [144, 47] on div "S_cft-1586 В работе inProgress Нормальный normal Кратко детали заказа Ответстве…" at bounding box center [819, 340] width 1478 height 682
copy link "S_cft-1586"
click at [807, 378] on div "Чыкынова [PERSON_NAME]" at bounding box center [833, 373] width 91 height 33
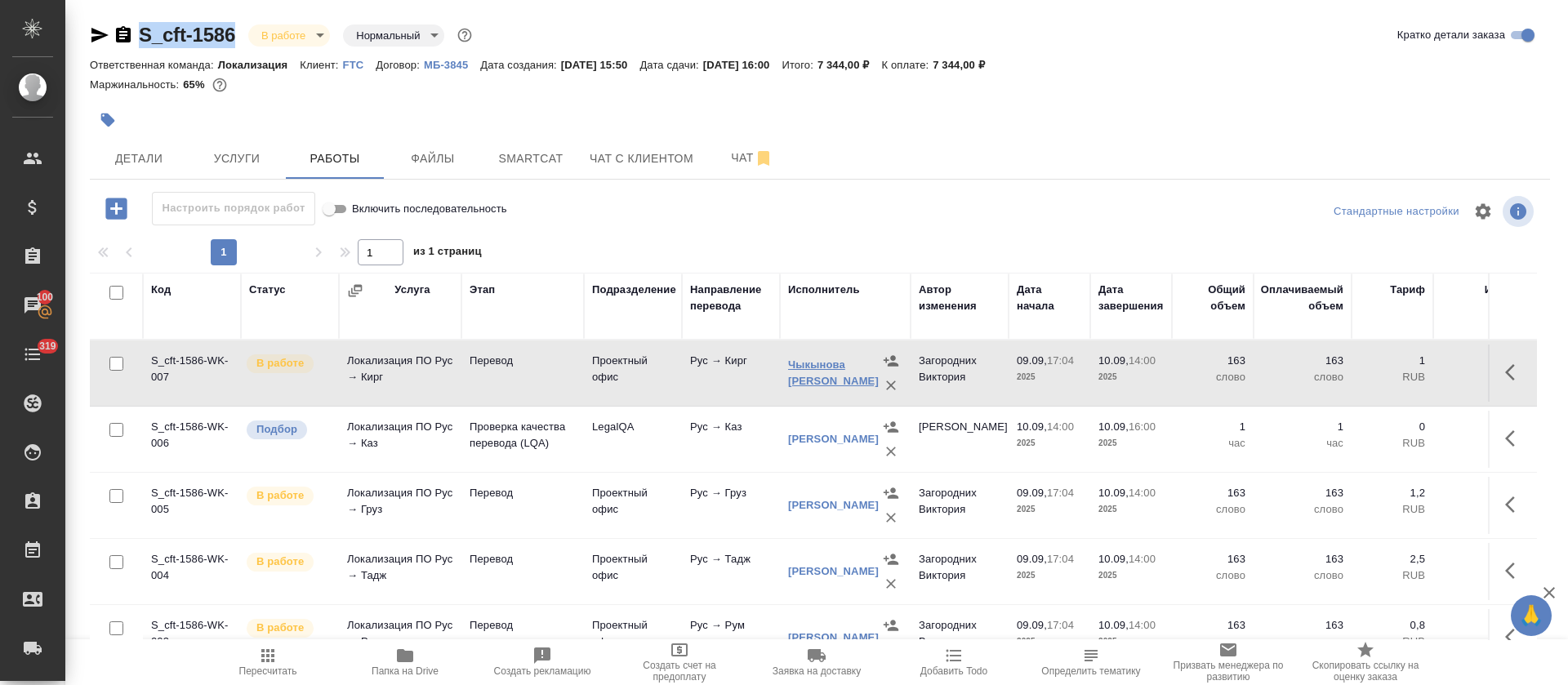
click at [808, 374] on link "Чыкынова Айзура Адыловна" at bounding box center [833, 373] width 91 height 29
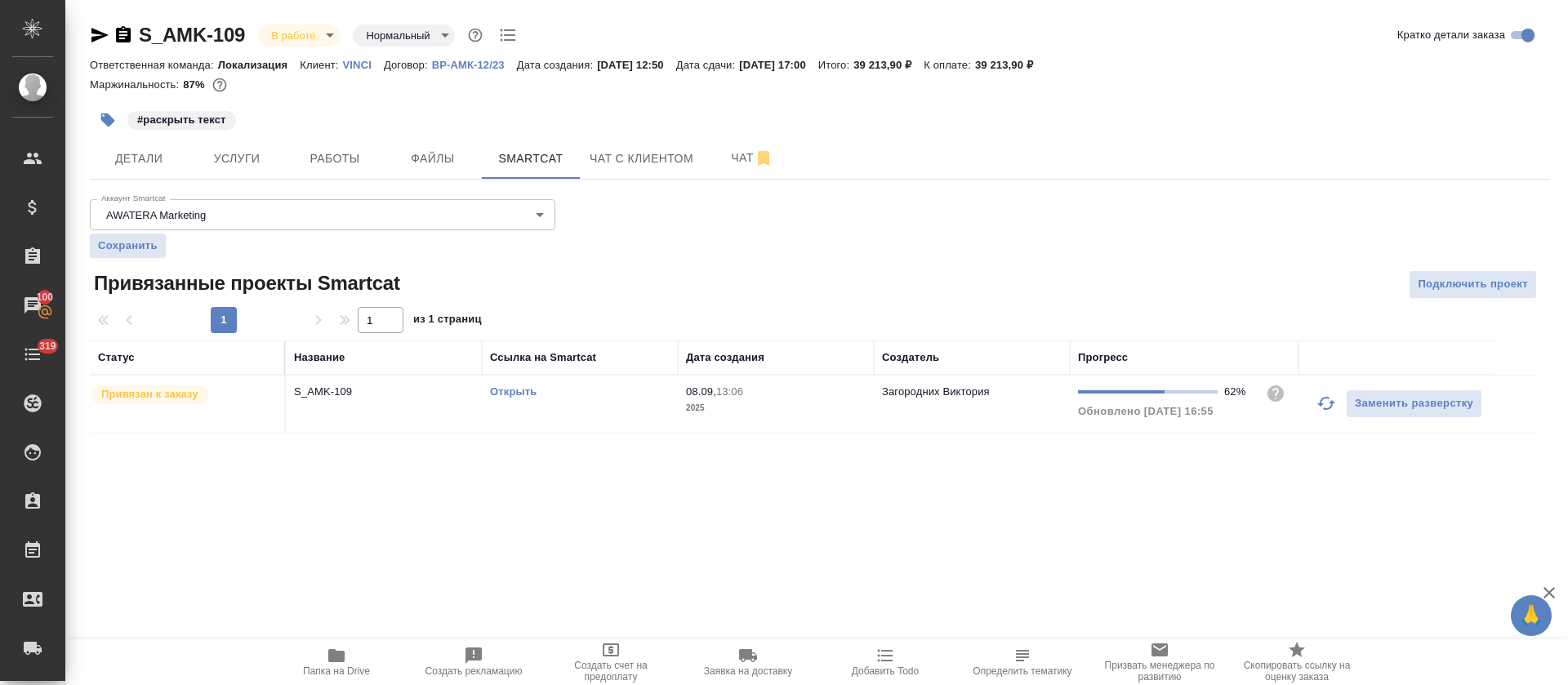
click at [1328, 406] on icon "button" at bounding box center [1326, 403] width 19 height 19
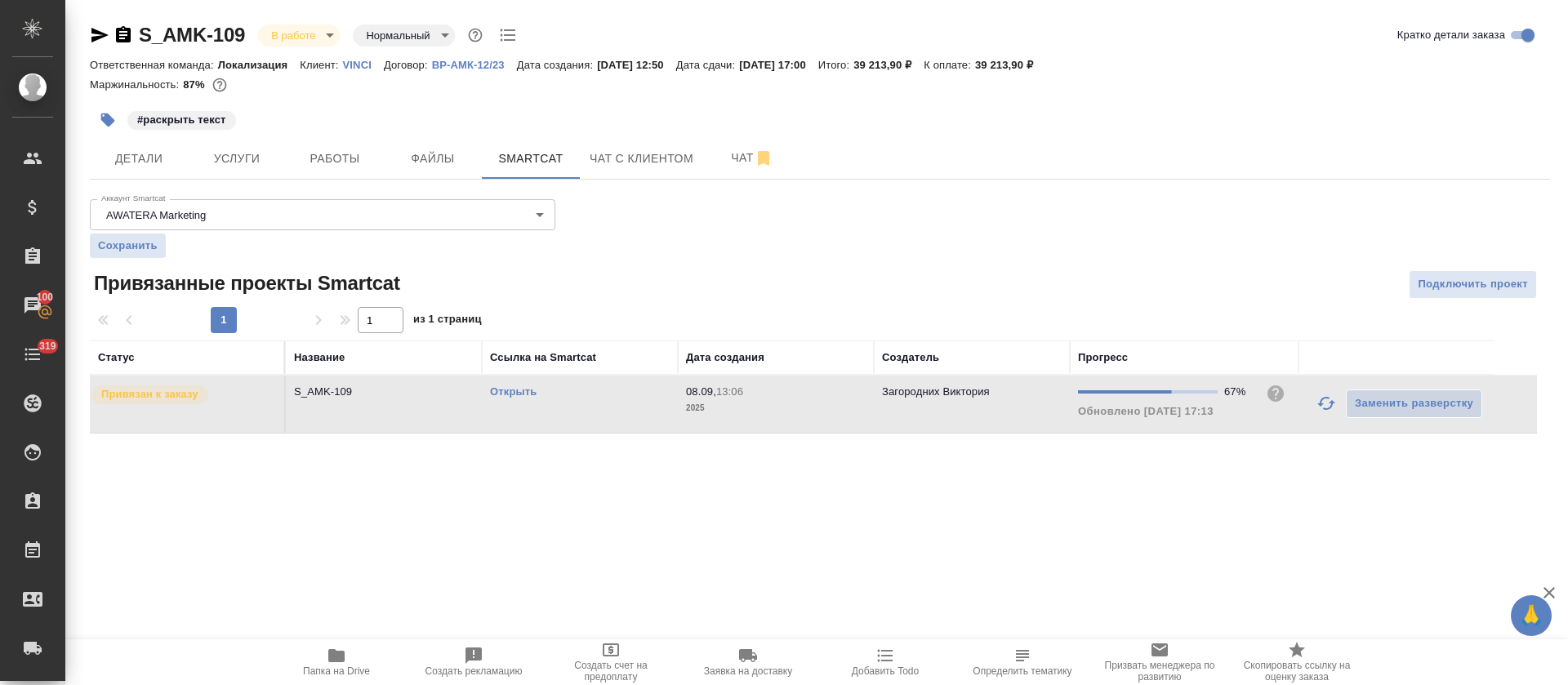
click at [1324, 409] on icon "button" at bounding box center [1326, 403] width 18 height 13
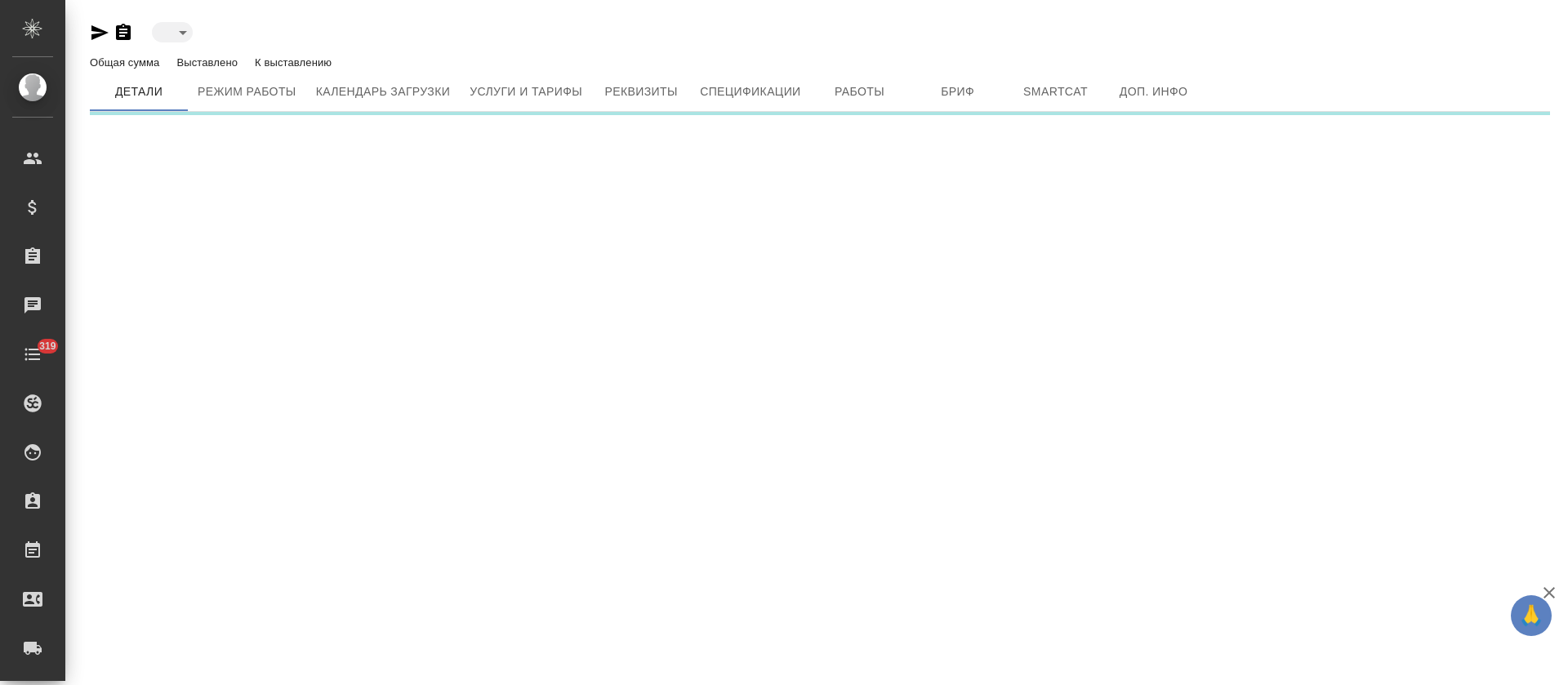
type input "active"
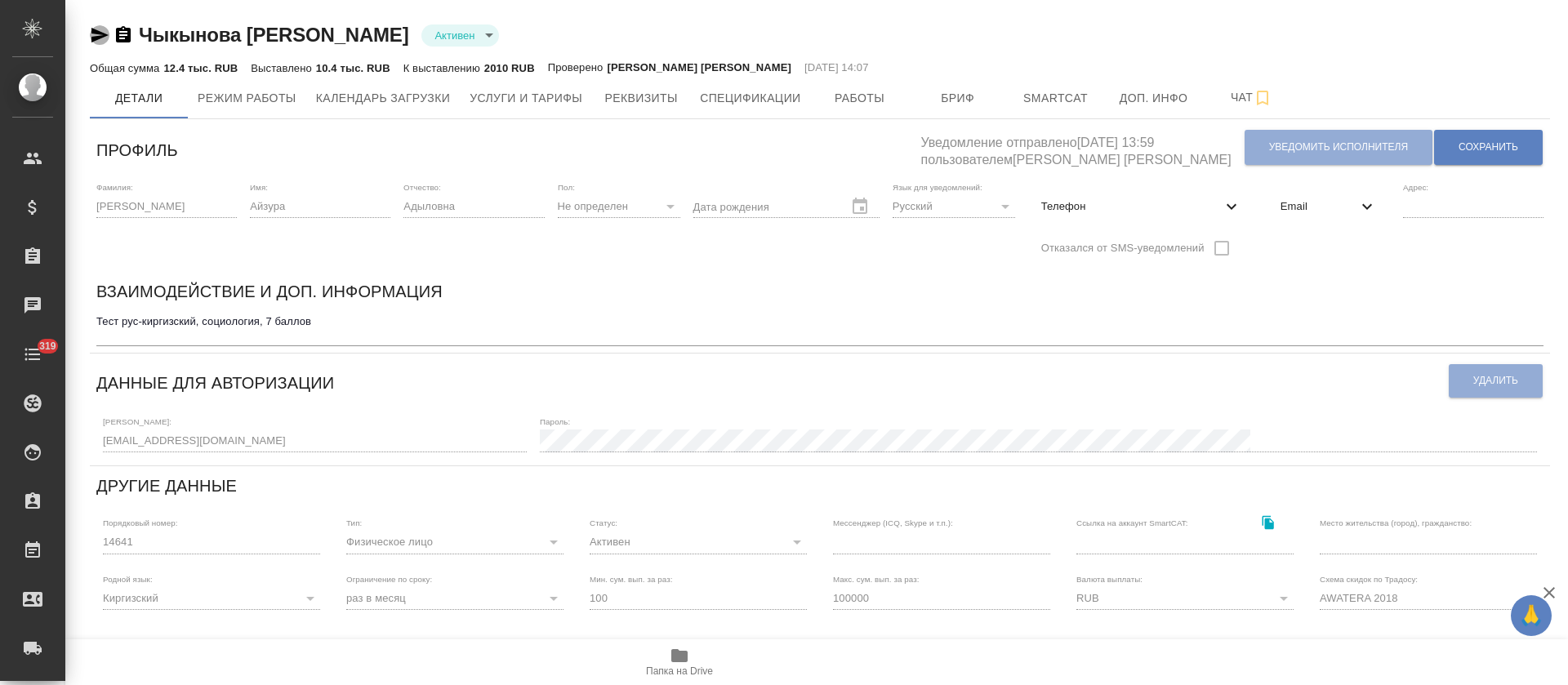
click at [98, 35] on icon "button" at bounding box center [99, 35] width 19 height 19
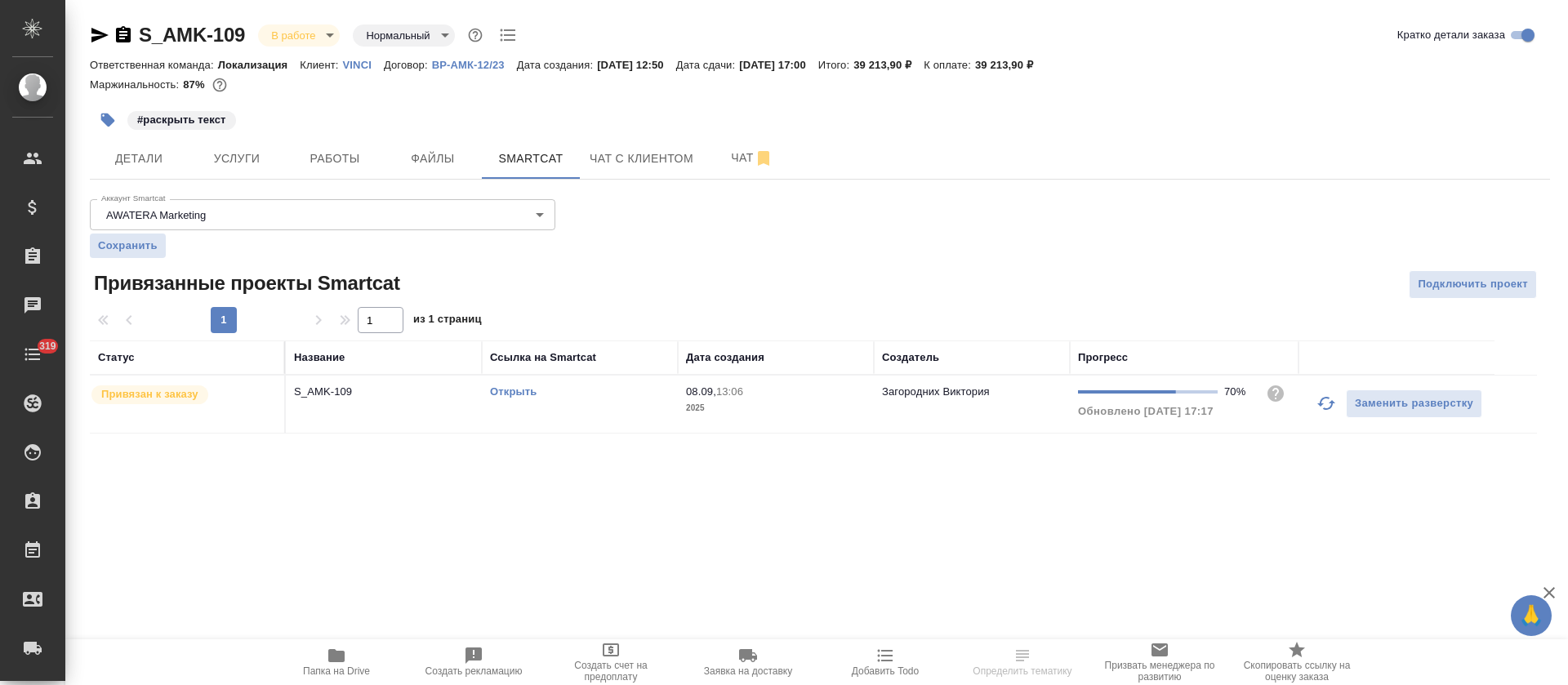
click at [1310, 396] on button "button" at bounding box center [1327, 403] width 39 height 39
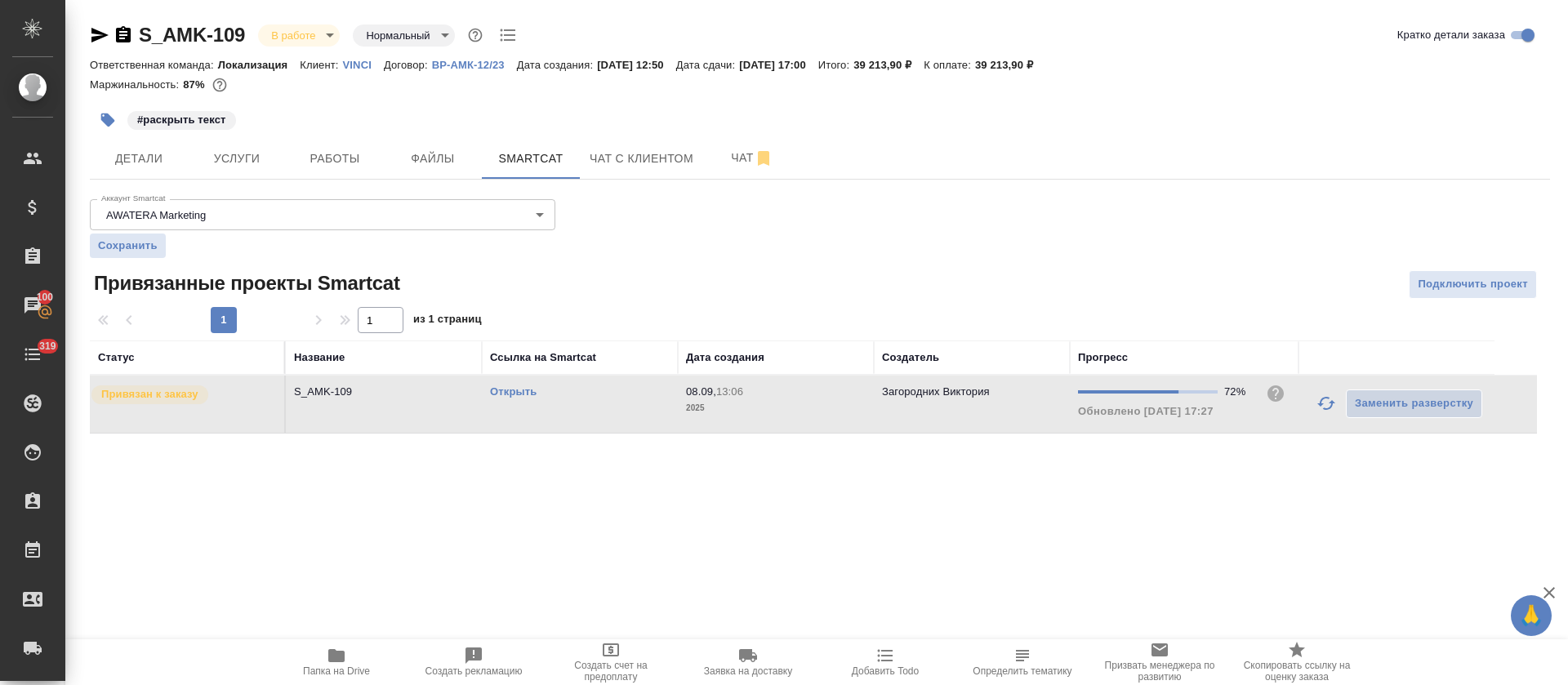
click at [1333, 404] on icon "button" at bounding box center [1326, 403] width 18 height 13
click at [1321, 410] on icon "button" at bounding box center [1326, 403] width 19 height 19
click at [821, 597] on div ".cls-1 fill:#fff; AWATERA [PERSON_NAME] Спецификации Заказы 100 Чаты 319 Todo П…" at bounding box center [784, 342] width 1568 height 685
click at [1321, 405] on icon "button" at bounding box center [1326, 403] width 18 height 13
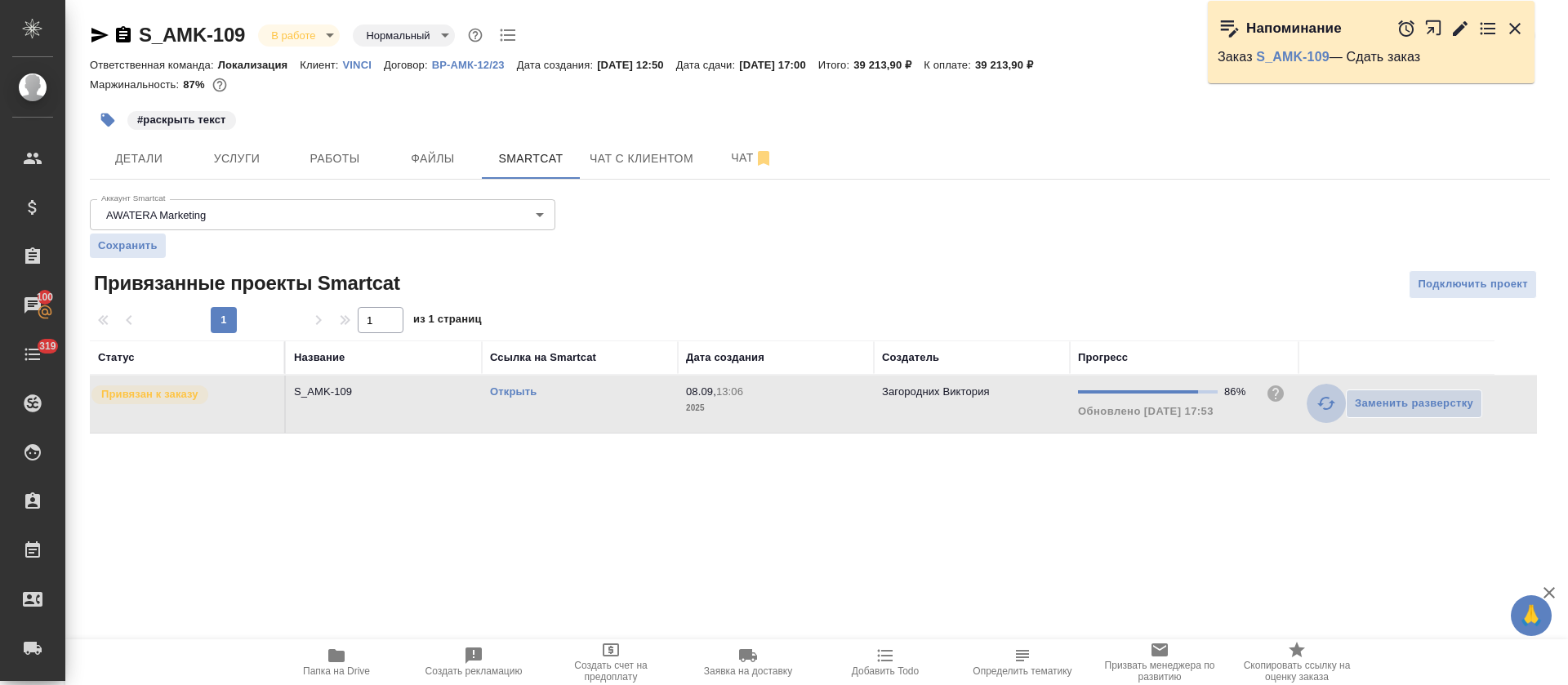
click at [1314, 406] on button "button" at bounding box center [1327, 403] width 39 height 39
click at [1460, 31] on icon "button" at bounding box center [1460, 27] width 14 height 14
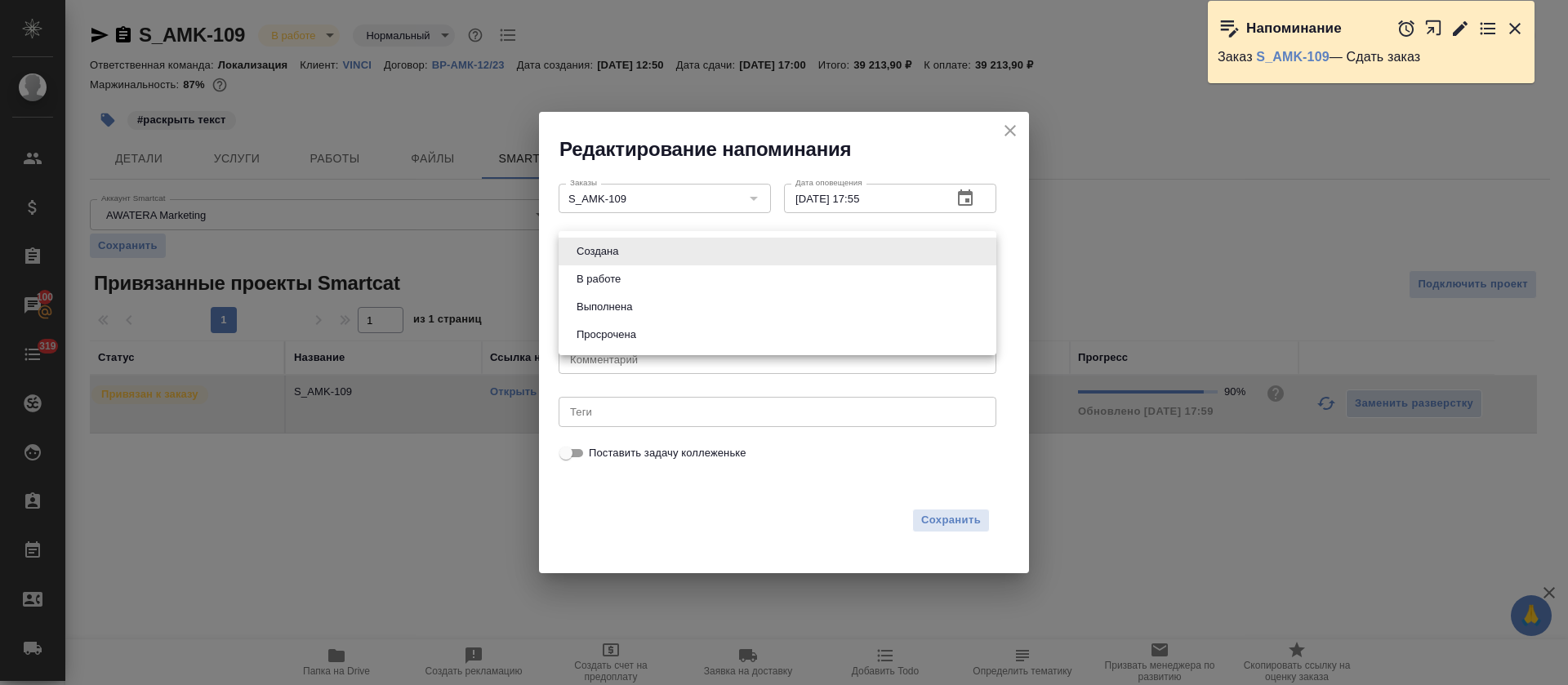
click at [735, 263] on body "🙏 .cls-1 fill:#fff; AWATERA [PERSON_NAME] Спецификации Заказы 100 Чаты 319 Todo…" at bounding box center [784, 342] width 1568 height 685
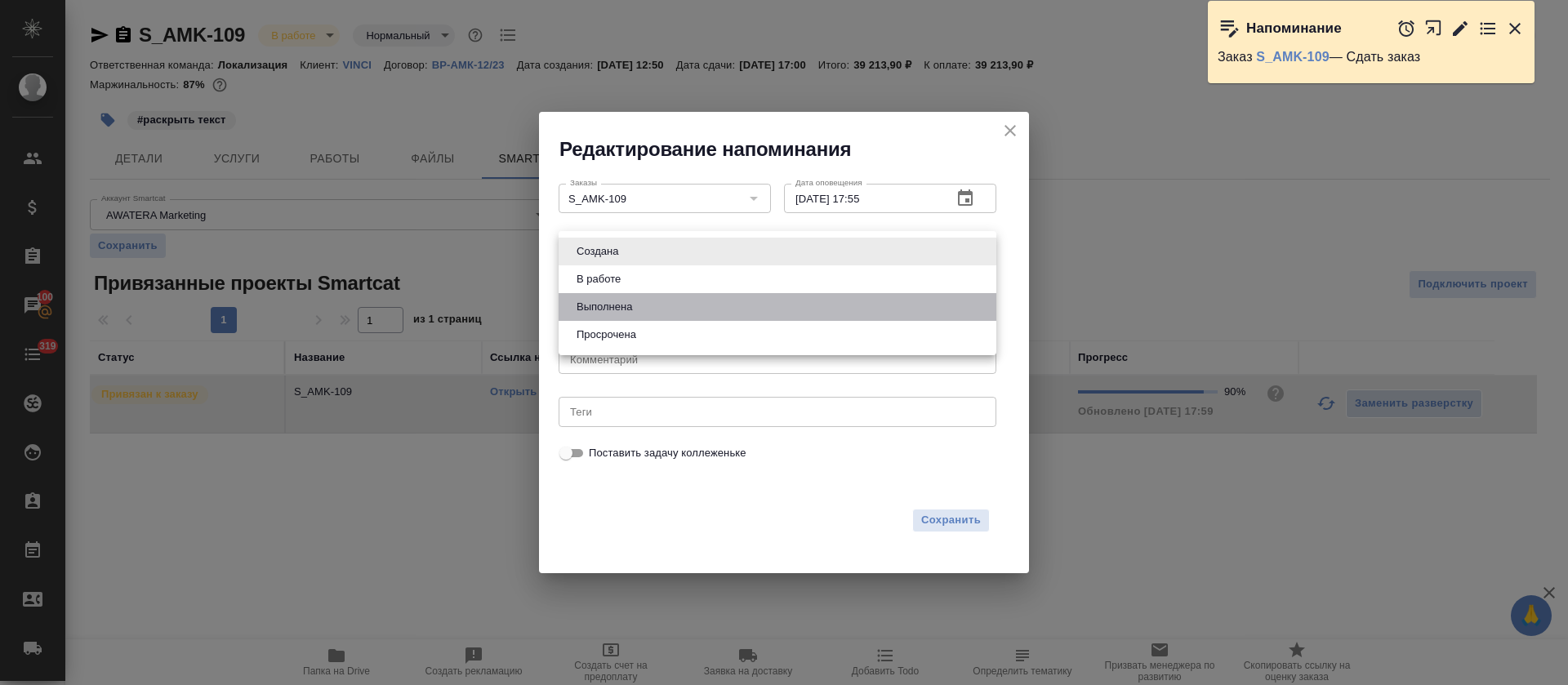
click at [651, 312] on li "Выполнена" at bounding box center [777, 307] width 438 height 28
type input "completed"
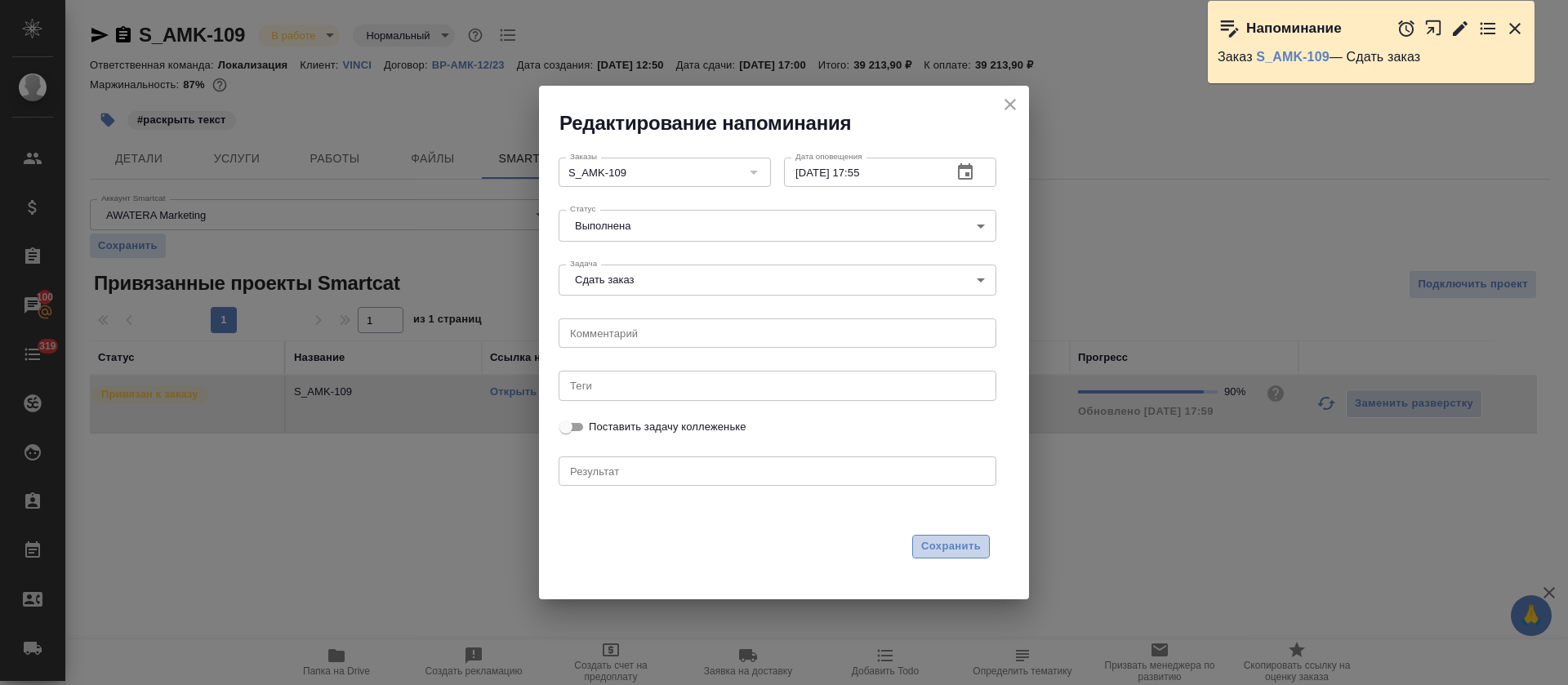
click at [937, 542] on span "Сохранить" at bounding box center [951, 546] width 59 height 19
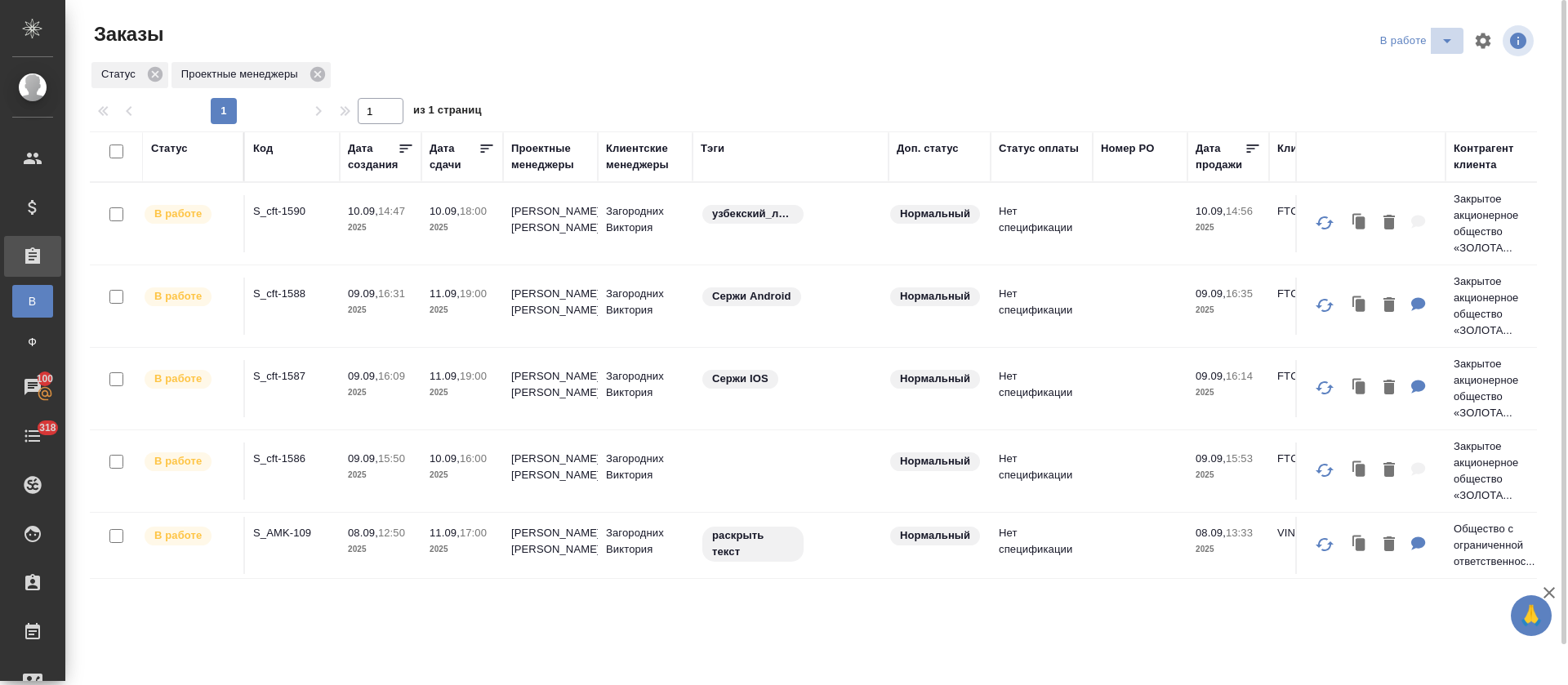
click at [1439, 32] on icon "split button" at bounding box center [1447, 41] width 19 height 19
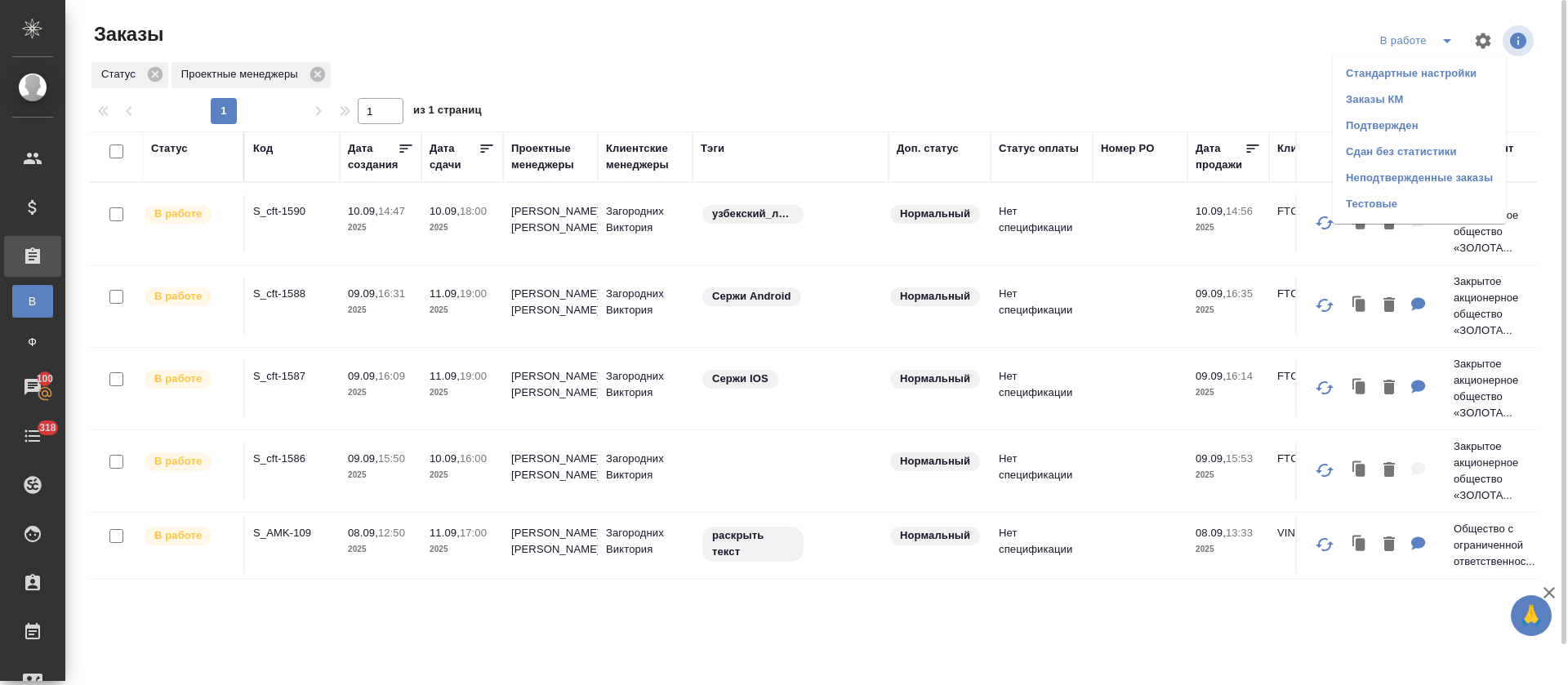
click at [1445, 121] on li "Подтвержден" at bounding box center [1420, 125] width 173 height 26
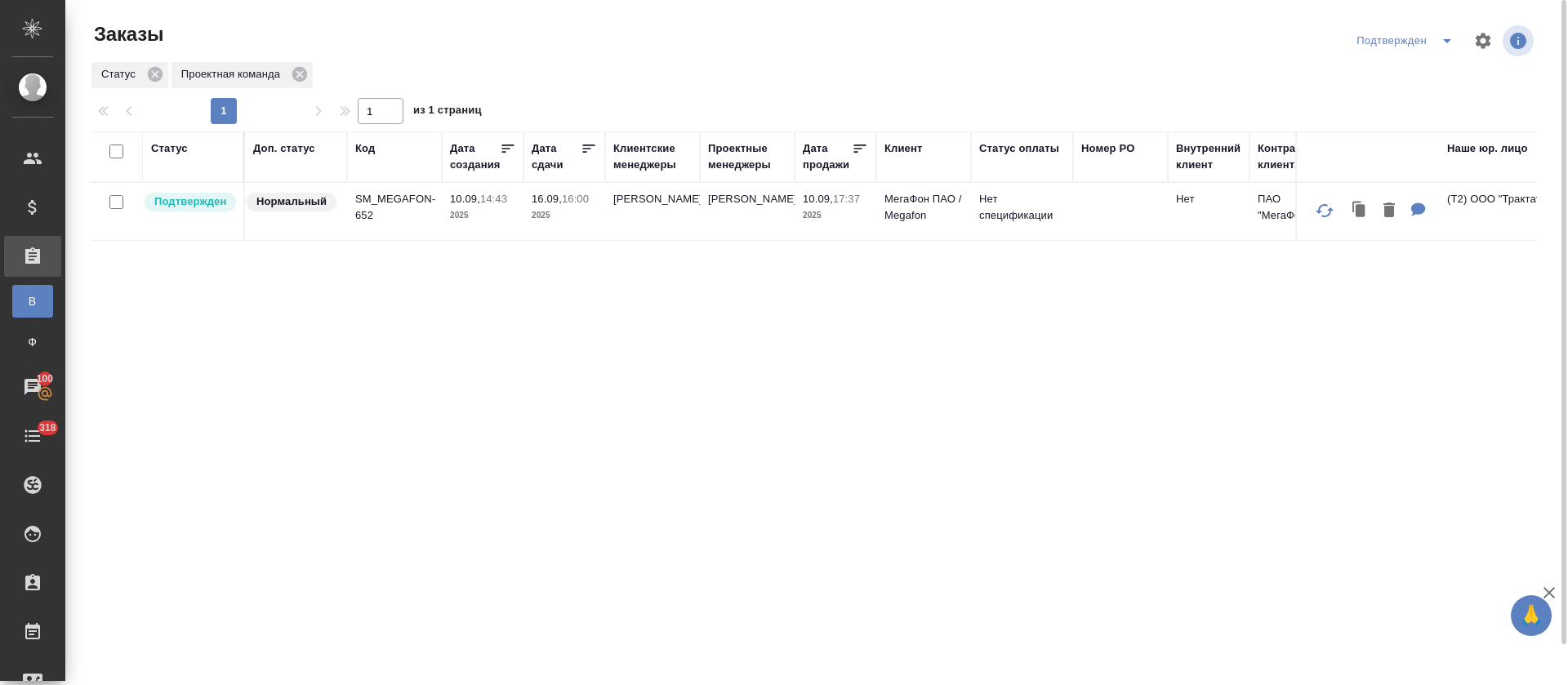
click at [1446, 48] on icon "split button" at bounding box center [1447, 41] width 19 height 19
click at [1395, 156] on li "Сдан без статистики" at bounding box center [1408, 152] width 173 height 26
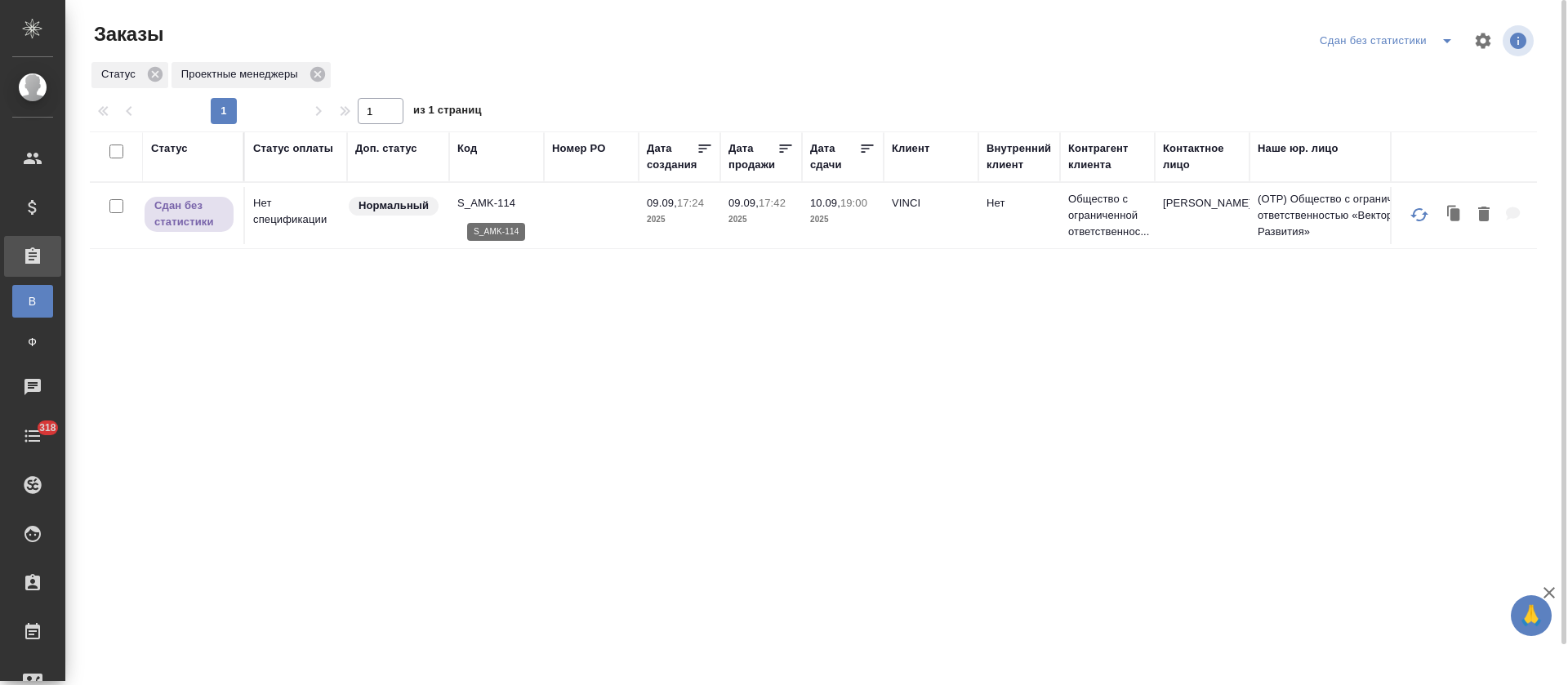
click at [506, 204] on p "S_AMK-114" at bounding box center [496, 202] width 79 height 16
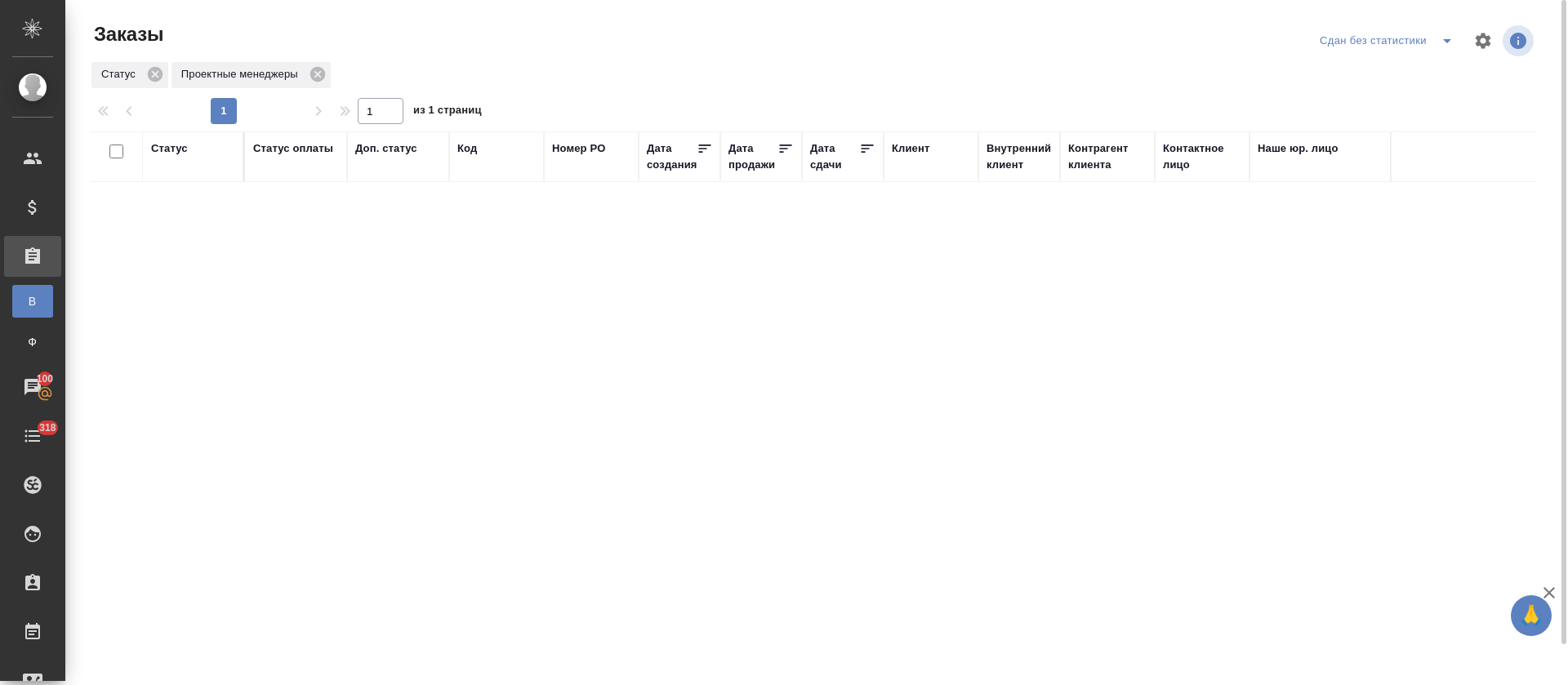
click at [1441, 34] on icon "split button" at bounding box center [1447, 41] width 19 height 19
click at [1405, 102] on li "В работе" at bounding box center [1389, 99] width 173 height 26
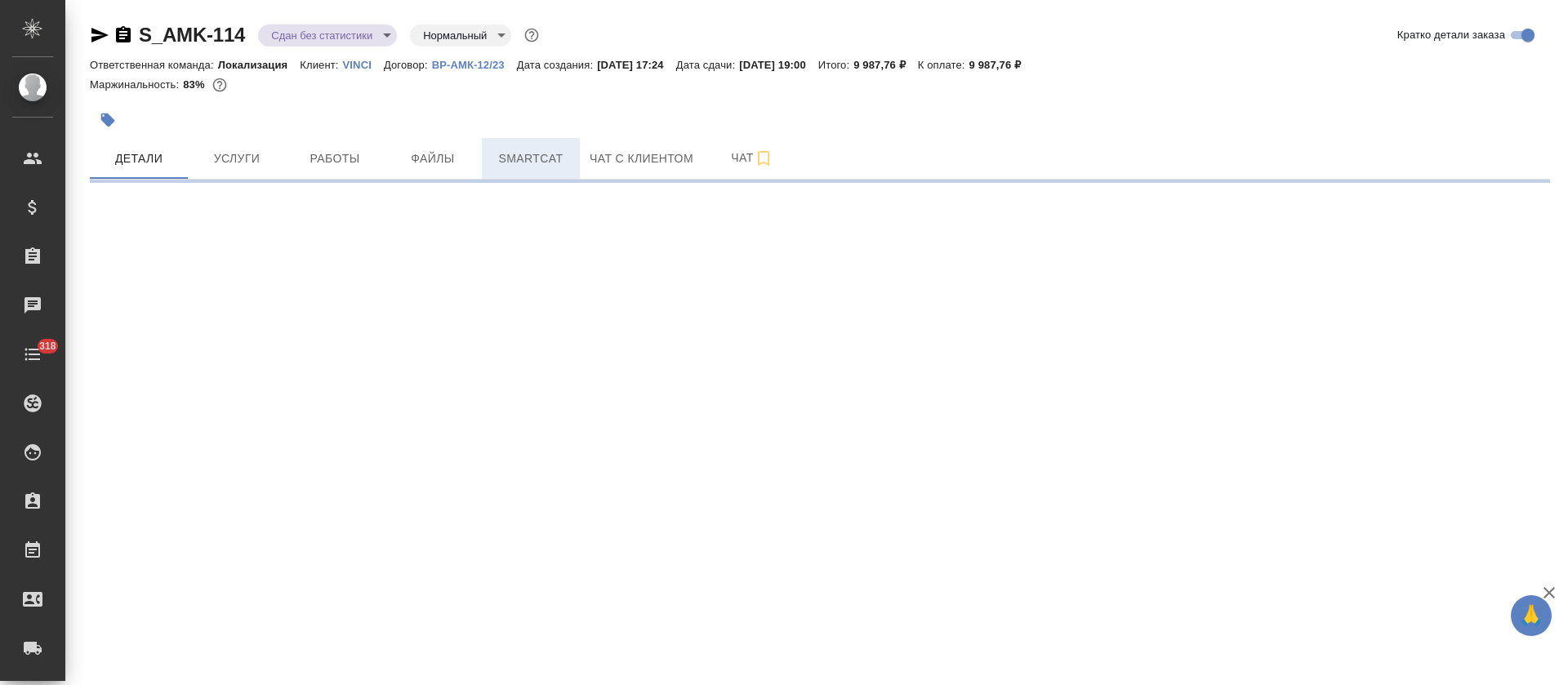
select select "RU"
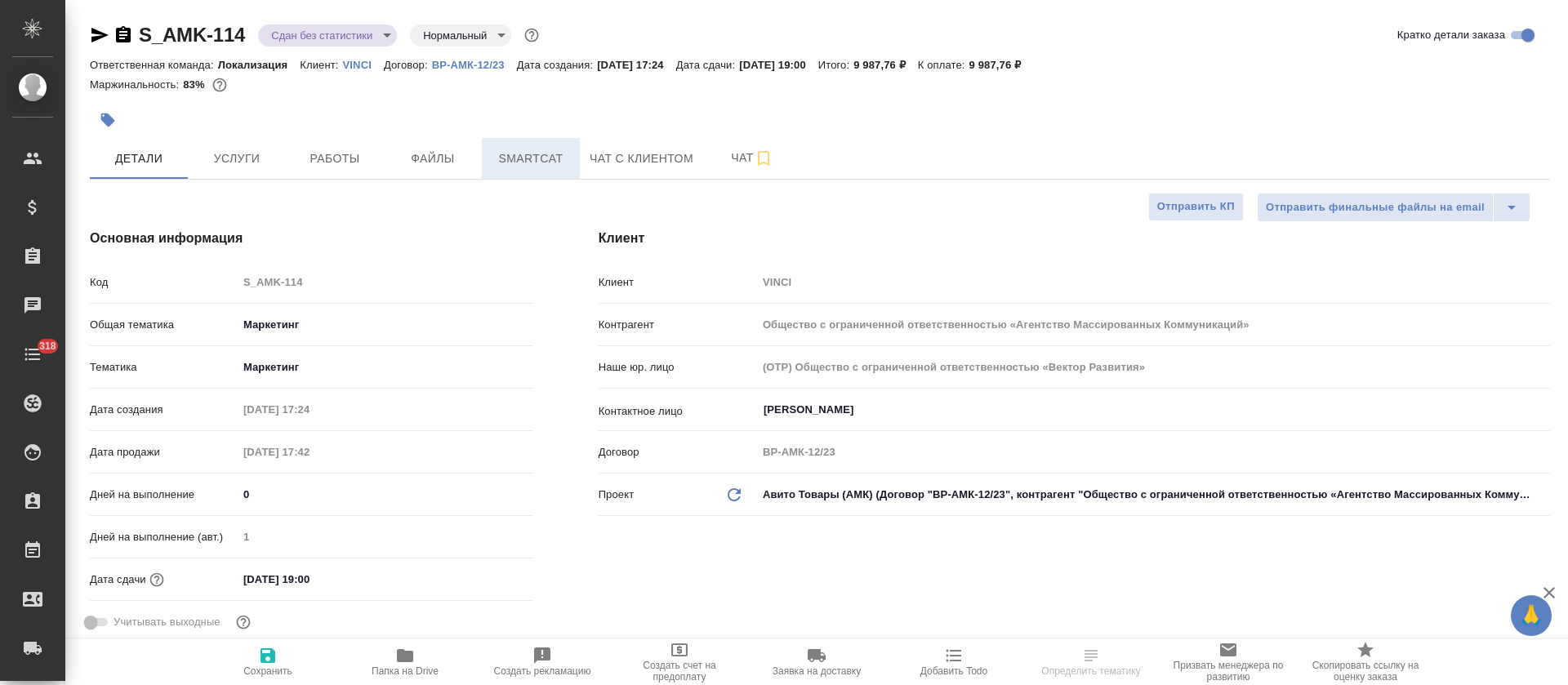
type textarea "x"
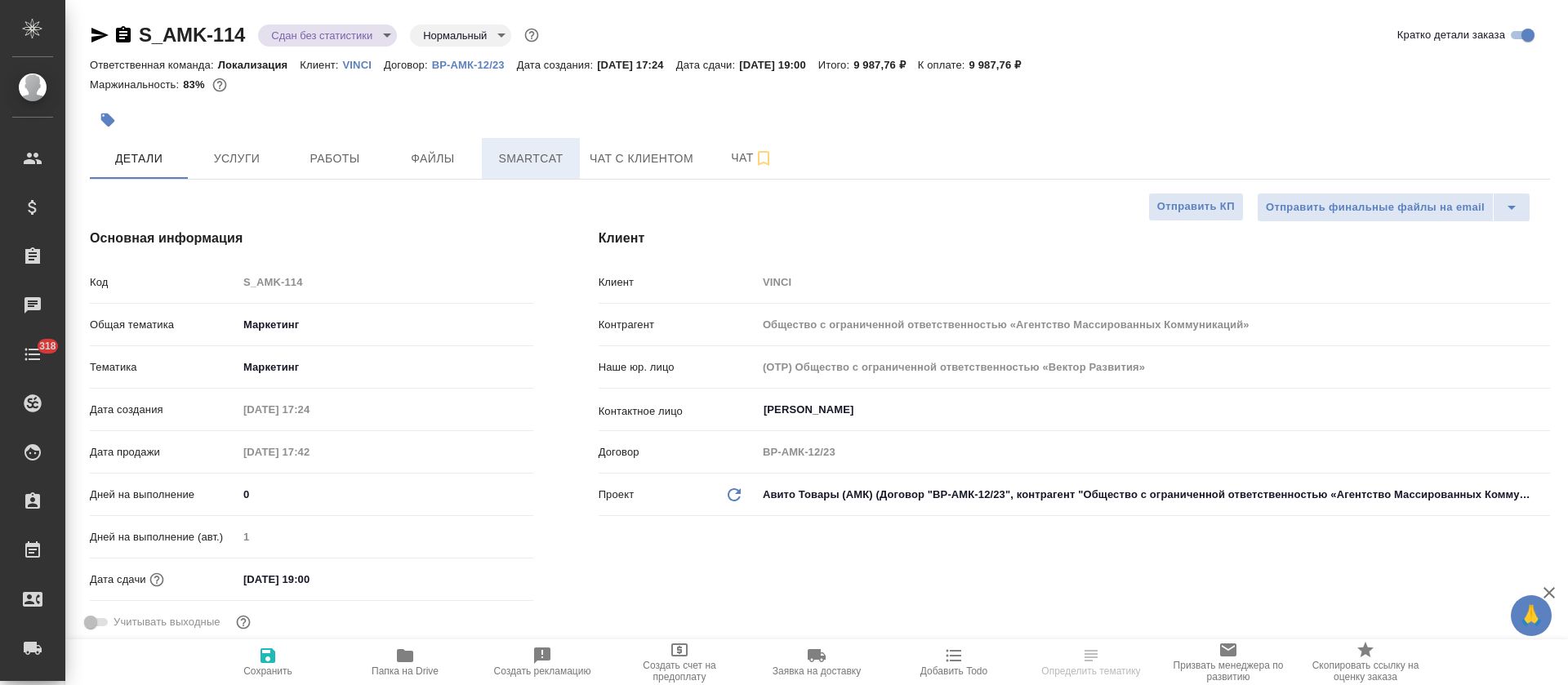
type textarea "x"
click at [520, 155] on span "Smartcat" at bounding box center [530, 158] width 79 height 20
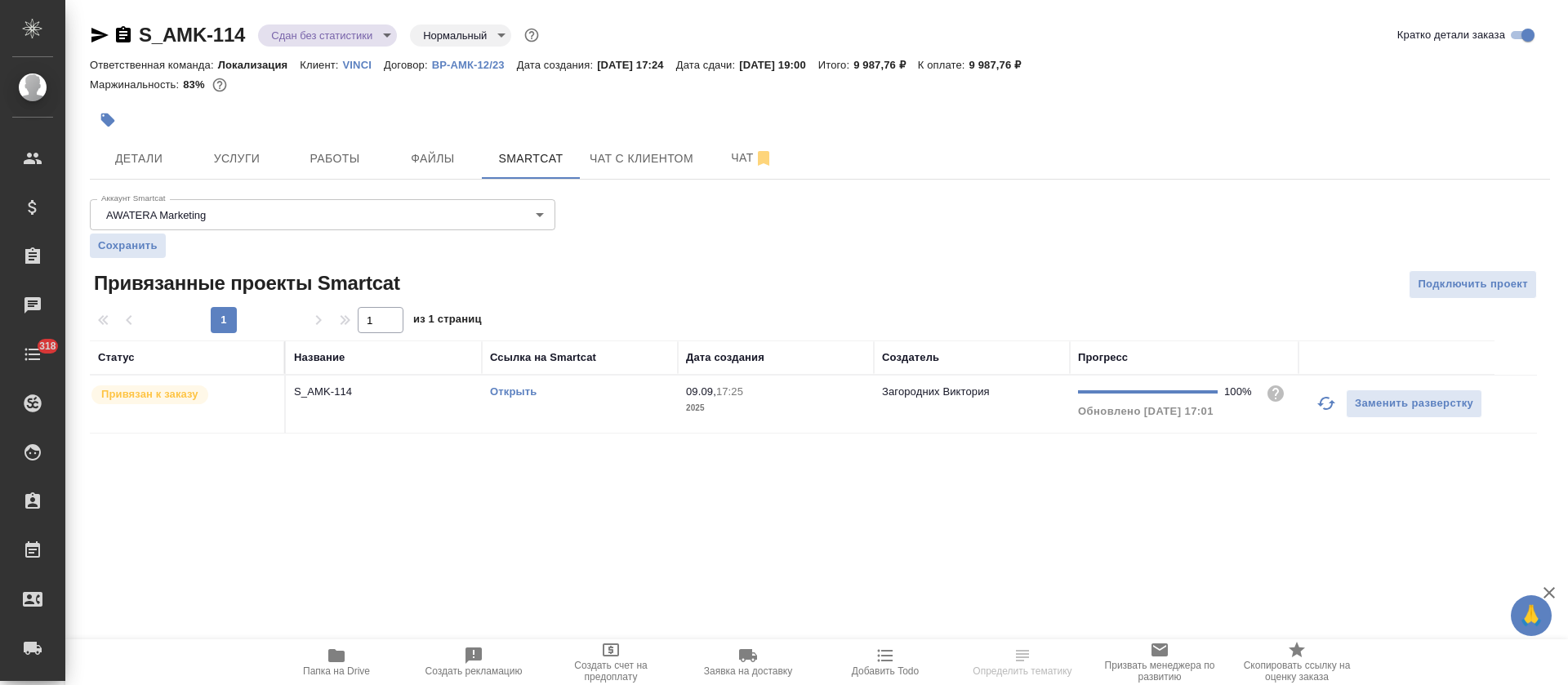
click at [575, 431] on td "Открыть" at bounding box center [579, 404] width 196 height 57
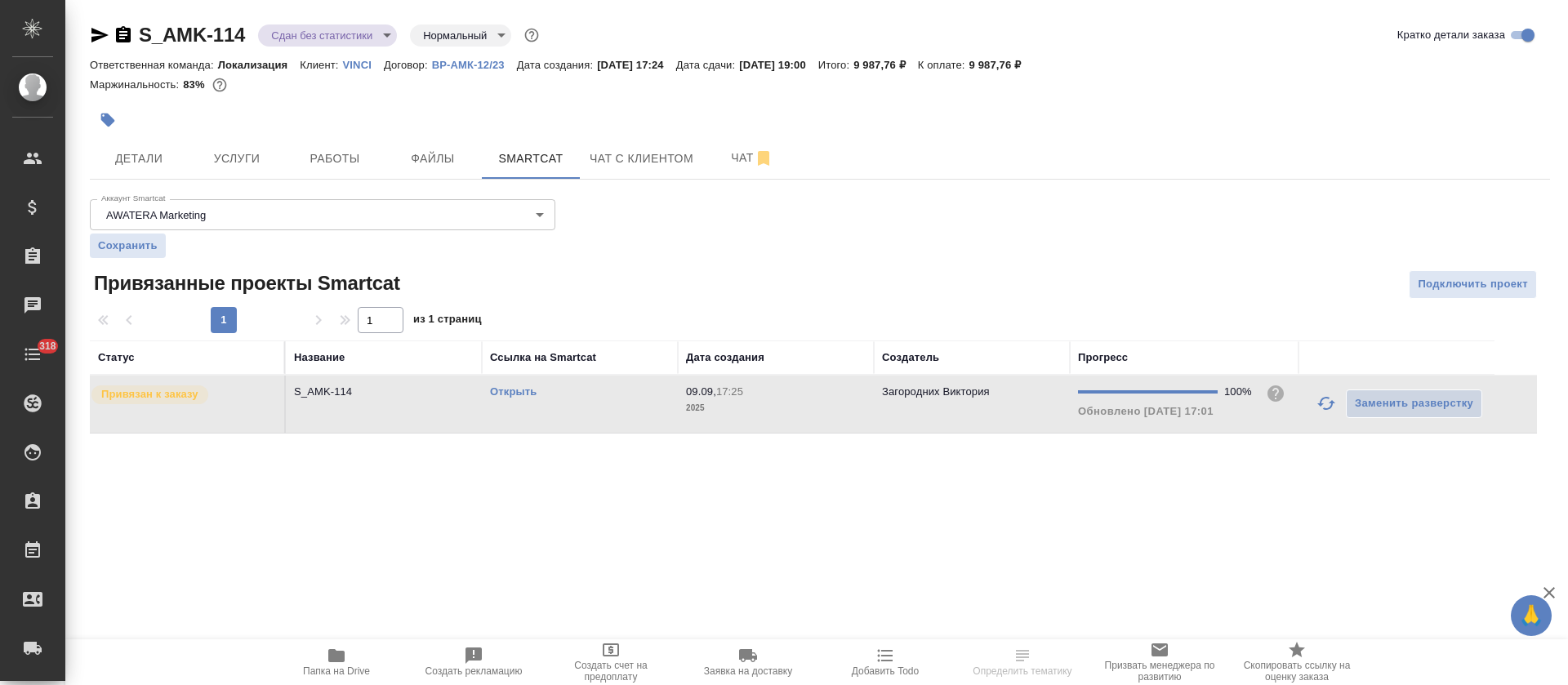
click at [575, 431] on td "Открыть" at bounding box center [579, 404] width 196 height 57
click at [341, 141] on button "Работы" at bounding box center [335, 158] width 98 height 41
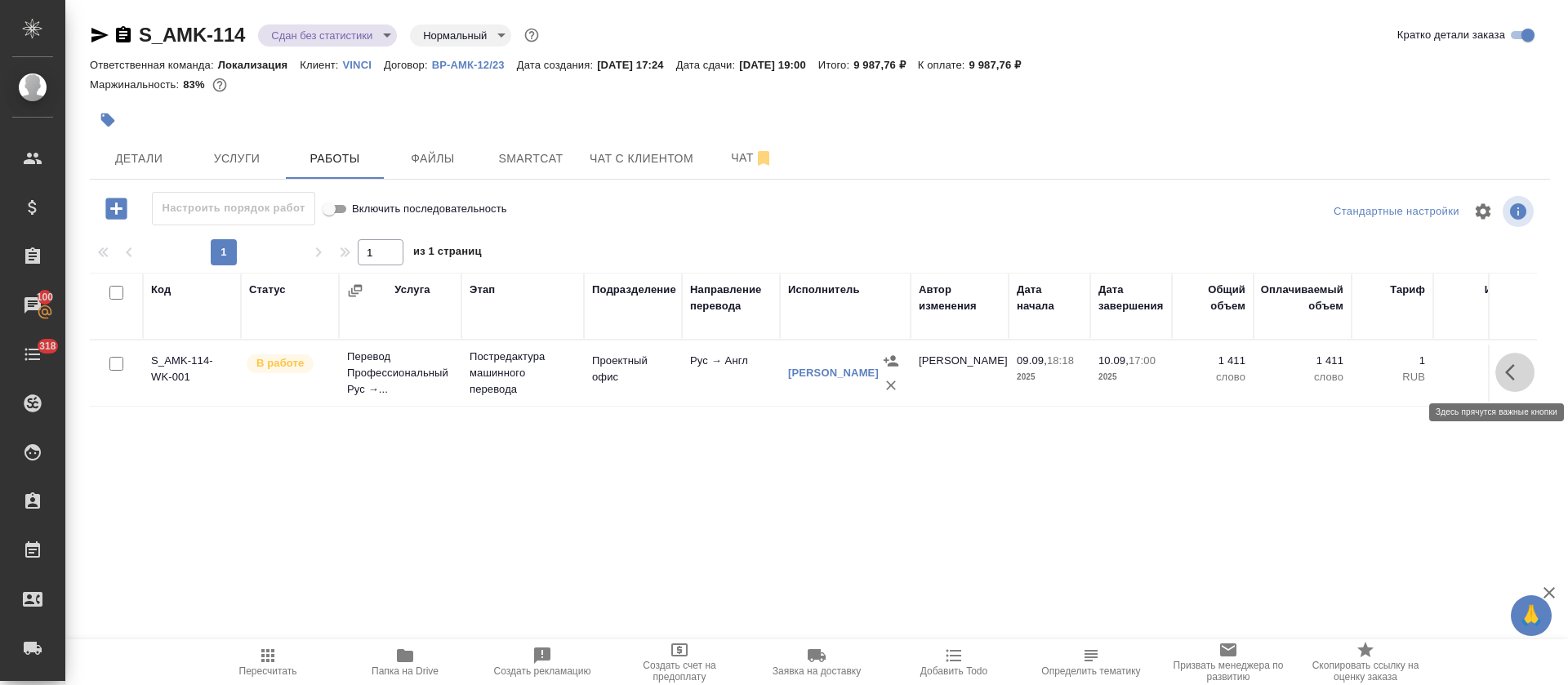
click at [1511, 372] on icon "button" at bounding box center [1515, 372] width 19 height 19
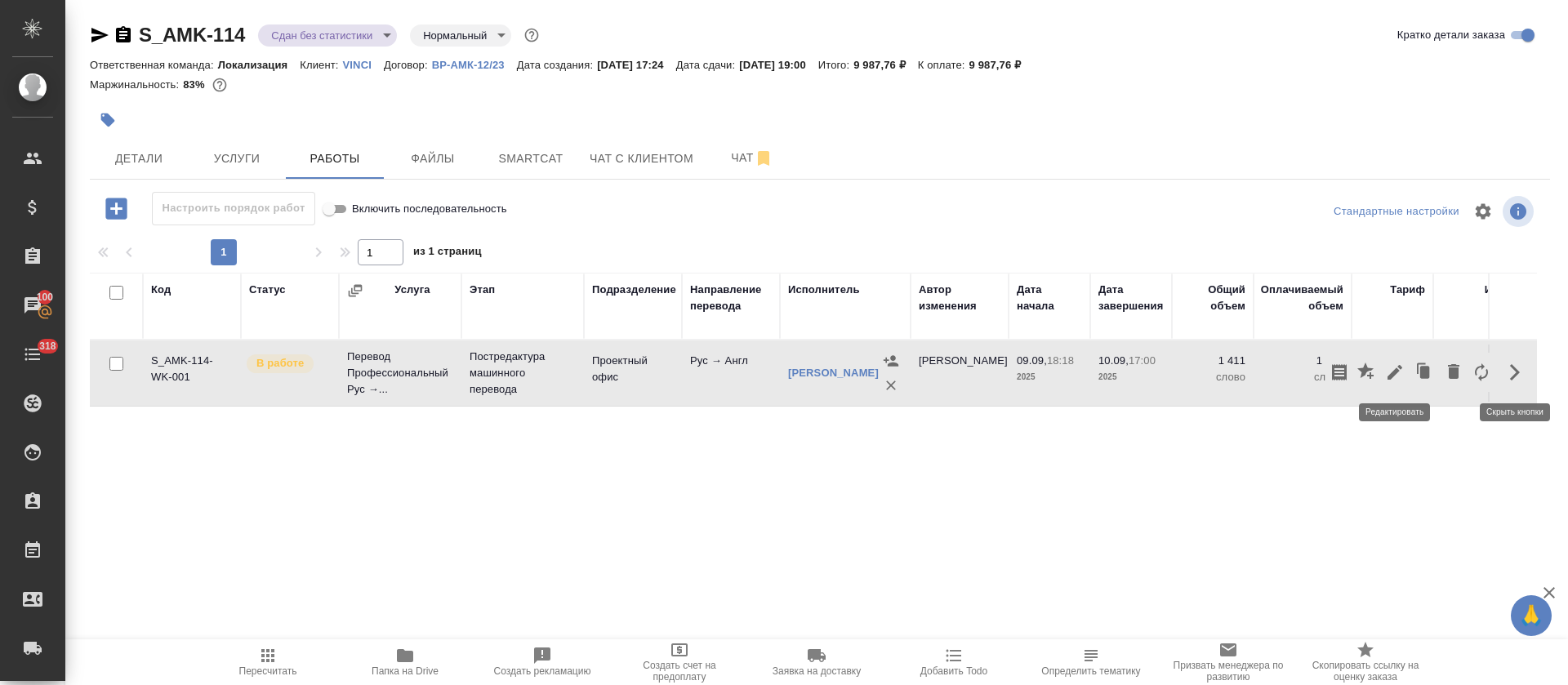
click at [1389, 367] on icon "button" at bounding box center [1394, 372] width 19 height 19
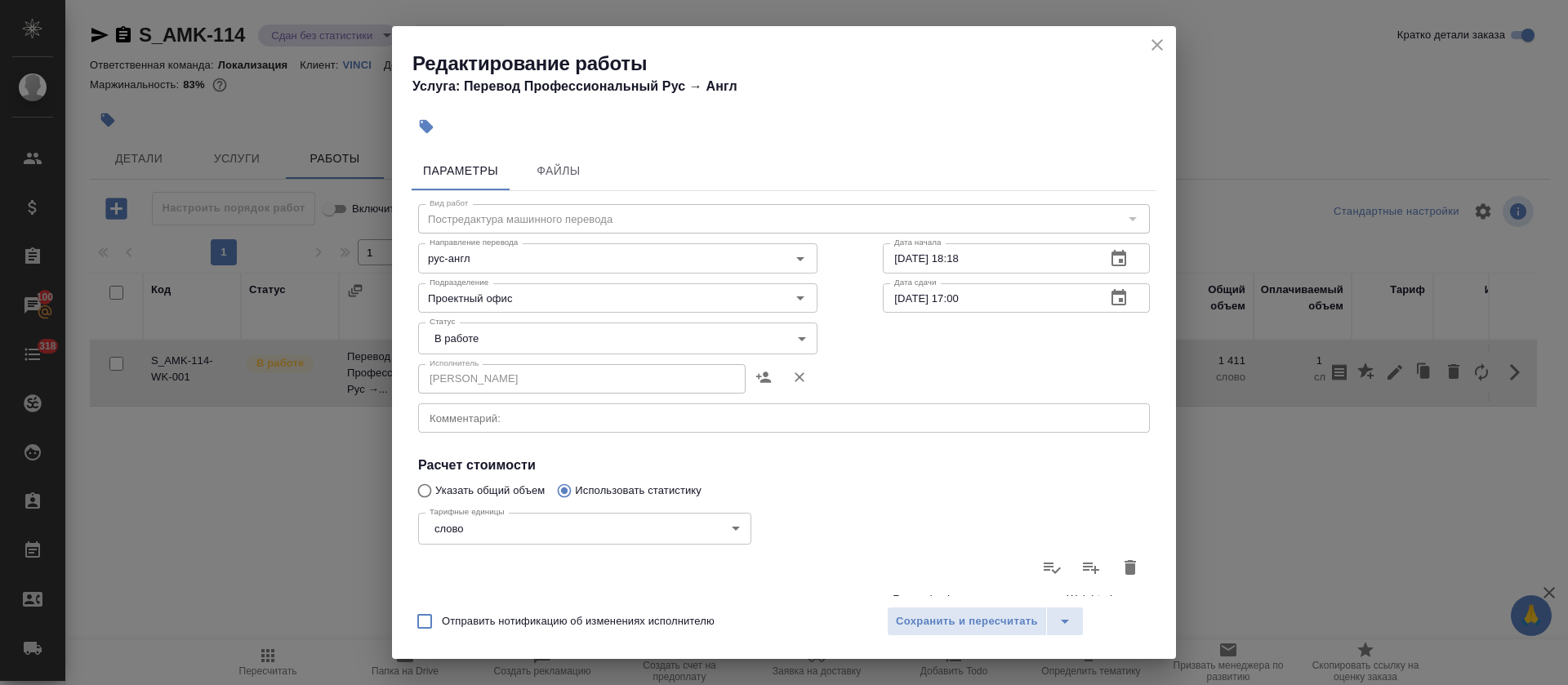
click at [413, 335] on div "Исполнитель Спиридонов Михаил Александрович Исполнитель" at bounding box center [618, 377] width 465 height 104
click at [440, 340] on body "🙏 .cls-1 fill:#fff; AWATERA Tretyakova Olga Клиенты Спецификации Заказы 100 Чат…" at bounding box center [784, 342] width 1568 height 685
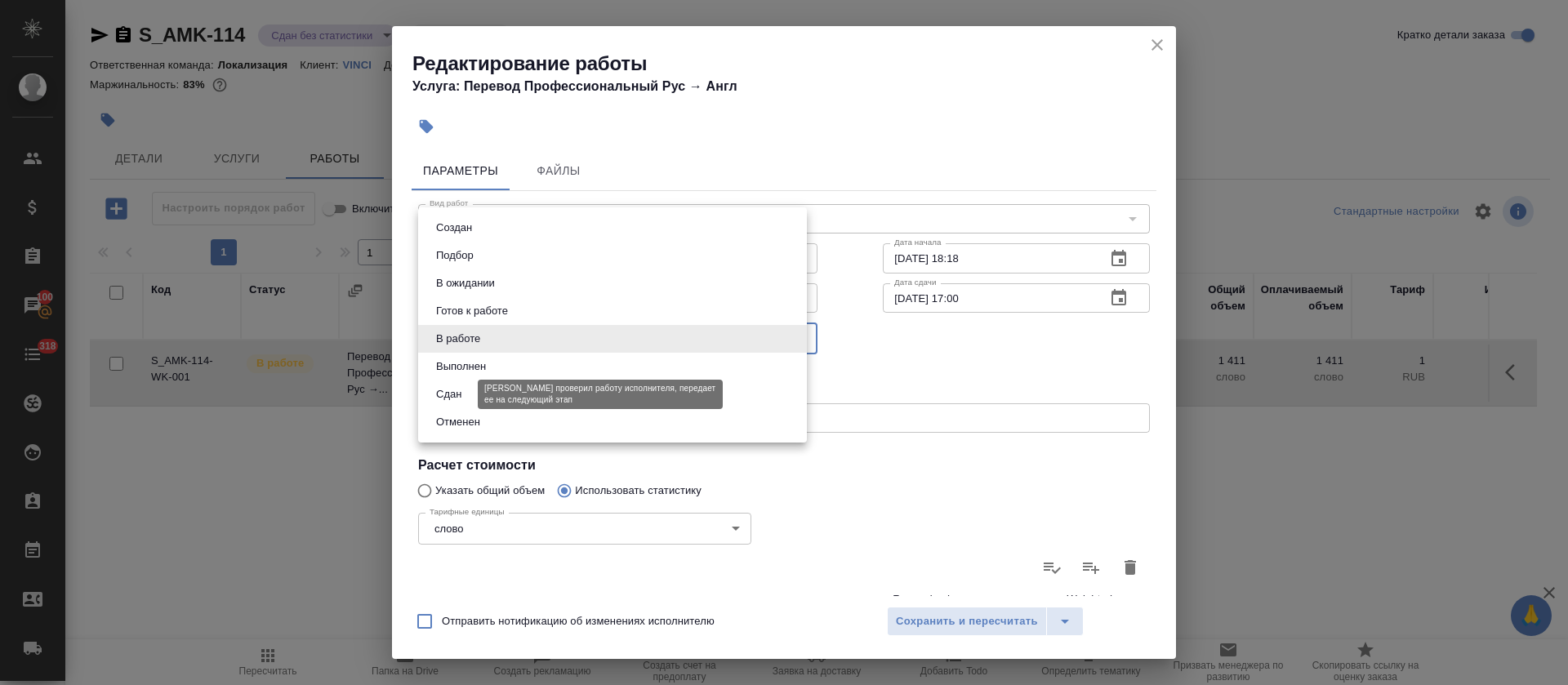
click at [447, 392] on button "Сдан" at bounding box center [448, 394] width 35 height 18
type input "closed"
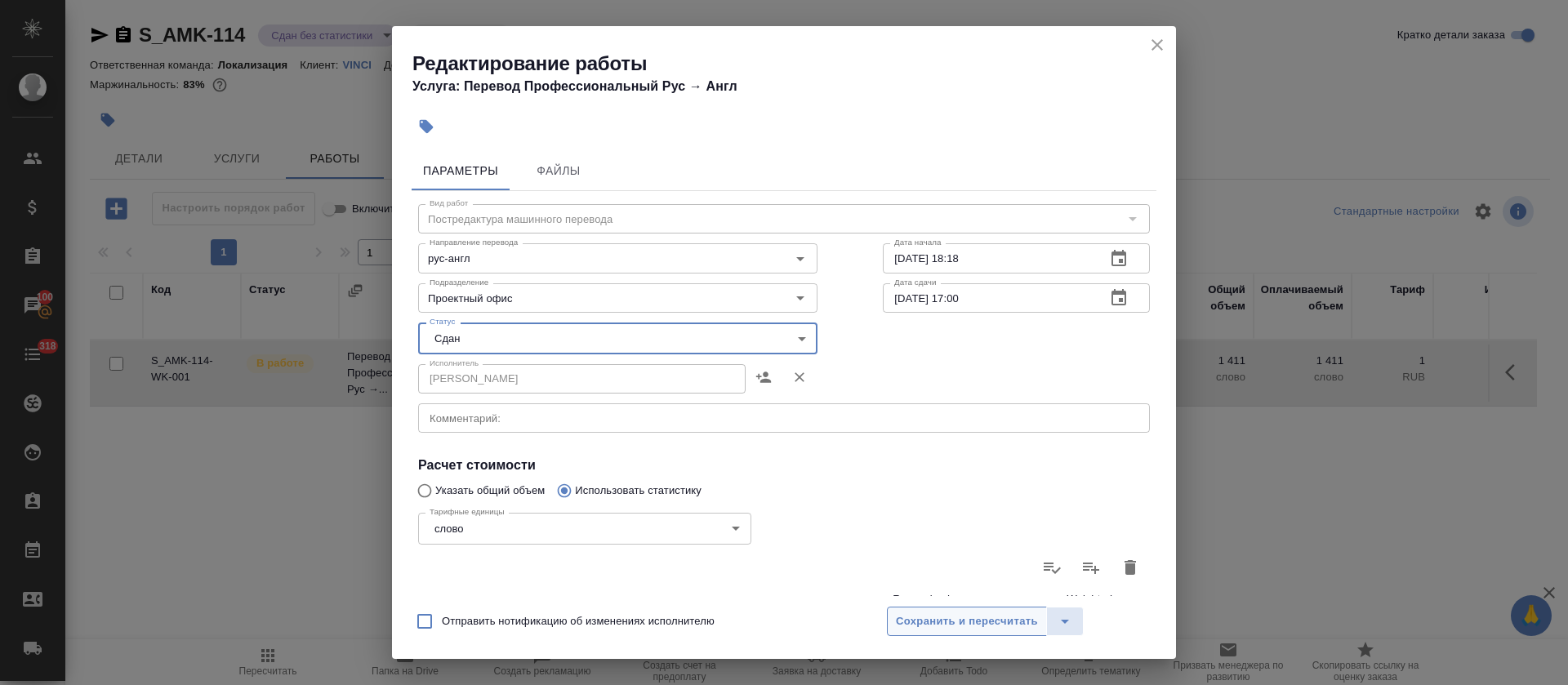
click at [917, 621] on span "Сохранить и пересчитать" at bounding box center [967, 621] width 142 height 19
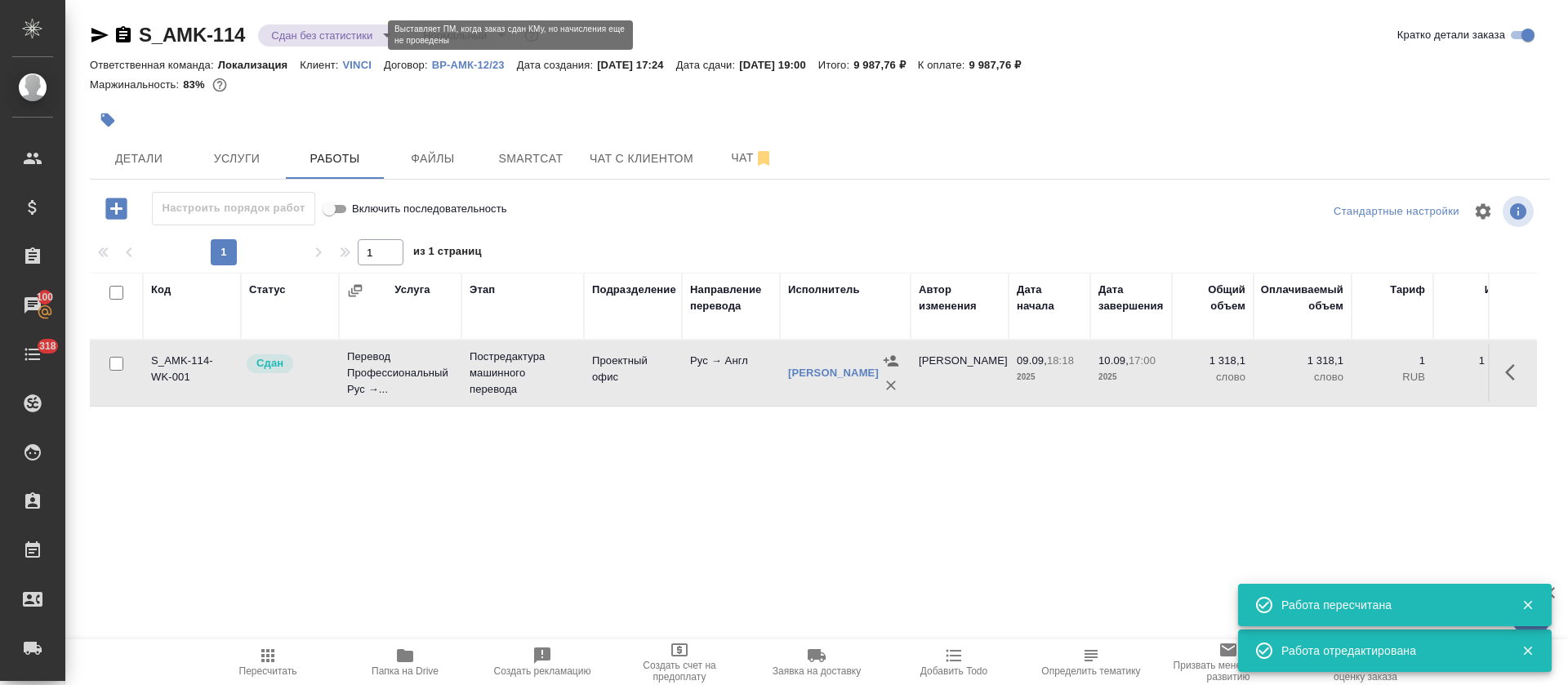
click at [374, 35] on body "🙏 .cls-1 fill:#fff; AWATERA Tretyakova Olga Клиенты Спецификации Заказы 100 Чат…" at bounding box center [784, 342] width 1568 height 685
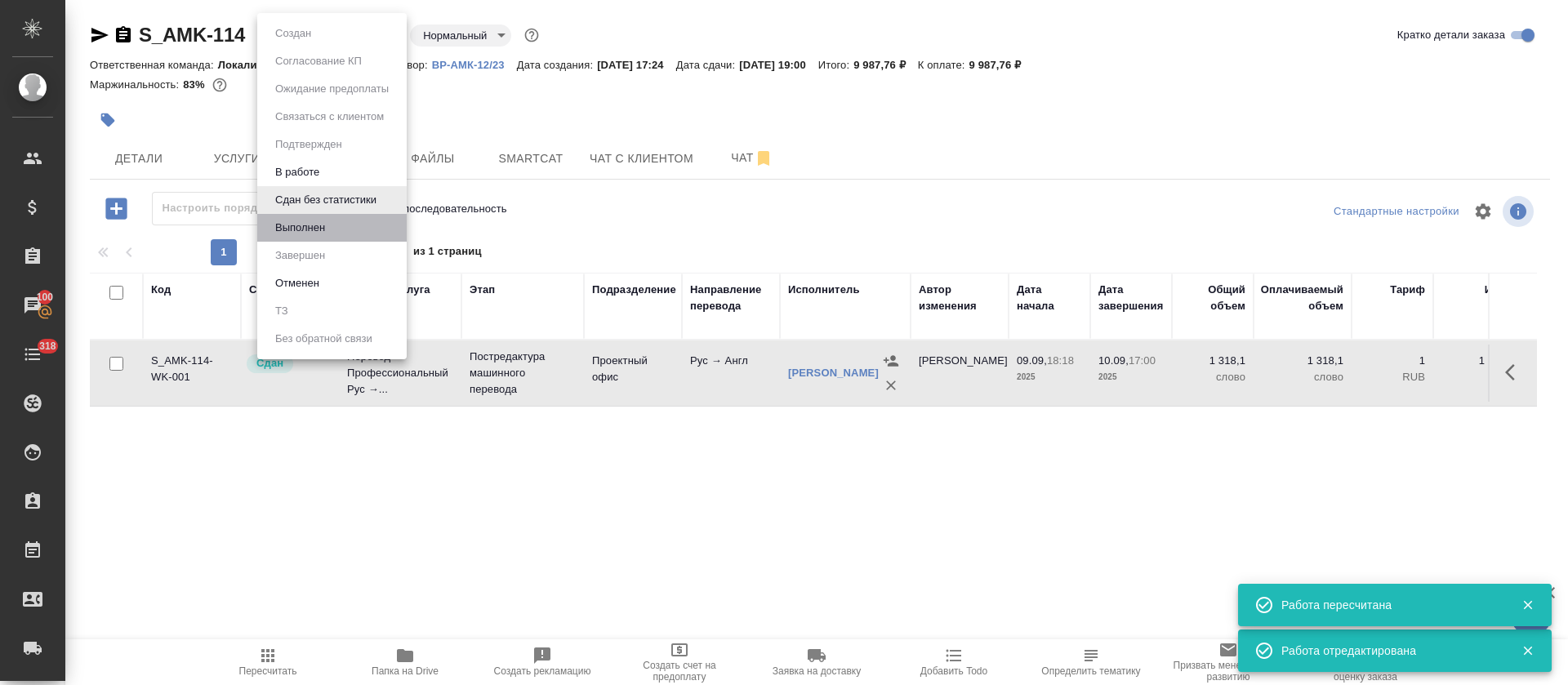
click at [351, 227] on li "Выполнен" at bounding box center [332, 228] width 149 height 28
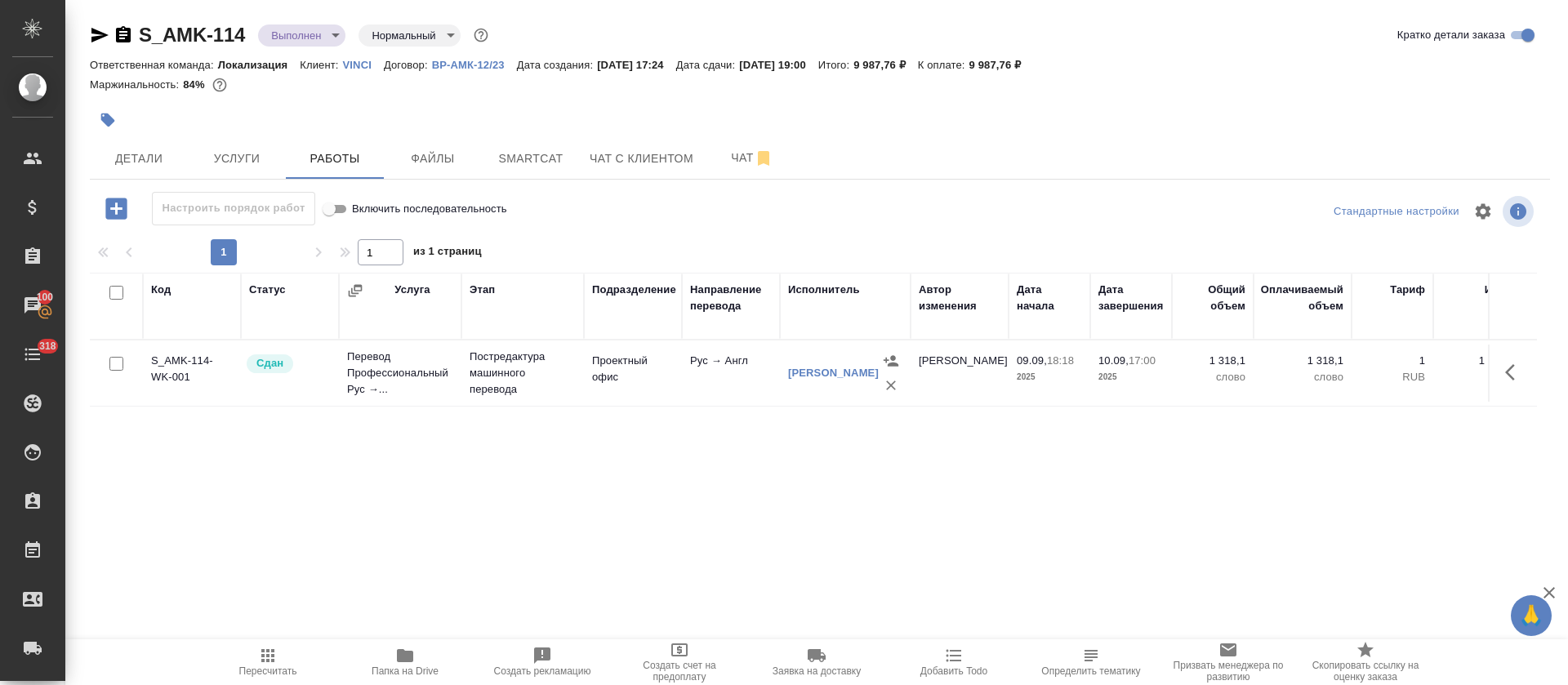
click at [264, 666] on span "Пересчитать" at bounding box center [269, 671] width 58 height 11
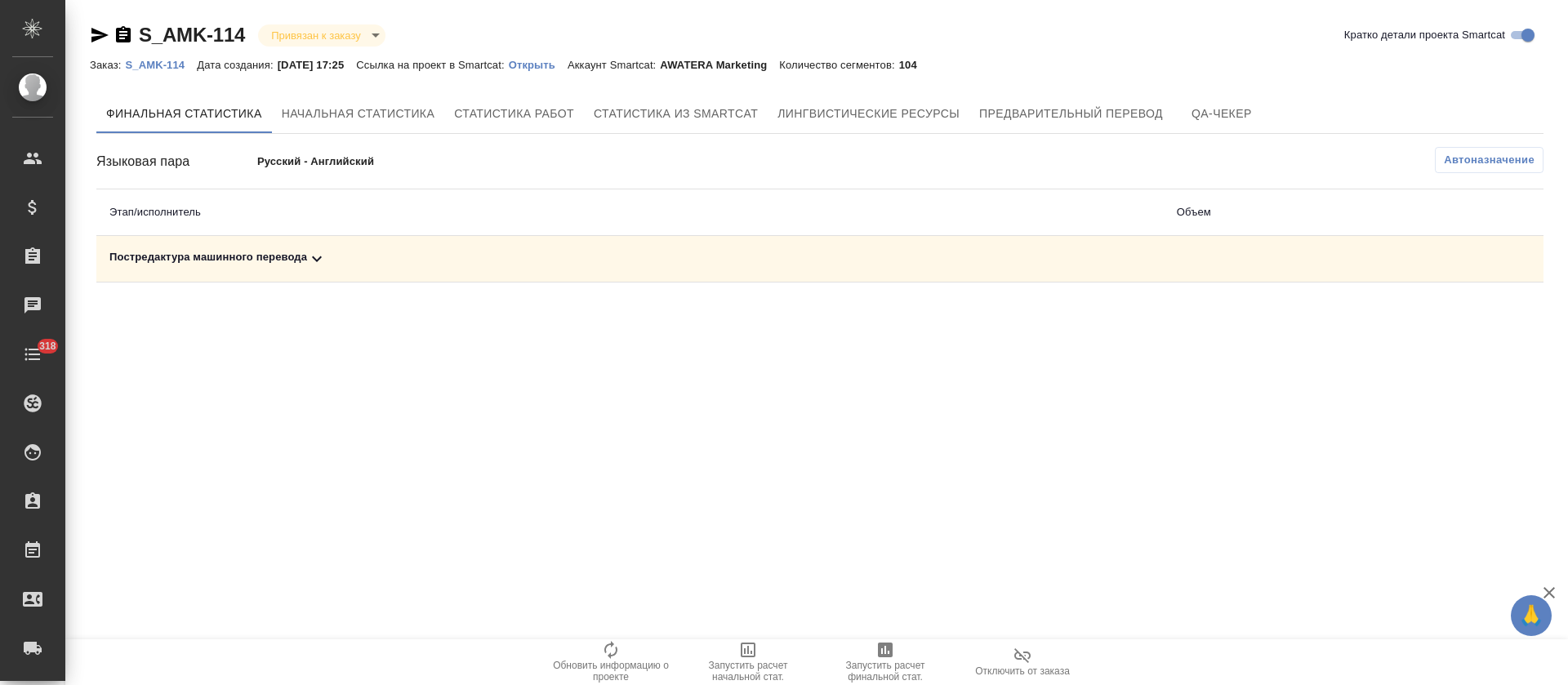
click at [575, 273] on td "Постредактура машинного перевода" at bounding box center [630, 259] width 1067 height 47
click at [581, 261] on div "Постредактура машинного перевода" at bounding box center [629, 258] width 1041 height 19
click at [1471, 323] on icon "button" at bounding box center [1471, 315] width 19 height 19
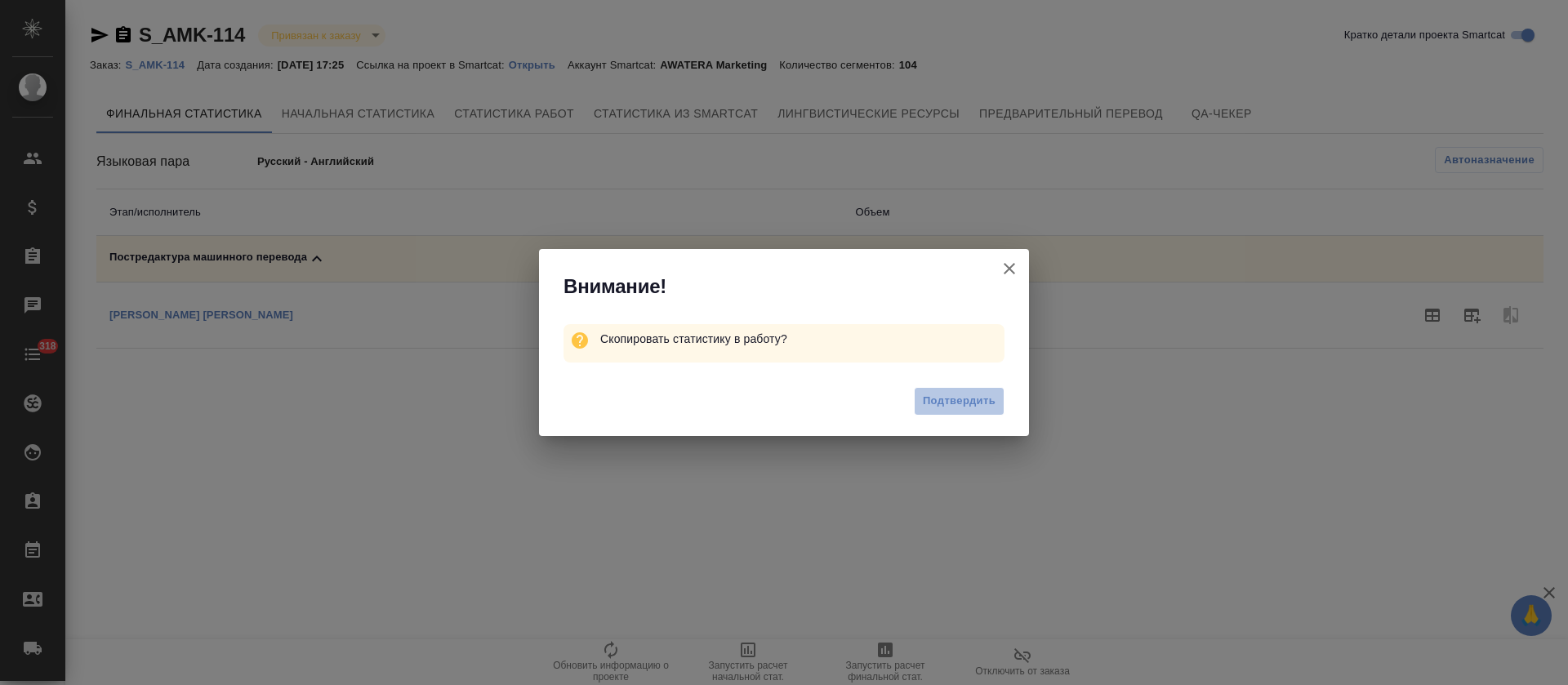
drag, startPoint x: 972, startPoint y: 411, endPoint x: 950, endPoint y: 256, distance: 156.6
click at [972, 409] on button "Подтвердить" at bounding box center [959, 401] width 91 height 29
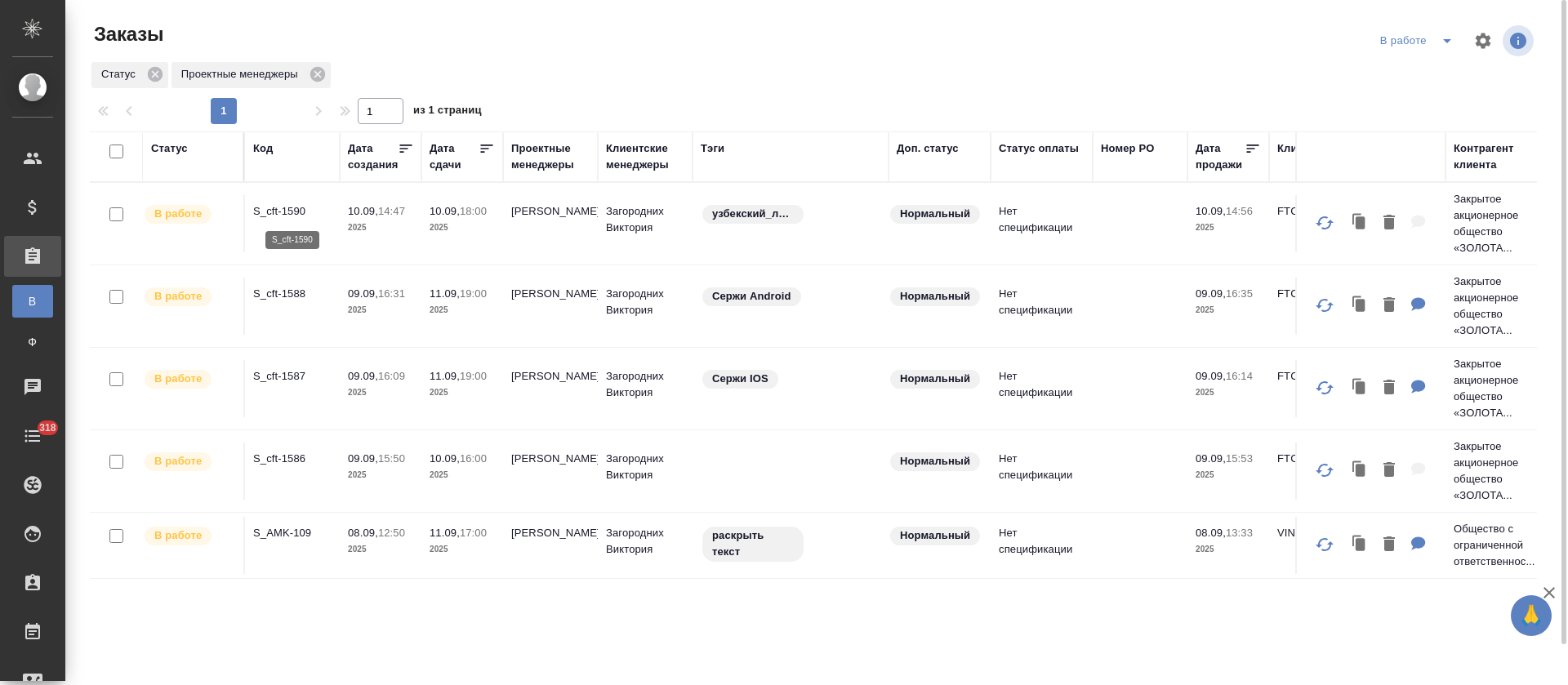
click at [290, 212] on p "S_cft-1590" at bounding box center [292, 211] width 79 height 16
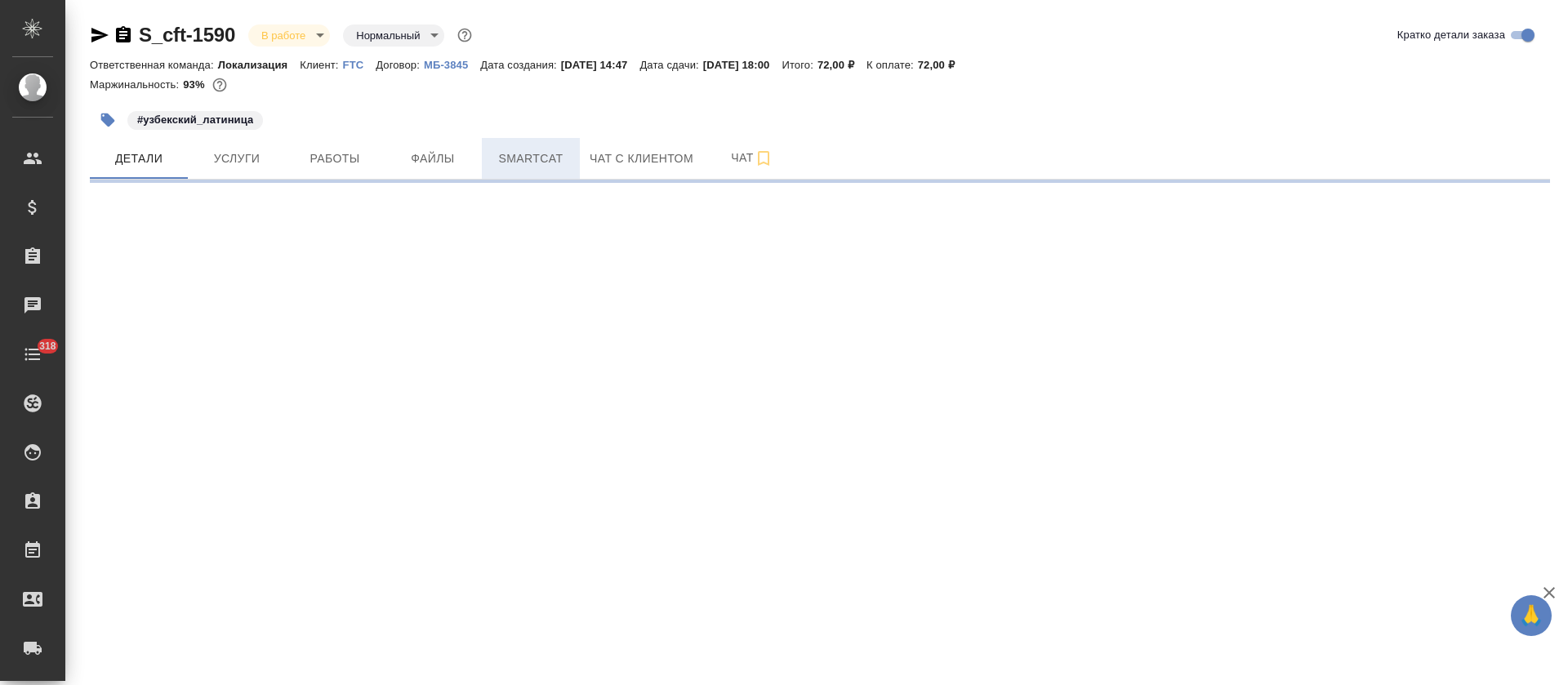
click at [546, 153] on span "Smartcat" at bounding box center [530, 158] width 79 height 20
select select "RU"
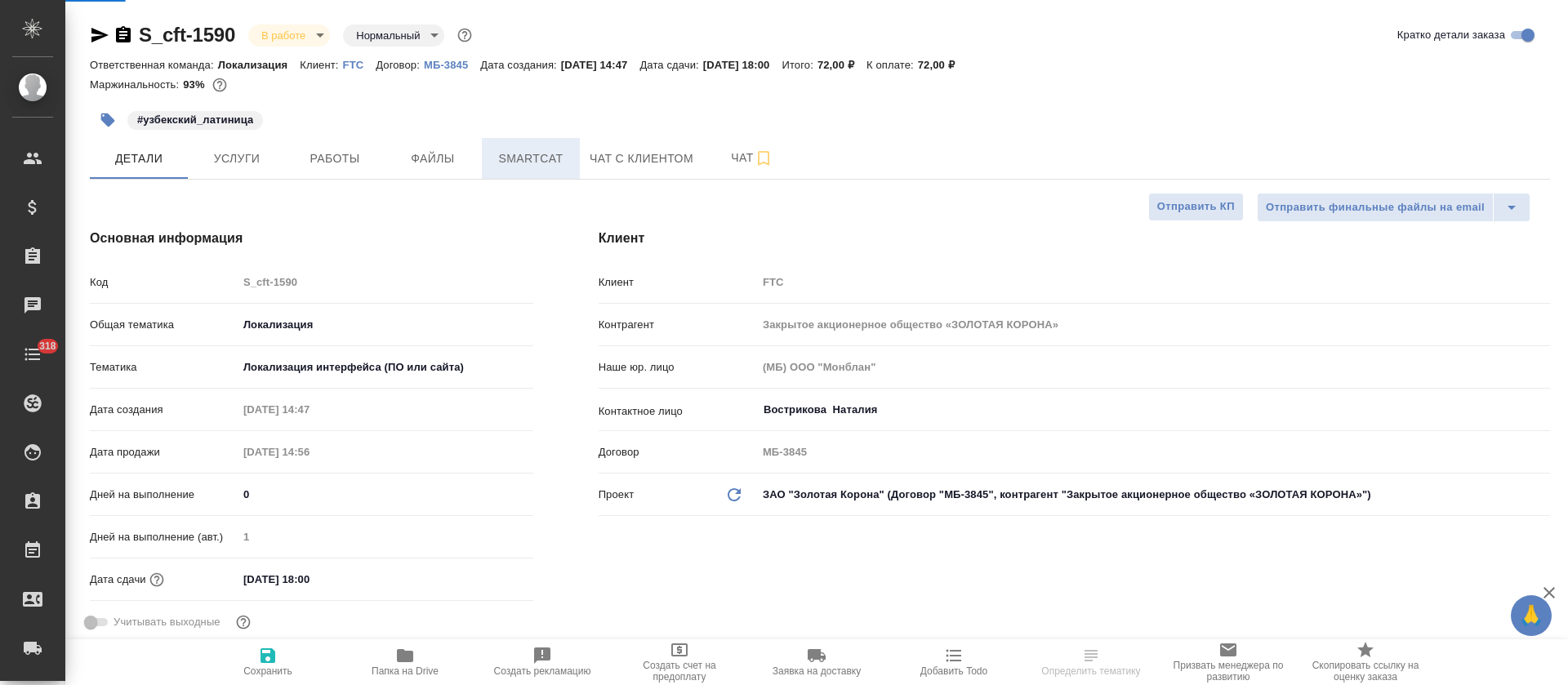
type textarea "x"
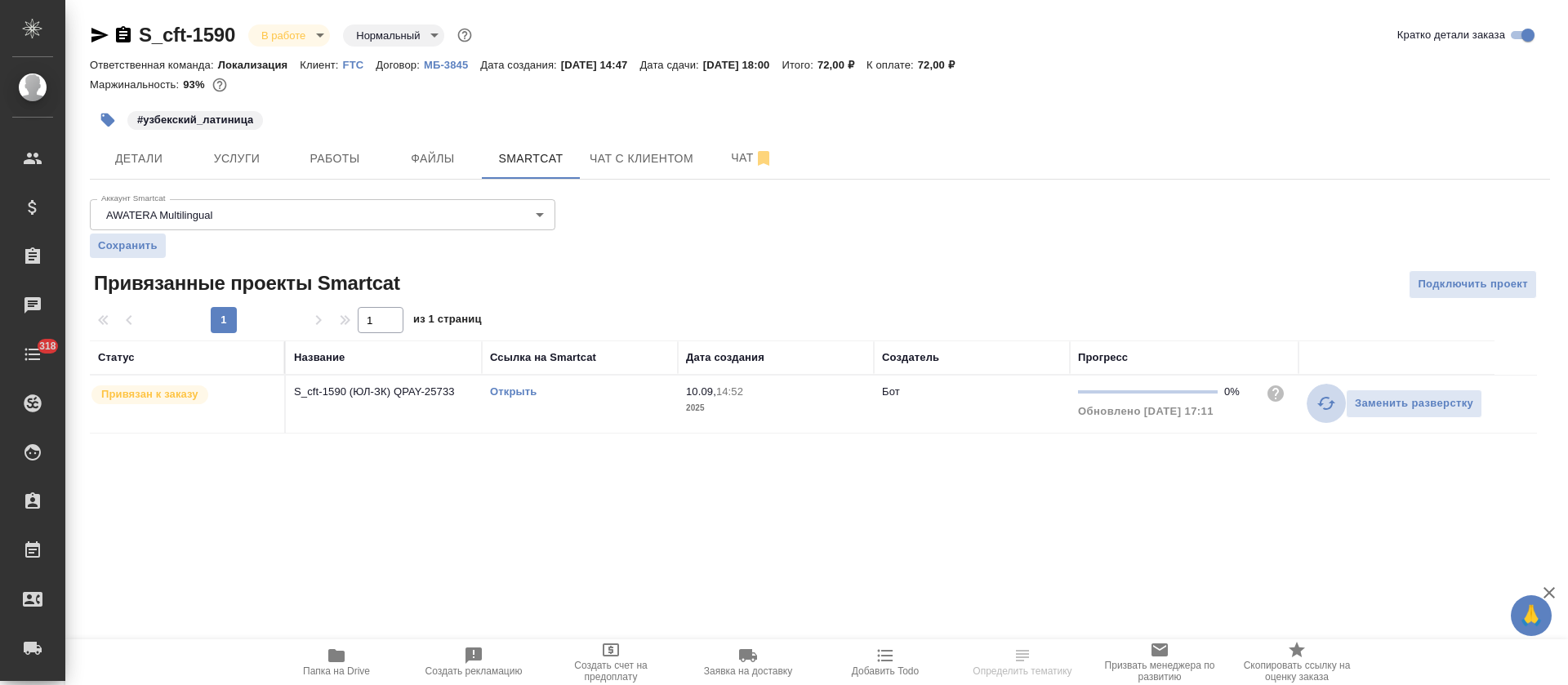
click at [1331, 398] on icon "button" at bounding box center [1326, 403] width 19 height 19
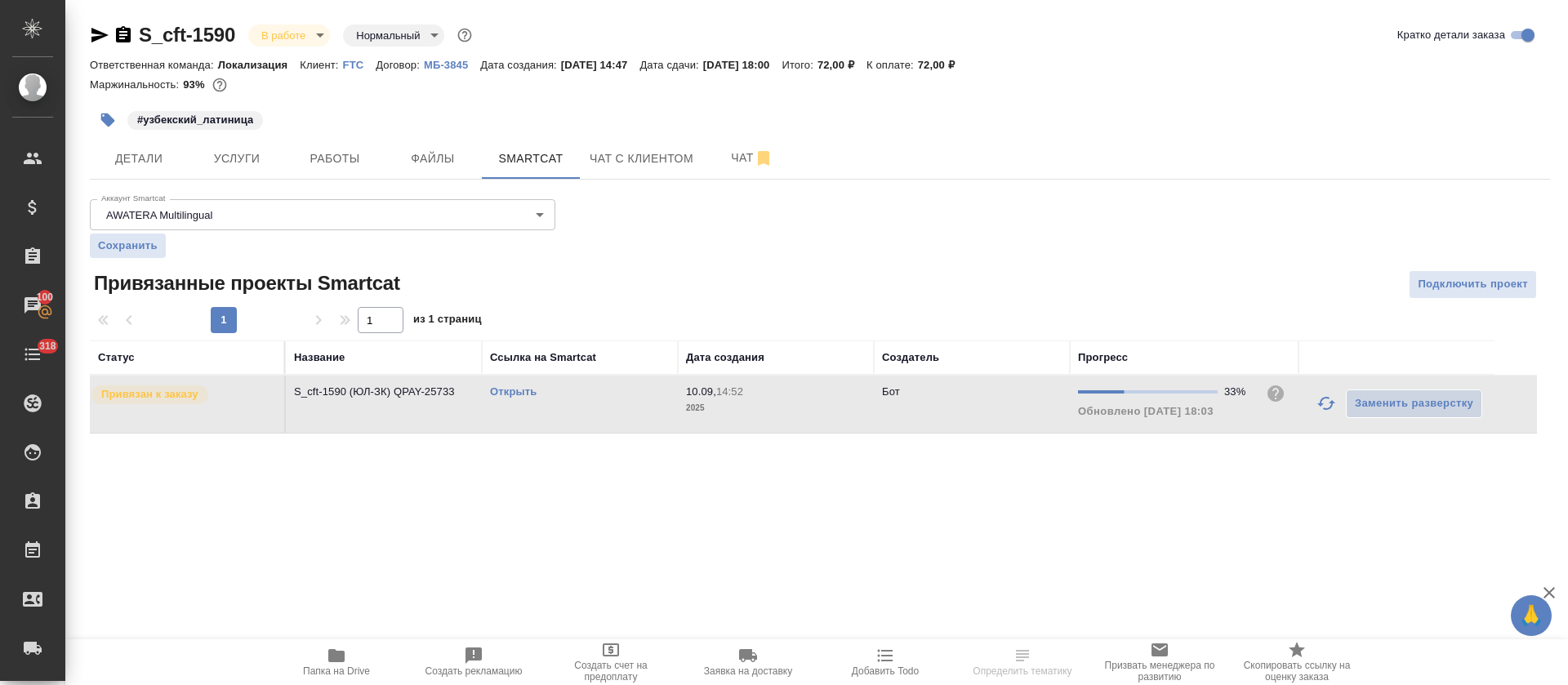
click at [504, 392] on link "Открыть" at bounding box center [513, 391] width 47 height 12
click at [313, 168] on button "Работы" at bounding box center [335, 158] width 98 height 41
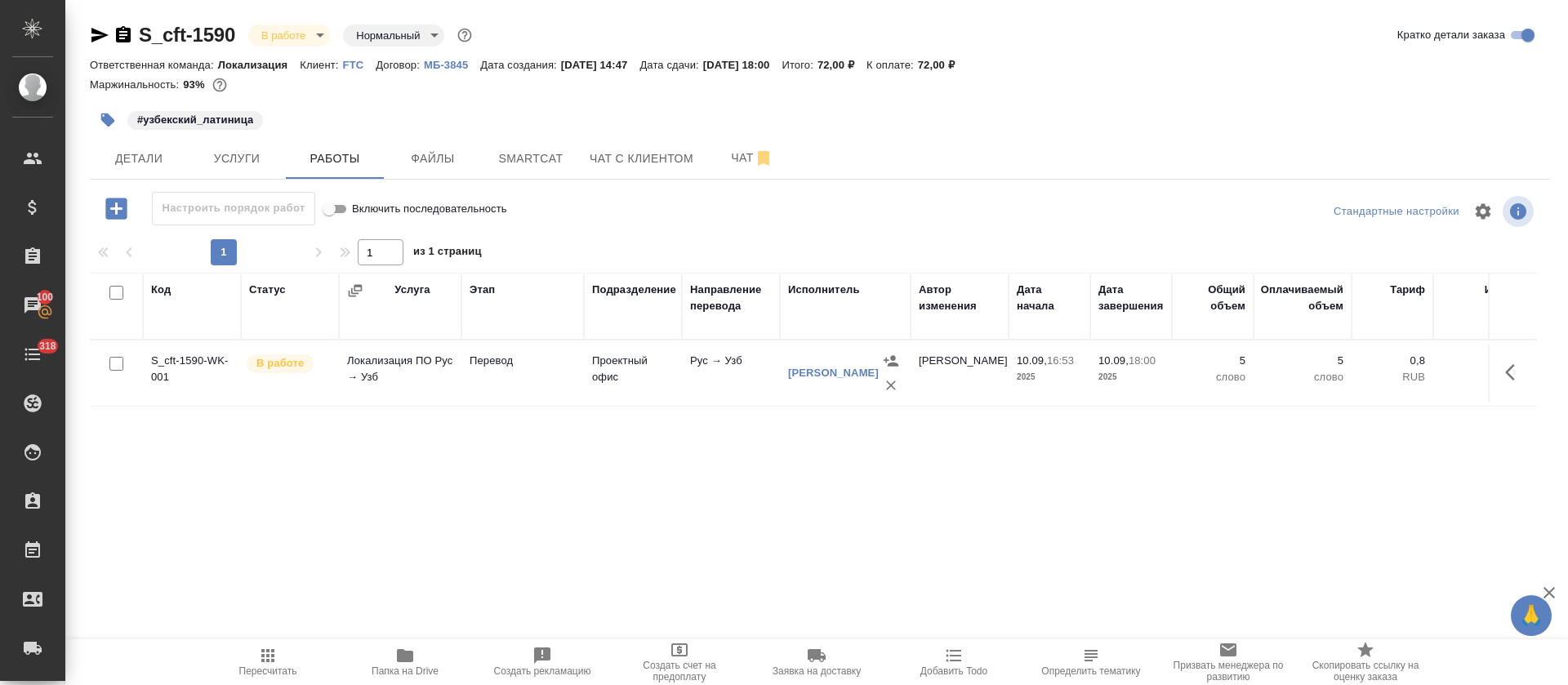
drag, startPoint x: 1520, startPoint y: 366, endPoint x: 1497, endPoint y: 378, distance: 25.9
click at [1521, 365] on icon "button" at bounding box center [1515, 372] width 19 height 19
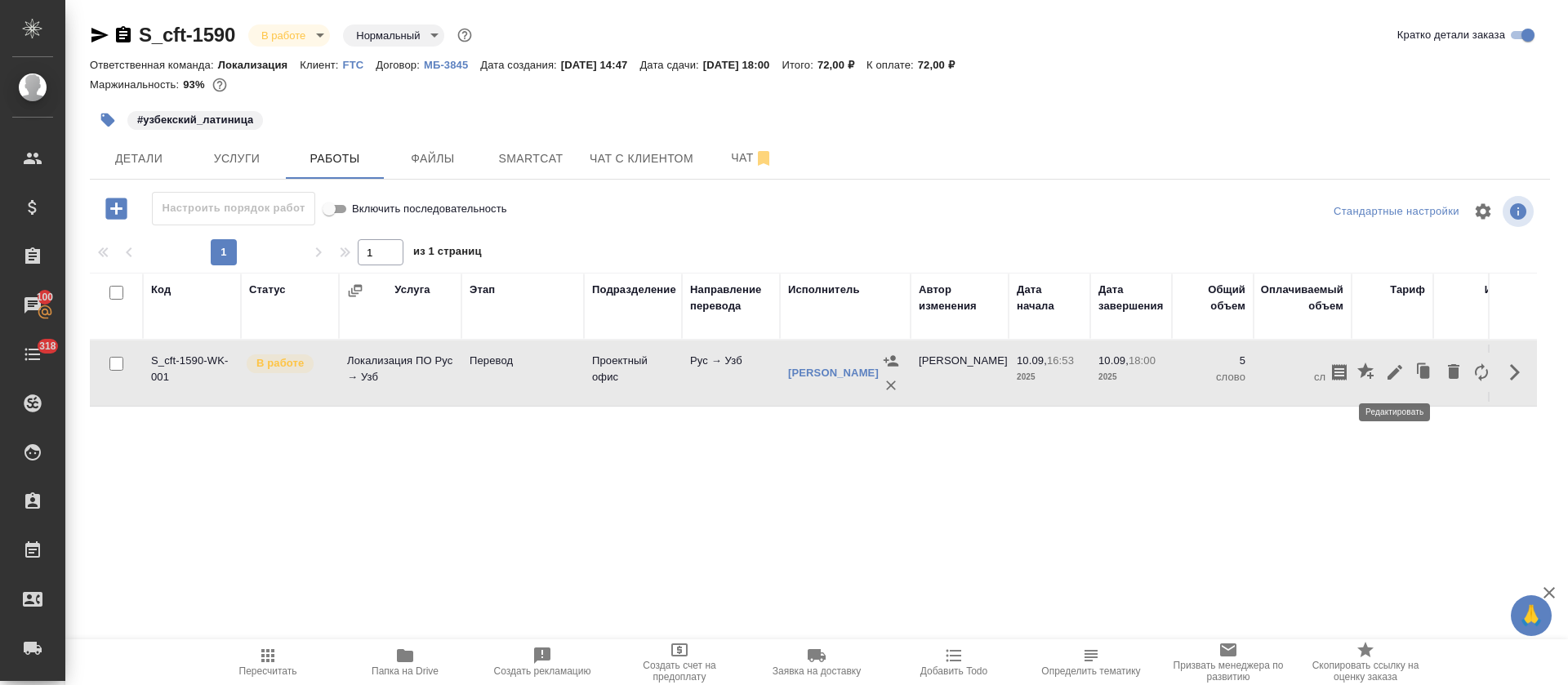
click at [1392, 367] on icon "button" at bounding box center [1394, 372] width 19 height 19
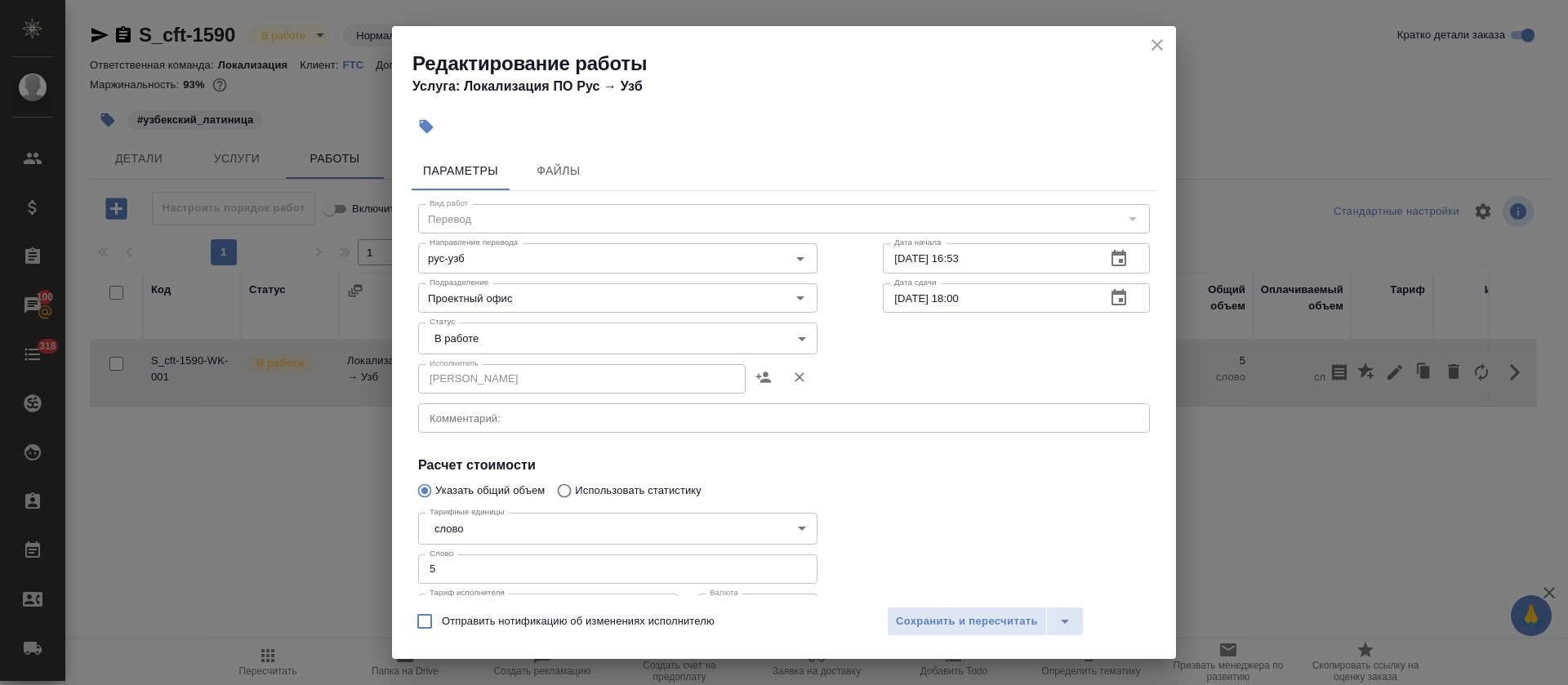
click at [489, 348] on body "🙏 .cls-1 fill:#fff; AWATERA Tretyakova Olga Клиенты Спецификации Заказы 100 Чат…" at bounding box center [784, 342] width 1568 height 685
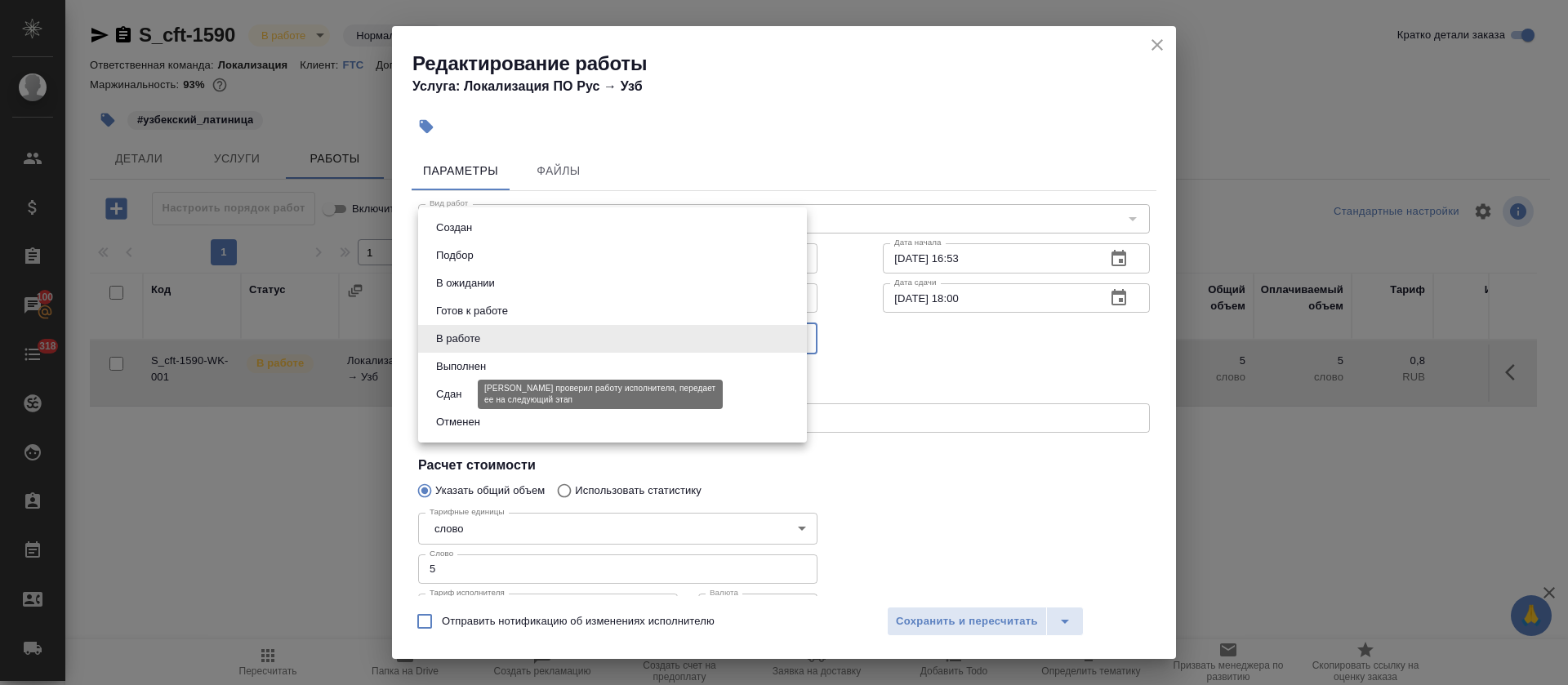
click at [448, 392] on button "Сдан" at bounding box center [448, 394] width 35 height 18
type input "closed"
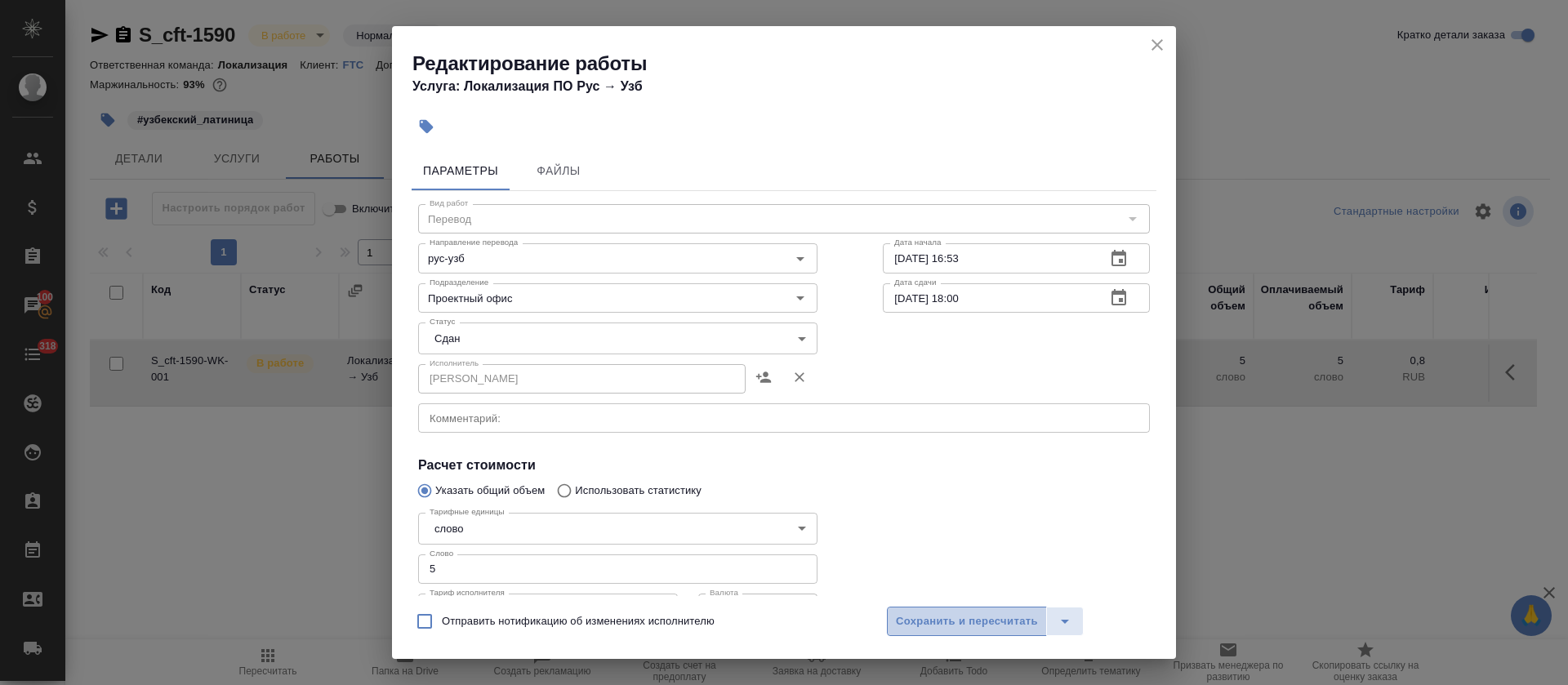
click at [980, 628] on span "Сохранить и пересчитать" at bounding box center [967, 621] width 142 height 19
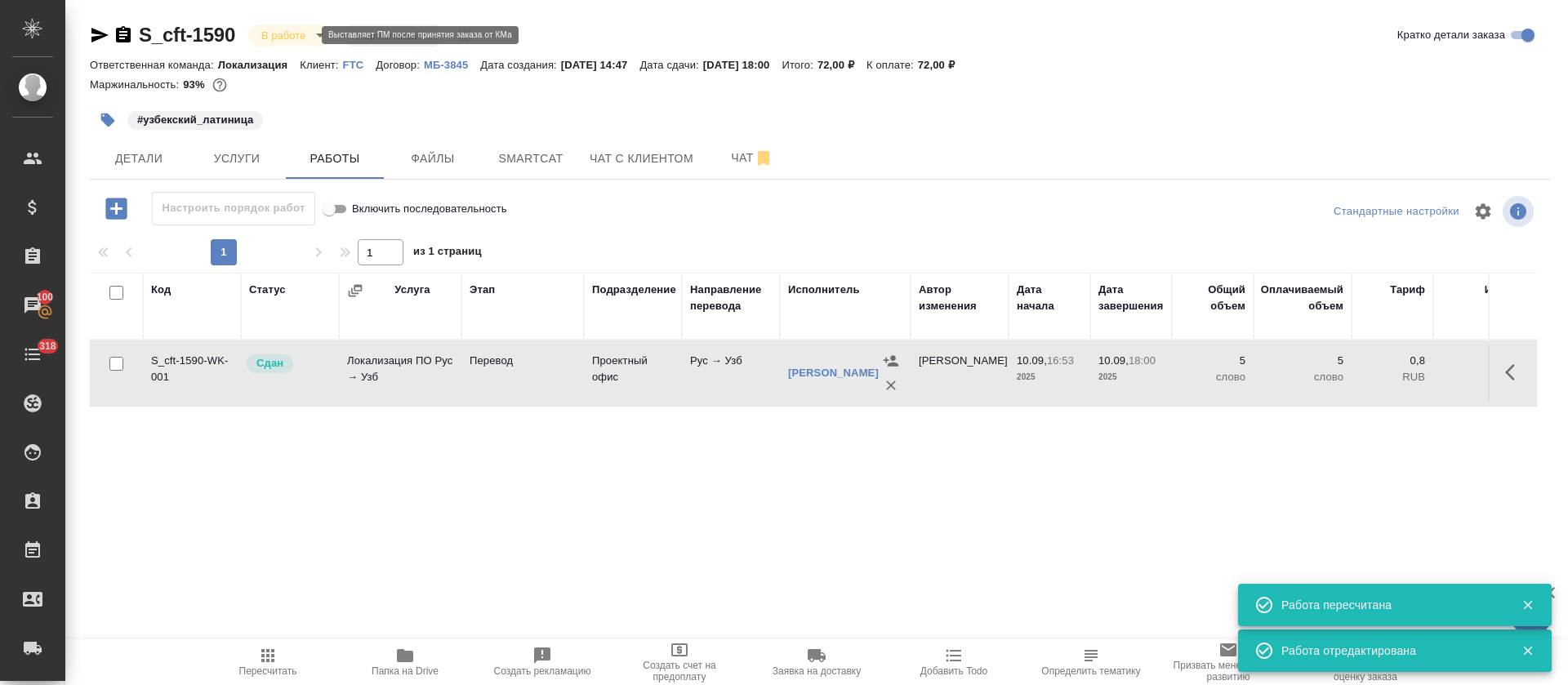
click at [298, 39] on body "🙏 .cls-1 fill:#fff; AWATERA Tretyakova Olga Клиенты Спецификации Заказы 100 Чат…" at bounding box center [784, 342] width 1568 height 685
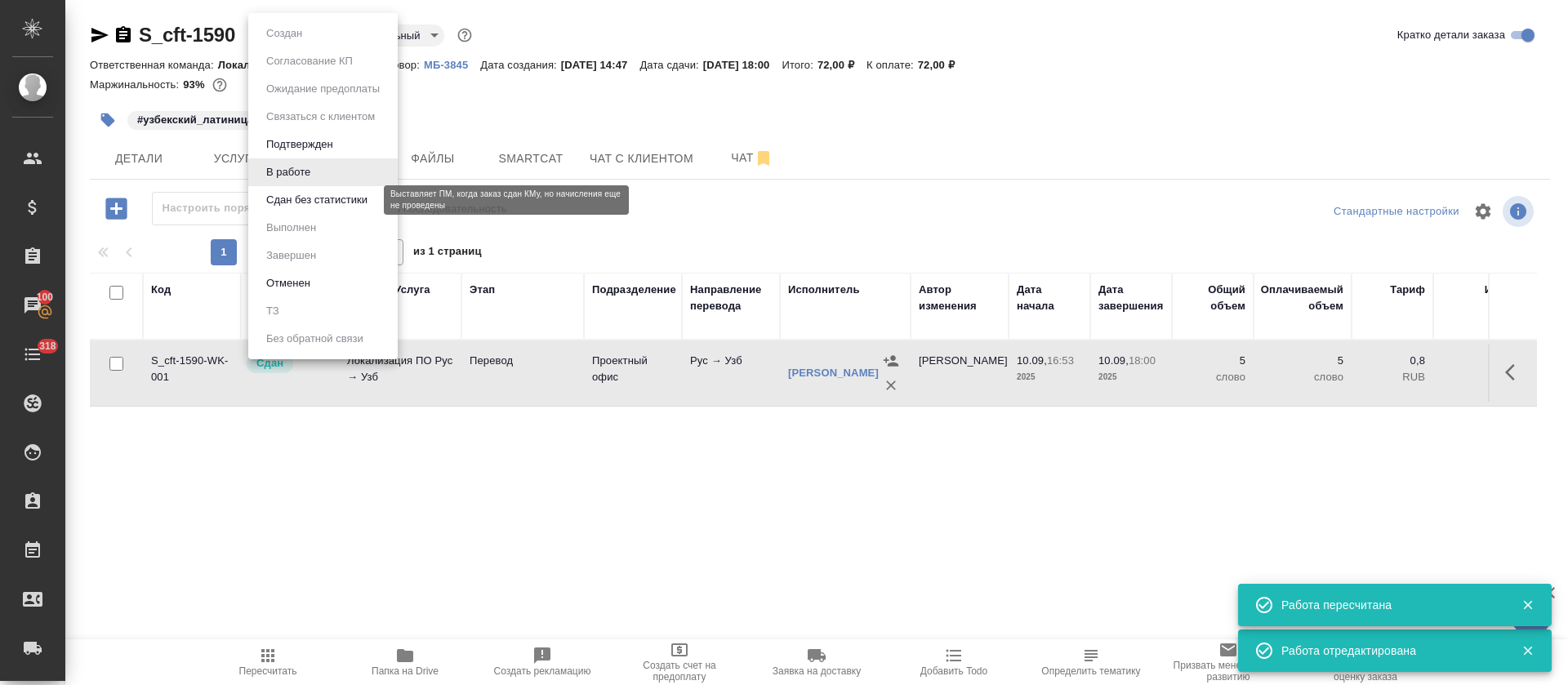
click at [304, 198] on button "Сдан без статистики" at bounding box center [317, 200] width 111 height 18
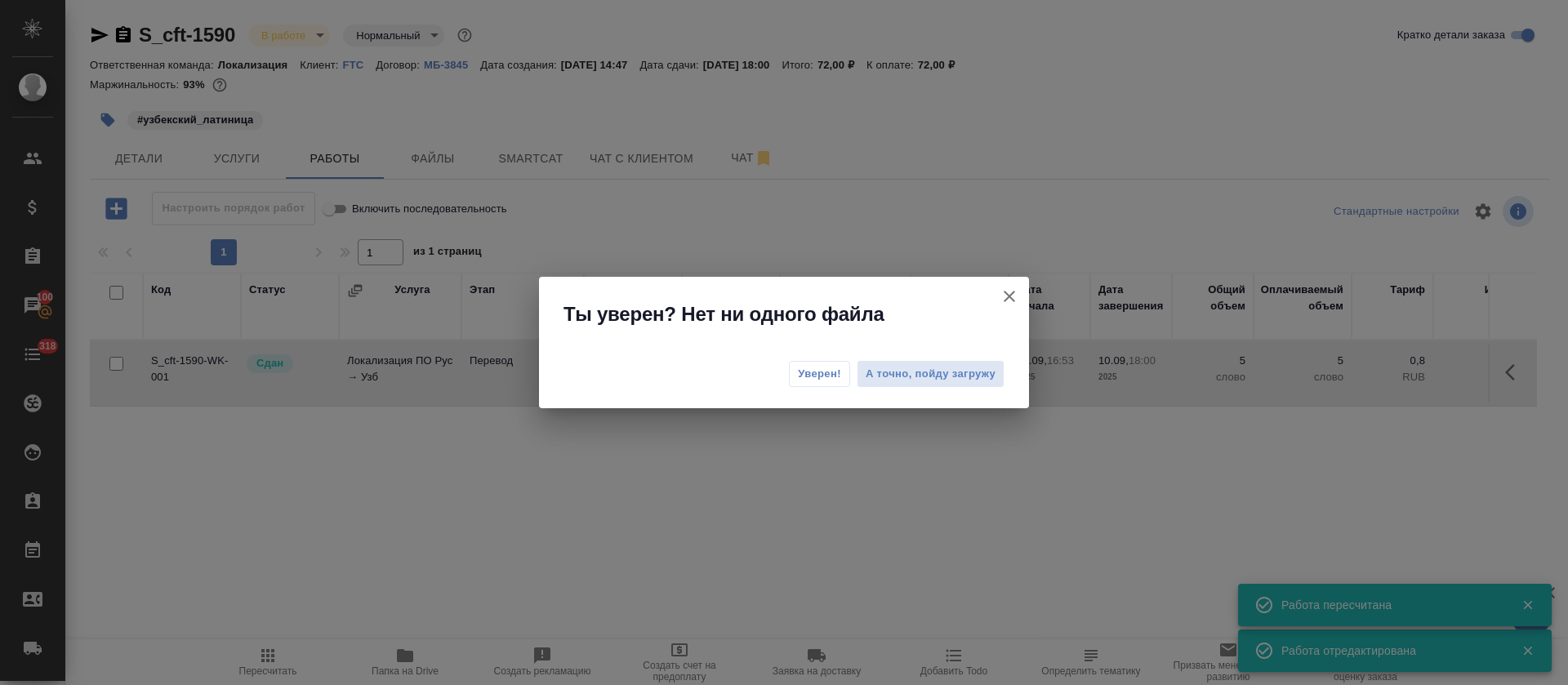
click at [809, 394] on div "Уверен! А точно, пойду загружу" at bounding box center [784, 376] width 490 height 65
click at [811, 383] on button "Уверен!" at bounding box center [819, 373] width 61 height 26
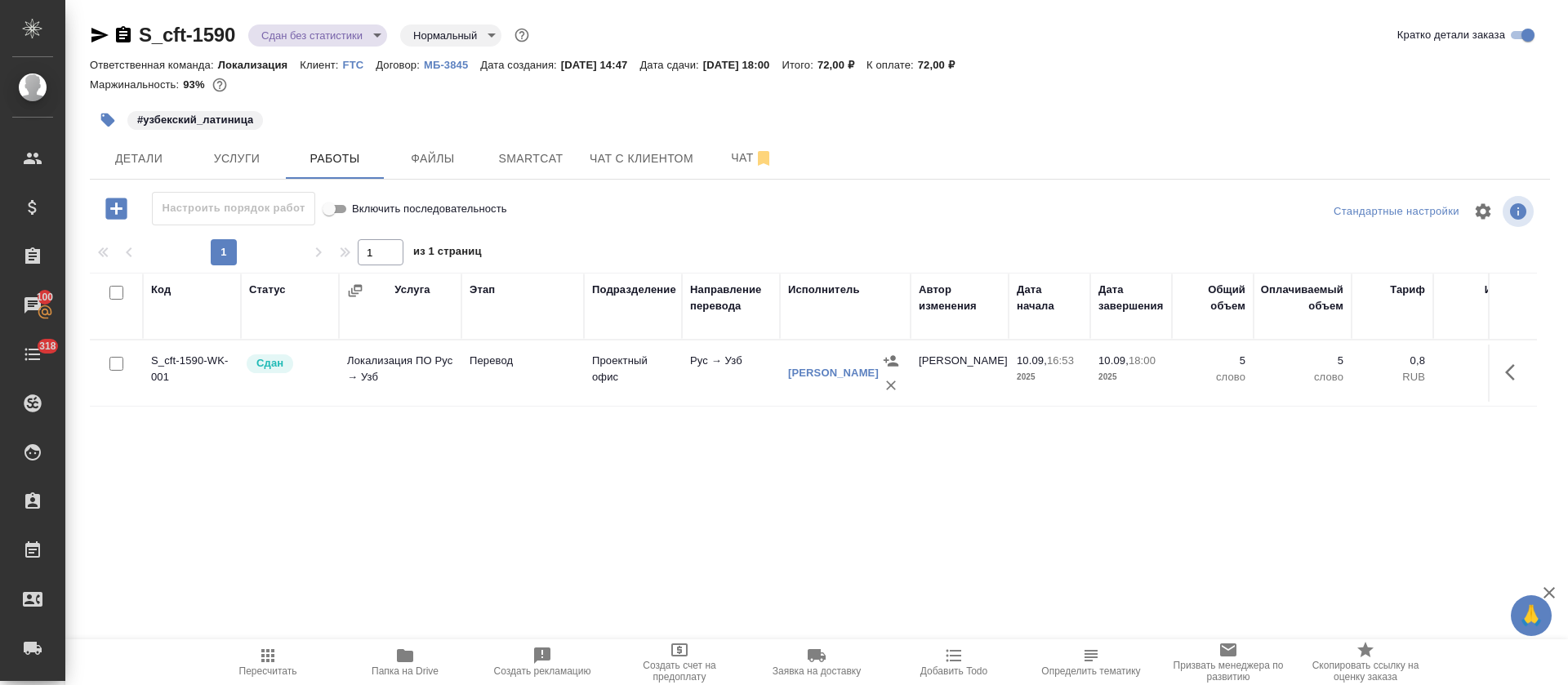
click at [369, 40] on body "🙏 .cls-1 fill:#fff; AWATERA Tretyakova Olga Клиенты Спецификации Заказы 100 Чат…" at bounding box center [784, 342] width 1568 height 685
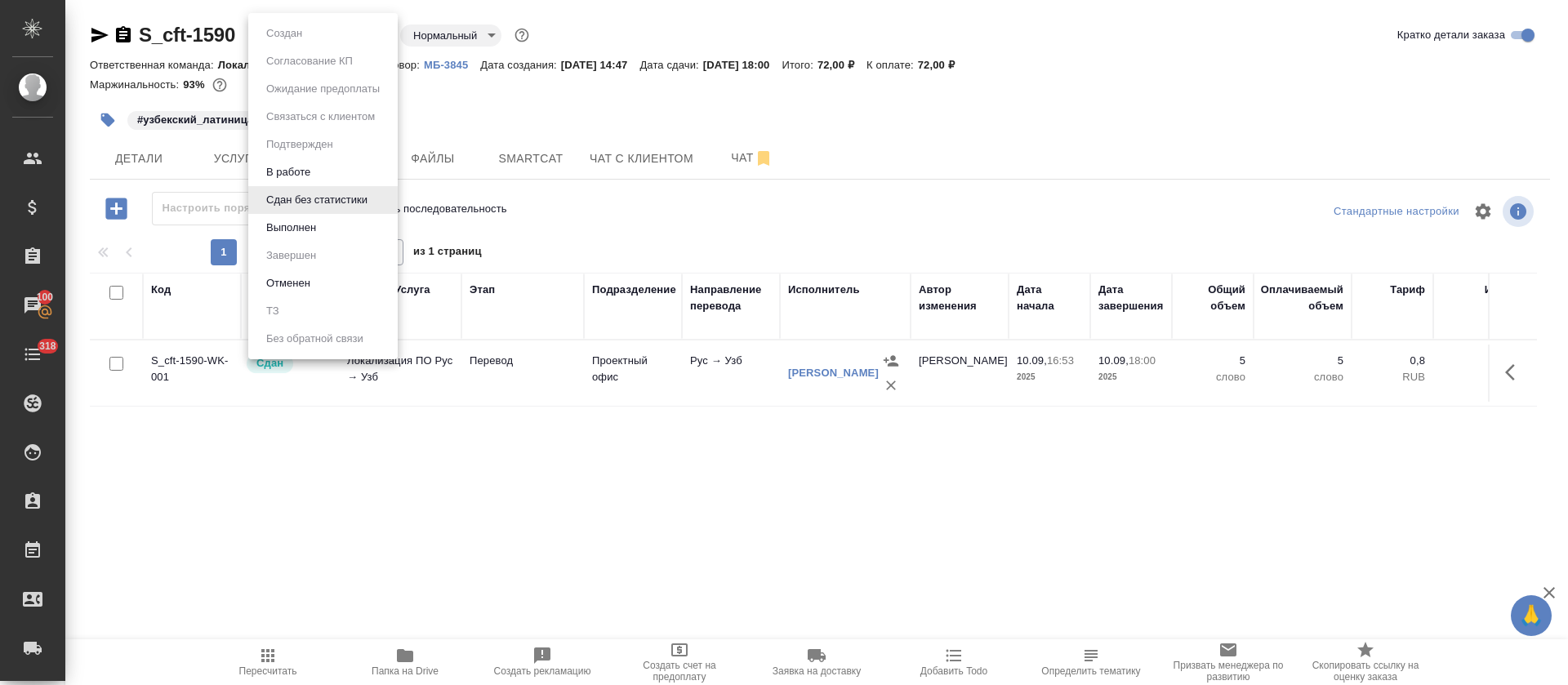
click at [316, 217] on li "Выполнен" at bounding box center [323, 228] width 149 height 28
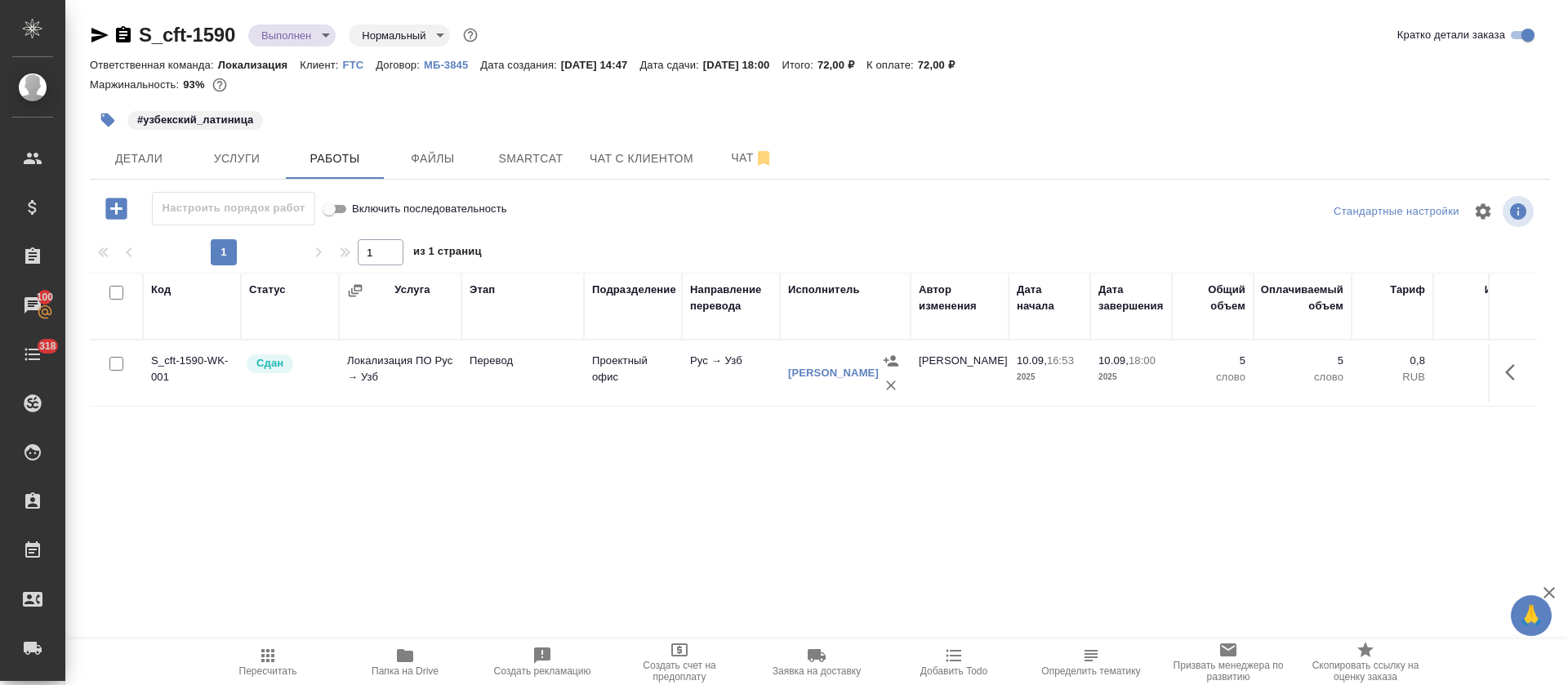
click at [97, 37] on icon "button" at bounding box center [100, 35] width 17 height 14
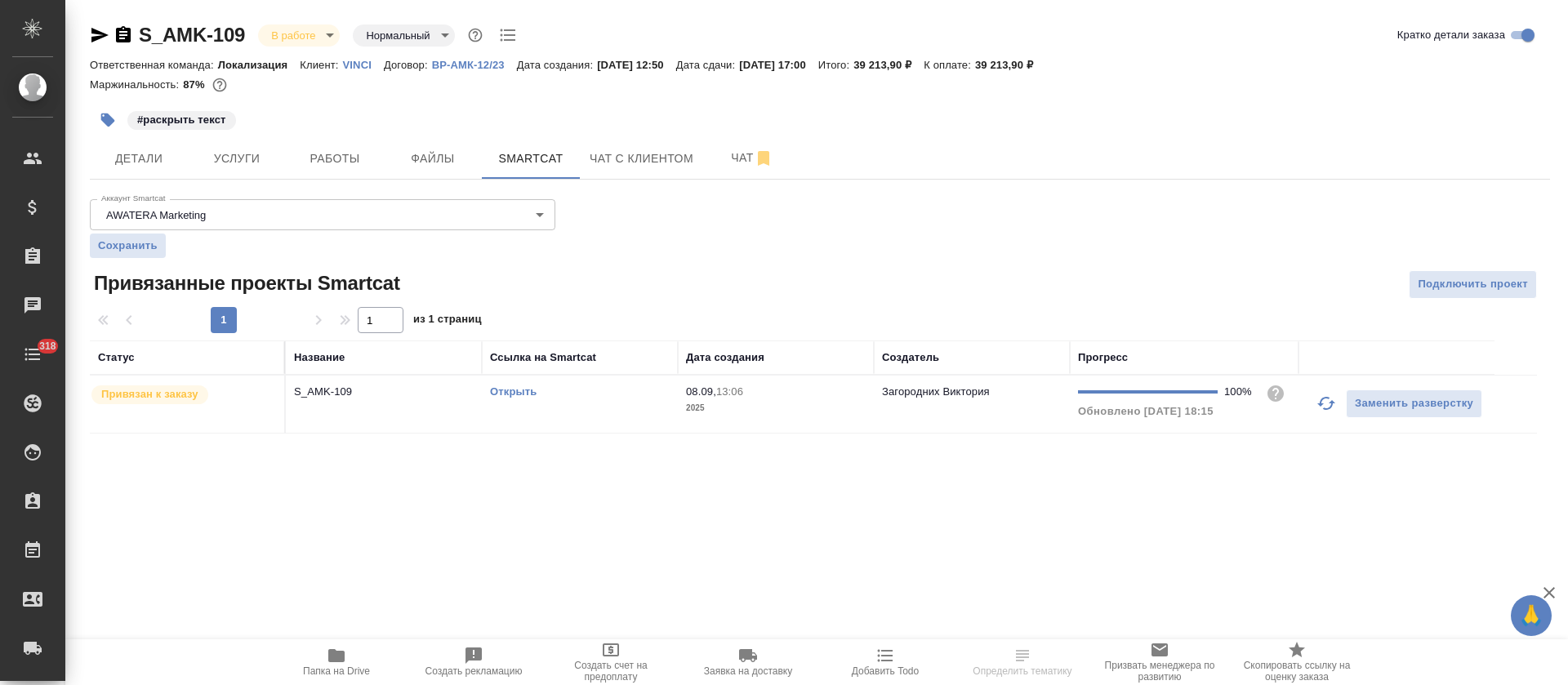
click at [1326, 403] on icon "button" at bounding box center [1326, 403] width 19 height 19
click at [521, 401] on td "Открыть" at bounding box center [579, 404] width 196 height 57
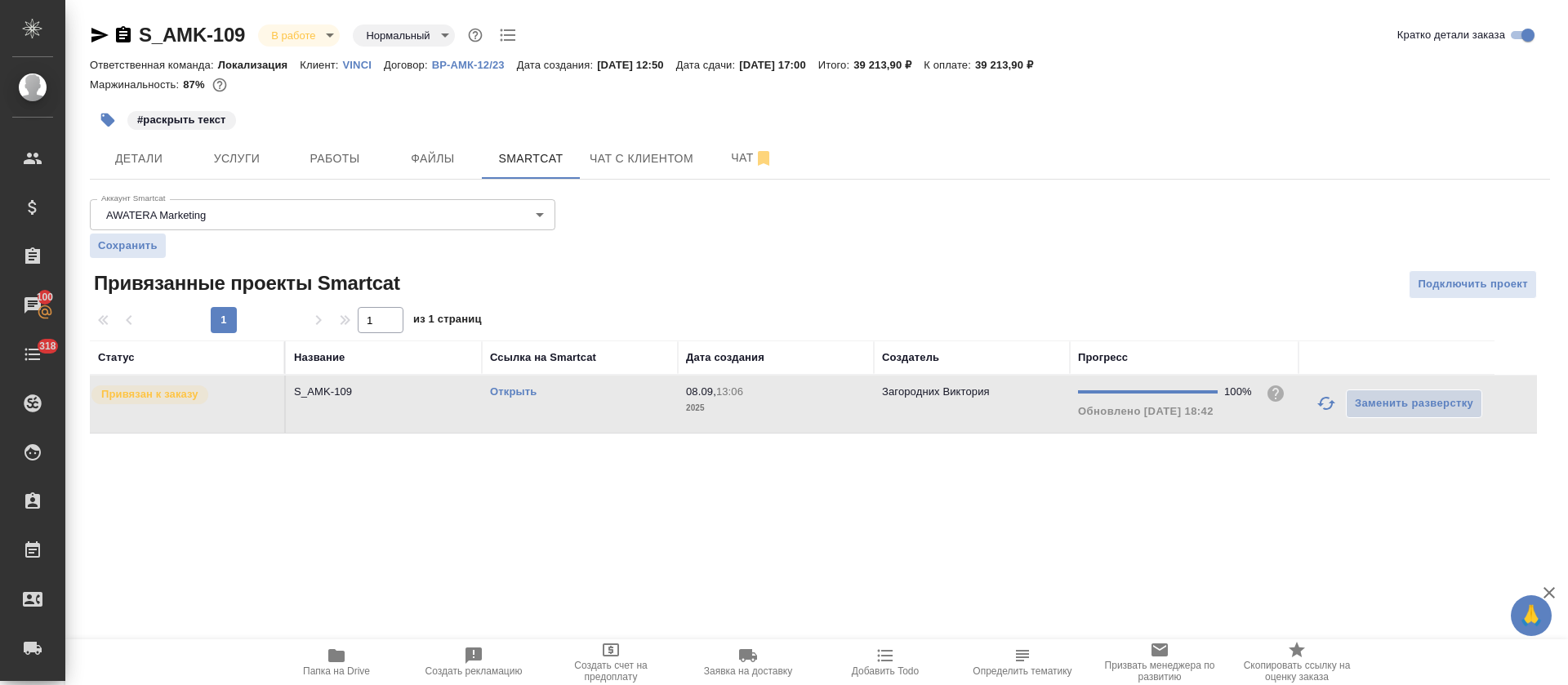
click at [522, 390] on link "Открыть" at bounding box center [513, 391] width 47 height 12
click at [342, 655] on icon "button" at bounding box center [336, 655] width 16 height 13
click at [628, 396] on div "Открыть" at bounding box center [579, 391] width 180 height 16
click at [326, 36] on body "🙏 .cls-1 fill:#fff; AWATERA [PERSON_NAME] Спецификации Заказы 100 Чаты 318 Todo…" at bounding box center [784, 342] width 1568 height 685
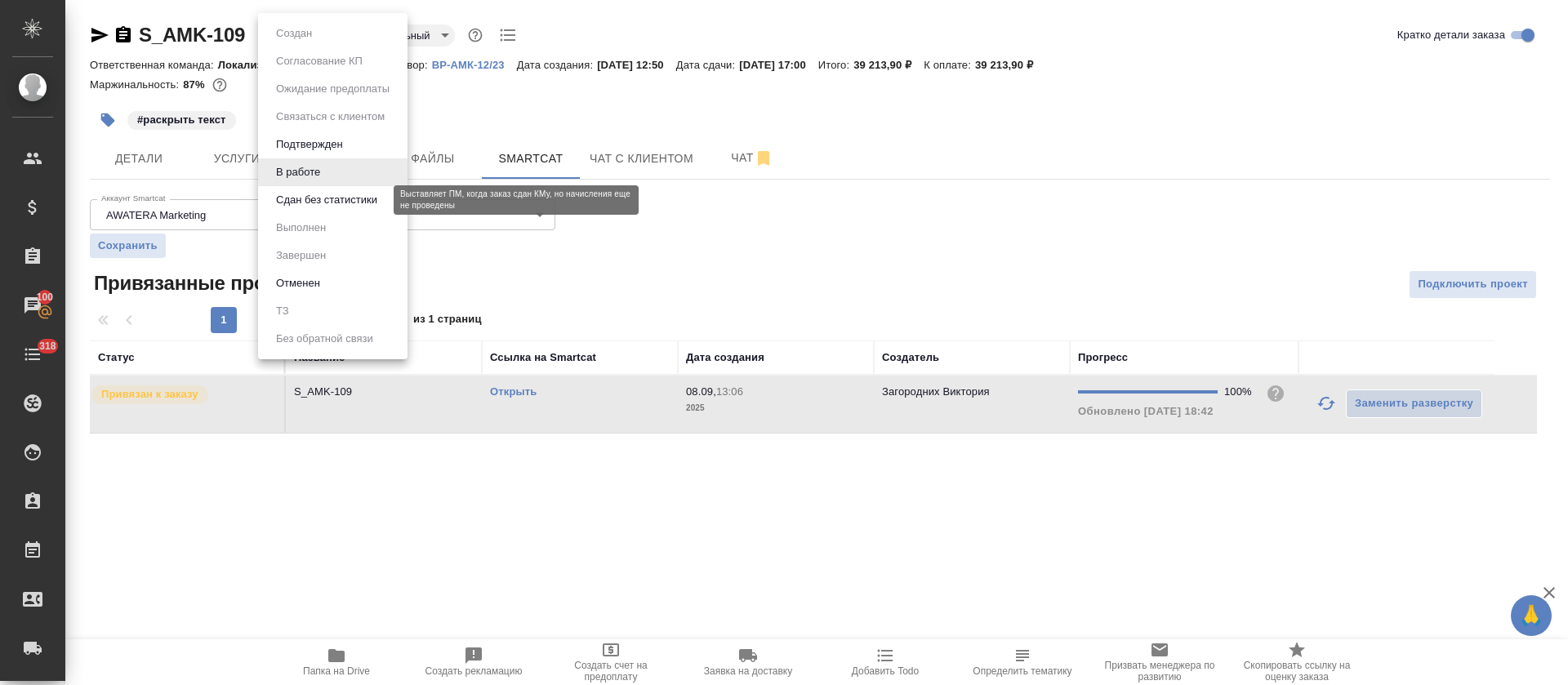
click at [341, 202] on button "Сдан без статистики" at bounding box center [326, 200] width 111 height 18
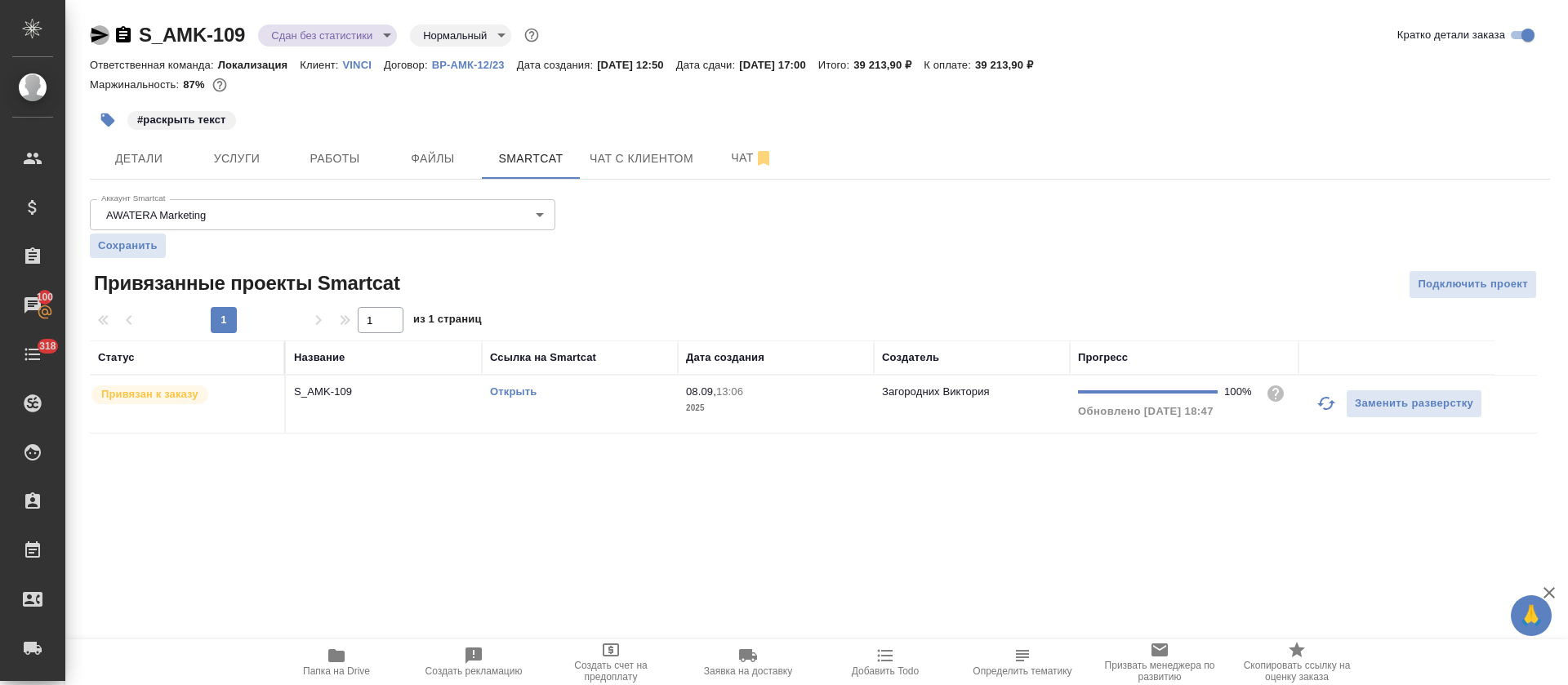
click at [102, 35] on icon "button" at bounding box center [100, 35] width 17 height 14
click at [628, 403] on td "Открыть" at bounding box center [579, 404] width 196 height 57
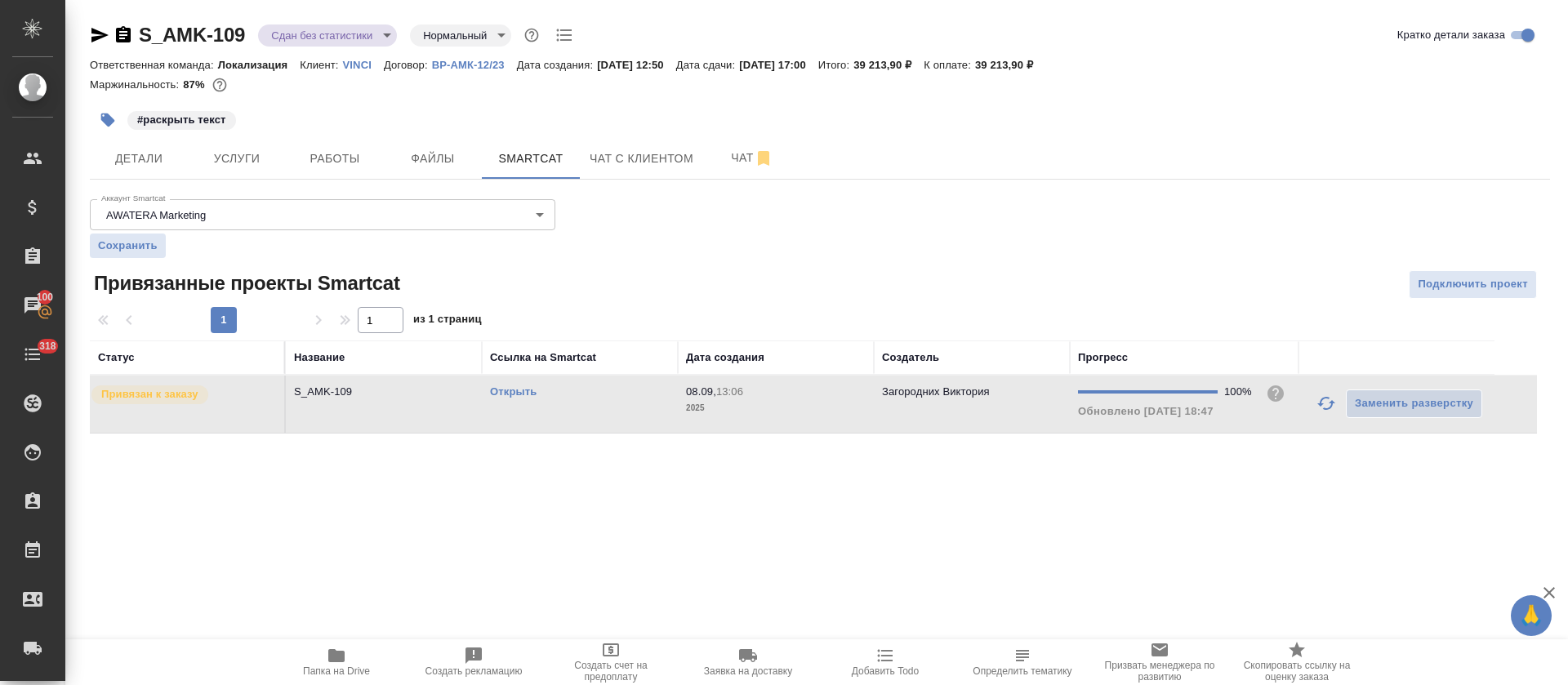
click at [628, 403] on td "Открыть" at bounding box center [579, 404] width 196 height 57
click at [353, 149] on span "Работы" at bounding box center [335, 158] width 79 height 20
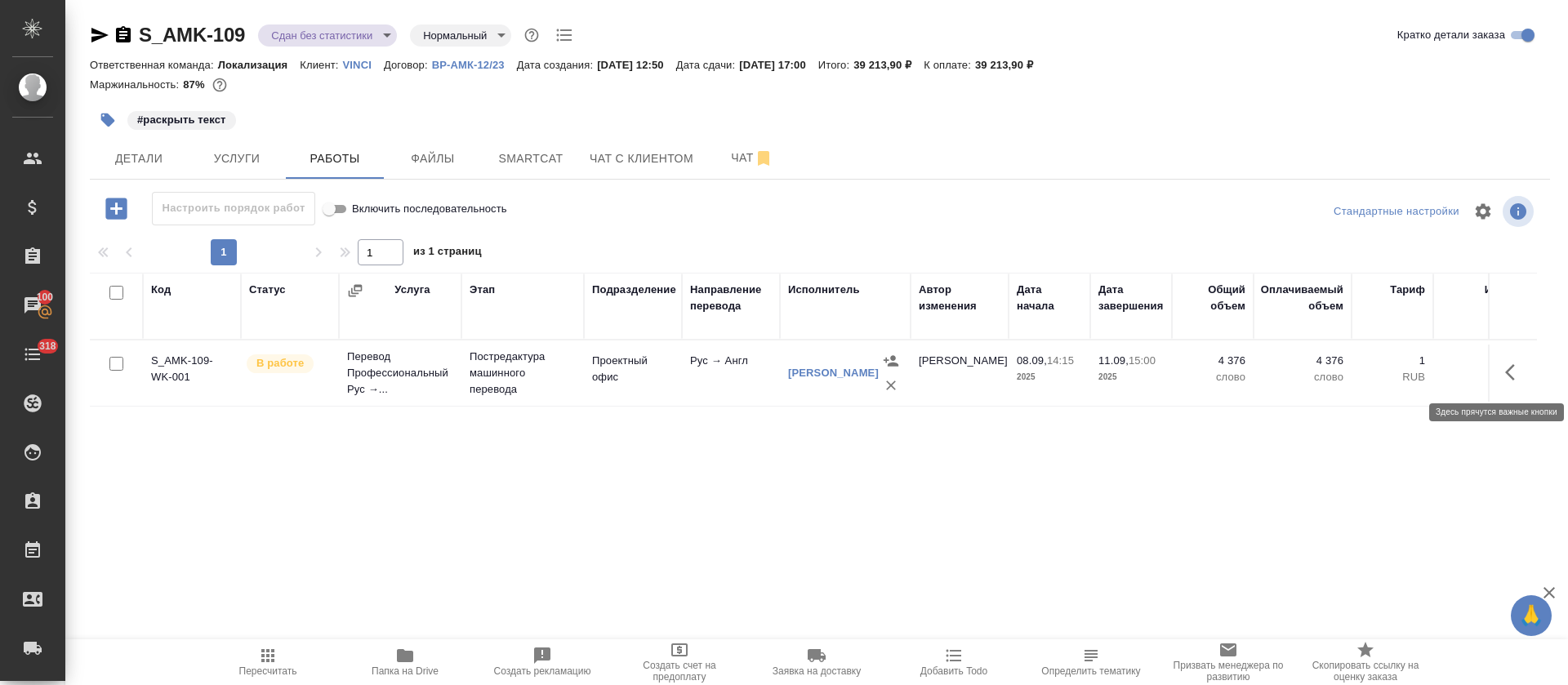
click at [1512, 377] on icon "button" at bounding box center [1510, 372] width 10 height 16
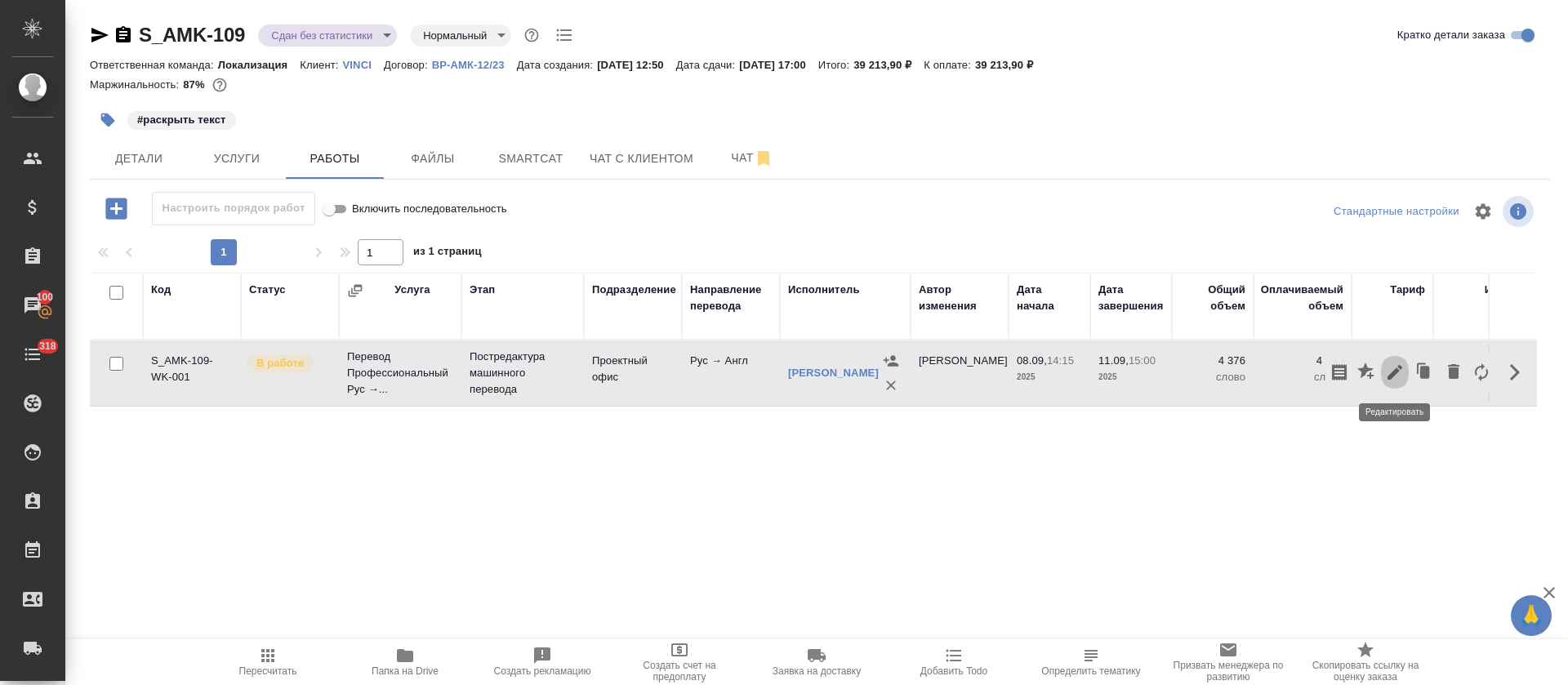
click at [1392, 373] on icon "button" at bounding box center [1394, 372] width 14 height 14
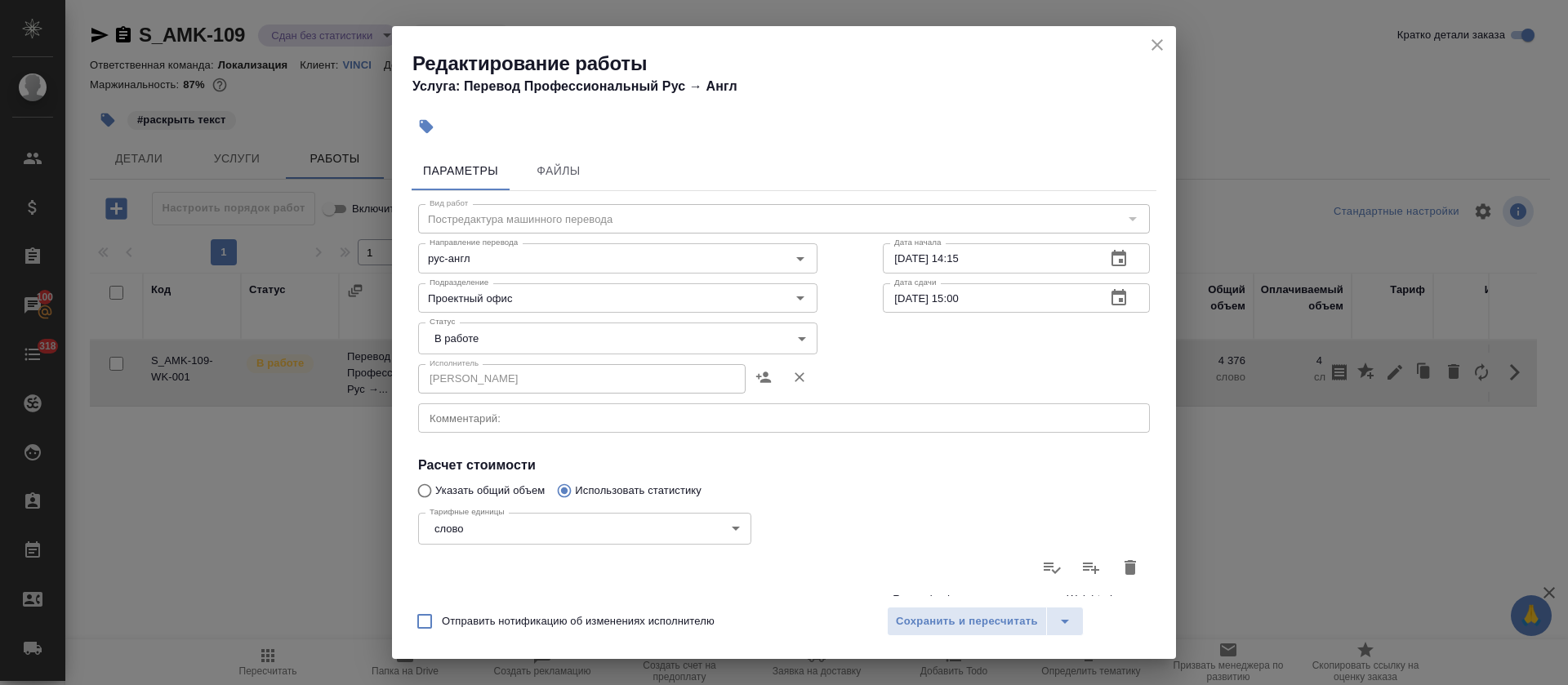
click at [468, 332] on body "🙏 .cls-1 fill:#fff; AWATERA Tretyakova Olga Клиенты Спецификации Заказы 100 Чат…" at bounding box center [784, 342] width 1568 height 685
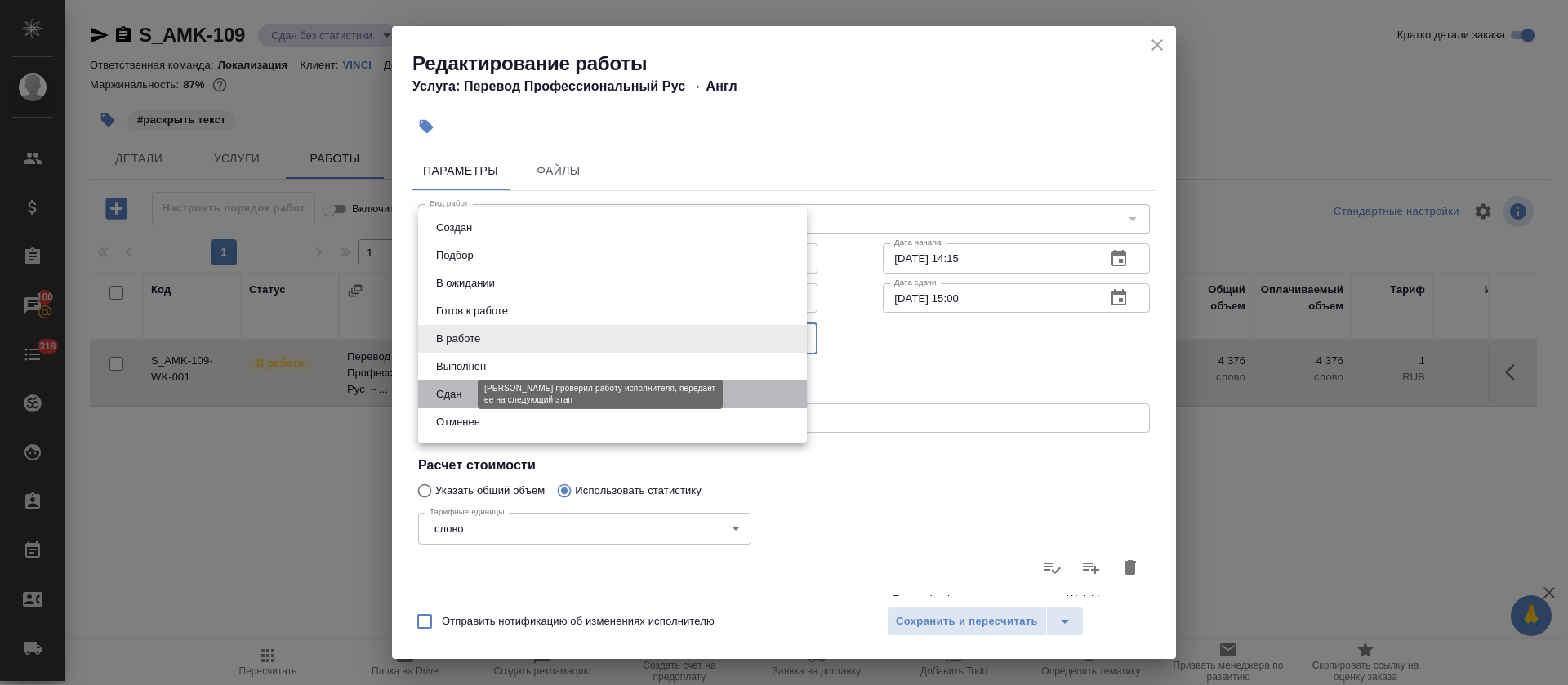
click at [454, 388] on button "Сдан" at bounding box center [448, 394] width 35 height 18
type input "closed"
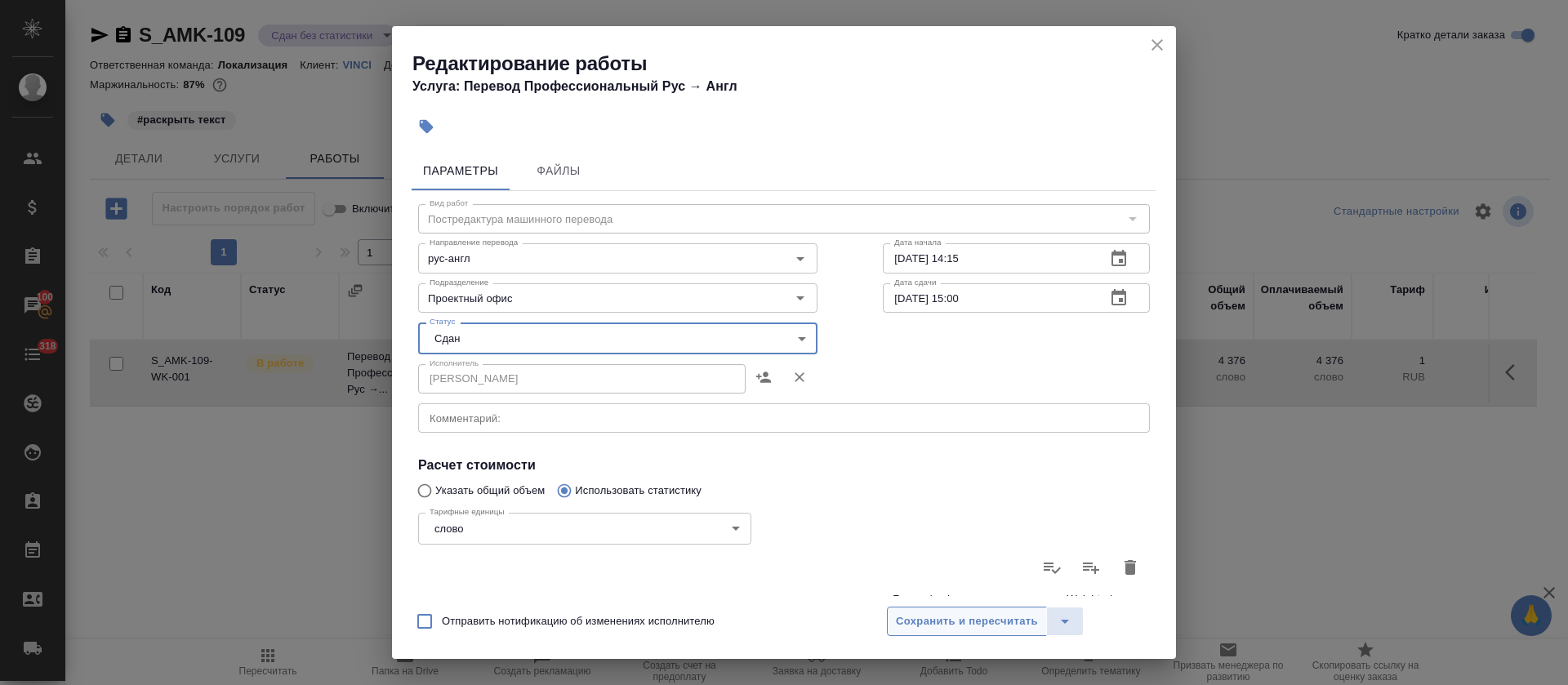
click at [967, 618] on span "Сохранить и пересчитать" at bounding box center [967, 621] width 142 height 19
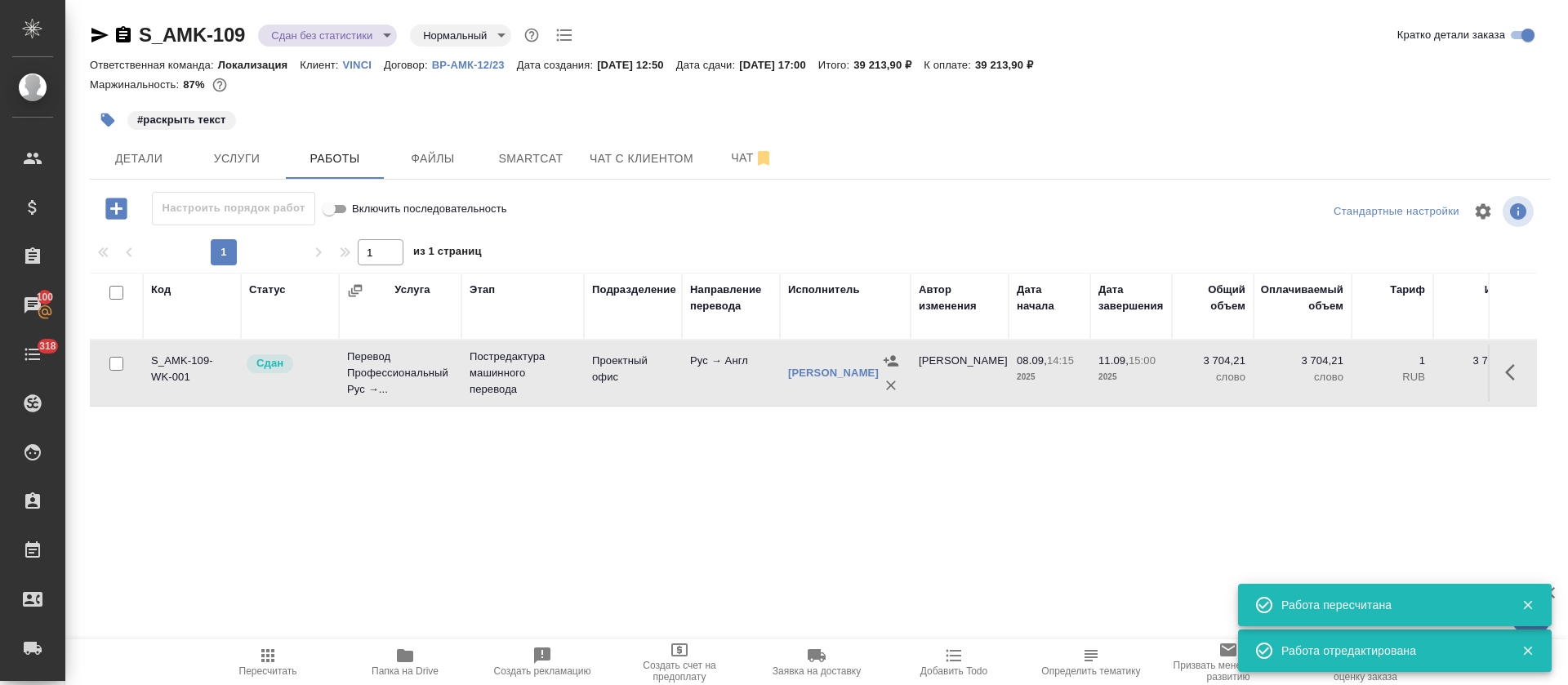
click at [384, 35] on body "🙏 .cls-1 fill:#fff; AWATERA Tretyakova Olga Клиенты Спецификации Заказы 100 Чат…" at bounding box center [784, 342] width 1568 height 685
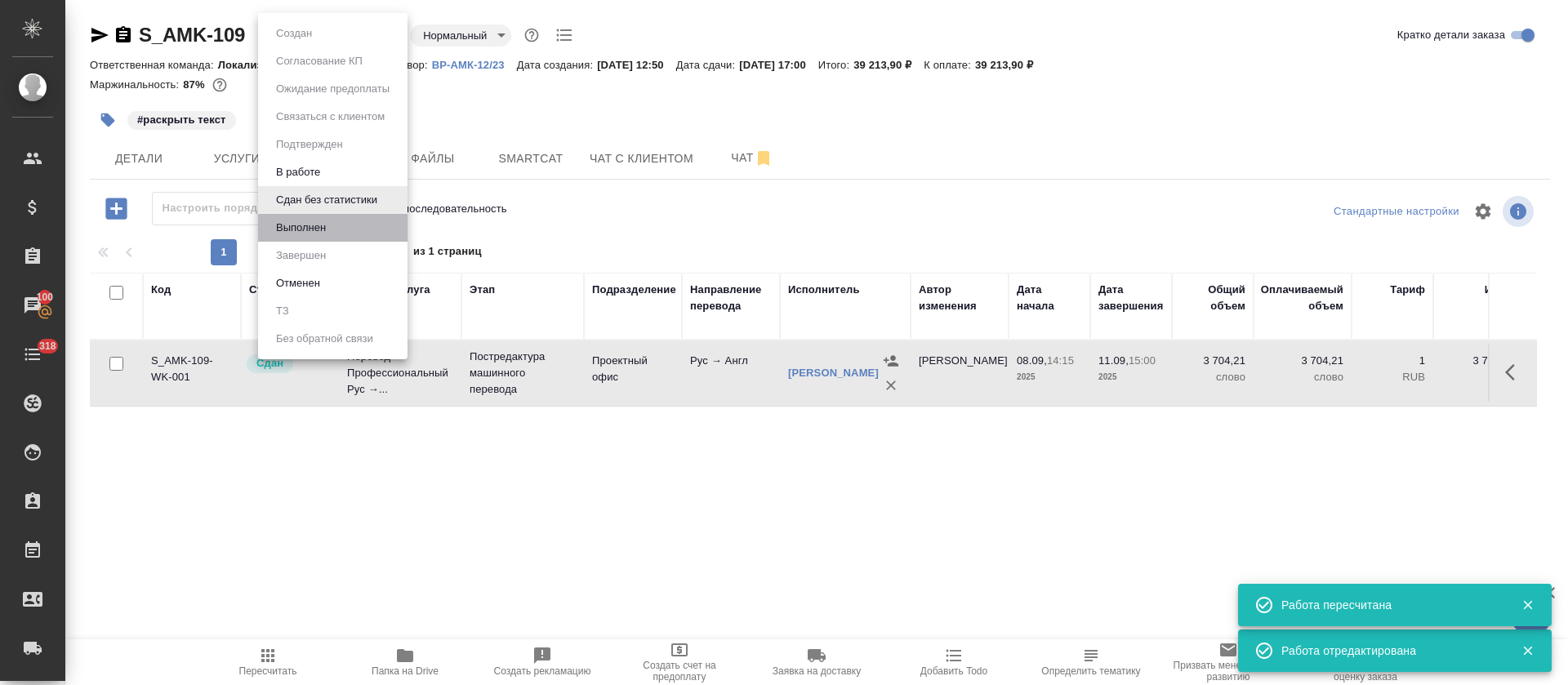
click at [357, 223] on li "Выполнен" at bounding box center [333, 228] width 149 height 28
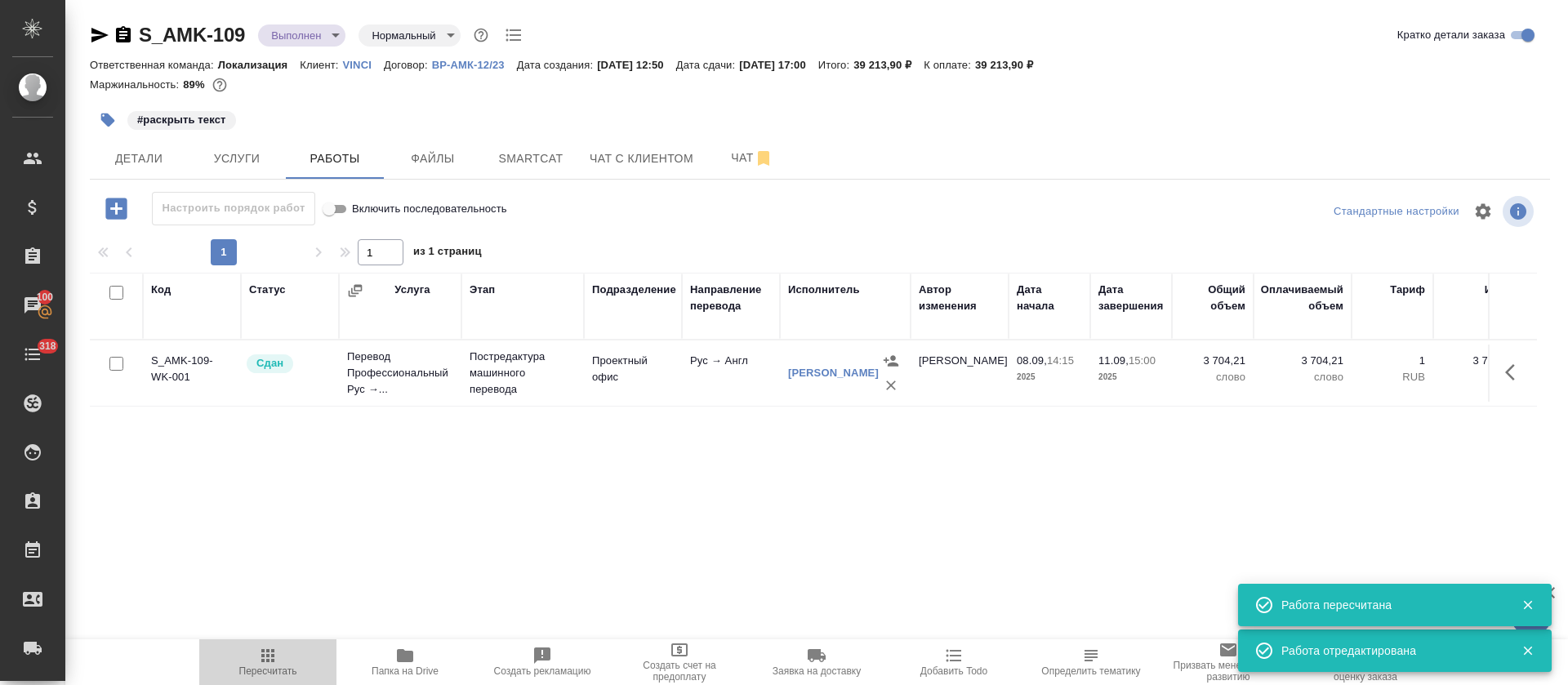
click at [262, 660] on icon "button" at bounding box center [268, 655] width 13 height 13
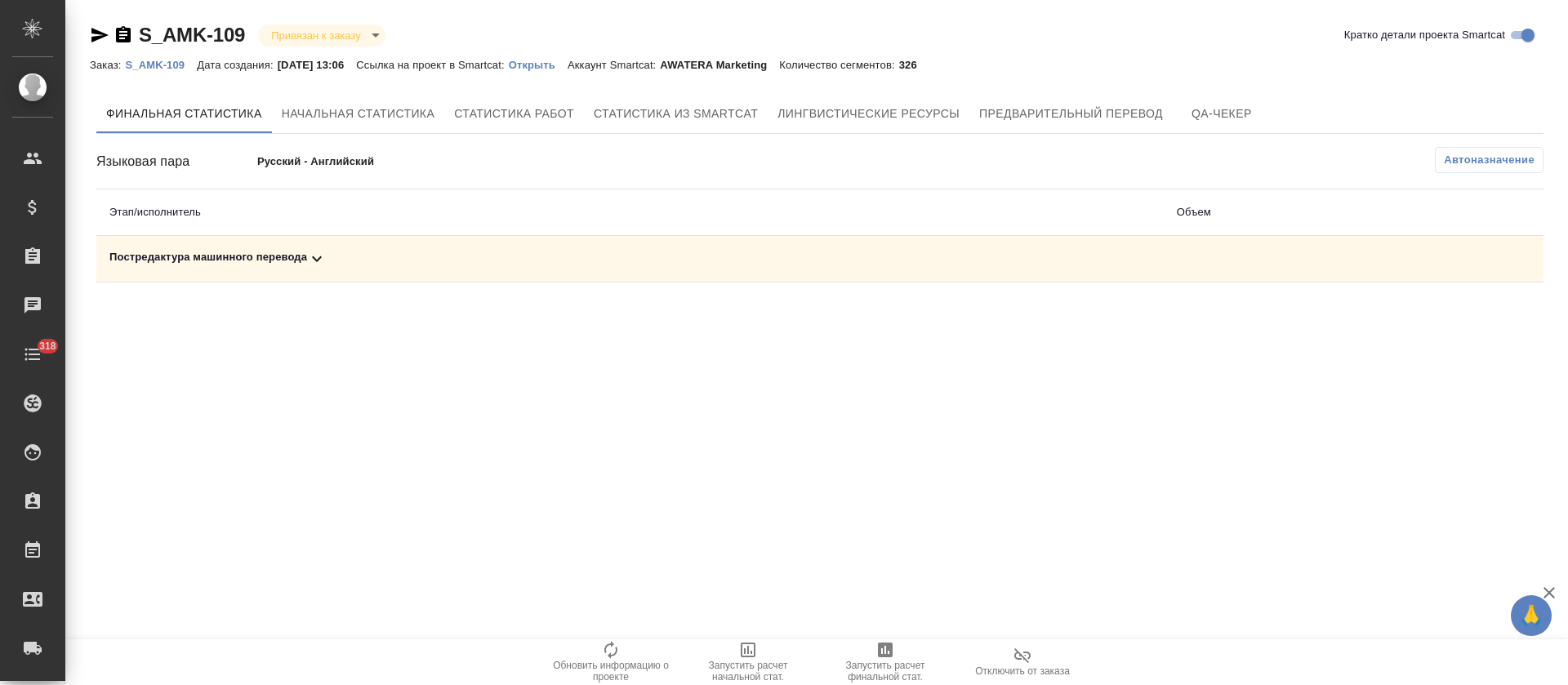
click at [252, 245] on td "Постредактура машинного перевода" at bounding box center [630, 259] width 1067 height 47
click at [263, 253] on div "Постредактура машинного перевода" at bounding box center [629, 258] width 1041 height 19
click at [899, 656] on span "Запустить расчет финальной стат." at bounding box center [885, 661] width 118 height 42
click at [445, 261] on div "Постредактура машинного перевода" at bounding box center [629, 258] width 1041 height 19
click at [1420, 323] on button "button" at bounding box center [1432, 315] width 39 height 39
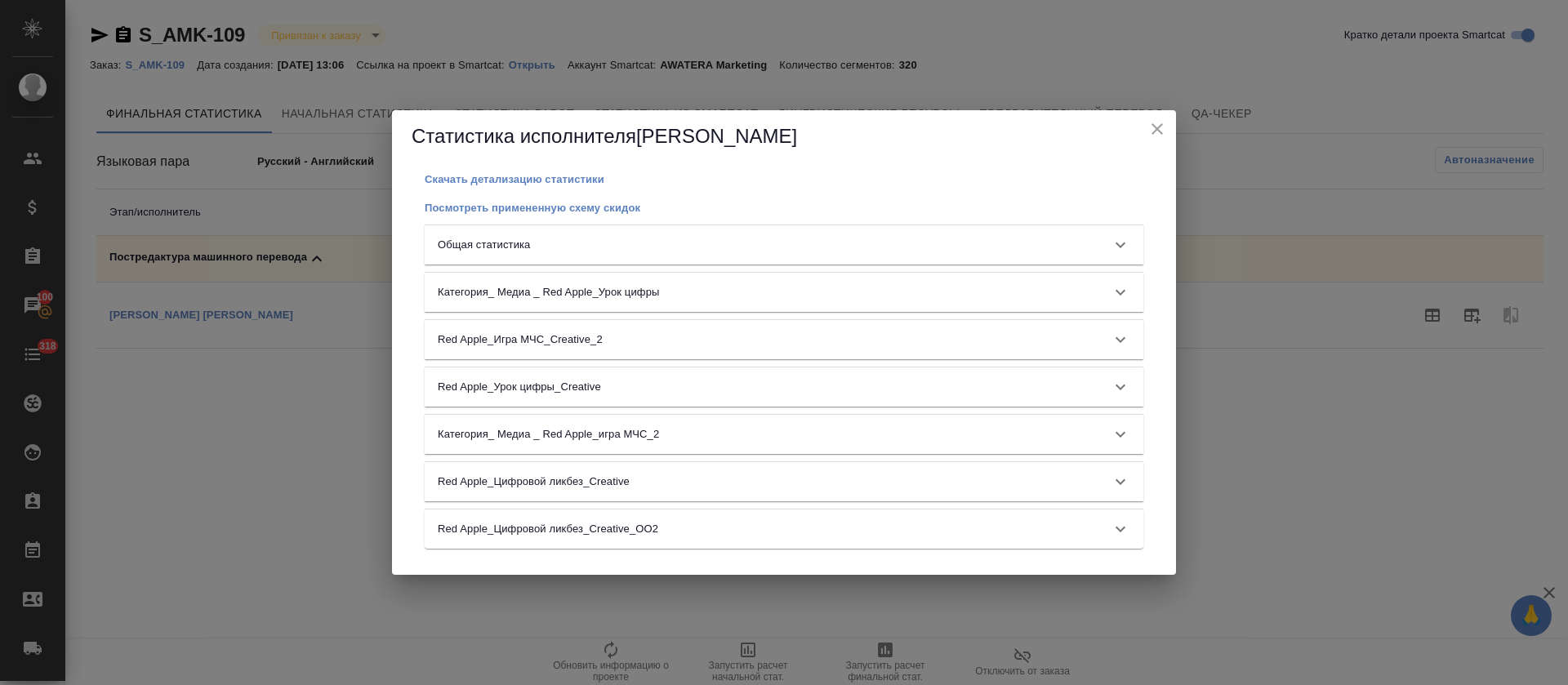
click at [787, 249] on div "Общая статистика" at bounding box center [769, 245] width 663 height 16
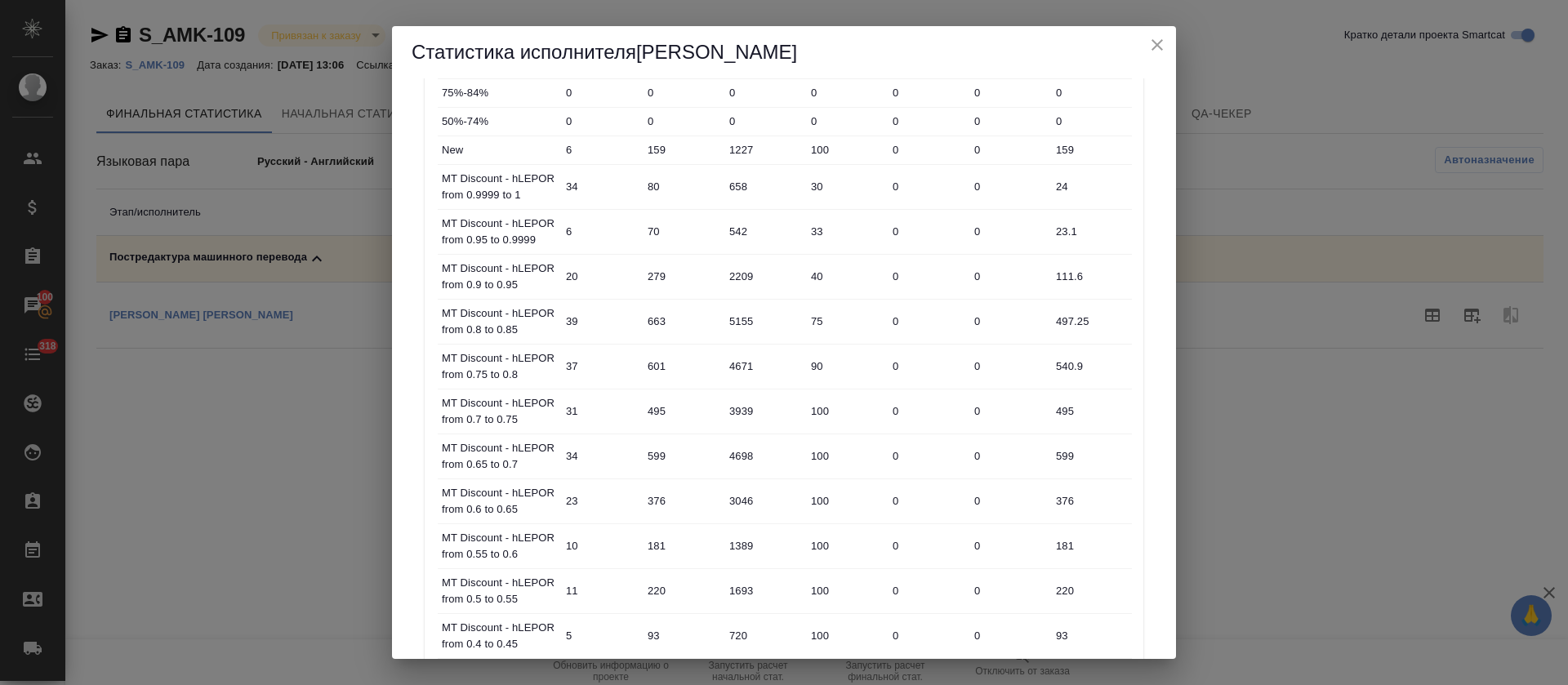
scroll to position [367, 0]
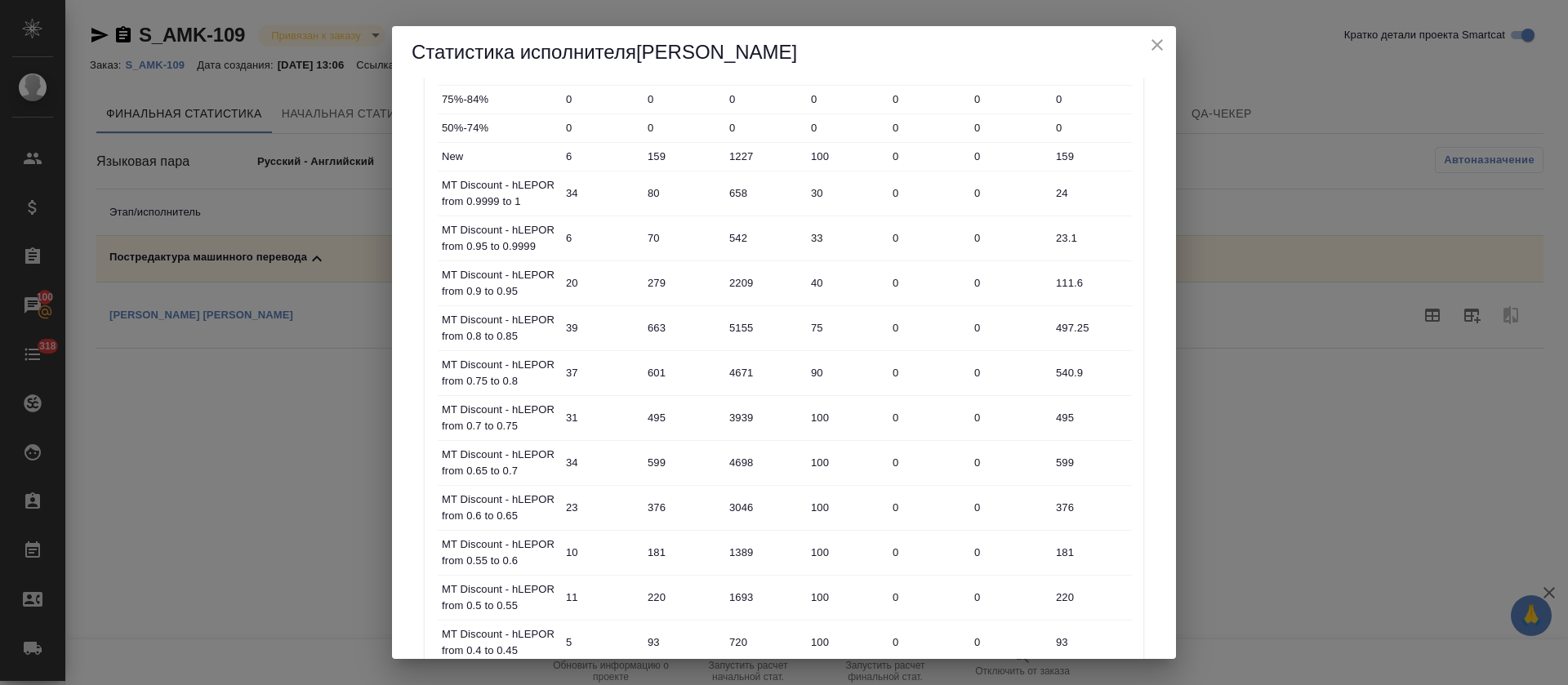
click at [1151, 44] on icon "close" at bounding box center [1157, 44] width 19 height 19
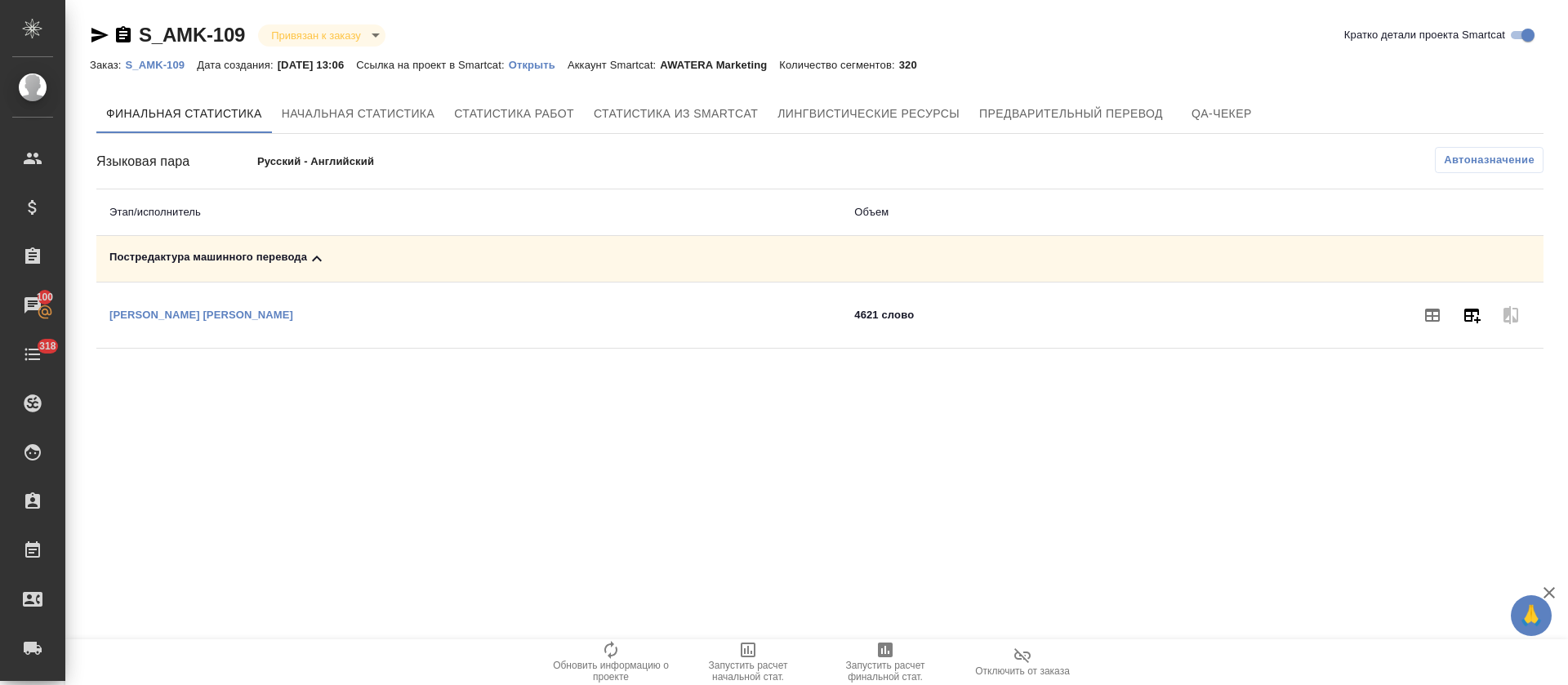
click at [1474, 316] on icon "button" at bounding box center [1472, 315] width 16 height 14
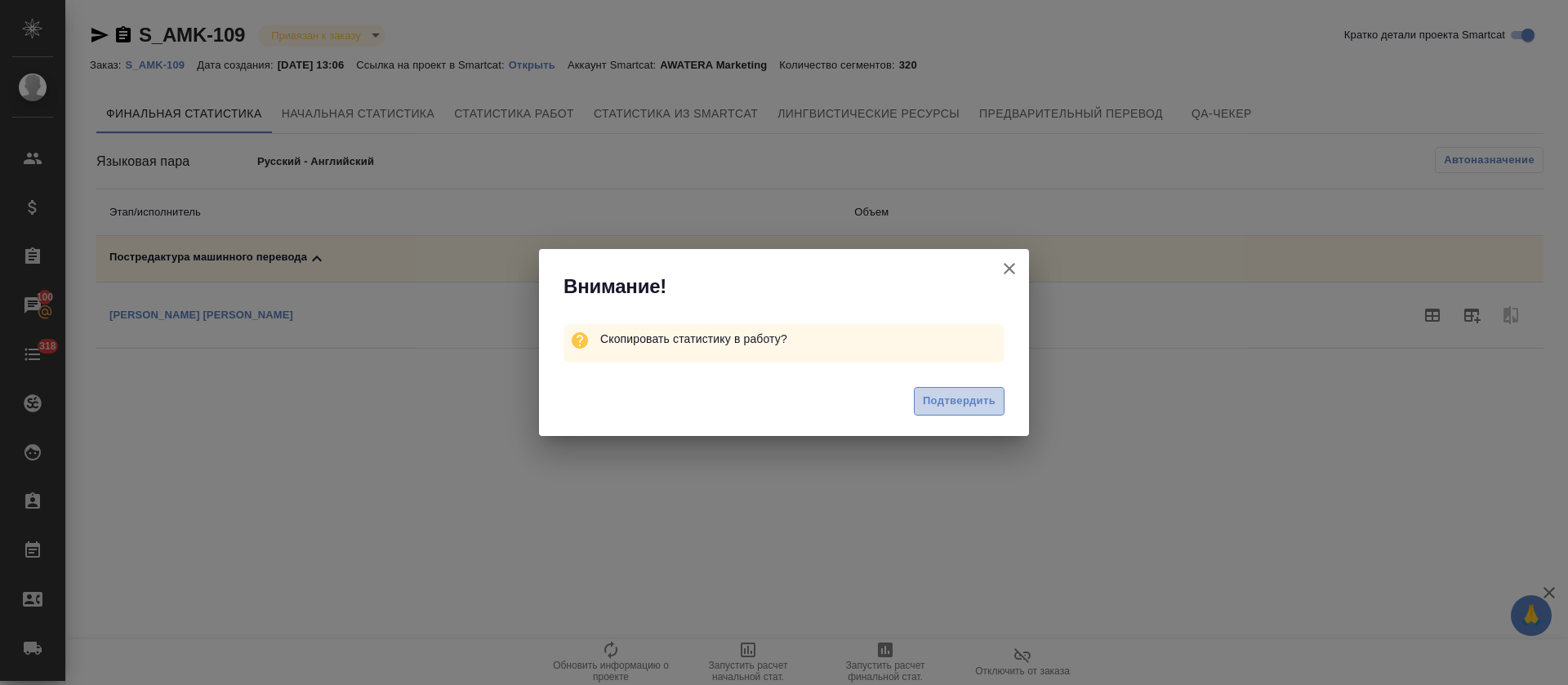
click at [979, 403] on span "Подтвердить" at bounding box center [960, 401] width 73 height 19
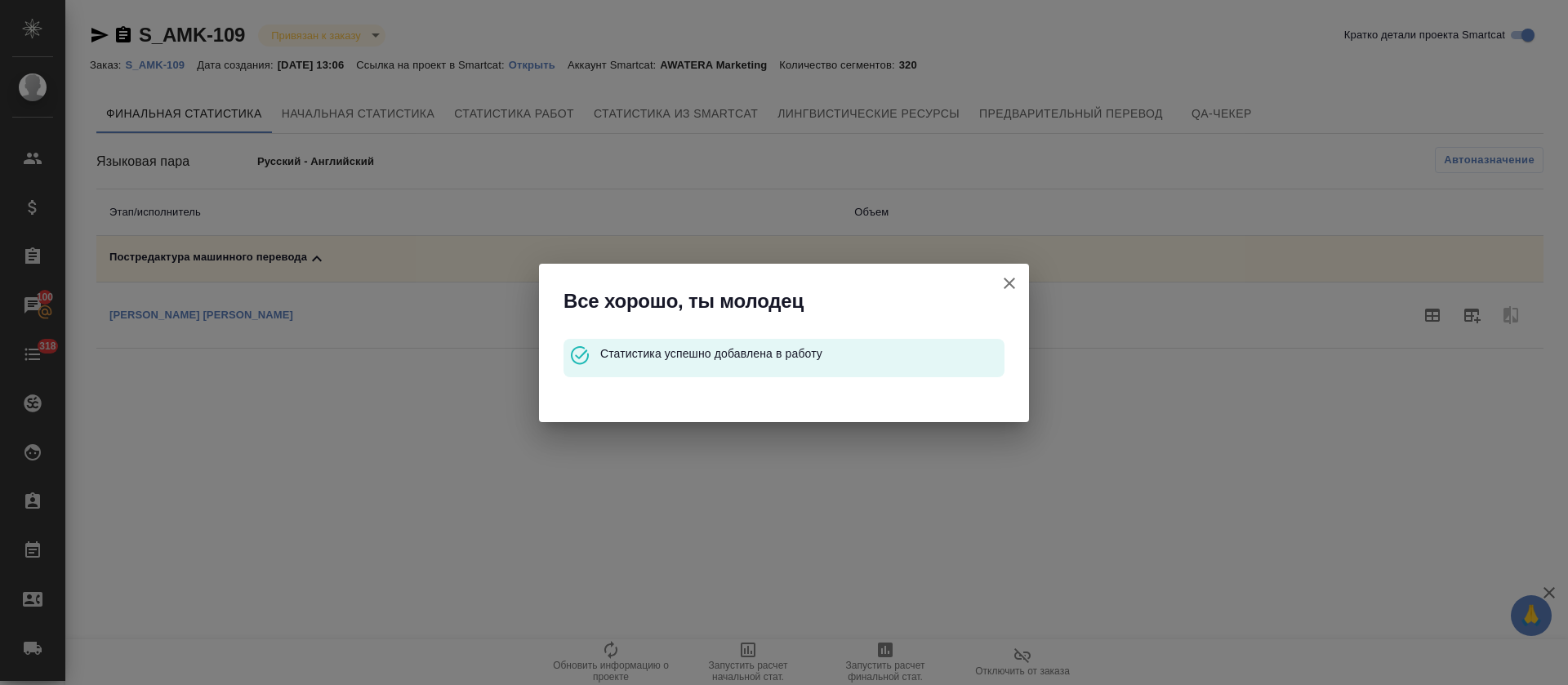
click at [1007, 280] on icon "button" at bounding box center [1009, 283] width 11 height 11
